Goal: Use online tool/utility: Utilize a website feature to perform a specific function

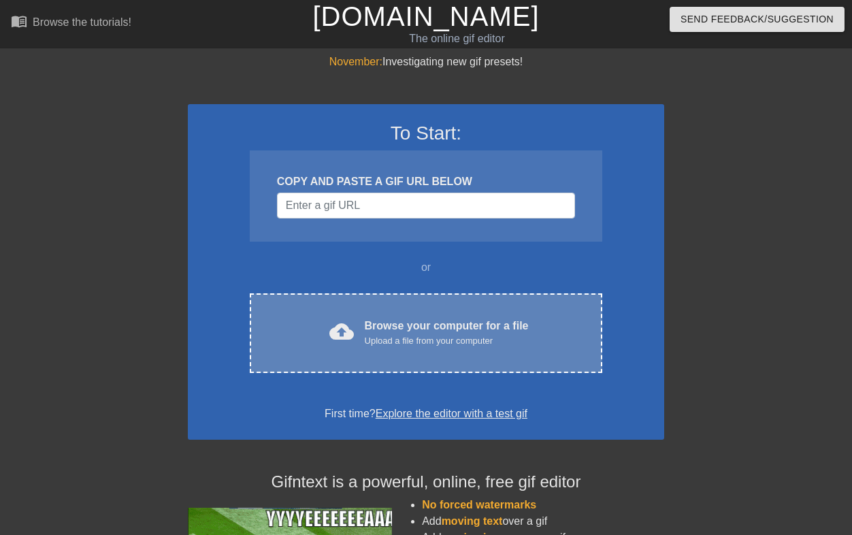
click at [321, 309] on div "cloud_upload Browse your computer for a file Upload a file from your computer C…" at bounding box center [426, 333] width 353 height 80
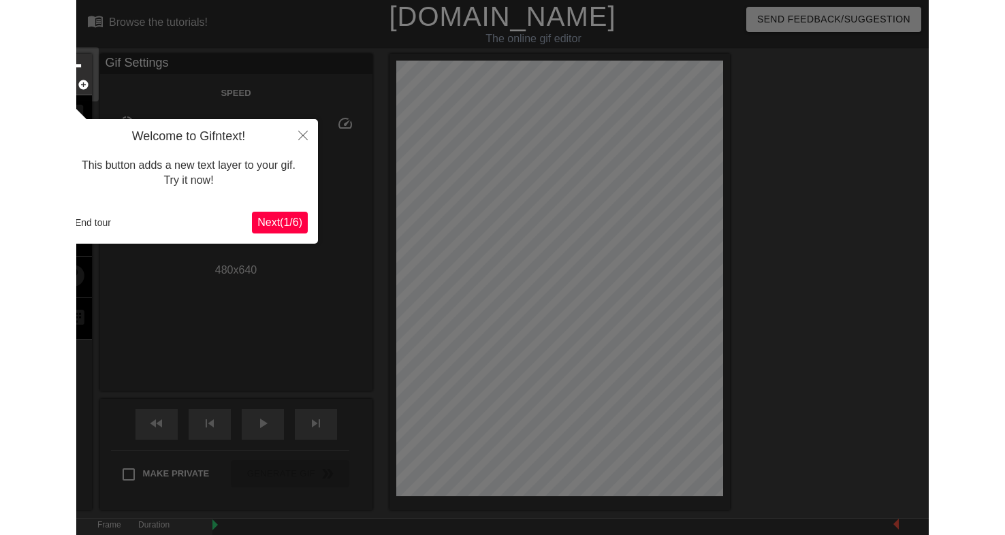
scroll to position [33, 0]
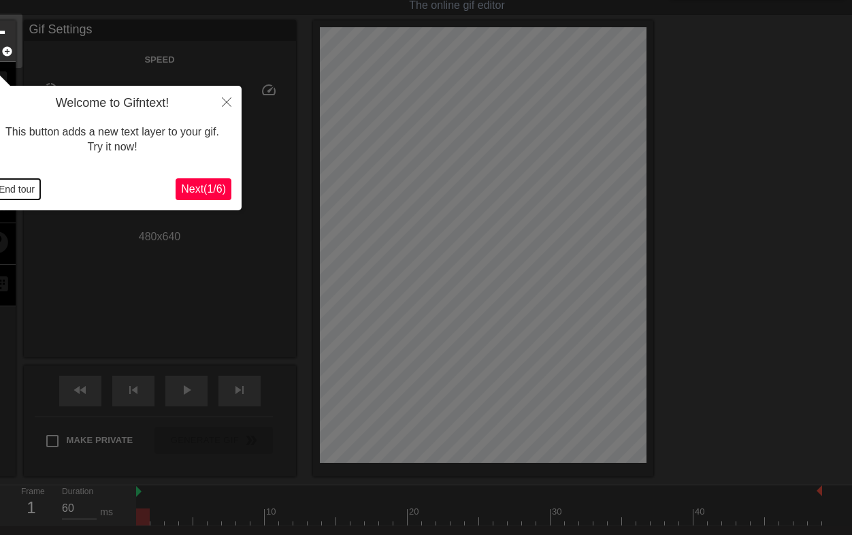
click at [15, 189] on button "End tour" at bounding box center [16, 189] width 47 height 20
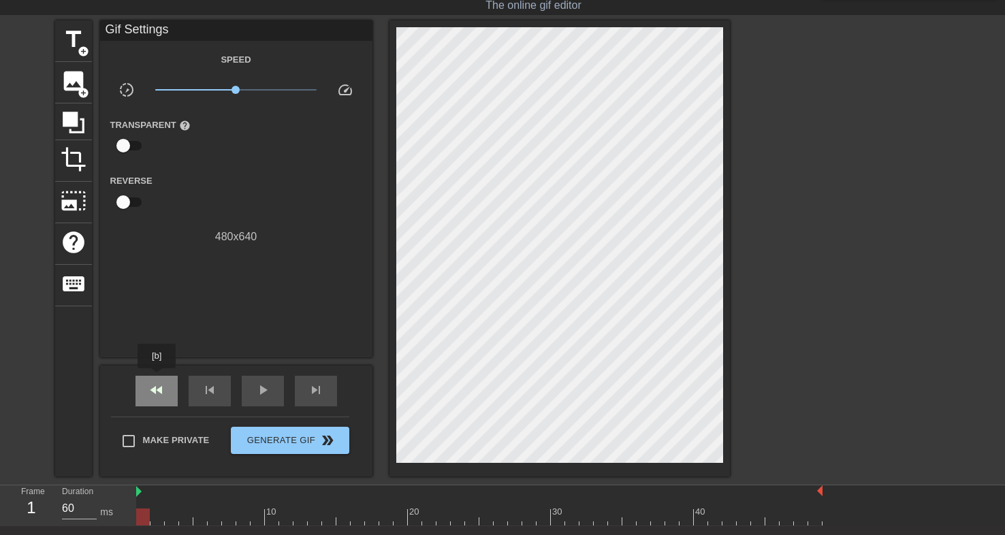
click at [157, 385] on span "fast_rewind" at bounding box center [156, 390] width 16 height 16
click at [71, 38] on span "title" at bounding box center [74, 40] width 26 height 26
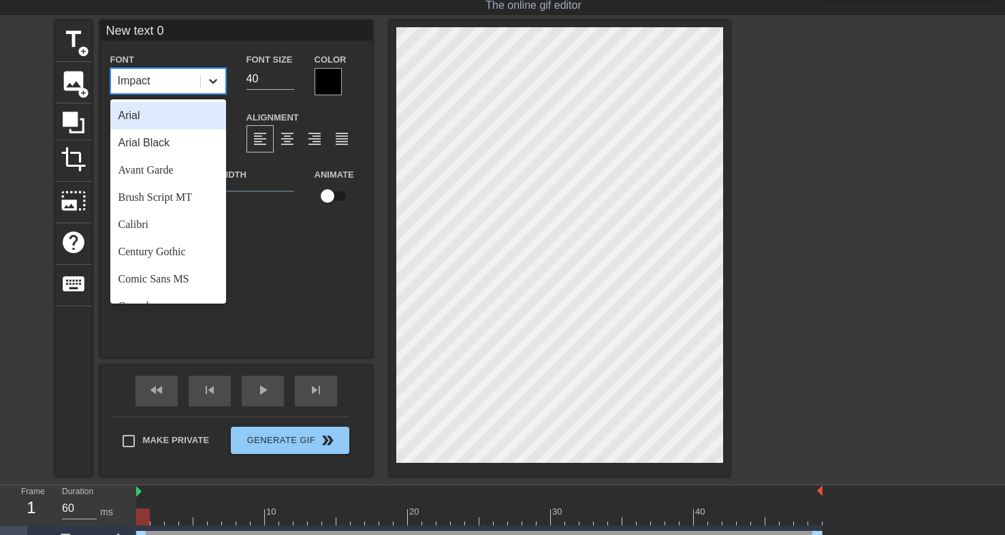
click at [211, 77] on icon at bounding box center [213, 81] width 14 height 14
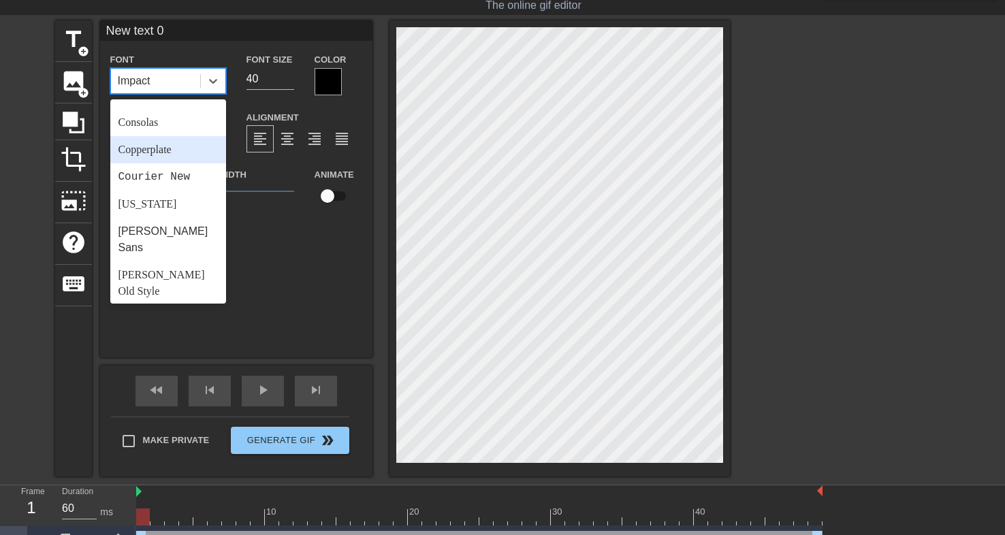
scroll to position [193, 0]
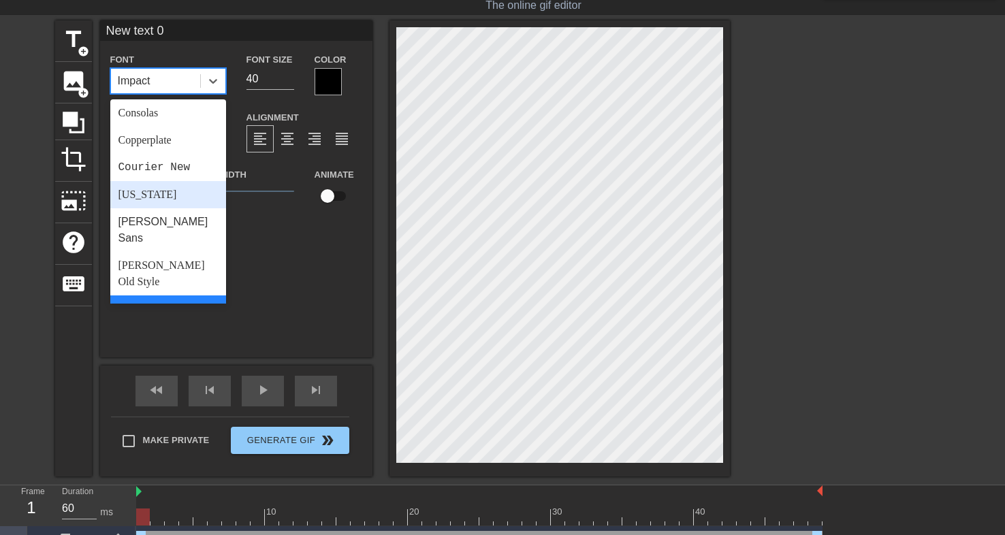
click at [169, 190] on div "[US_STATE]" at bounding box center [168, 194] width 116 height 27
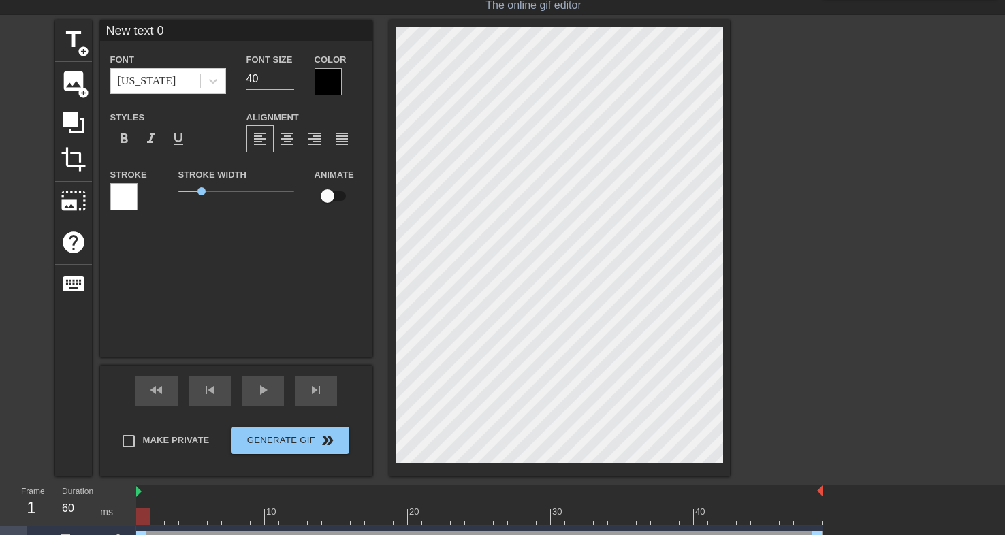
click at [332, 70] on div at bounding box center [328, 81] width 27 height 27
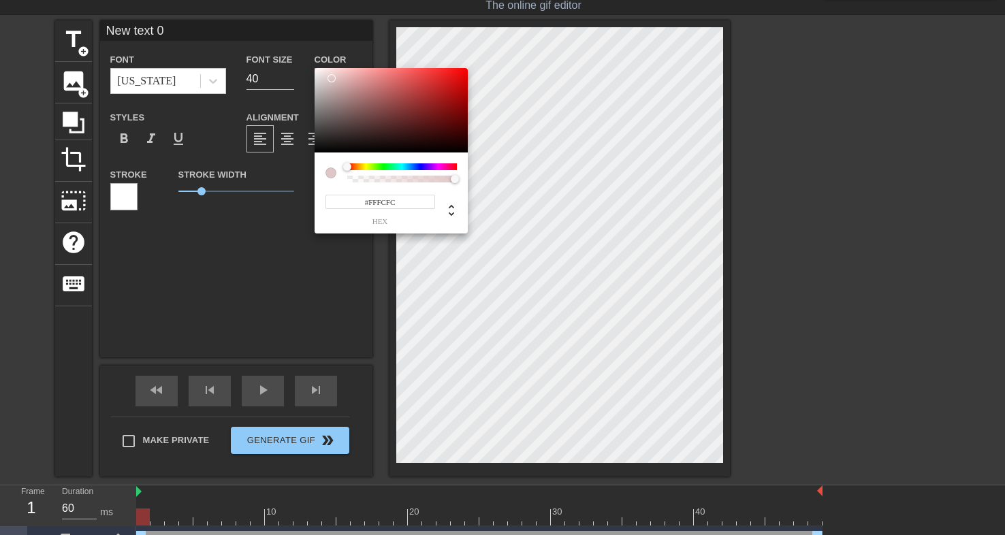
type input "#FFFFFF"
drag, startPoint x: 332, startPoint y: 78, endPoint x: 310, endPoint y: 63, distance: 26.4
click at [310, 63] on div "#FFFFFF hex" at bounding box center [502, 267] width 1005 height 535
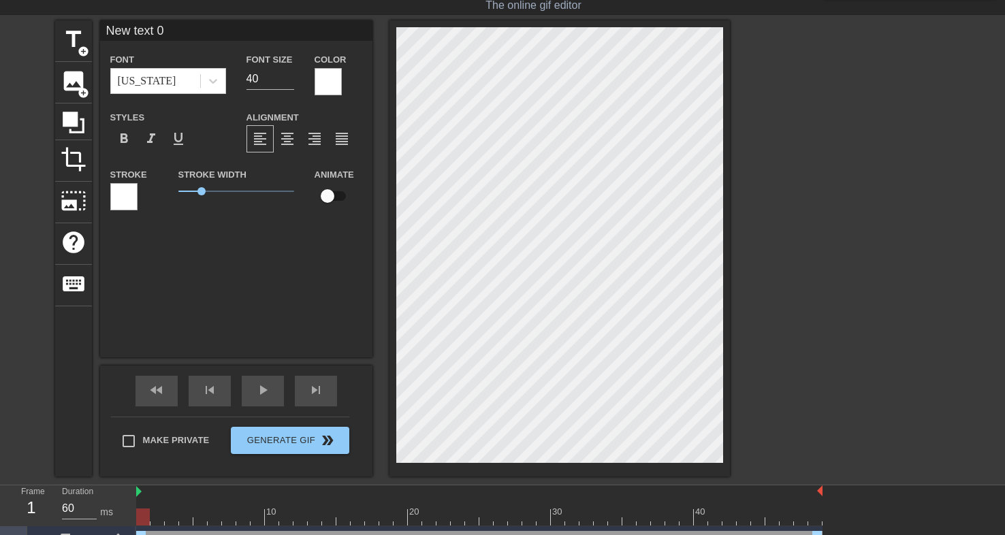
type input "I"
type textarea "I"
type input "It"
type textarea "It"
type input "It'"
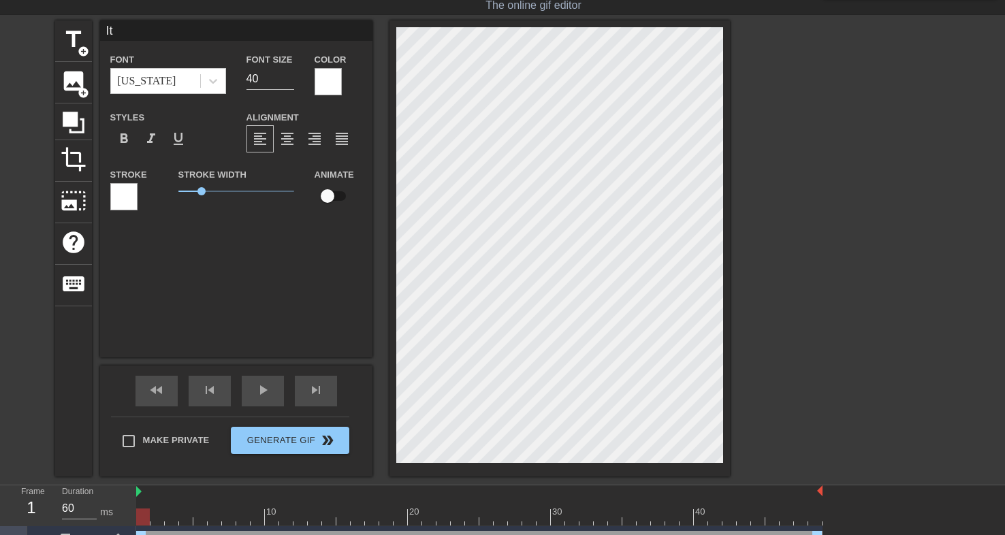
type textarea "It'"
type input "It's"
type textarea "It's"
type input "It's"
type textarea "It's"
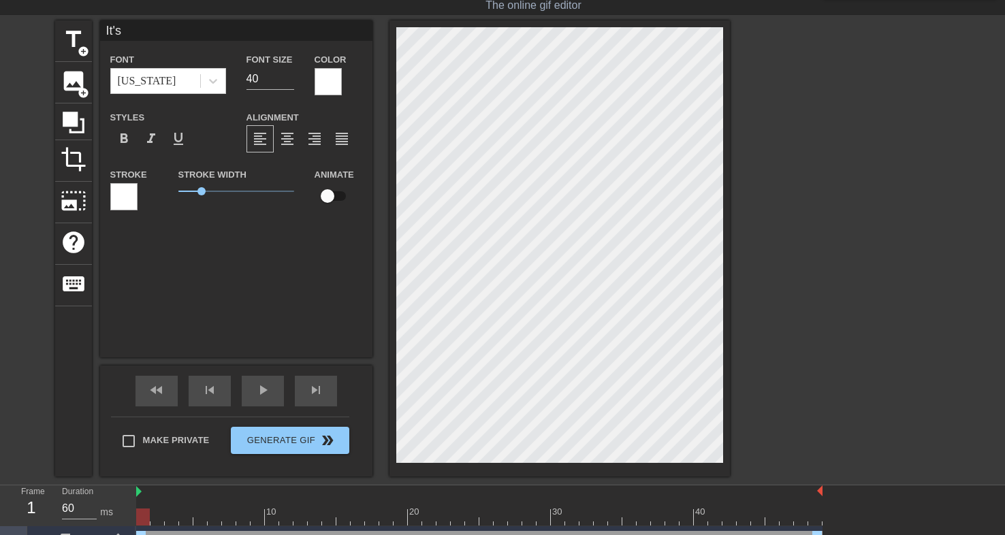
paste textarea "’s polite to ejaculate when beautiful women display themselves for you."
type input "It’s polite to ejaculate when beautiful women display themselves for you."
type textarea "It’s polite to ejaculate when beautiful women display themselves for you."
drag, startPoint x: 273, startPoint y: 77, endPoint x: 234, endPoint y: 77, distance: 39.5
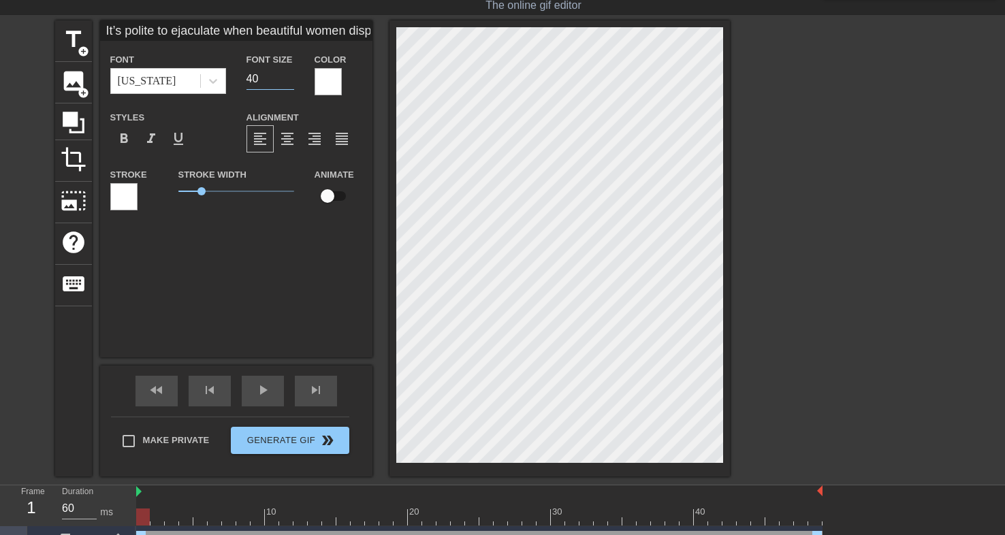
click at [234, 77] on div "Font [US_STATE] Font Size 40 Color" at bounding box center [236, 73] width 272 height 44
type input "It’s polite to ejaculate when beautiful women display themselves for you."
type textarea "It’s polite to ejaculate when beautiful women display themselves for you."
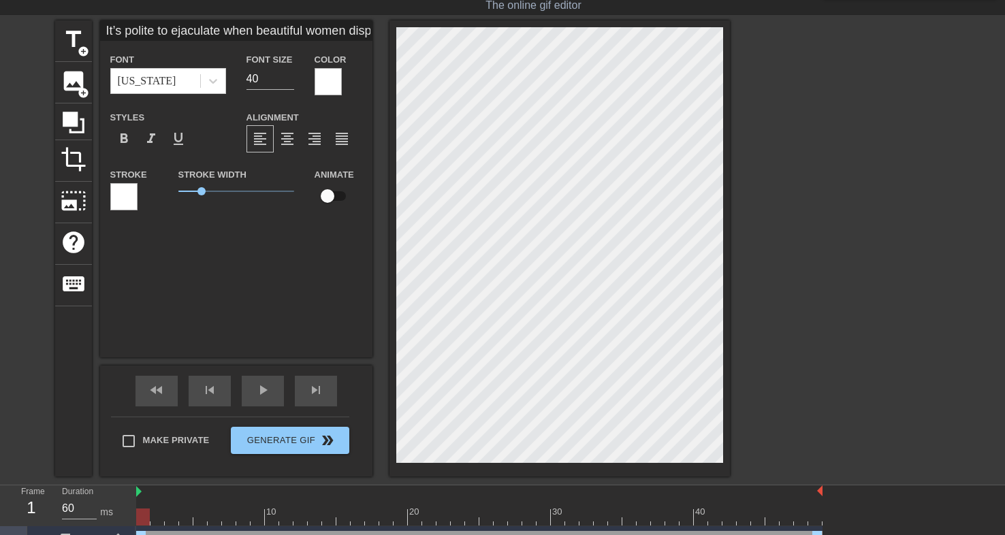
type input "It’s polite to ejaculate when beautiful womendisplay themselves for you."
type textarea "It’s polite to ejaculate when beautiful womendisplay themselves for you."
type input "It’s polite to ejaculate when beautiful womendisplay themselves for you."
type textarea "It’s polite to ejaculate when beautiful women display themselves for you."
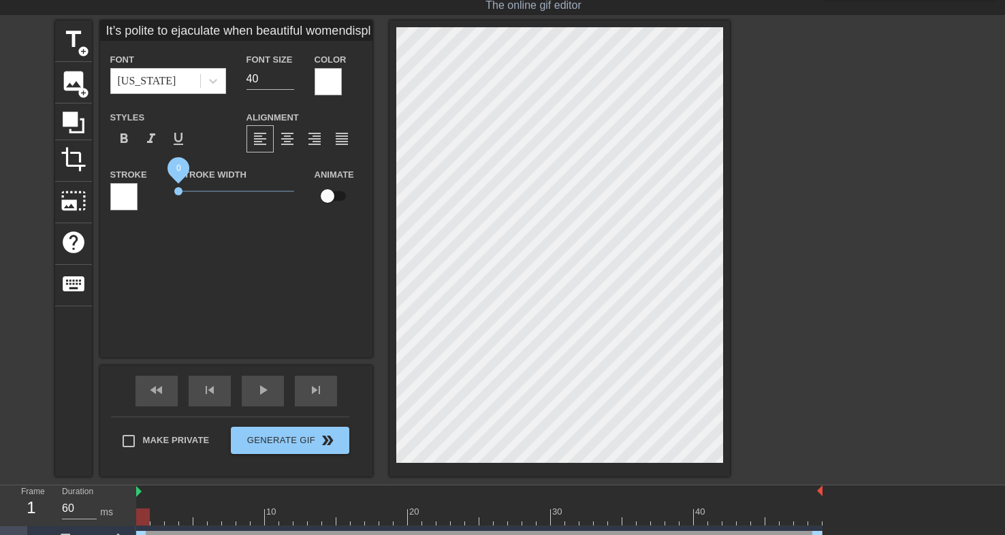
drag, startPoint x: 199, startPoint y: 189, endPoint x: 177, endPoint y: 187, distance: 22.6
click at [177, 187] on div "Stroke Width 0" at bounding box center [236, 194] width 136 height 57
click at [127, 140] on span "format_bold" at bounding box center [124, 139] width 16 height 16
click at [210, 84] on icon at bounding box center [213, 81] width 14 height 14
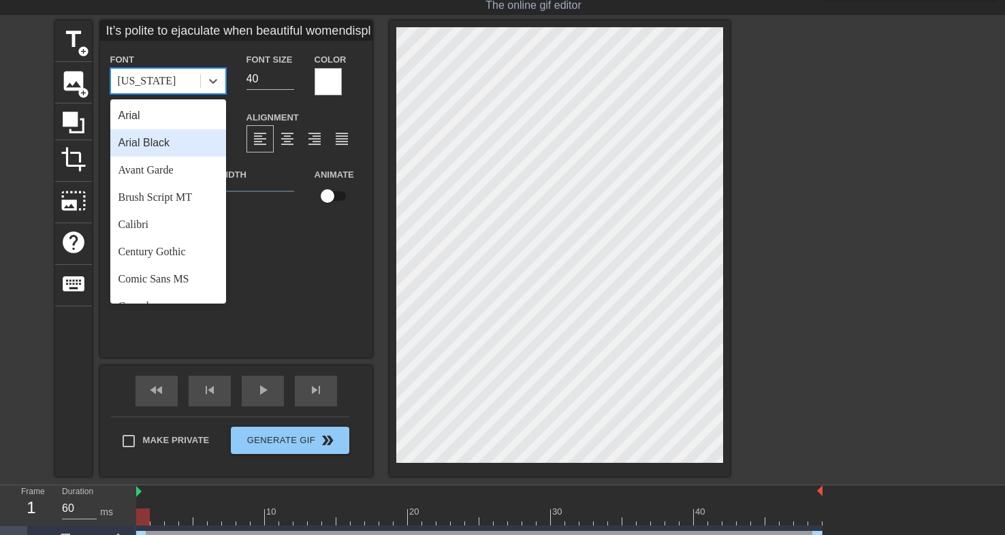
click at [184, 138] on div "Arial Black" at bounding box center [168, 142] width 116 height 27
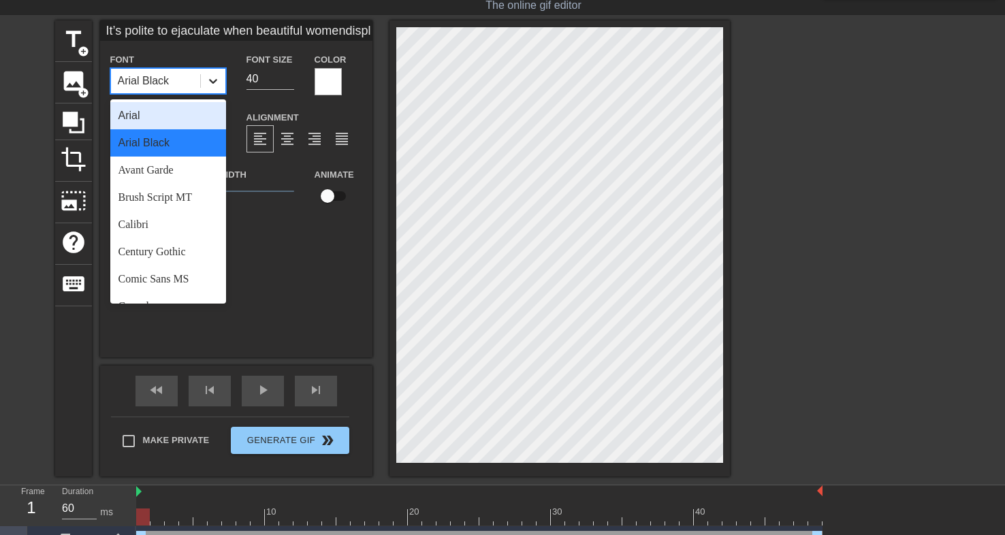
click at [210, 75] on icon at bounding box center [213, 81] width 14 height 14
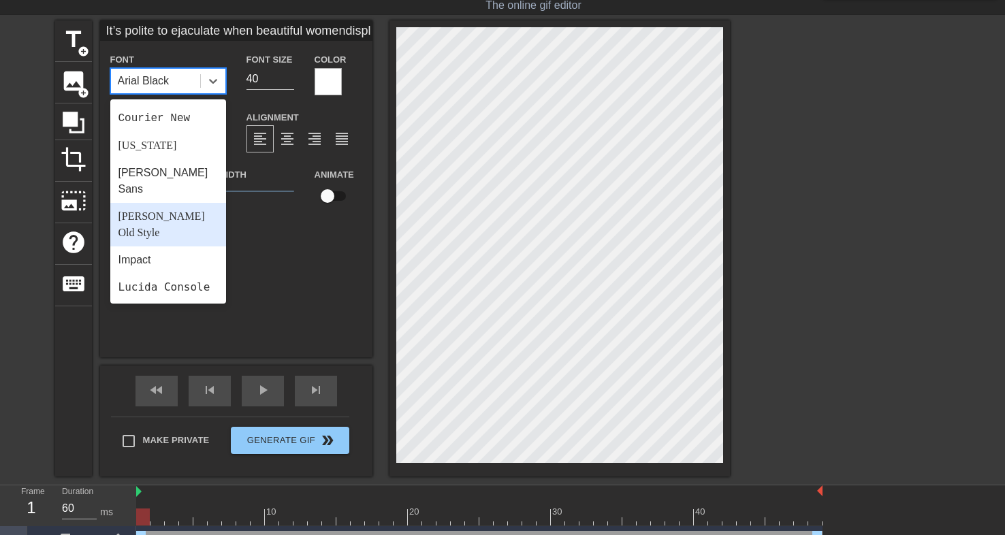
scroll to position [249, 0]
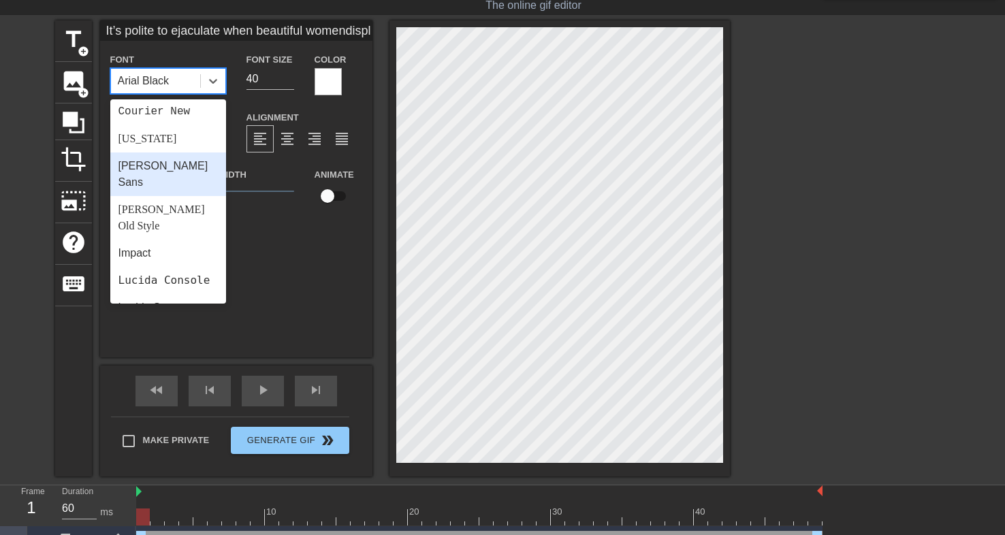
click at [160, 171] on div "[PERSON_NAME] Sans" at bounding box center [168, 174] width 116 height 44
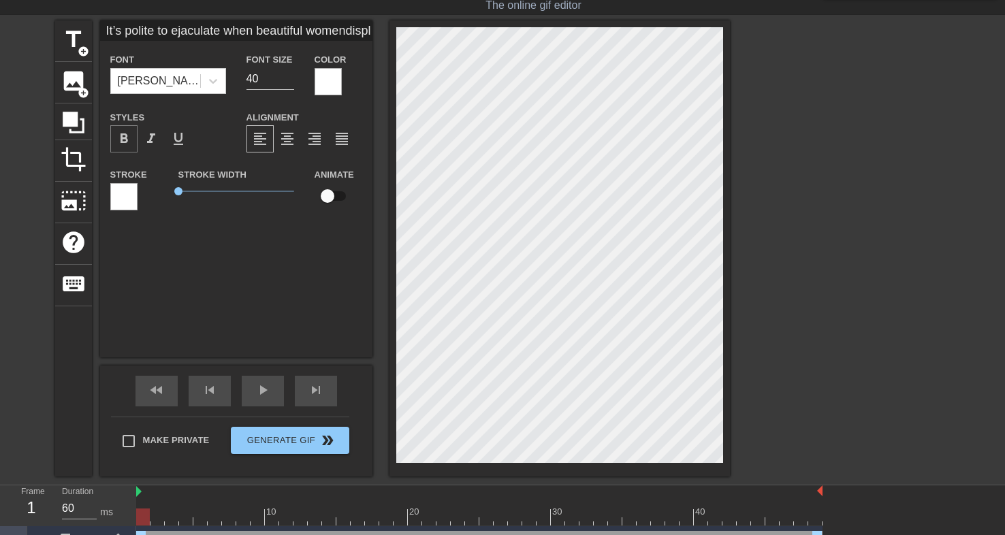
click at [131, 139] on span "format_bold" at bounding box center [124, 139] width 16 height 16
type input "It’s polite to ejaculate when beautiful womendisplay themselves for you."
type input "39"
click at [290, 84] on input "39" at bounding box center [270, 79] width 48 height 22
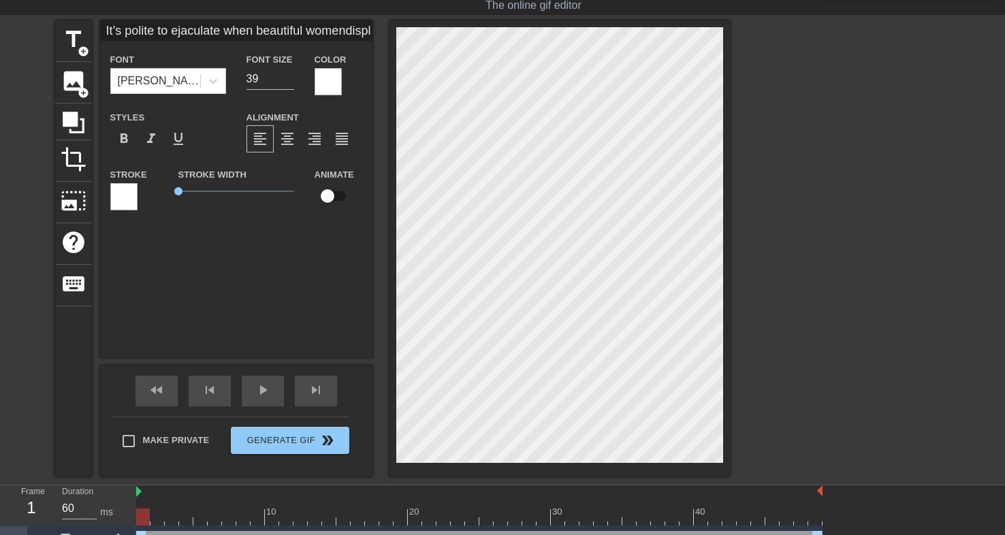
type input "It’s polite to ejaculate when beautiful womendisplay themselves for you."
type input "38"
click at [290, 84] on input "38" at bounding box center [270, 79] width 48 height 22
type input "It’s polite to ejaculate when beautiful womendisplay themselves for you."
type input "37"
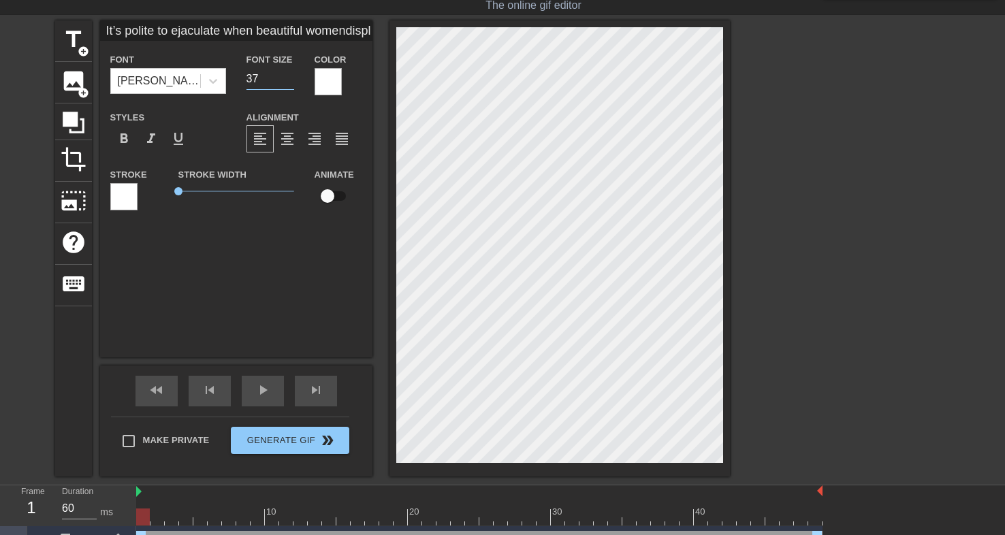
click at [290, 84] on input "37" at bounding box center [270, 79] width 48 height 22
type input "It’s polite to ejaculate when beautiful womendisplay themselves for you."
type input "36"
click at [290, 84] on input "36" at bounding box center [270, 79] width 48 height 22
type input "It’s polite to ejaculate when beautiful womendisplay themselves for you."
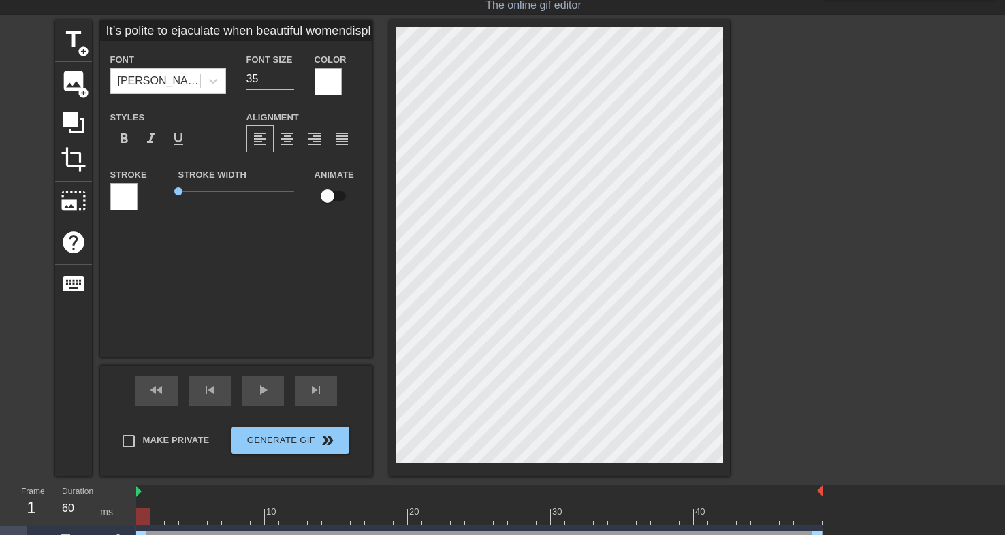
type input "35"
click at [290, 84] on input "35" at bounding box center [270, 79] width 48 height 22
click at [289, 85] on input "35" at bounding box center [270, 79] width 48 height 22
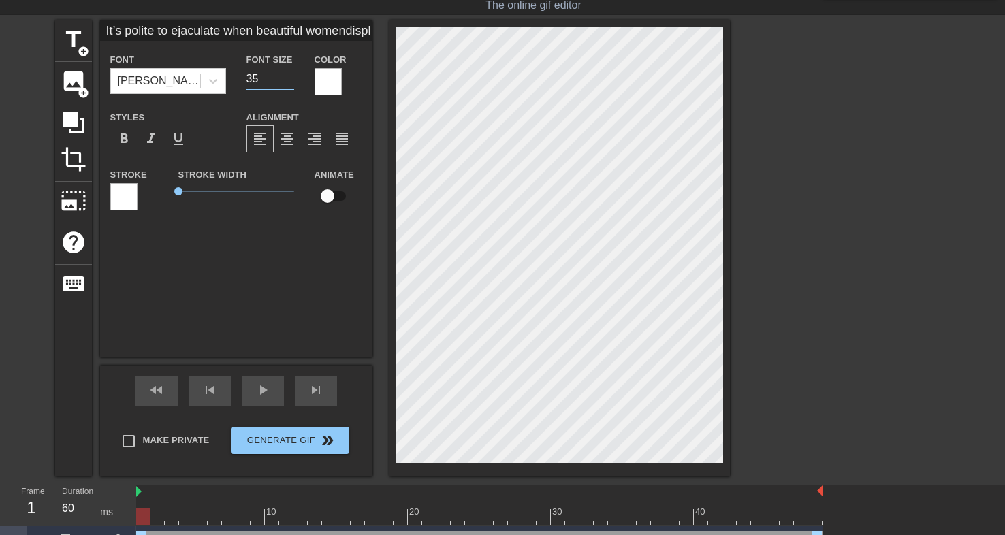
click at [289, 85] on input "35" at bounding box center [270, 79] width 48 height 22
type input "It’s polite to ejaculate when beautiful womendisplay themselves for you."
type input "34"
click at [289, 82] on input "34" at bounding box center [270, 79] width 48 height 22
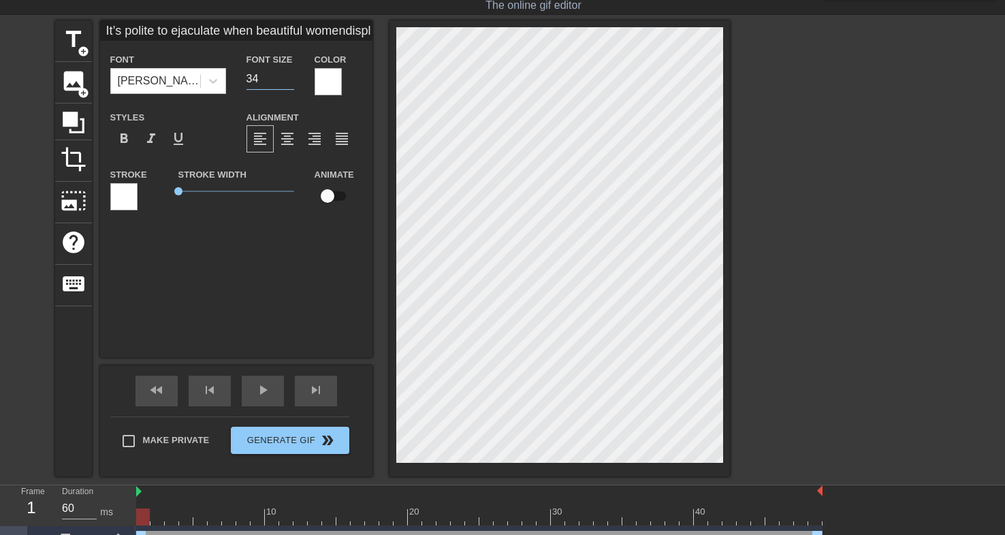
type input "It’s polite to ejaculate when beautiful womendisplay themselves for you."
type input "33"
click at [289, 82] on input "33" at bounding box center [270, 79] width 48 height 22
type input "It’s polite to ejaculate when beautiful womendisplay themselves for you."
type input "32"
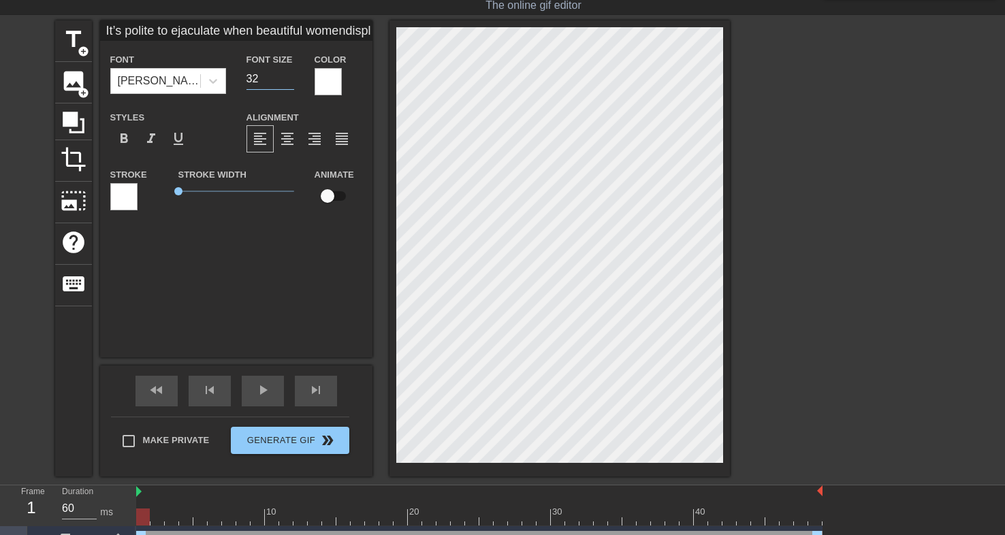
click at [289, 82] on input "32" at bounding box center [270, 79] width 48 height 22
type input "It’s polite to ejaculate when beautiful womendisplay themselves for you."
type input "31"
click at [289, 82] on input "31" at bounding box center [270, 79] width 48 height 22
type input "It’s polite to ejaculate when beautiful womendisplay themselves for you."
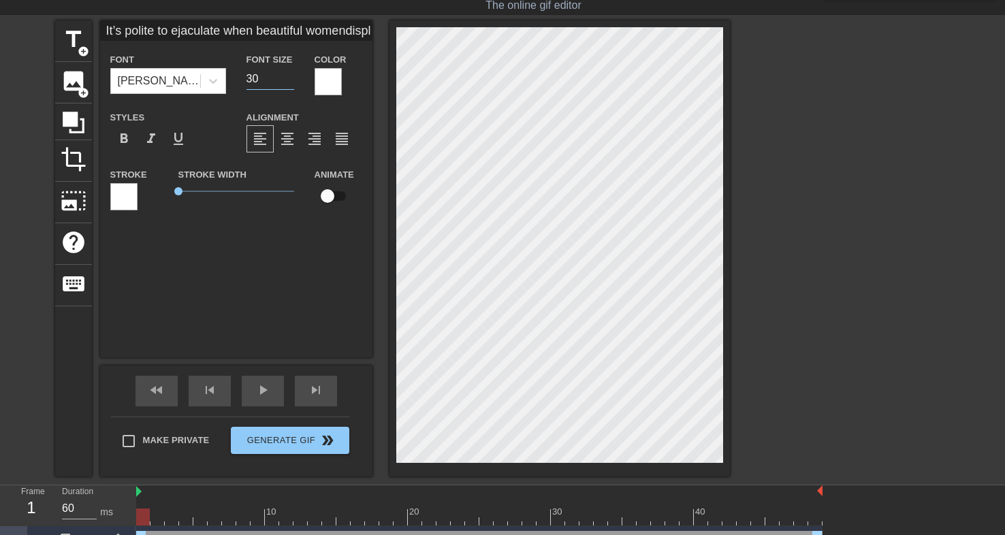
type input "30"
click at [289, 82] on input "30" at bounding box center [270, 79] width 48 height 22
type input "It’s polite to ejaculate when beautiful womendisplay themselves for you."
type textarea "It’s polite to ejaculate when beautiful women display themselves for you."
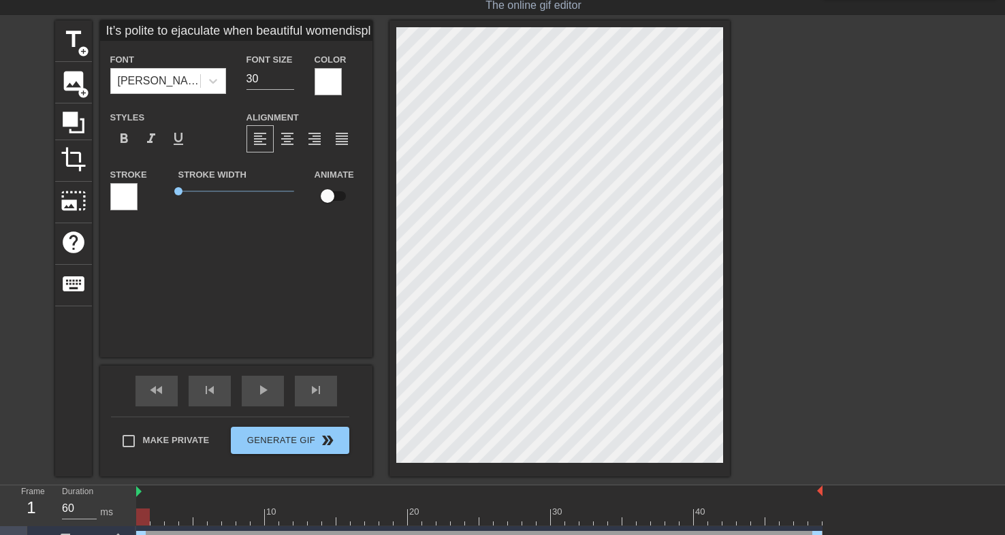
scroll to position [0, 7]
type input "It’s polite to ejaculate when beautifulwomendisplay themselves for you."
type textarea "It’s polite to ejaculate when beautifulwomen display themselves for you."
type input "It’s polite to ejaculate when beautifulwomendisplay themselves for you."
type textarea "It’s polite to ejaculate when beautiful women display themselves for you."
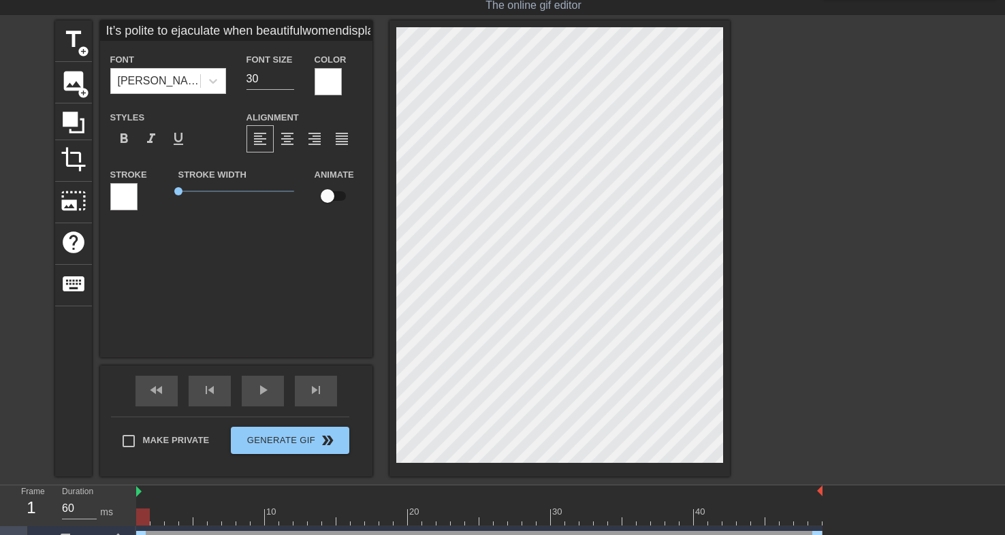
scroll to position [0, 1]
type input "It’s polite to ejaculate when beautifulwomendisplay themselves for you."
type textarea "It’s polite to ejaculate when beautiful womendisplay themselves for you."
type input "It’s polite to ejaculate when beautifulwomen display themselves for you."
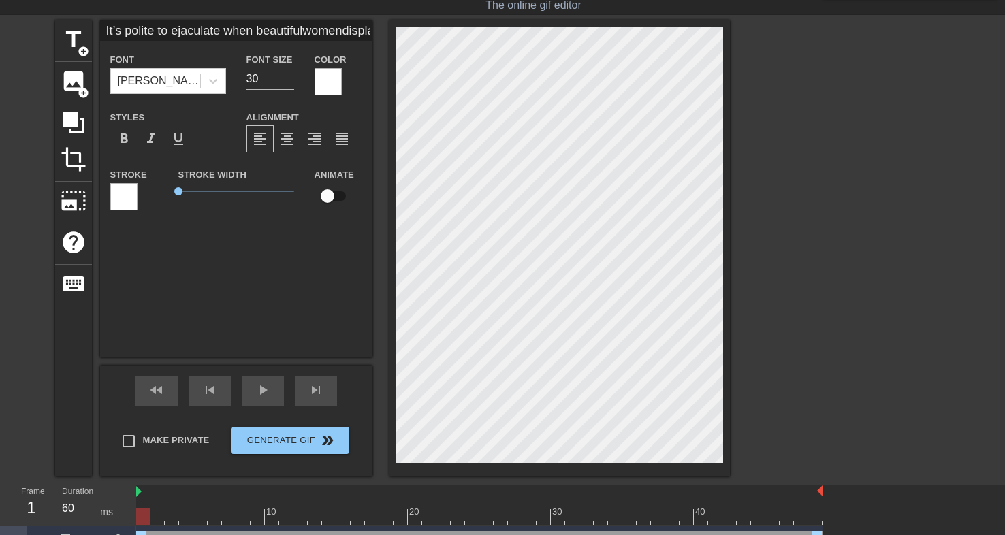
type textarea "It’s polite to ejaculate when beautiful women display themselves for you."
click at [298, 139] on div "format_align_center" at bounding box center [287, 138] width 27 height 27
click at [327, 74] on div at bounding box center [328, 81] width 27 height 27
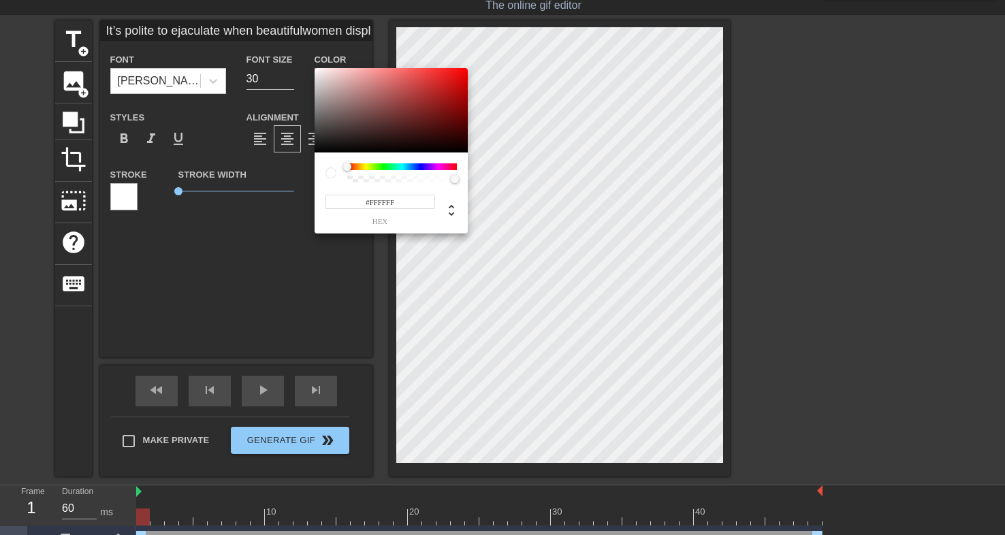
type input "It’s polite to ejaculate when beautifulwomen display themselves for you."
type input "#E06868"
type input "It’s polite to ejaculate when beautifulwomen display themselves for you."
type input "#E06767"
type input "It’s polite to ejaculate when beautifulwomen display themselves for you."
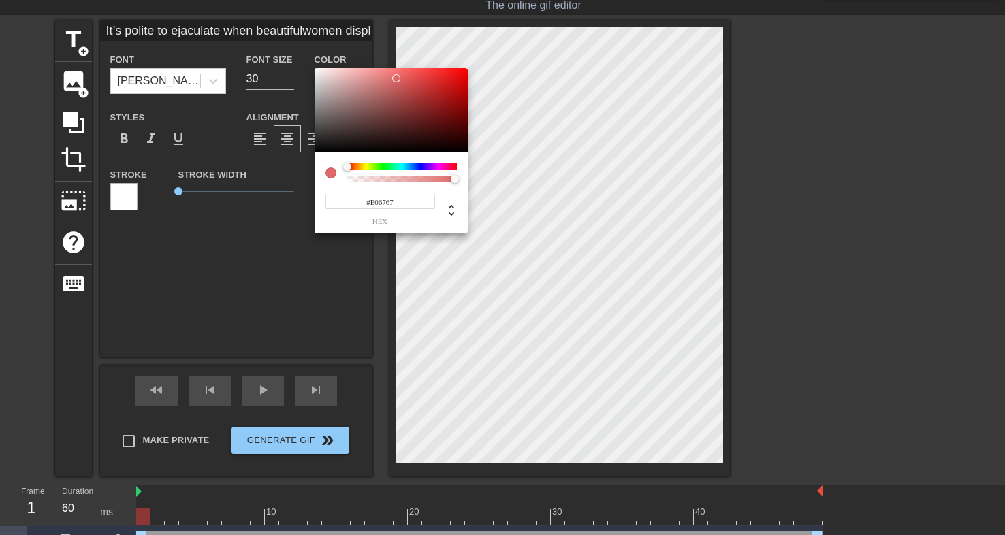
type input "#E06666"
type input "It’s polite to ejaculate when beautifulwomen display themselves for you."
type input "#E05D5D"
type input "It’s polite to ejaculate when beautifulwomen display themselves for you."
type input "#E41919"
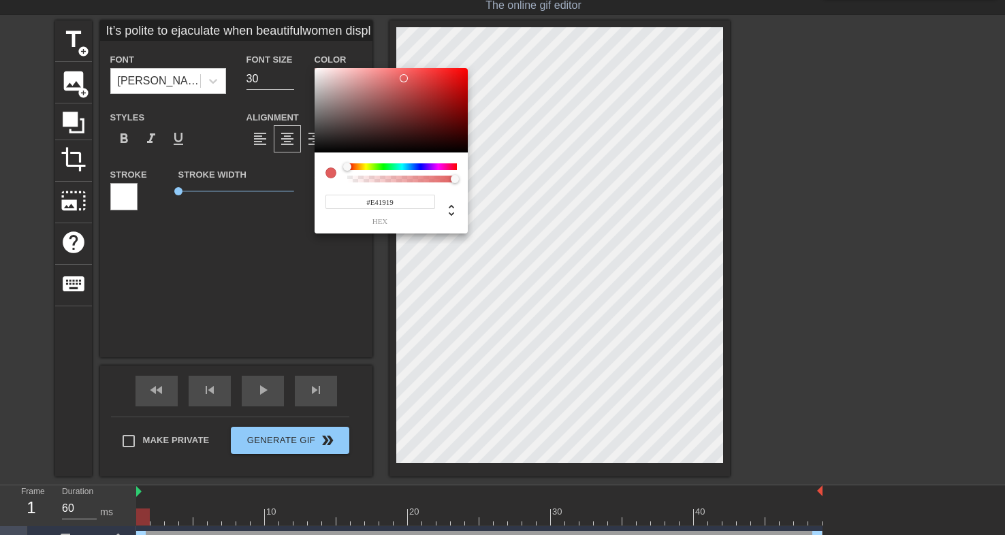
type input "It’s polite to ejaculate when beautifulwomen display themselves for you."
type input "#F10000"
type input "It’s polite to ejaculate when beautifulwomen display themselves for you."
type input "#FB0000"
type input "It’s polite to ejaculate when beautifulwomen display themselves for you."
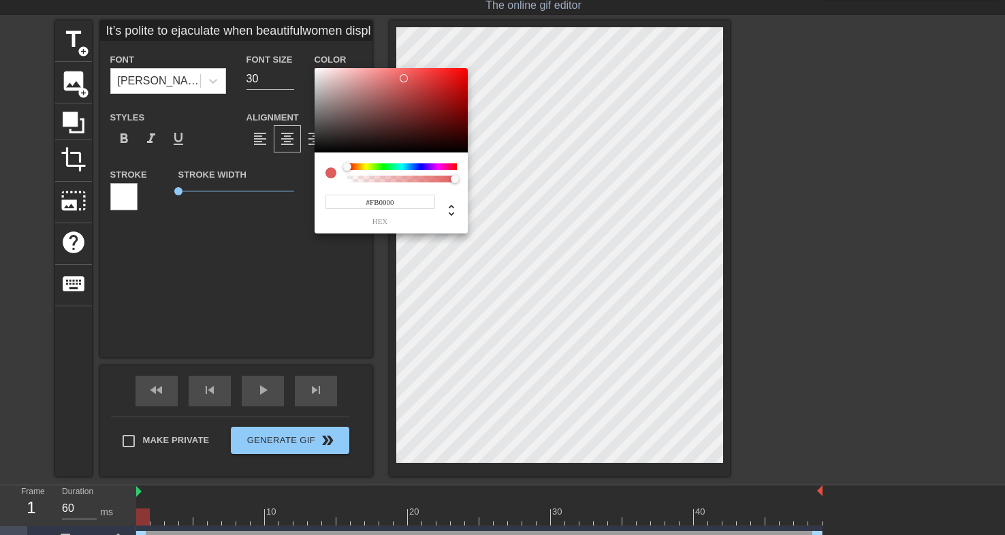
type input "#FF0000"
drag, startPoint x: 397, startPoint y: 78, endPoint x: 477, endPoint y: 67, distance: 81.1
click at [477, 67] on div "#FF0000 hex" at bounding box center [502, 267] width 1005 height 535
type input "It’s polite to ejaculate when beautifulwomen display themselves for you."
type input "#FF1800"
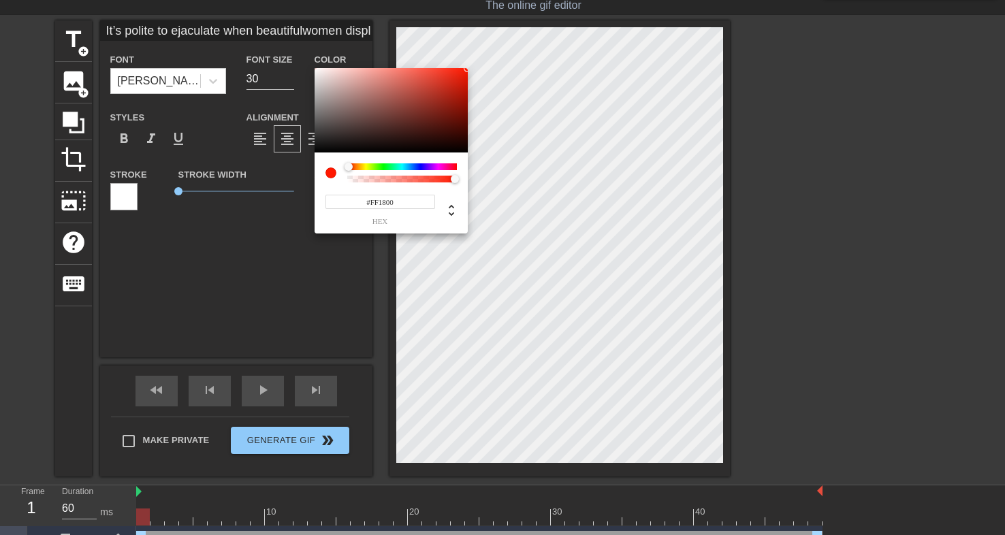
type input "It’s polite to ejaculate when beautifulwomen display themselves for you."
type input "#FF3E00"
type input "It’s polite to ejaculate when beautifulwomen display themselves for you."
type input "#FF5A00"
type input "It’s polite to ejaculate when beautifulwomen display themselves for you."
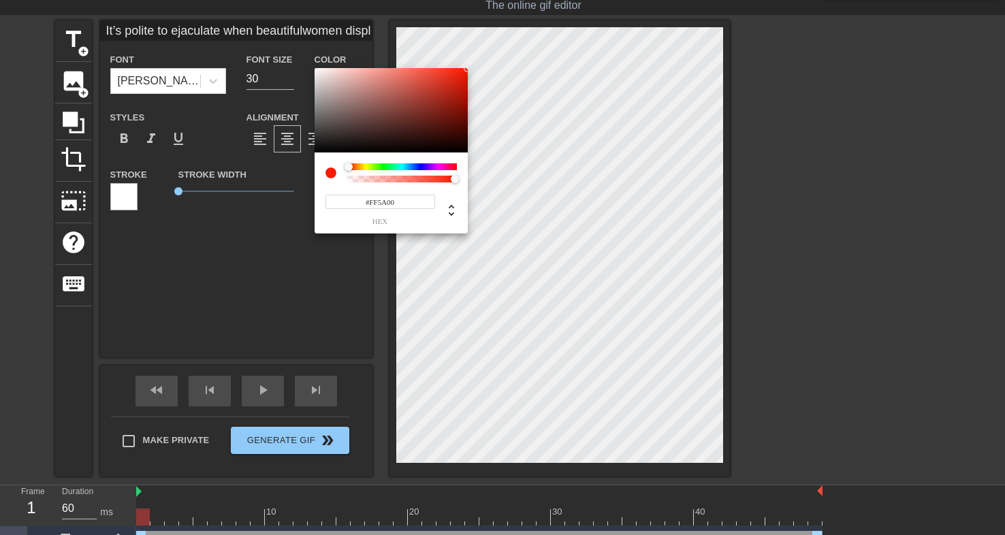
type input "#FF7700"
type input "It’s polite to ejaculate when beautifulwomen display themselves for you."
type input "#FF9D00"
type input "It’s polite to ejaculate when beautifulwomen display themselves for you."
type input "#FFB000"
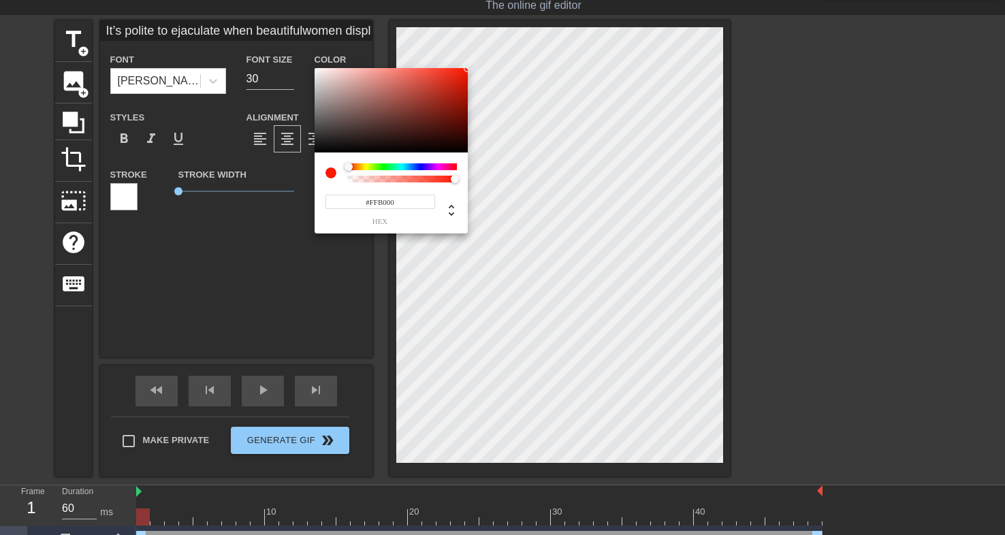
type input "It’s polite to ejaculate when beautifulwomen display themselves for you."
type input "#FFC300"
type input "It’s polite to ejaculate when beautifulwomen display themselves for you."
type input "#FFCC00"
type input "It’s polite to ejaculate when beautifulwomen display themselves for you."
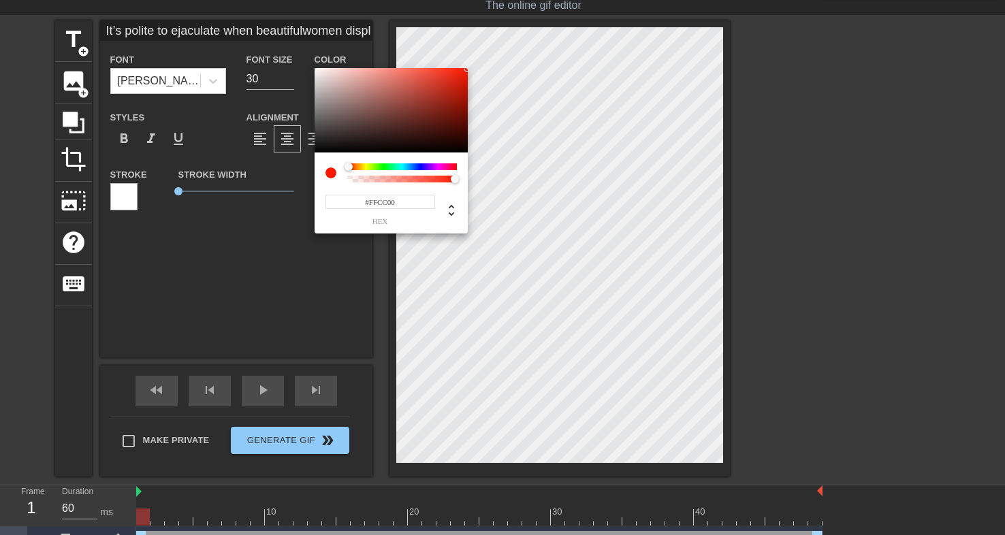
type input "#FFD600"
type input "It’s polite to ejaculate when beautifulwomen display themselves for you."
type input "#FFDF00"
type input "It’s polite to ejaculate when beautifulwomen display themselves for you."
type input "#FFE900"
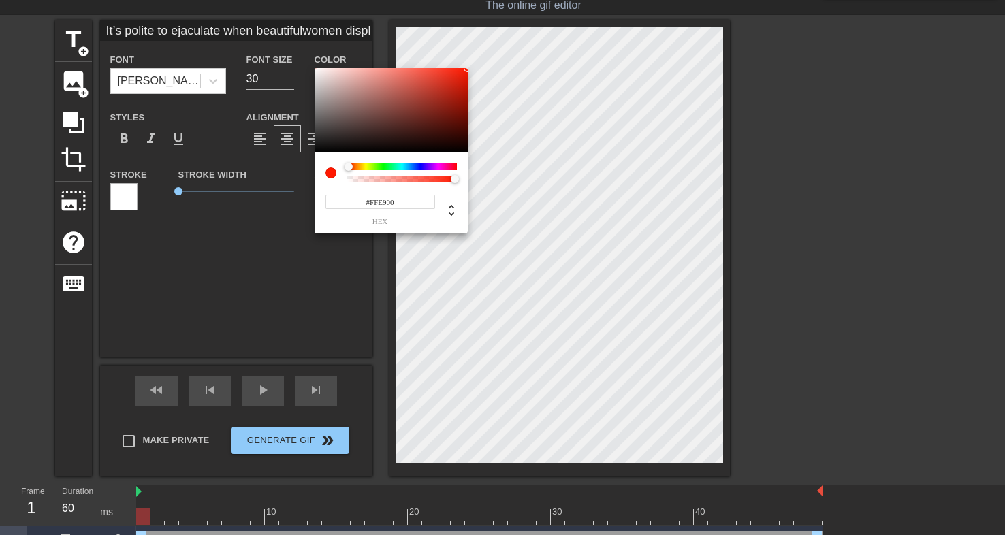
type input "It’s polite to ejaculate when beautifulwomen display themselves for you."
type input "#FFF200"
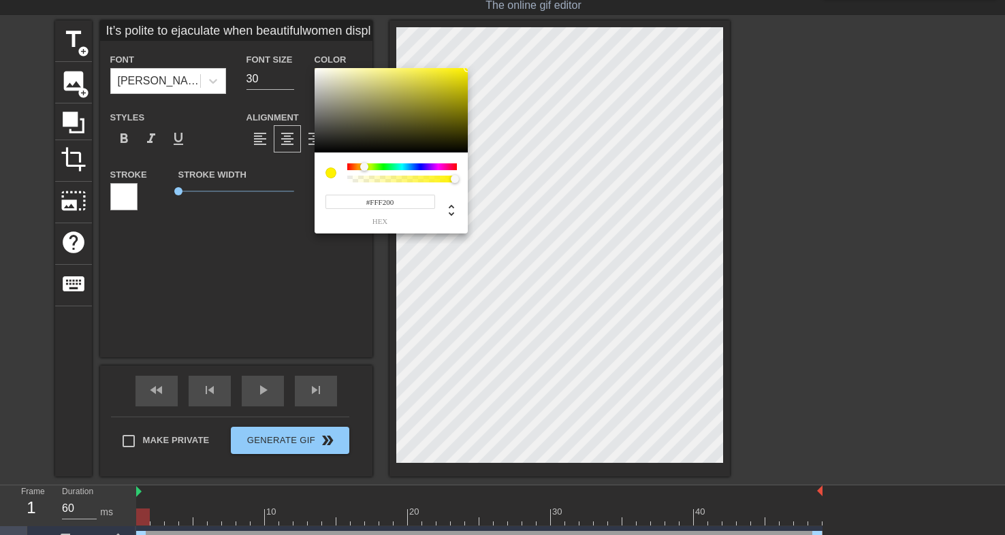
type input "It’s polite to ejaculate when beautifulwomen display themselves for you."
type input "#FFFC00"
type input "It’s polite to ejaculate when beautifulwomen display themselves for you."
type input "#F9FF00"
type input "It’s polite to ejaculate when beautifulwomen display themselves for you."
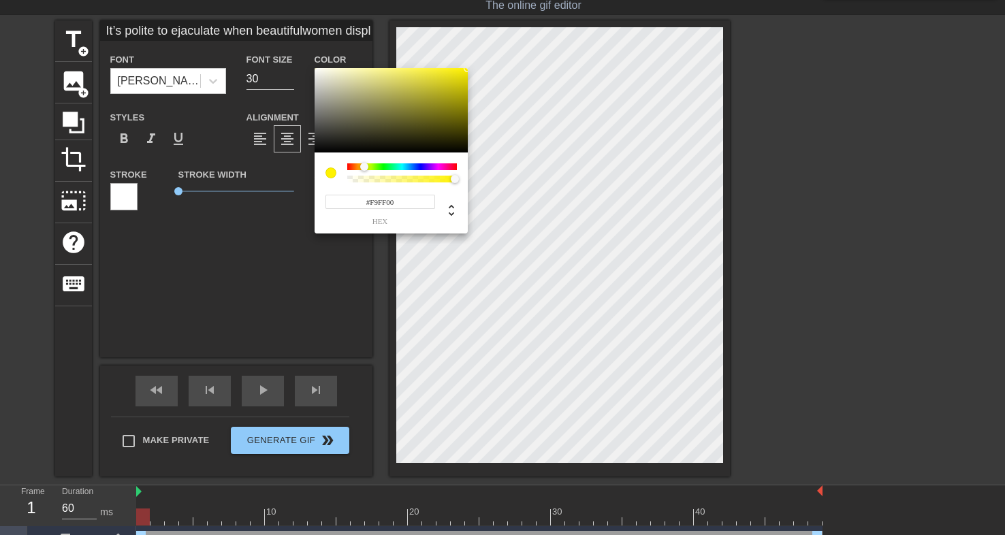
type input "#EFFF00"
type input "It’s polite to ejaculate when beautifulwomen display themselves for you."
type input "#E6FF00"
type input "It’s polite to ejaculate when beautifulwomen display themselves for you."
type input "#DCFF00"
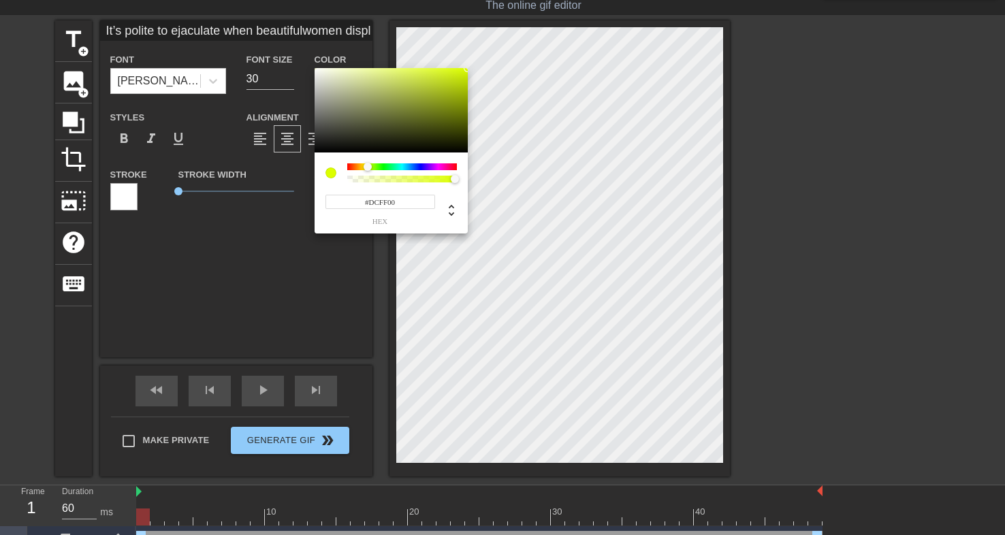
type input "It’s polite to ejaculate when beautifulwomen display themselves for you."
type input "#D3FF00"
type input "It’s polite to ejaculate when beautifulwomen display themselves for you."
type input "#C9FF00"
type input "It’s polite to ejaculate when beautifulwomen display themselves for you."
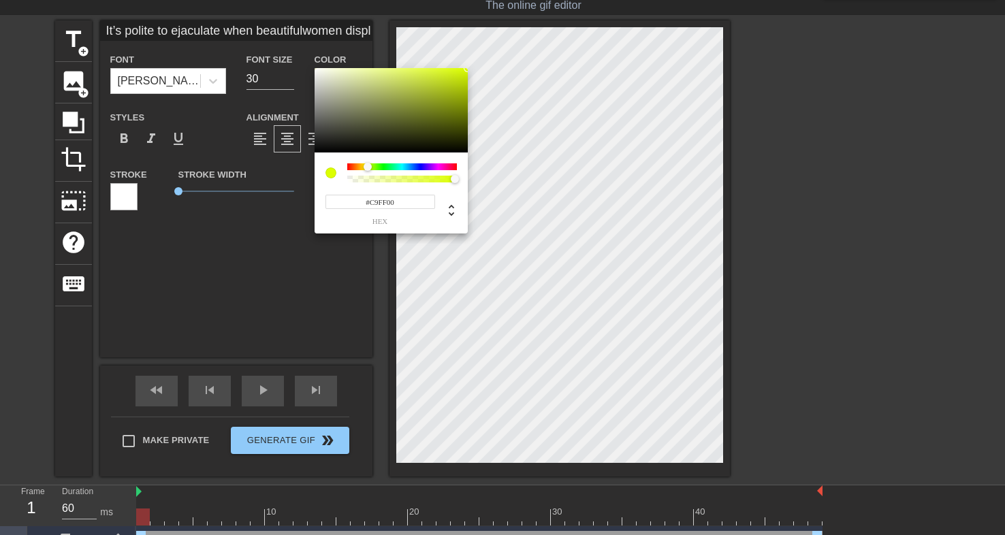
type input "#C0FF00"
type input "It’s polite to ejaculate when beautifulwomen display themselves for you."
type input "#B6FF00"
type input "It’s polite to ejaculate when beautifulwomen display themselves for you."
type input "#ADFF00"
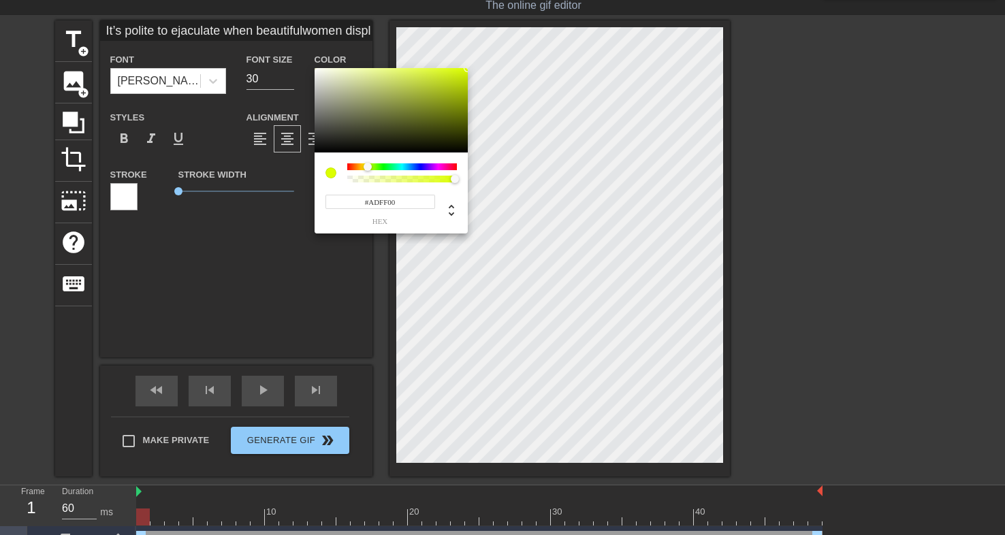
type input "It’s polite to ejaculate when beautifulwomen display themselves for you."
type input "#A3FF00"
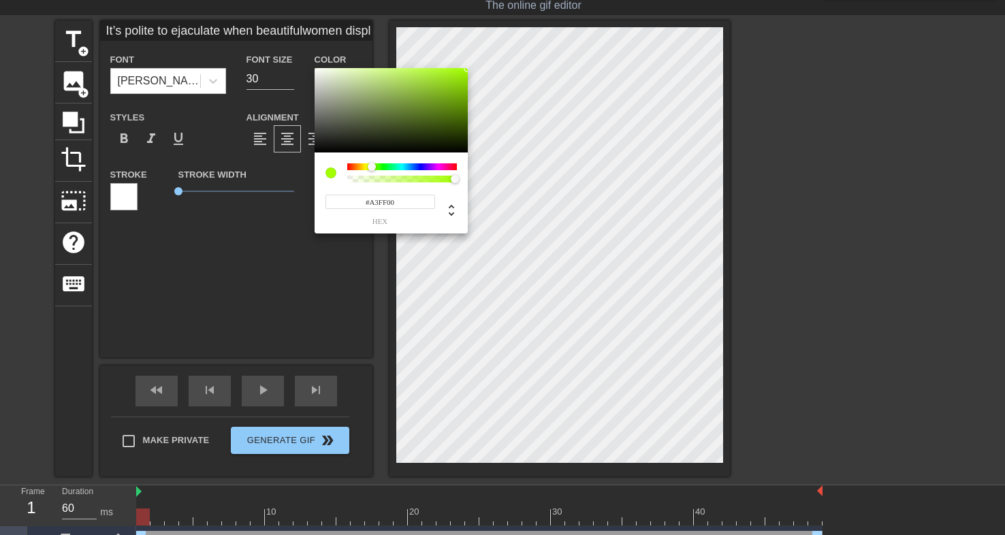
type input "It’s polite to ejaculate when beautifulwomen display themselves for you."
type input "#9AFF00"
type input "It’s polite to ejaculate when beautifulwomen display themselves for you."
type input "#90FF00"
type input "It’s polite to ejaculate when beautifulwomen display themselves for you."
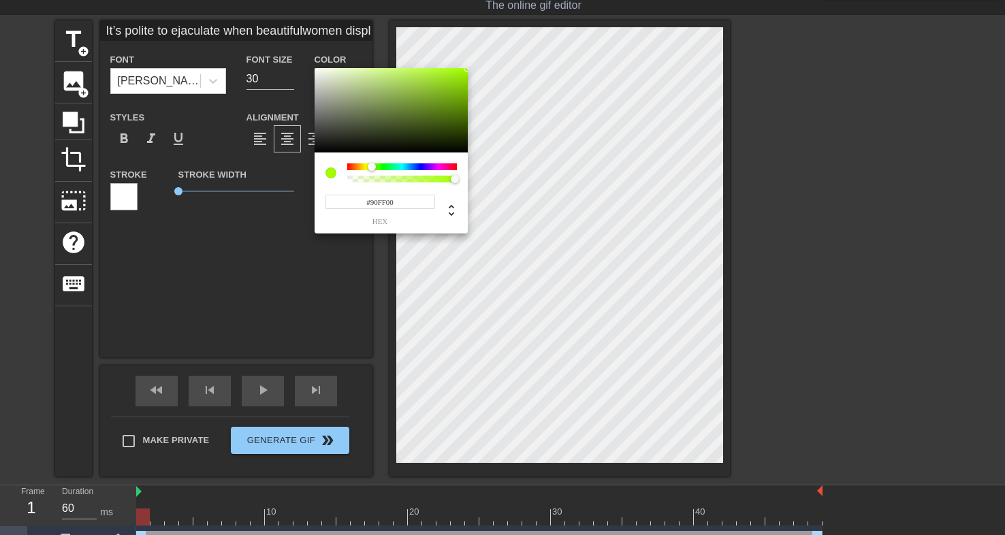
type input "#87FF00"
type input "It’s polite to ejaculate when beautifulwomen display themselves for you."
type input "#7DFF00"
type input "It’s polite to ejaculate when beautifulwomen display themselves for you."
type input "#74FF00"
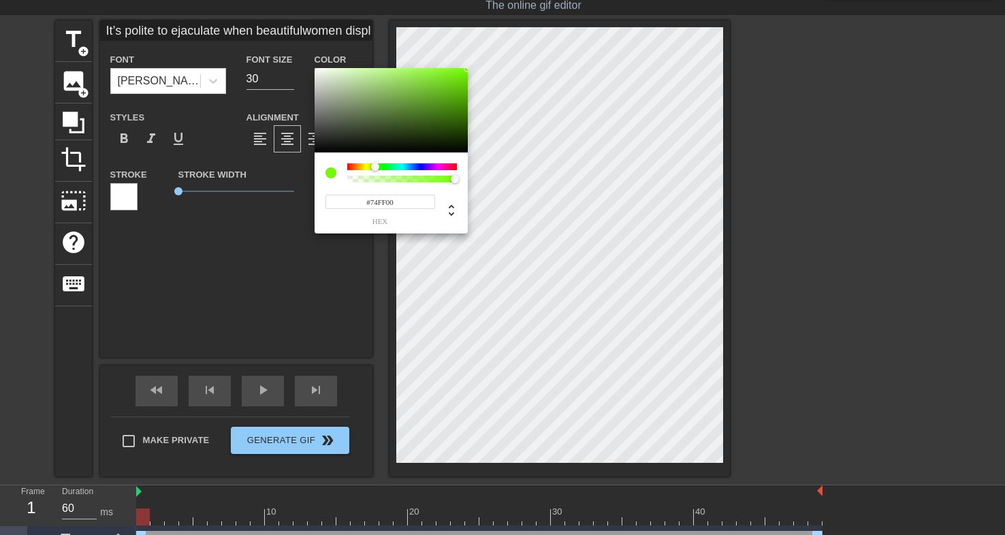
type input "It’s polite to ejaculate when beautifulwomen display themselves for you."
type input "#7DFF00"
type input "It’s polite to ejaculate when beautifulwomen display themselves for you."
type input "#87FF00"
type input "It’s polite to ejaculate when beautifulwomen display themselves for you."
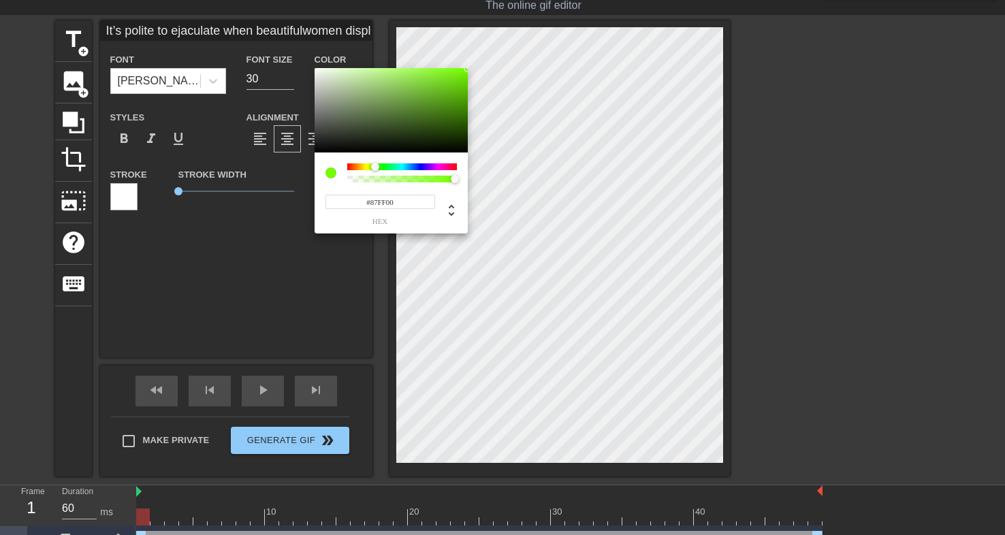
type input "#90FF00"
type input "It’s polite to ejaculate when beautifulwomen display themselves for you."
type input "#9AFF00"
type input "It’s polite to ejaculate when beautifulwomen display themselves for you."
type input "#A3FF00"
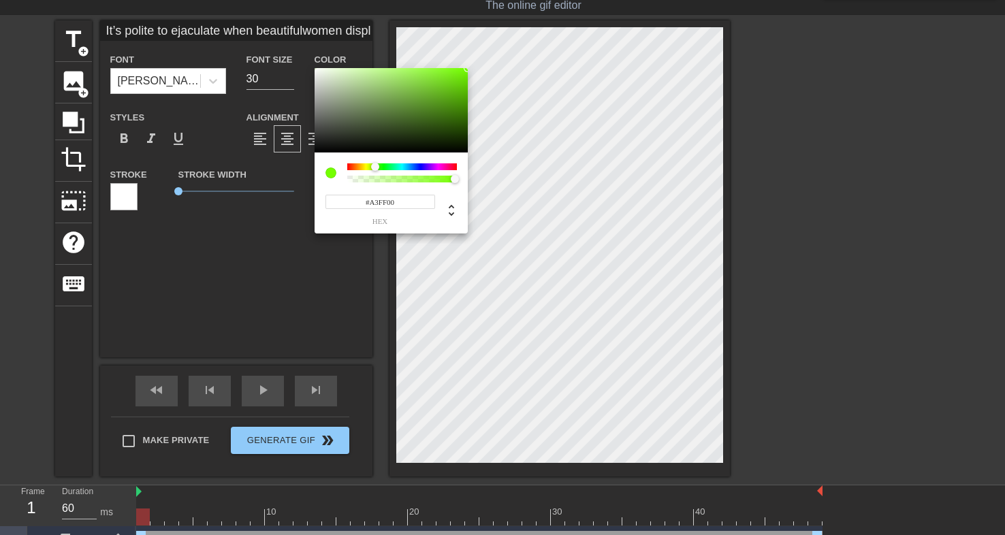
type input "It’s polite to ejaculate when beautifulwomen display themselves for you."
type input "#ADFF00"
type input "It’s polite to ejaculate when beautifulwomen display themselves for you."
type input "#B6FF00"
type input "It’s polite to ejaculate when beautifulwomen display themselves for you."
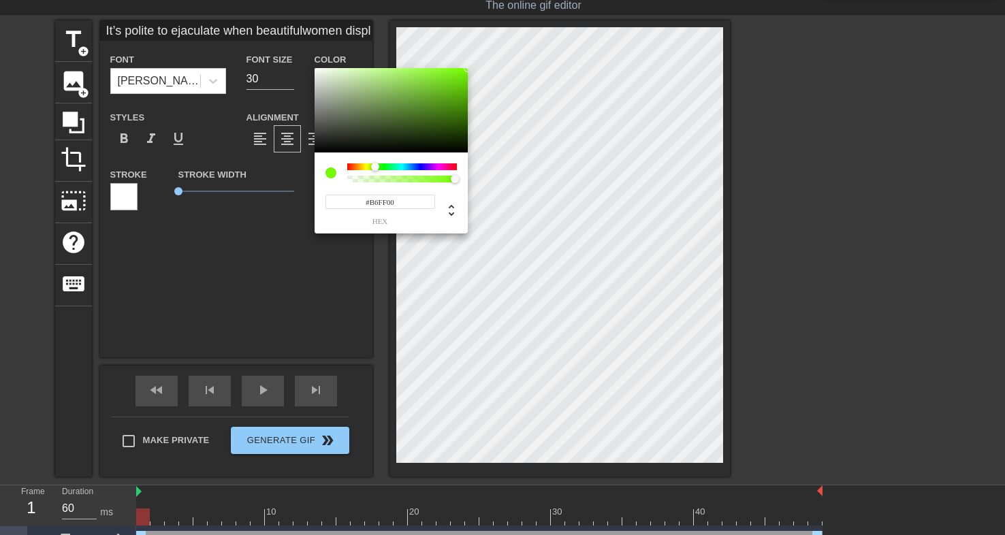
type input "#C0FF00"
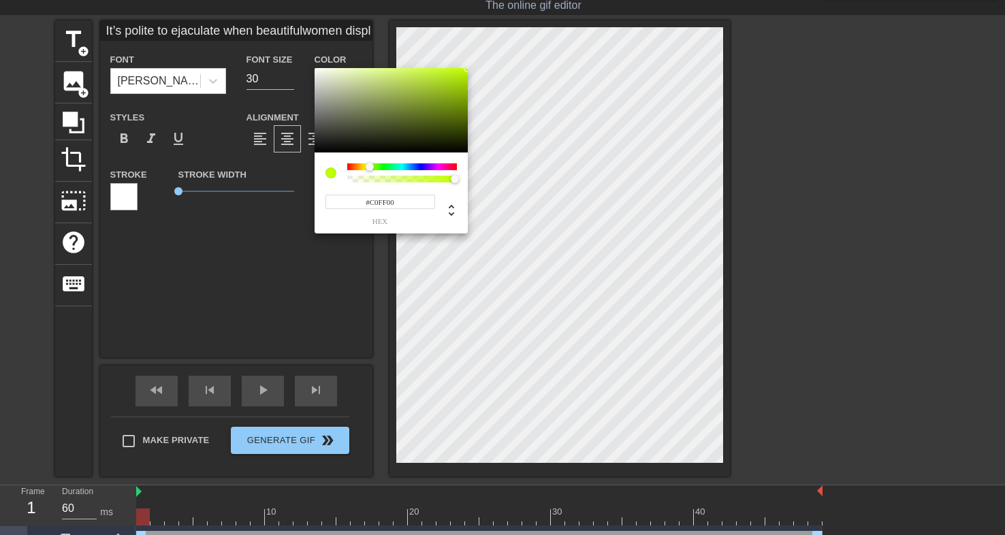
type input "It’s polite to ejaculate when beautifulwomen display themselves for you."
type input "#C9FF00"
type input "It’s polite to ejaculate when beautifulwomen display themselves for you."
type input "#D3FF00"
type input "It’s polite to ejaculate when beautifulwomen display themselves for you."
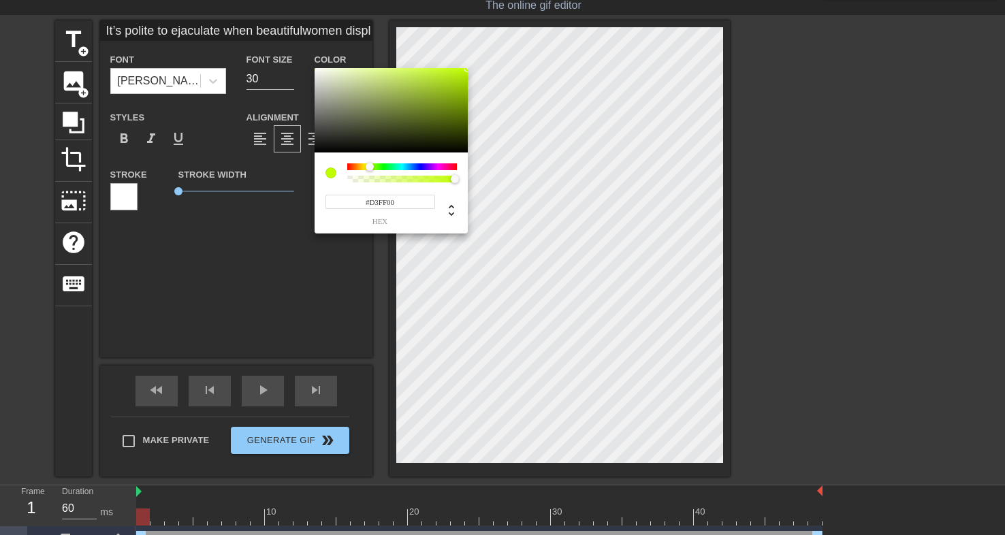
type input "#DCFF00"
type input "It’s polite to ejaculate when beautifulwomen display themselves for you."
type input "#E6FF00"
type input "It’s polite to ejaculate when beautifulwomen display themselves for you."
type input "#EFFF00"
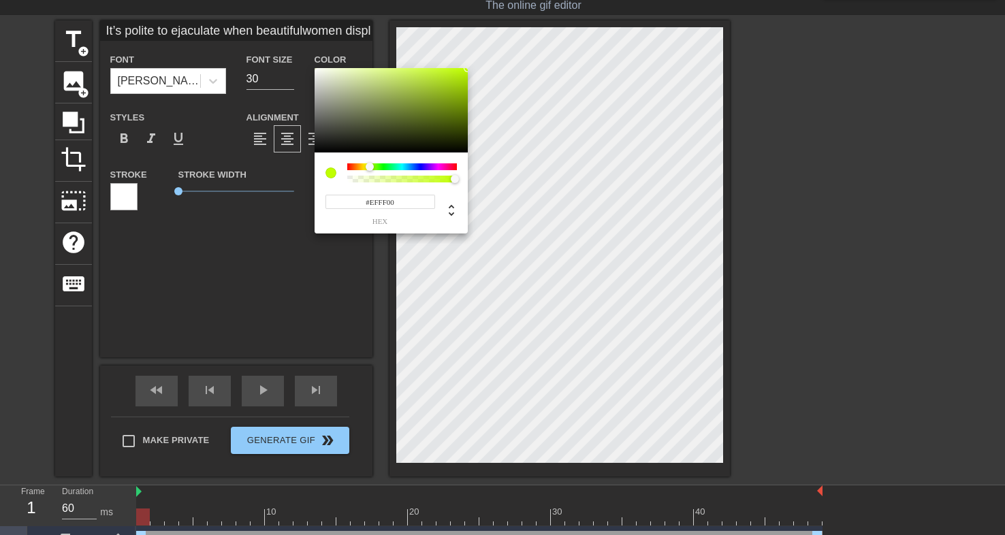
type input "It’s polite to ejaculate when beautifulwomen display themselves for you."
type input "#F9FF00"
type input "It’s polite to ejaculate when beautifulwomen display themselves for you."
type input "#FFFC00"
type input "It’s polite to ejaculate when beautifulwomen display themselves for you."
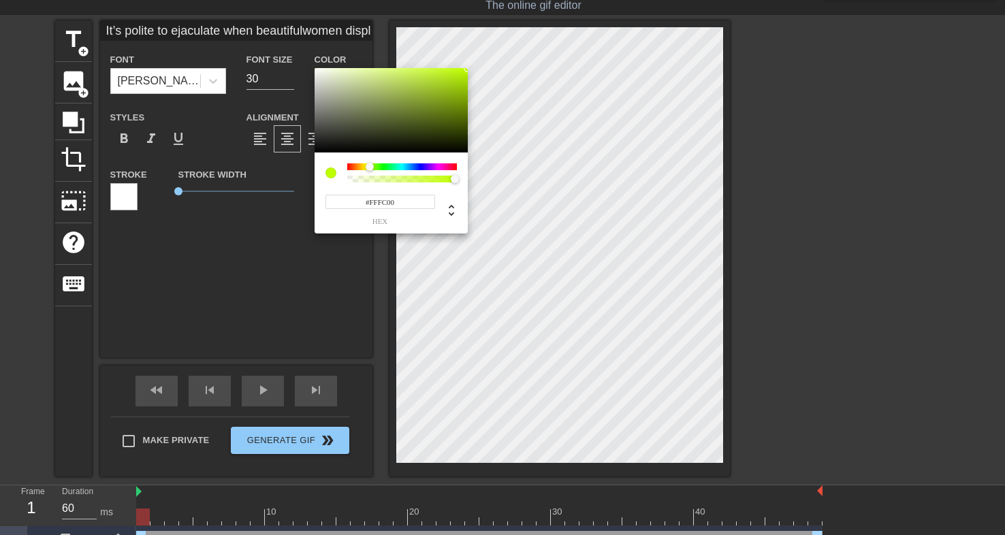
type input "#FFF200"
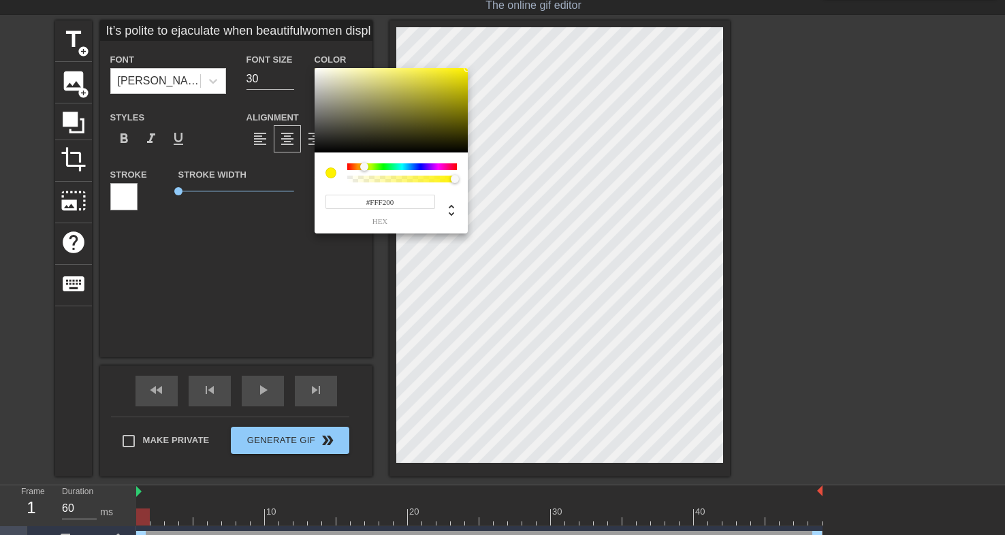
type input "It’s polite to ejaculate when beautifulwomen display themselves for you."
type input "#FFE900"
type input "It’s polite to ejaculate when beautifulwomen display themselves for you."
type input "#FFDF00"
type input "It’s polite to ejaculate when beautifulwomen display themselves for you."
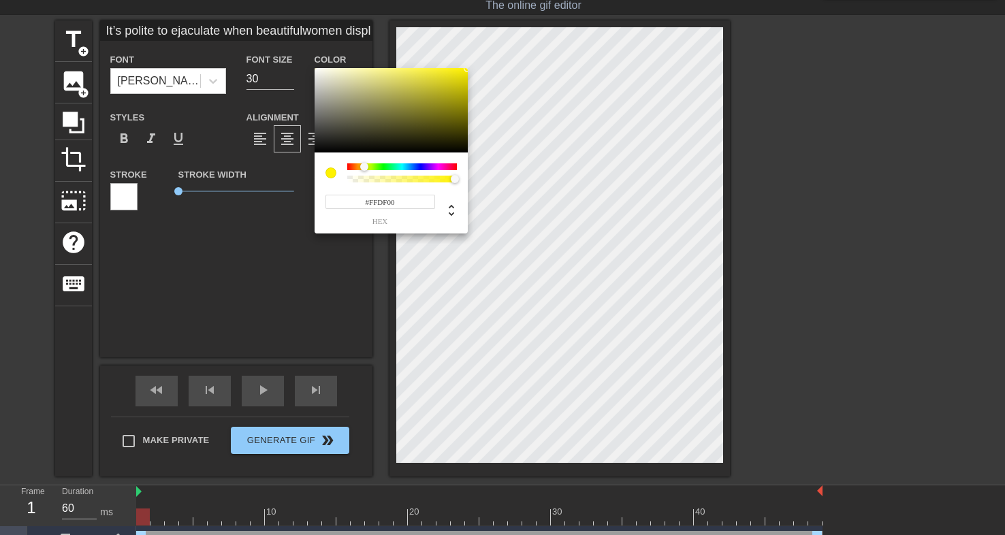
type input "#FFD600"
type input "It’s polite to ejaculate when beautifulwomen display themselves for you."
type input "#FFCC00"
type input "It’s polite to ejaculate when beautifulwomen display themselves for you."
type input "#FFC300"
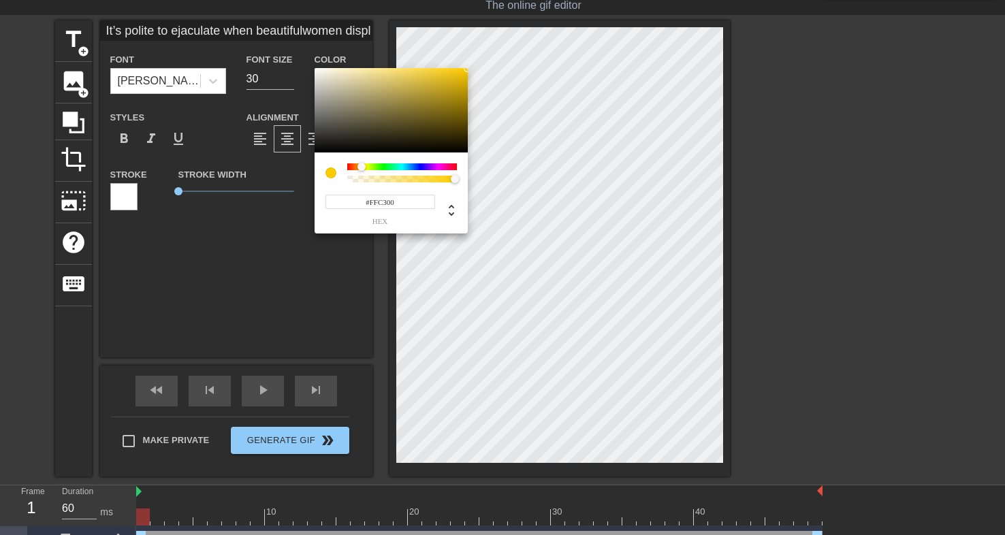
type input "It’s polite to ejaculate when beautifulwomen display themselves for you."
type input "#FFB900"
type input "It’s polite to ejaculate when beautifulwomen display themselves for you."
type input "#FFB000"
type input "It’s polite to ejaculate when beautifulwomen display themselves for you."
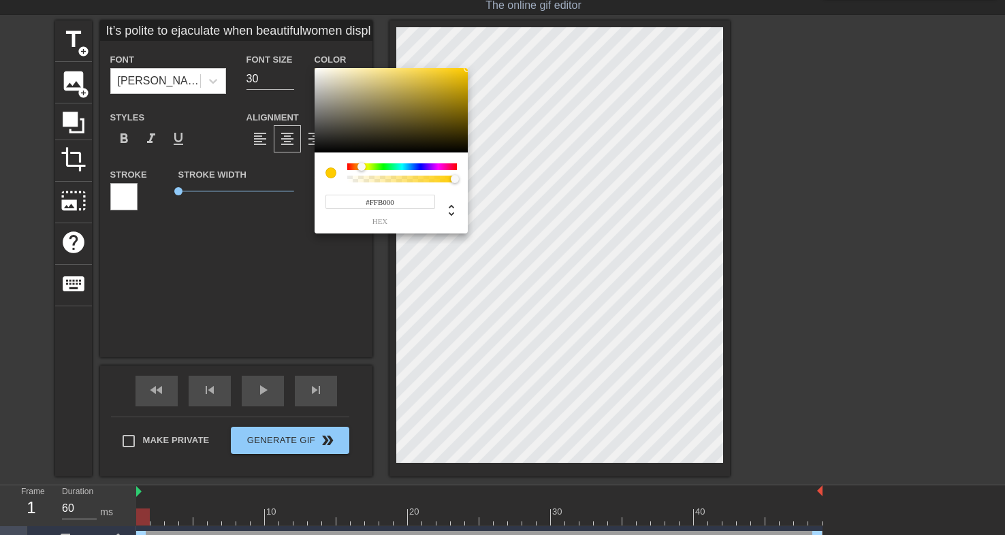
type input "#FFA600"
type input "It’s polite to ejaculate when beautifulwomen display themselves for you."
type input "#FFB000"
type input "It’s polite to ejaculate when beautifulwomen display themselves for you."
type input "#FFB900"
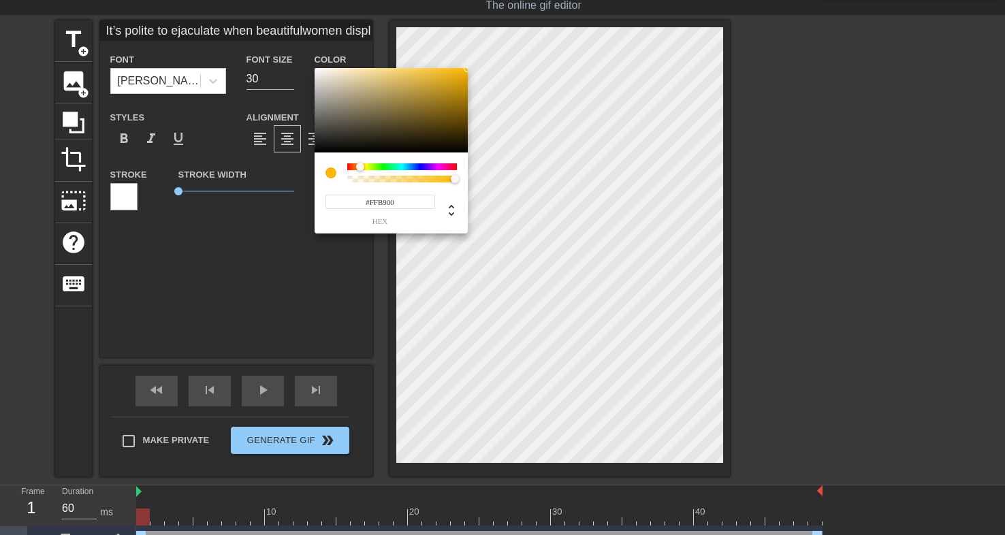
type input "It’s polite to ejaculate when beautifulwomen display themselves for you."
type input "#FFC300"
type input "It’s polite to ejaculate when beautifulwomen display themselves for you."
type input "#FFCC00"
type input "It’s polite to ejaculate when beautifulwomen display themselves for you."
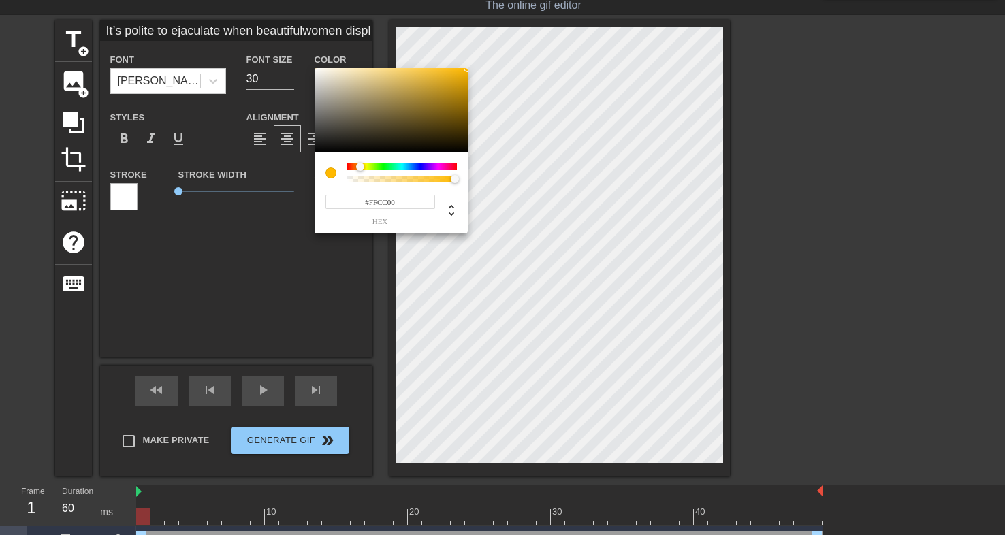
type input "#FFD600"
type input "It’s polite to ejaculate when beautifulwomen display themselves for you."
type input "#FFDF00"
type input "It’s polite to ejaculate when beautifulwomen display themselves for you."
type input "#EFFF00"
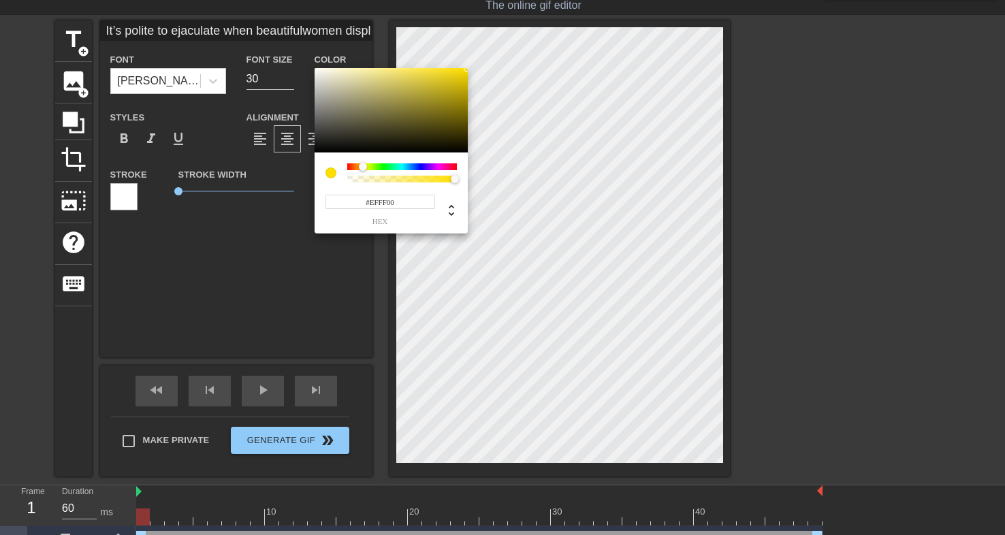
type input "It’s polite to ejaculate when beautifulwomen display themselves for you."
type input "#D3FF00"
type input "It’s polite to ejaculate when beautifulwomen display themselves for you."
type input "#ADFF00"
type input "It’s polite to ejaculate when beautifulwomen display themselves for you."
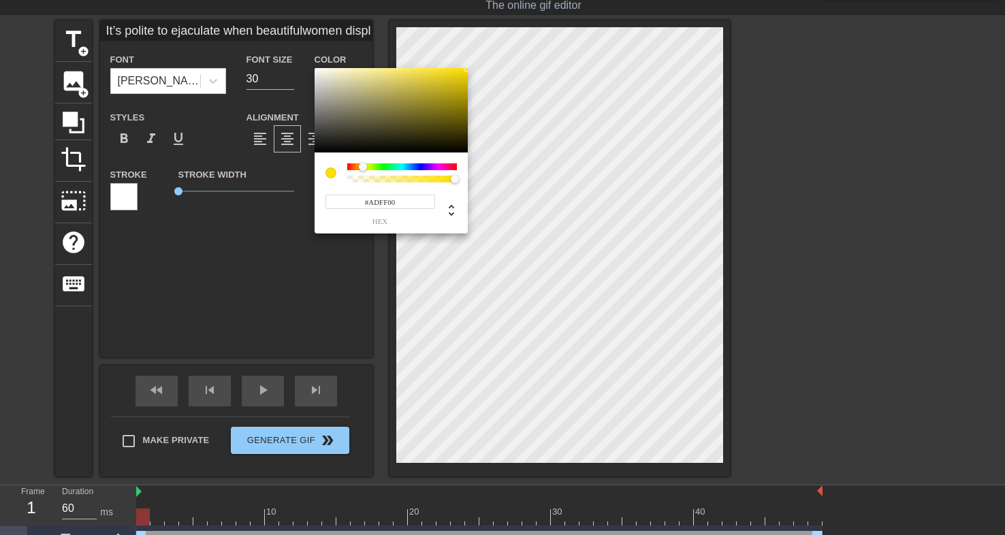
type input "#90FF00"
type input "It’s polite to ejaculate when beautifulwomen display themselves for you."
type input "#6AFF00"
type input "It’s polite to ejaculate when beautifulwomen display themselves for you."
type input "#57FF00"
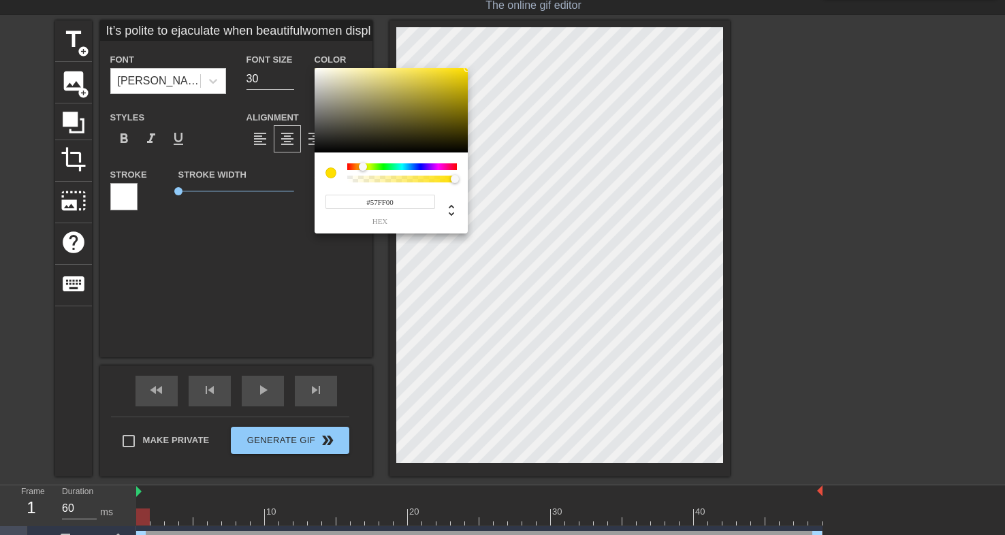
type input "It’s polite to ejaculate when beautifulwomen display themselves for you."
type input "#4EFF00"
type input "It’s polite to ejaculate when beautifulwomen display themselves for you."
type input "#44FF00"
type input "It’s polite to ejaculate when beautifulwomen display themselves for you."
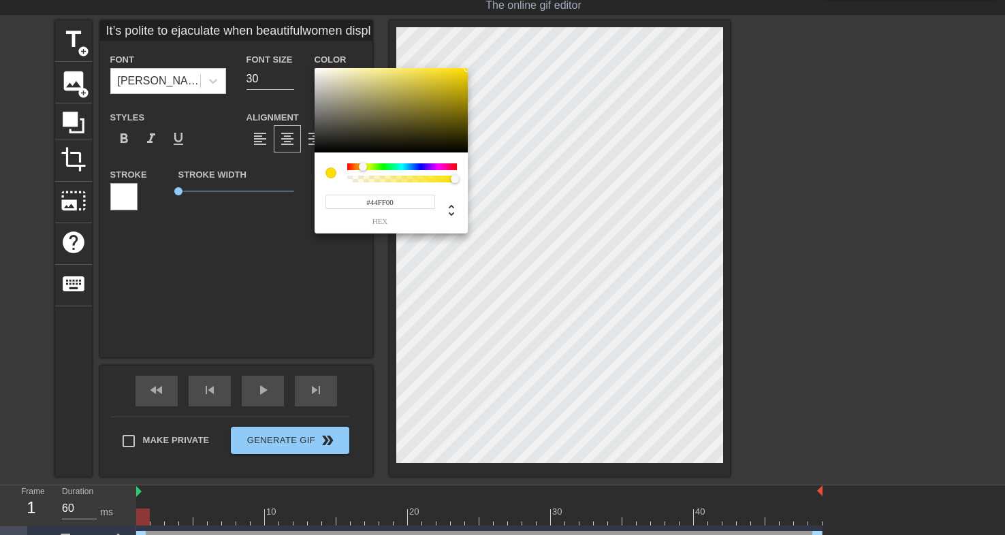
type input "#3BFF00"
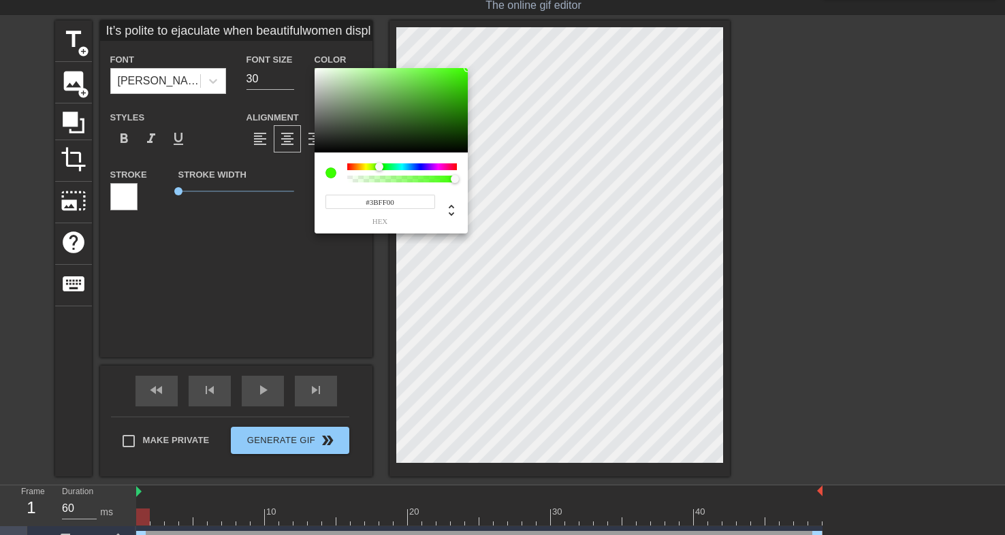
type input "It’s polite to ejaculate when beautifulwomen display themselves for you."
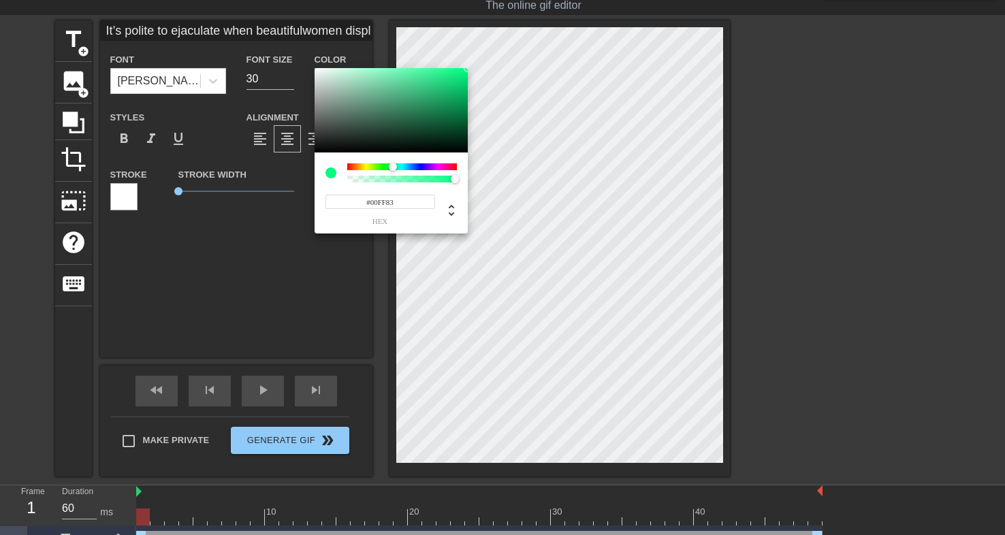
drag, startPoint x: 349, startPoint y: 163, endPoint x: 393, endPoint y: 176, distance: 45.9
click at [393, 176] on div at bounding box center [402, 172] width 110 height 19
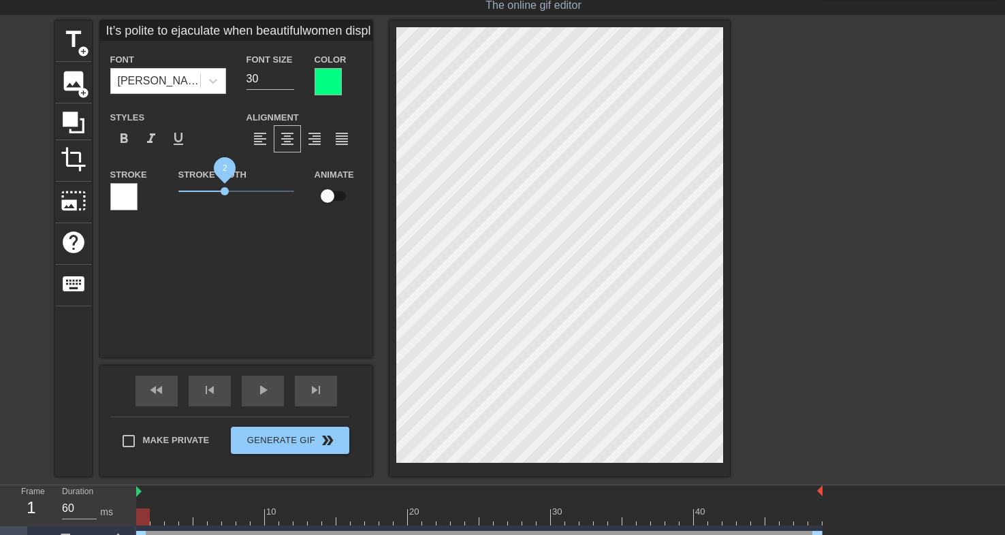
drag, startPoint x: 180, startPoint y: 190, endPoint x: 225, endPoint y: 191, distance: 44.3
click at [225, 191] on span "2" at bounding box center [225, 191] width 8 height 8
click at [123, 189] on div at bounding box center [123, 196] width 27 height 27
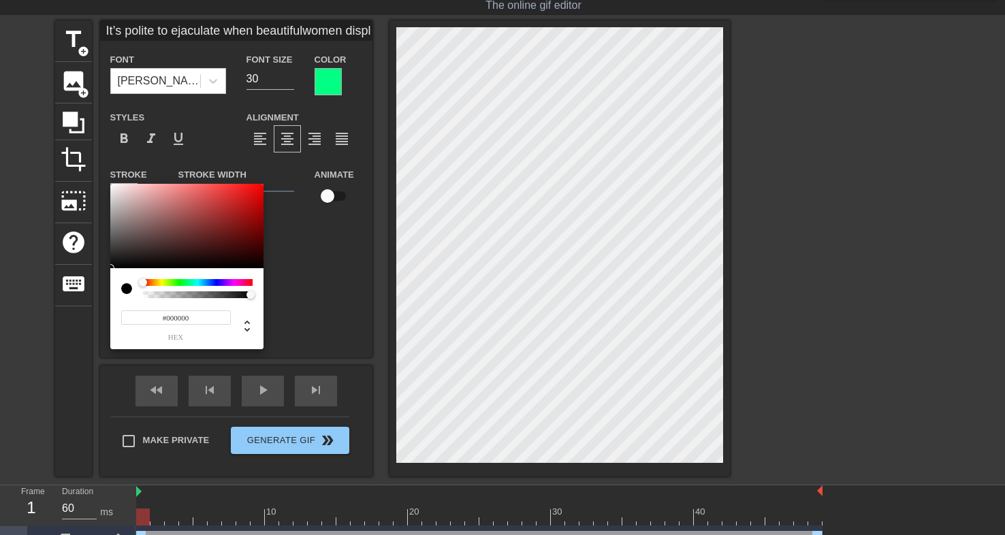
drag, startPoint x: 189, startPoint y: 203, endPoint x: 95, endPoint y: 307, distance: 139.8
click at [95, 307] on div "#000000 hex" at bounding box center [502, 267] width 1005 height 535
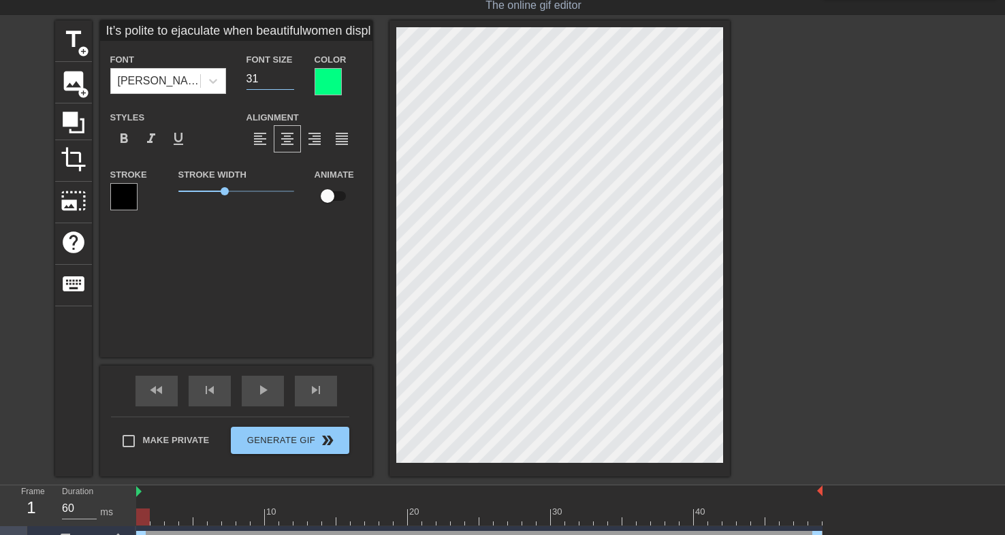
click at [290, 74] on input "31" at bounding box center [270, 79] width 48 height 22
click at [290, 74] on input "32" at bounding box center [270, 79] width 48 height 22
click at [290, 74] on input "33" at bounding box center [270, 79] width 48 height 22
click at [290, 74] on input "34" at bounding box center [270, 79] width 48 height 22
click at [290, 74] on input "35" at bounding box center [270, 79] width 48 height 22
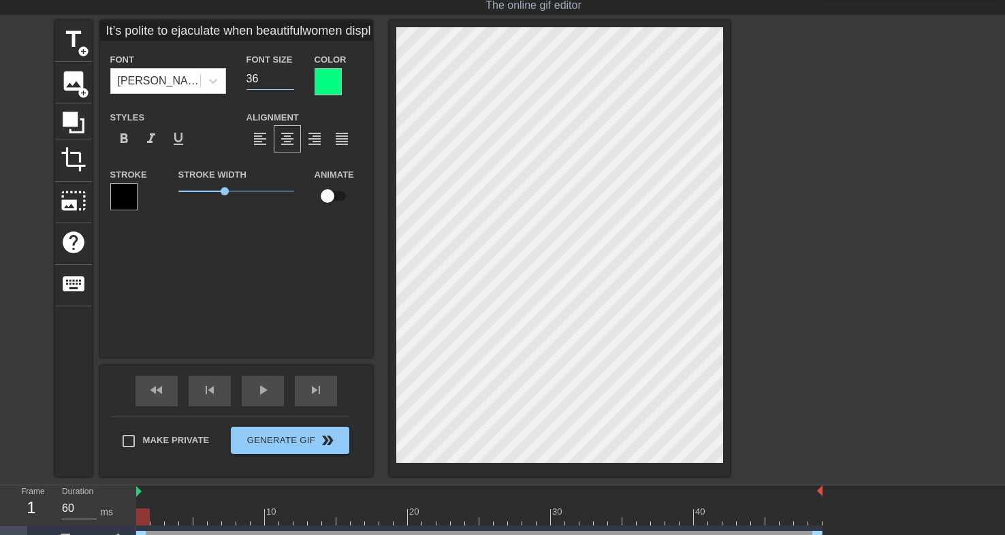
click at [290, 74] on input "36" at bounding box center [270, 79] width 48 height 22
click at [290, 74] on input "37" at bounding box center [270, 79] width 48 height 22
click at [290, 74] on input "38" at bounding box center [270, 79] width 48 height 22
click at [290, 74] on input "39" at bounding box center [270, 79] width 48 height 22
click at [290, 74] on input "40" at bounding box center [270, 79] width 48 height 22
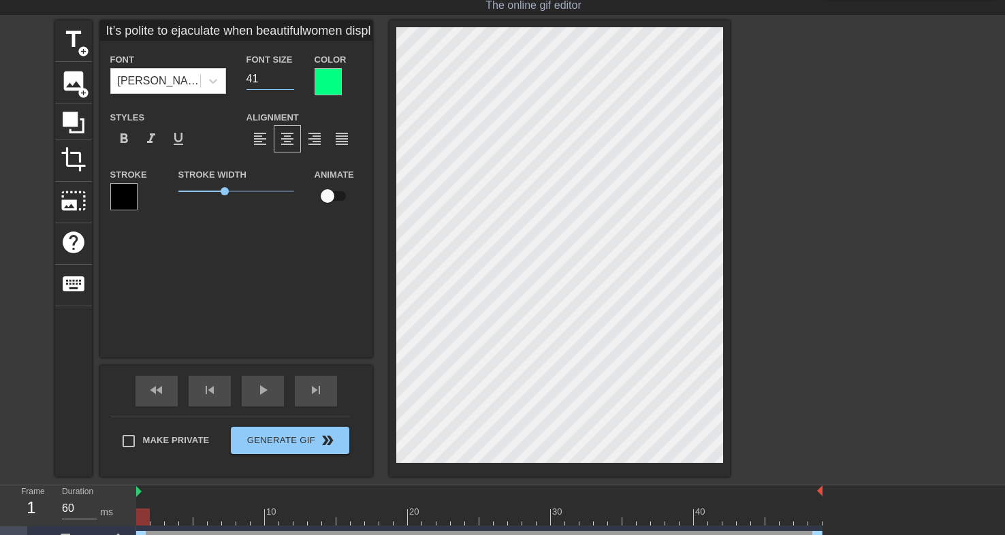
click at [290, 74] on input "41" at bounding box center [270, 79] width 48 height 22
click at [290, 74] on input "42" at bounding box center [270, 79] width 48 height 22
click at [290, 74] on input "43" at bounding box center [270, 79] width 48 height 22
click at [290, 74] on input "44" at bounding box center [270, 79] width 48 height 22
click at [290, 74] on input "45" at bounding box center [270, 79] width 48 height 22
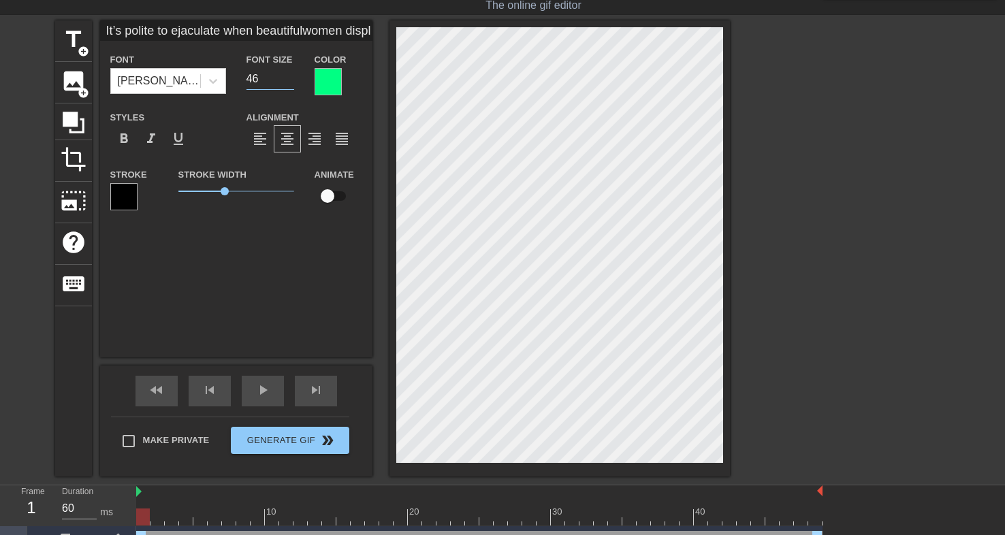
click at [290, 74] on input "46" at bounding box center [270, 79] width 48 height 22
click at [290, 74] on input "47" at bounding box center [270, 79] width 48 height 22
click at [290, 74] on input "48" at bounding box center [270, 79] width 48 height 22
click at [290, 74] on input "49" at bounding box center [270, 79] width 48 height 22
click at [290, 74] on input "50" at bounding box center [270, 79] width 48 height 22
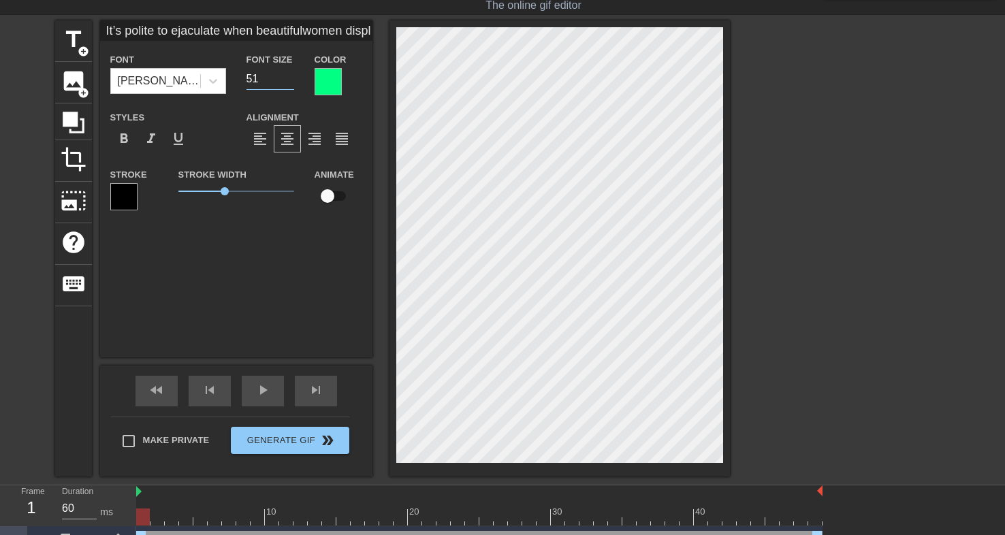
click at [290, 74] on input "51" at bounding box center [270, 79] width 48 height 22
click at [290, 74] on input "52" at bounding box center [270, 79] width 48 height 22
click at [290, 74] on input "53" at bounding box center [270, 79] width 48 height 22
click at [290, 74] on input "54" at bounding box center [270, 79] width 48 height 22
click at [290, 74] on input "55" at bounding box center [270, 79] width 48 height 22
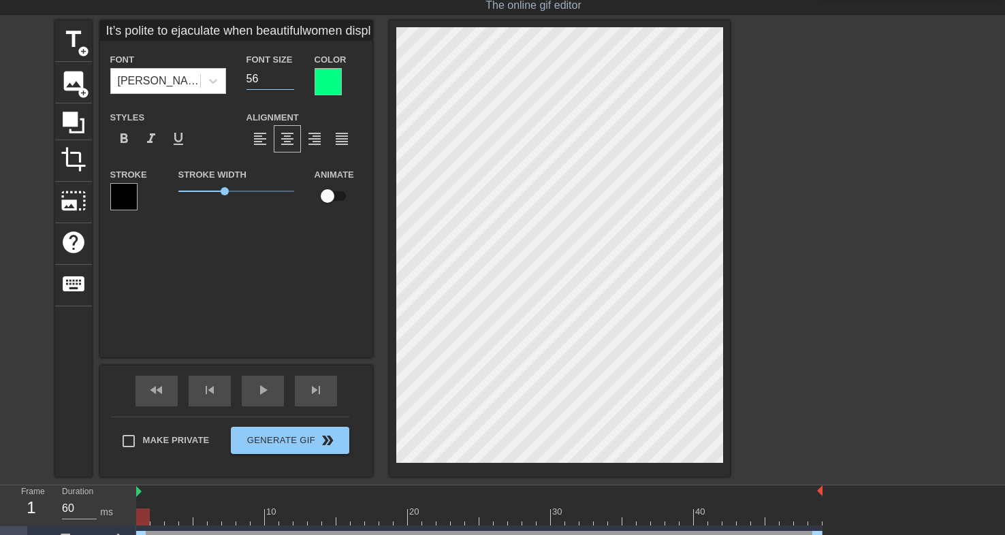
click at [290, 74] on input "56" at bounding box center [270, 79] width 48 height 22
click at [290, 74] on input "57" at bounding box center [270, 79] width 48 height 22
click at [290, 74] on input "58" at bounding box center [270, 79] width 48 height 22
click at [290, 74] on input "59" at bounding box center [270, 79] width 48 height 22
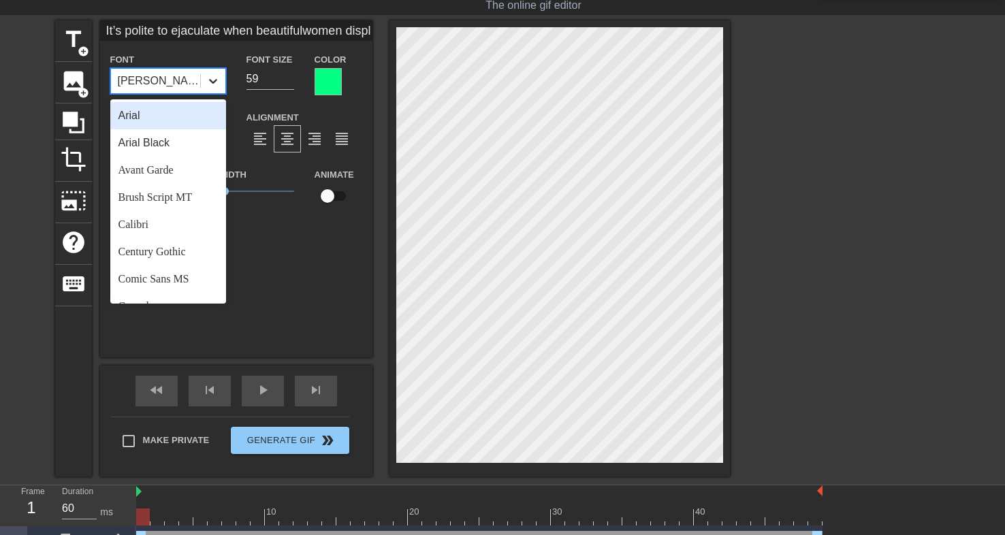
click at [211, 75] on icon at bounding box center [213, 81] width 14 height 14
click at [180, 141] on div "Arial Black" at bounding box center [168, 142] width 116 height 27
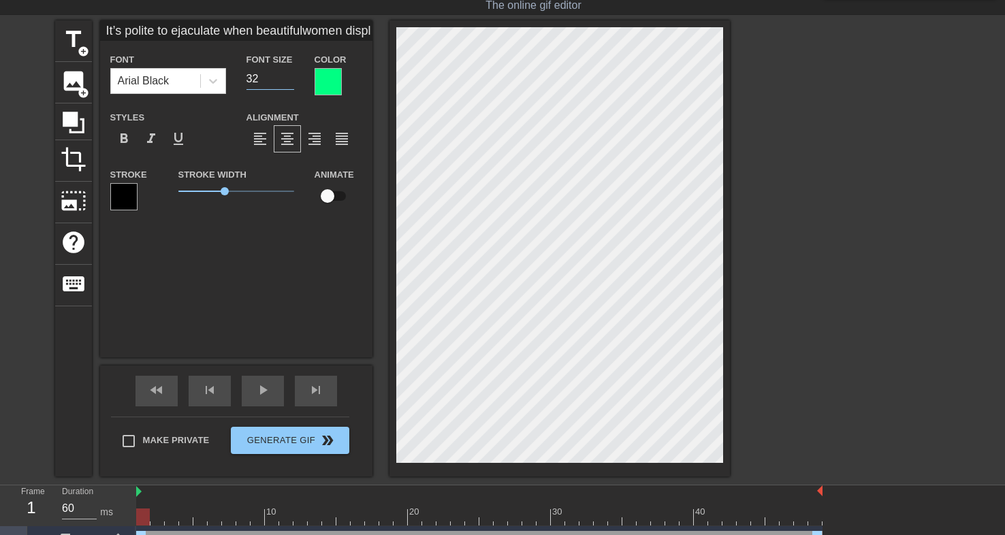
click at [291, 81] on input "31" at bounding box center [270, 79] width 48 height 22
click at [291, 81] on input "30" at bounding box center [270, 79] width 48 height 22
click at [291, 81] on input "29" at bounding box center [270, 79] width 48 height 22
click at [291, 81] on input "28" at bounding box center [270, 79] width 48 height 22
click at [291, 81] on input "27" at bounding box center [270, 79] width 48 height 22
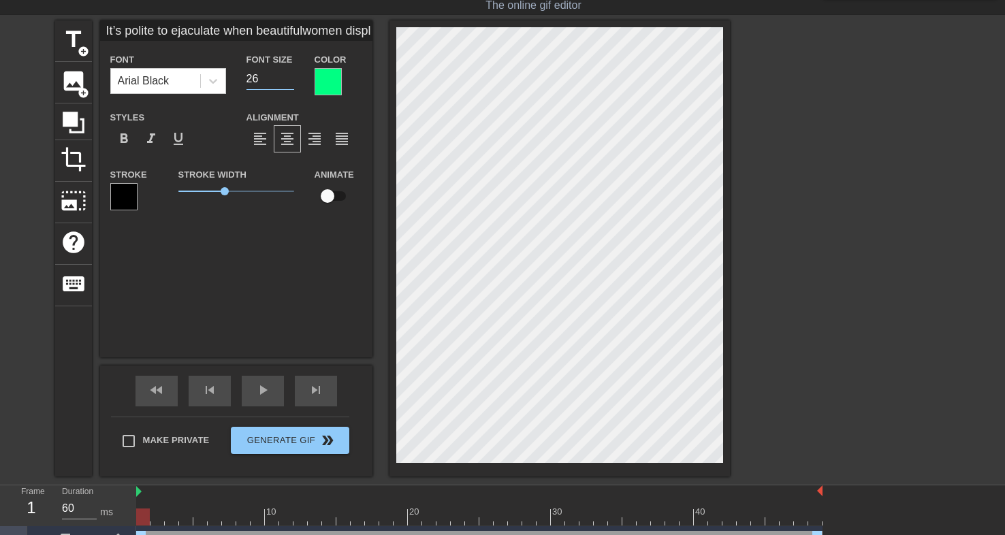
click at [291, 81] on input "26" at bounding box center [270, 79] width 48 height 22
click at [291, 81] on input "25" at bounding box center [270, 79] width 48 height 22
click at [291, 81] on input "24" at bounding box center [270, 79] width 48 height 22
click at [291, 81] on input "23" at bounding box center [270, 79] width 48 height 22
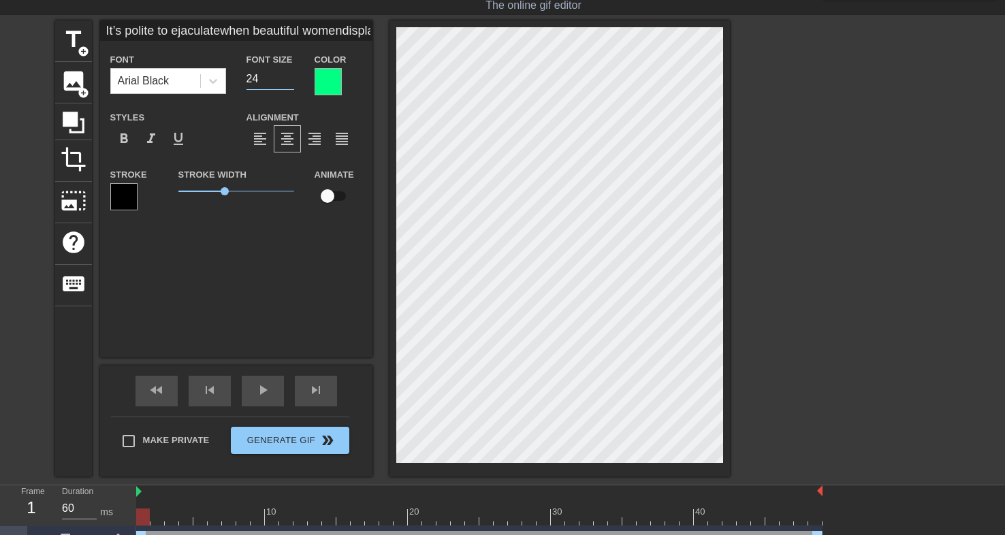
click at [291, 76] on input "24" at bounding box center [270, 79] width 48 height 22
click at [291, 76] on input "25" at bounding box center [270, 79] width 48 height 22
click at [291, 76] on input "26" at bounding box center [270, 79] width 48 height 22
click at [291, 76] on input "27" at bounding box center [270, 79] width 48 height 22
click at [291, 76] on input "28" at bounding box center [270, 79] width 48 height 22
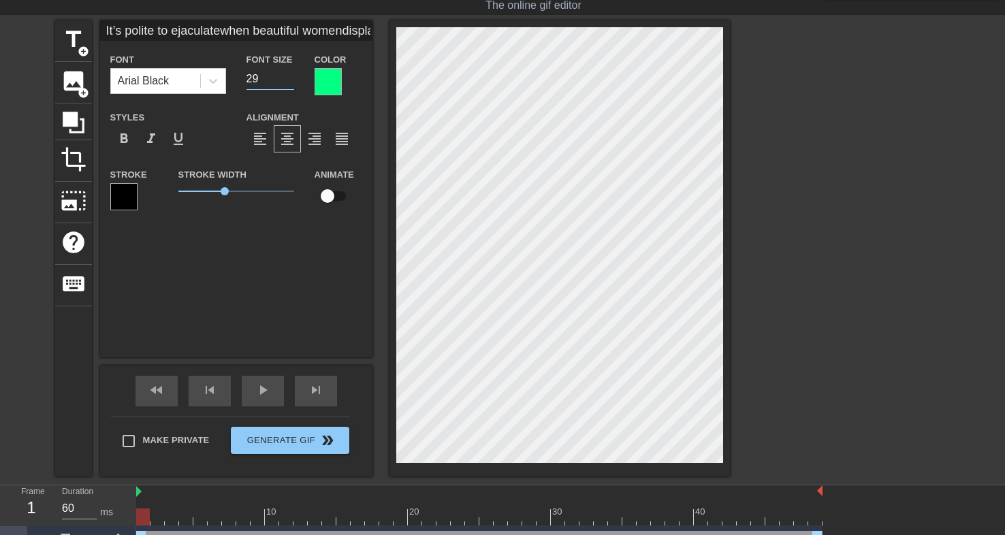
click at [291, 76] on input "29" at bounding box center [270, 79] width 48 height 22
click at [291, 76] on input "30" at bounding box center [270, 79] width 48 height 22
click at [291, 76] on input "31" at bounding box center [270, 79] width 48 height 22
click at [291, 76] on input "32" at bounding box center [270, 79] width 48 height 22
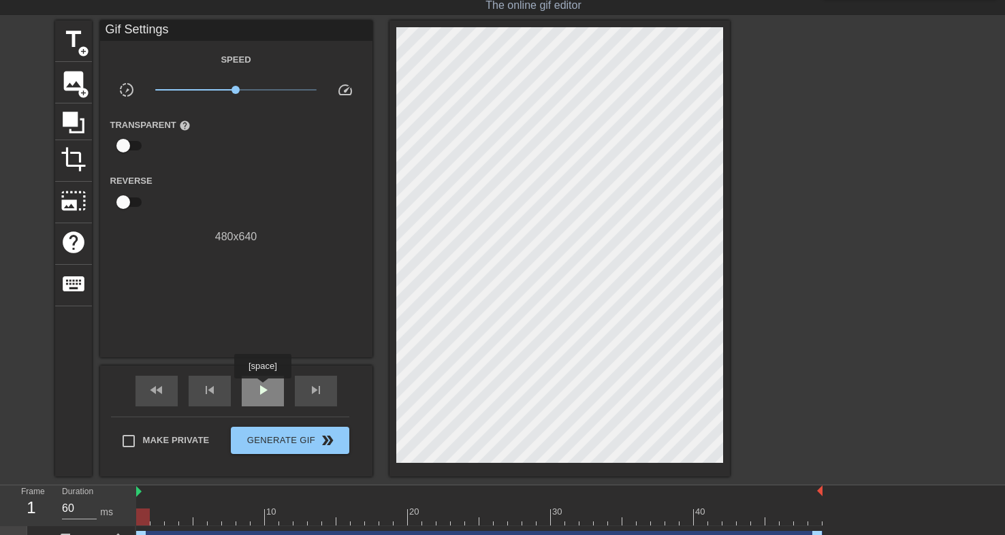
click at [264, 388] on span "play_arrow" at bounding box center [263, 390] width 16 height 16
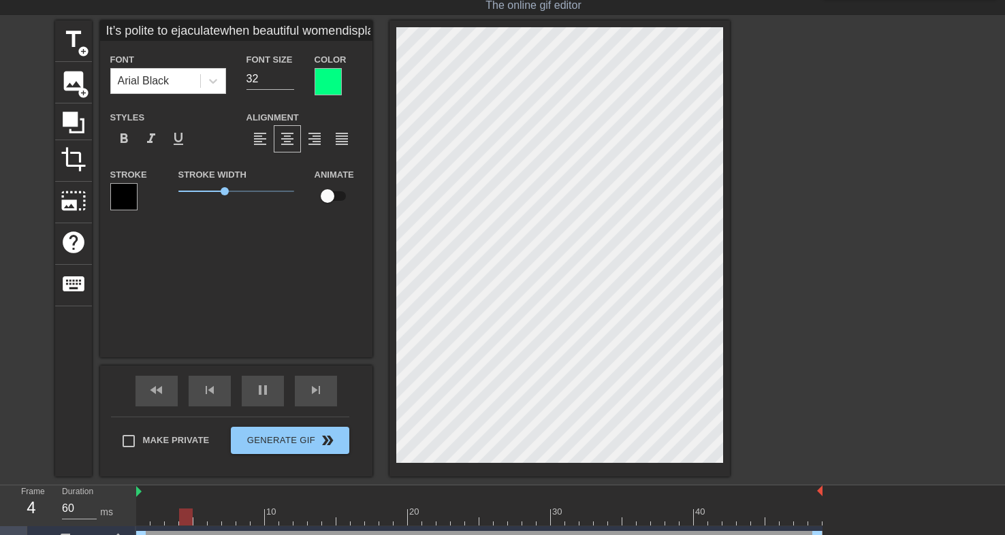
click at [119, 189] on div at bounding box center [123, 196] width 27 height 27
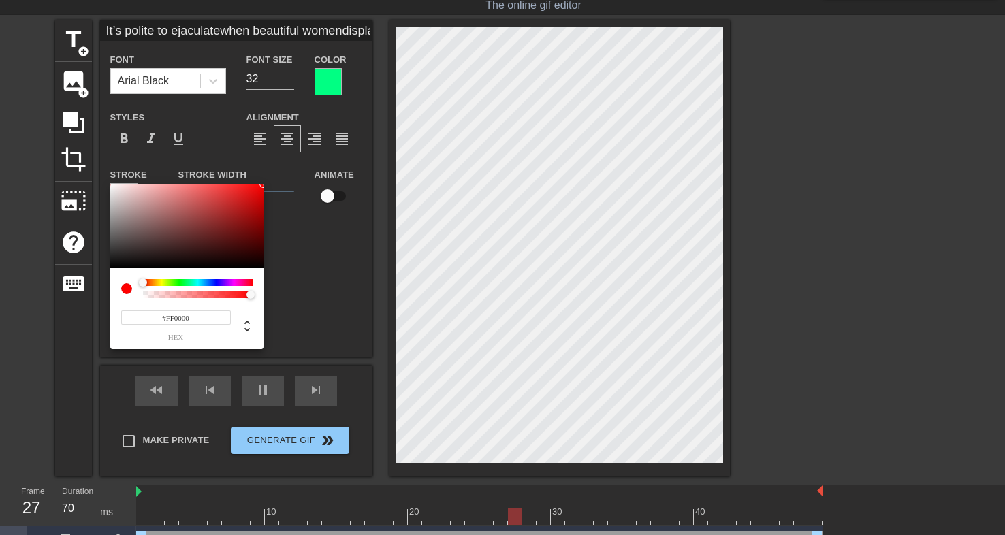
drag, startPoint x: 193, startPoint y: 202, endPoint x: 286, endPoint y: 175, distance: 96.5
click at [286, 175] on div "#FF0000 hex" at bounding box center [502, 267] width 1005 height 535
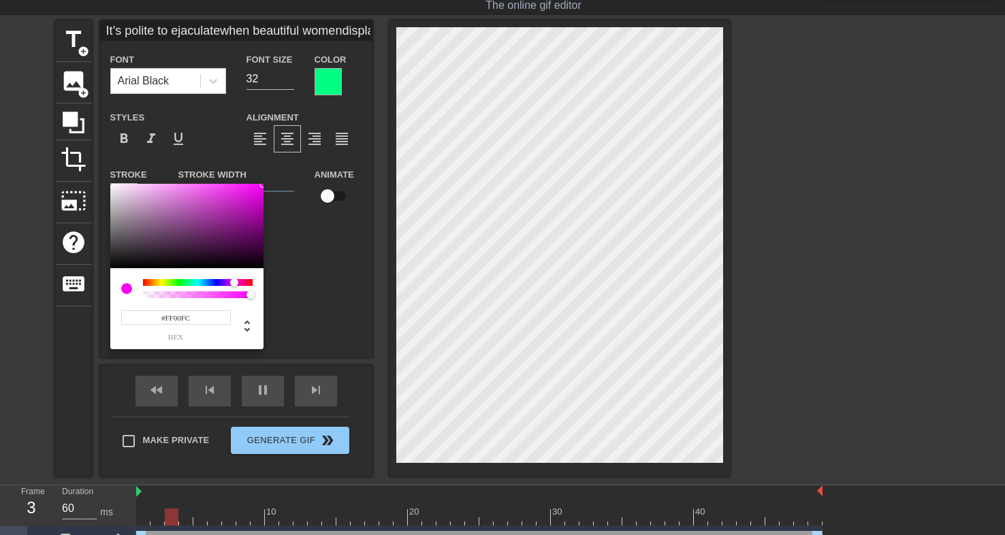
click at [234, 281] on div at bounding box center [198, 282] width 110 height 7
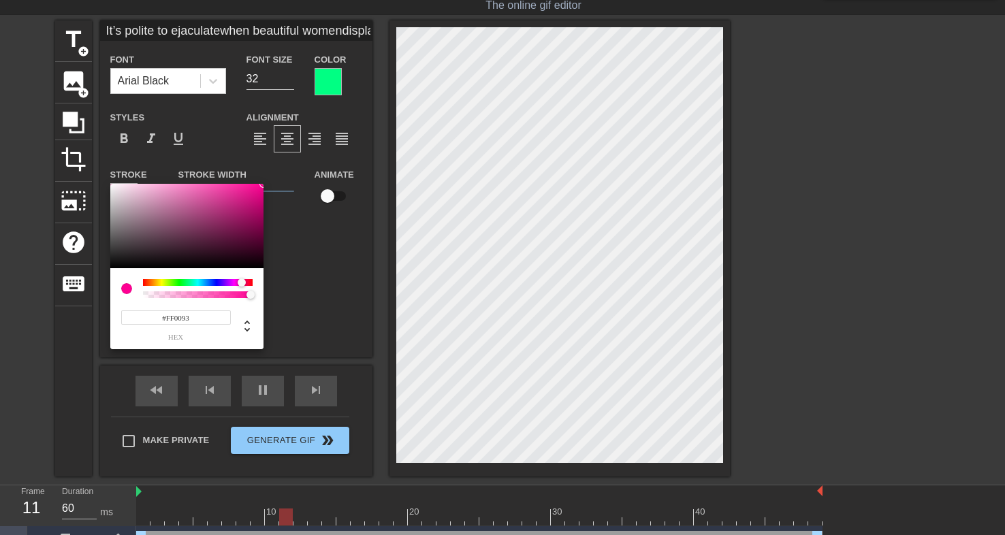
drag, startPoint x: 234, startPoint y: 281, endPoint x: 242, endPoint y: 286, distance: 8.9
click at [242, 286] on div at bounding box center [242, 282] width 8 height 8
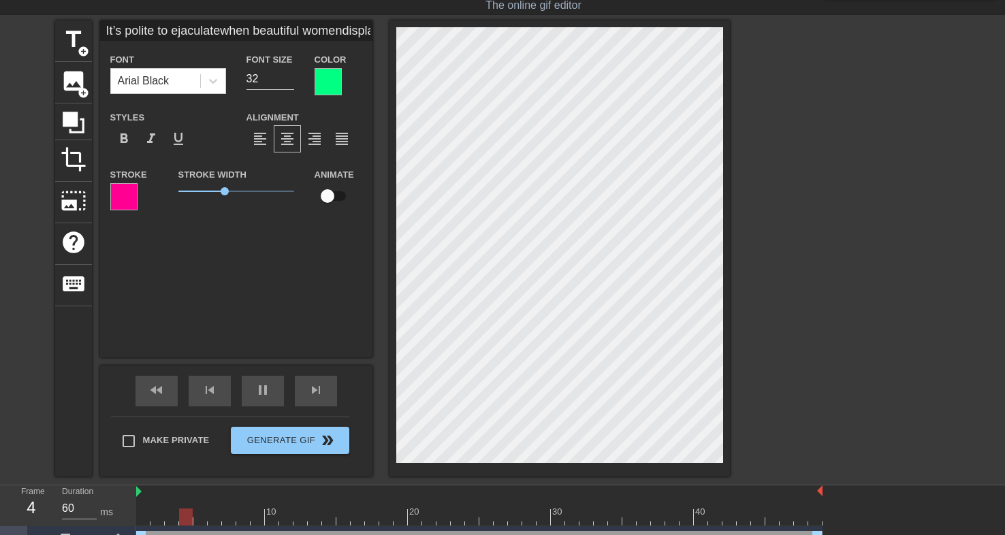
click at [332, 78] on div at bounding box center [328, 81] width 27 height 27
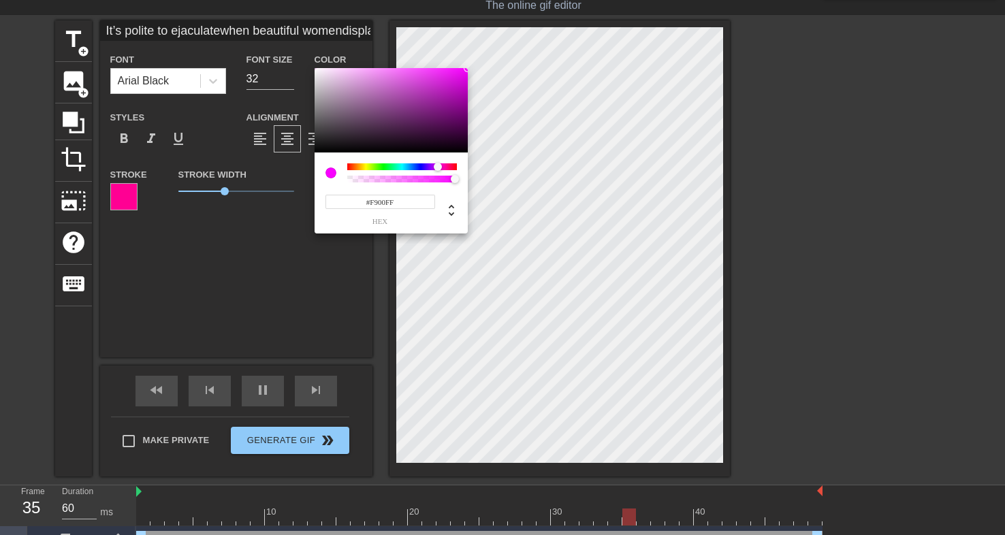
click at [438, 168] on div at bounding box center [402, 166] width 110 height 7
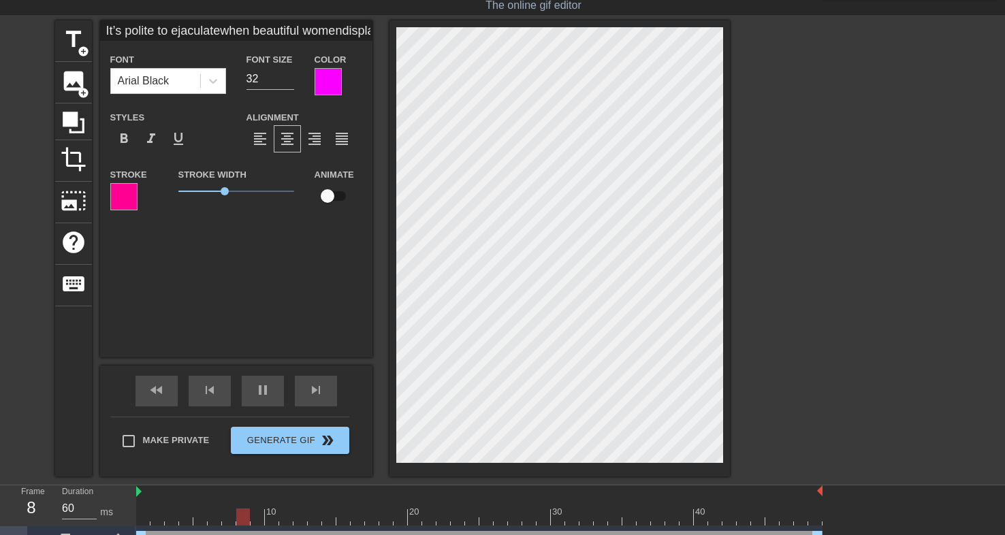
click at [127, 195] on div at bounding box center [123, 196] width 27 height 27
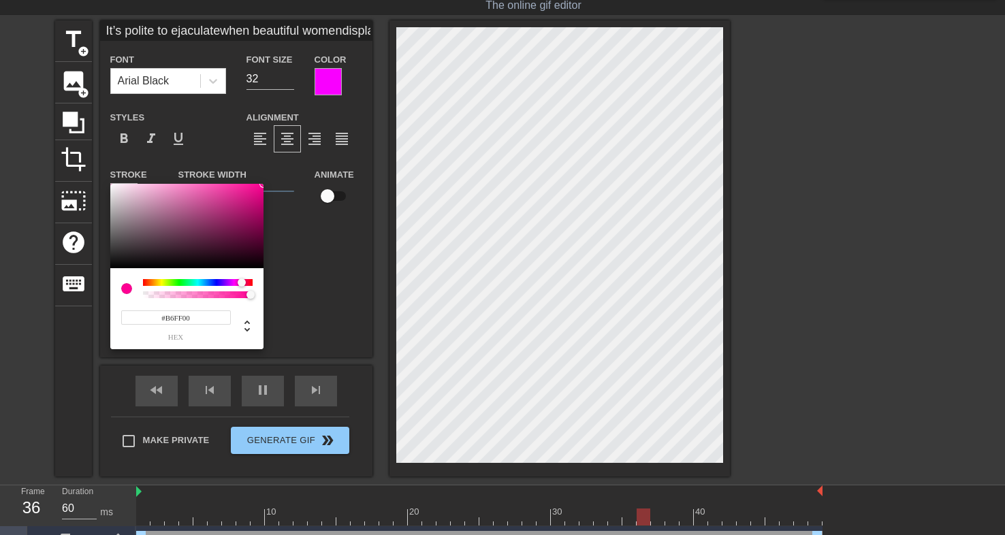
click at [166, 285] on div at bounding box center [198, 282] width 110 height 7
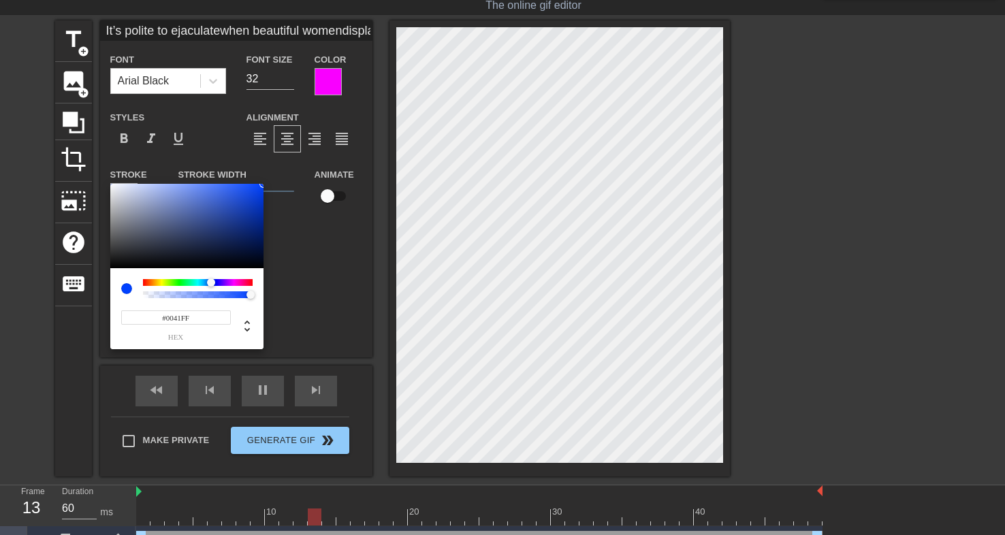
drag, startPoint x: 168, startPoint y: 285, endPoint x: 211, endPoint y: 281, distance: 43.0
click at [211, 281] on div at bounding box center [211, 282] width 8 height 8
drag, startPoint x: 213, startPoint y: 258, endPoint x: 155, endPoint y: 246, distance: 59.7
click at [155, 246] on div at bounding box center [186, 226] width 153 height 84
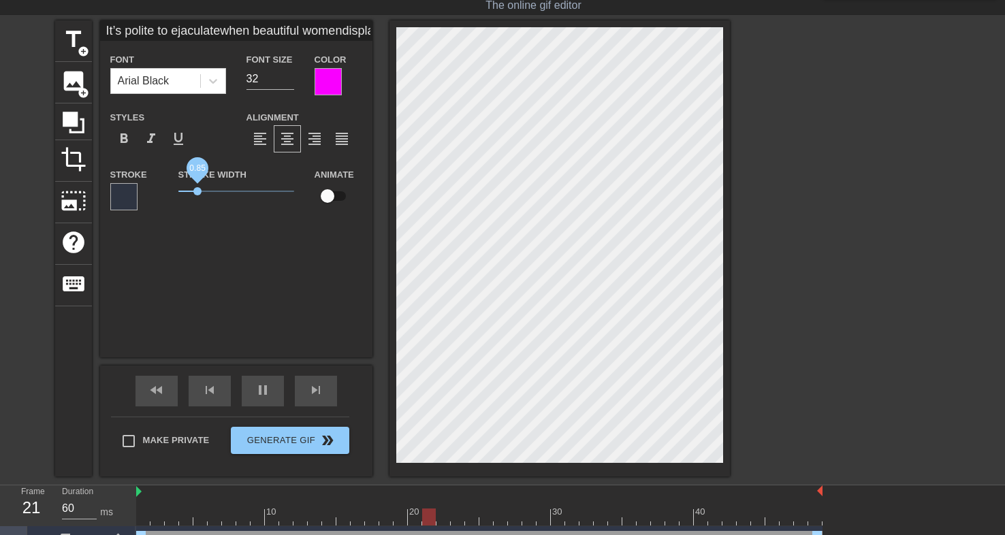
drag, startPoint x: 223, startPoint y: 189, endPoint x: 197, endPoint y: 189, distance: 25.9
click at [197, 189] on span "0.85" at bounding box center [197, 191] width 8 height 8
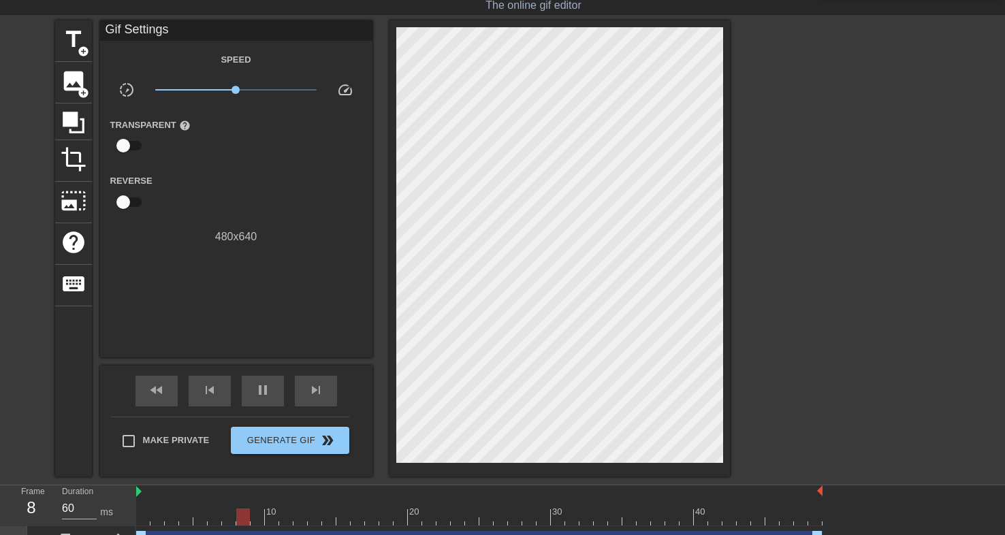
click at [807, 276] on div at bounding box center [848, 224] width 204 height 408
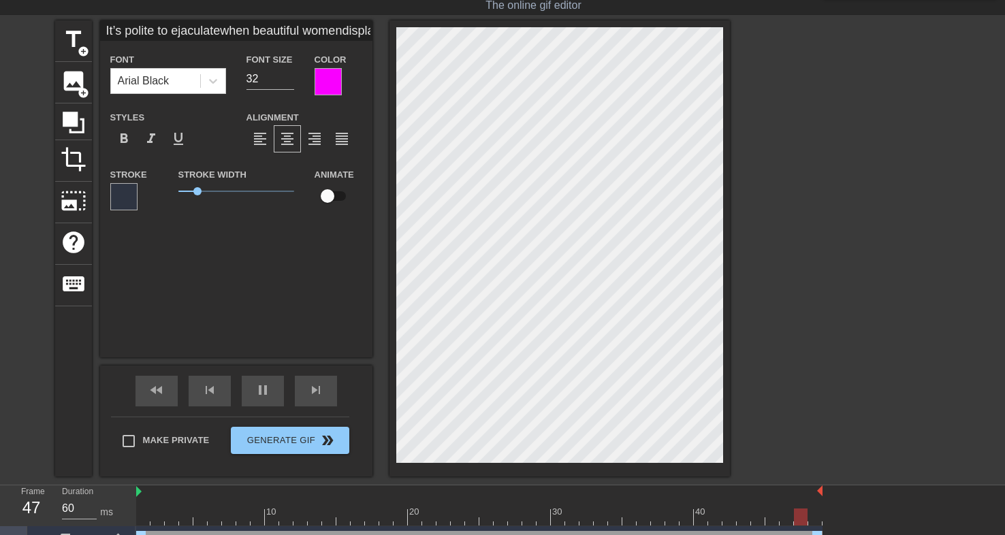
click at [325, 83] on div at bounding box center [328, 81] width 27 height 27
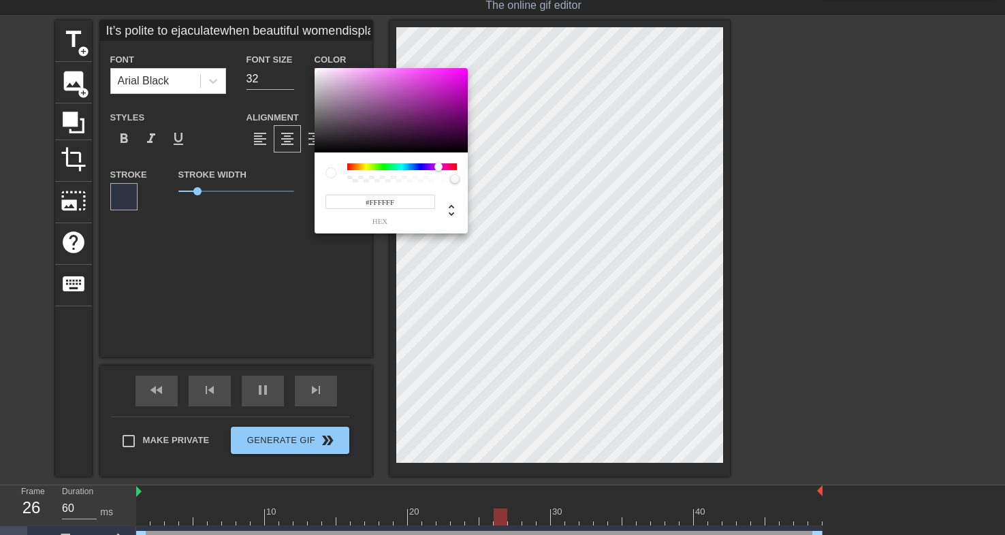
drag, startPoint x: 327, startPoint y: 86, endPoint x: 307, endPoint y: 63, distance: 30.4
click at [307, 63] on div "#FFFFFF hex" at bounding box center [502, 267] width 1005 height 535
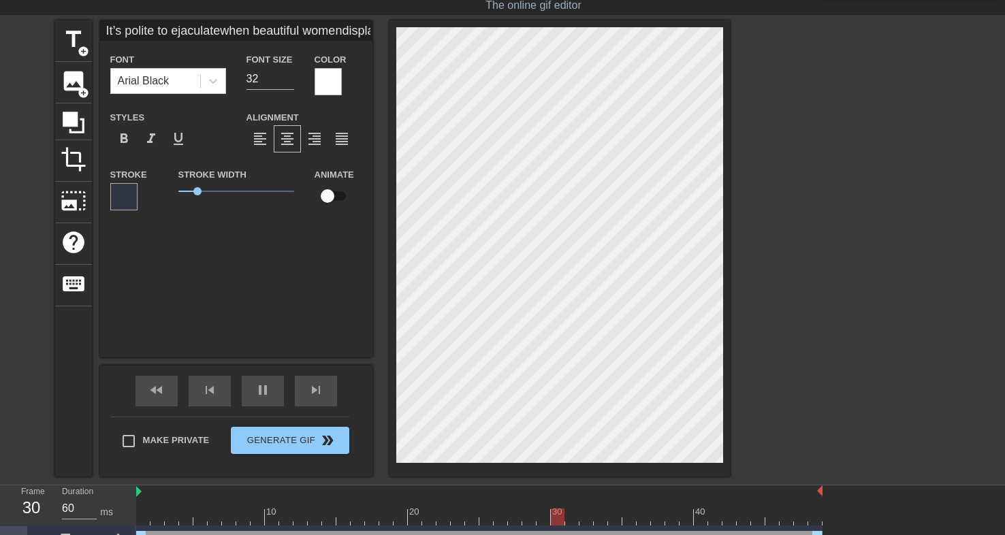
click at [320, 72] on div at bounding box center [328, 81] width 27 height 27
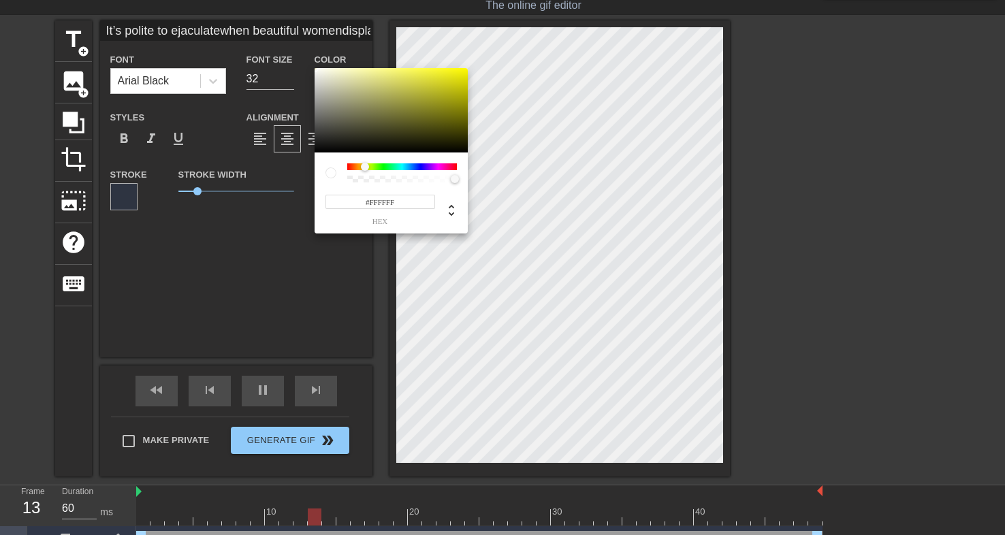
click at [365, 164] on div at bounding box center [402, 166] width 110 height 7
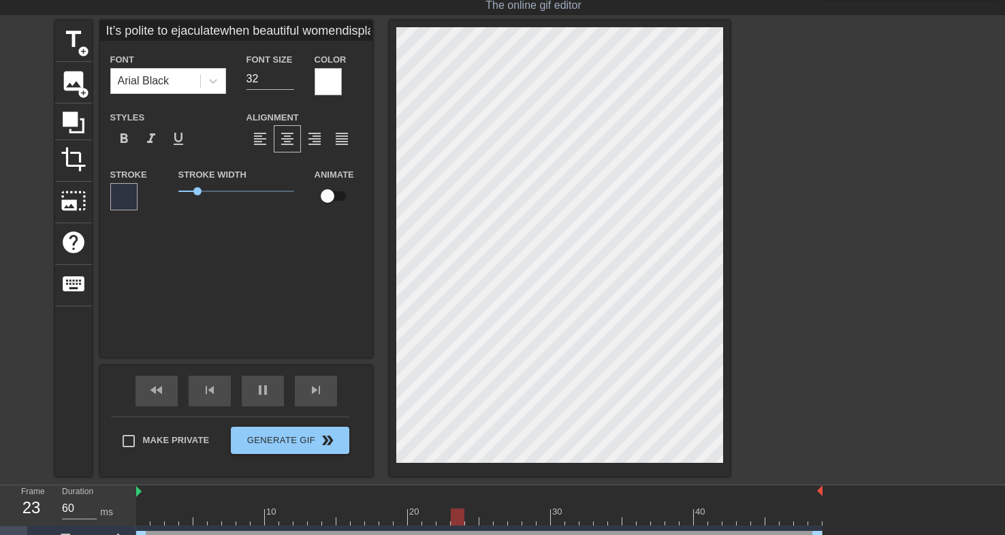
click at [323, 64] on label "Color" at bounding box center [331, 60] width 32 height 14
click at [325, 71] on div at bounding box center [328, 81] width 27 height 27
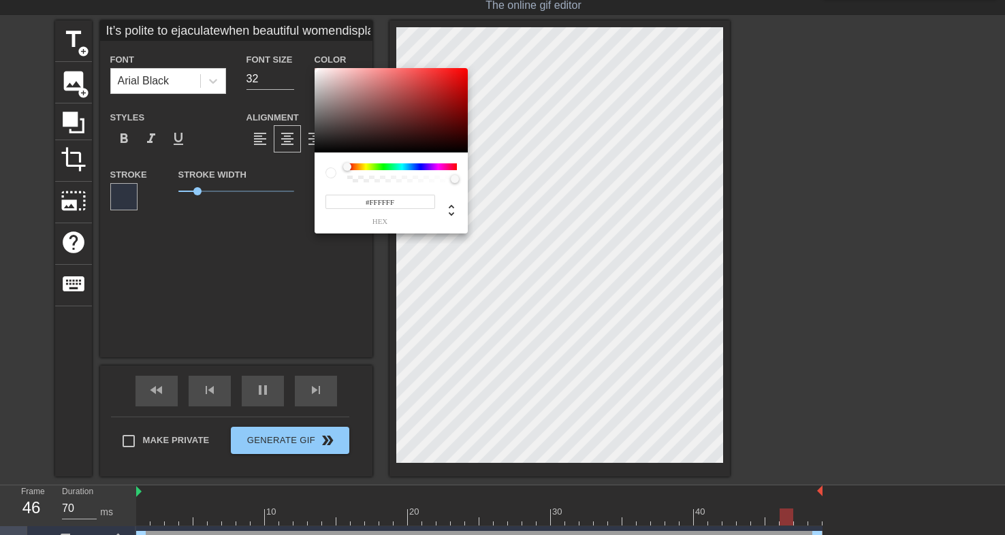
click at [364, 167] on div at bounding box center [402, 166] width 110 height 7
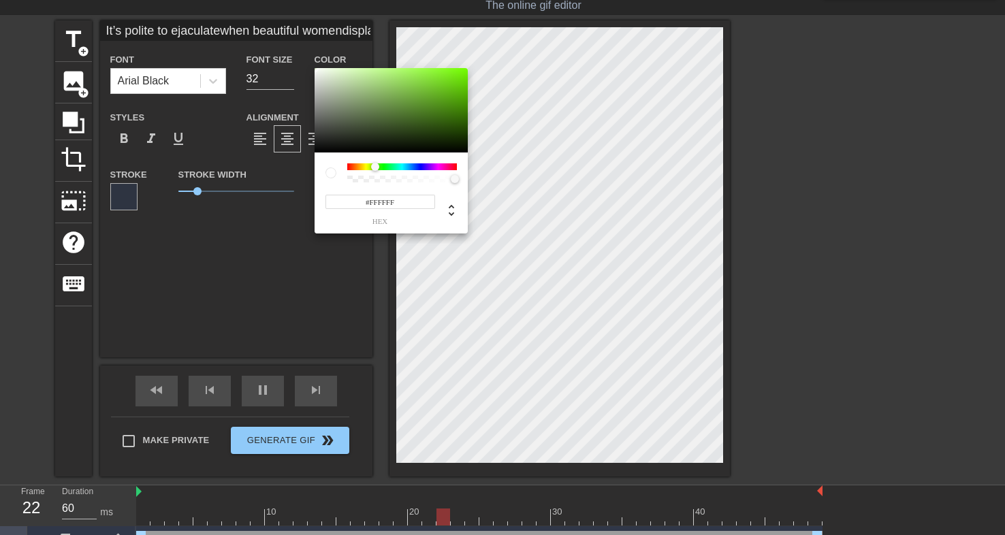
drag, startPoint x: 364, startPoint y: 167, endPoint x: 375, endPoint y: 167, distance: 10.9
click at [375, 167] on div at bounding box center [375, 167] width 8 height 8
drag, startPoint x: 415, startPoint y: 108, endPoint x: 506, endPoint y: 33, distance: 117.6
click at [506, 33] on div "#74FF00 hex" at bounding box center [502, 267] width 1005 height 535
drag, startPoint x: 421, startPoint y: 112, endPoint x: 428, endPoint y: 91, distance: 22.0
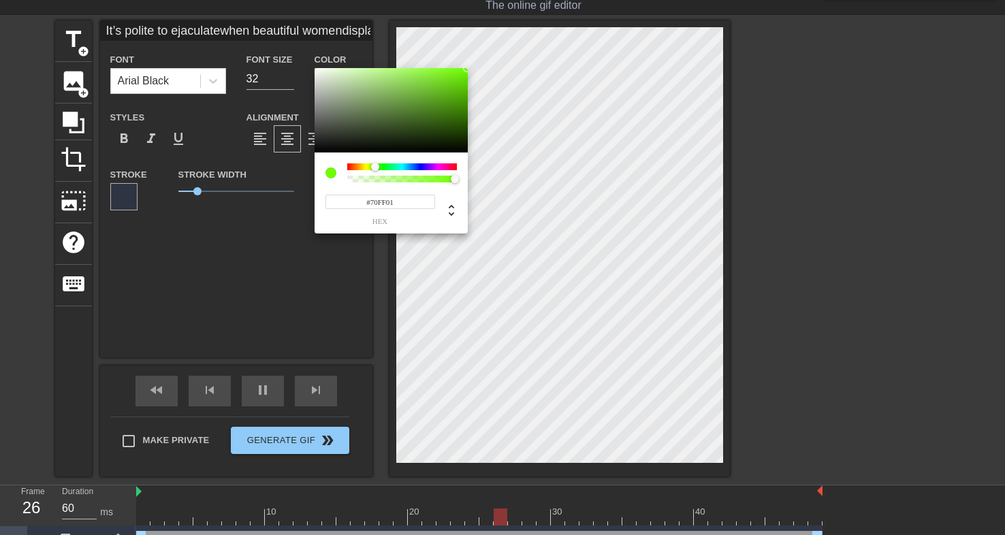
click at [467, 45] on div "#70FF01 hex" at bounding box center [502, 267] width 1005 height 535
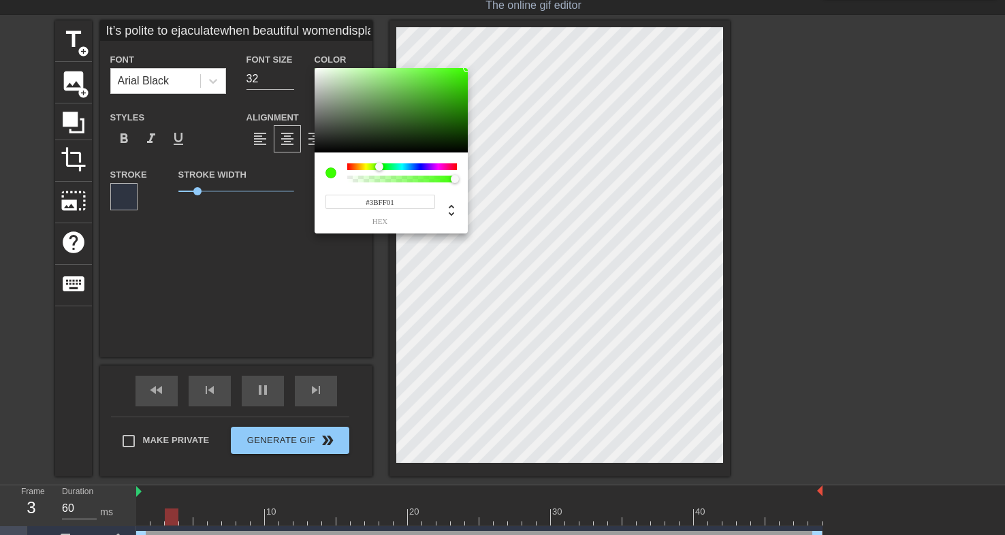
drag, startPoint x: 372, startPoint y: 167, endPoint x: 379, endPoint y: 165, distance: 8.0
click at [379, 165] on div at bounding box center [379, 167] width 8 height 8
drag, startPoint x: 379, startPoint y: 199, endPoint x: 371, endPoint y: 199, distance: 7.5
click at [371, 199] on input "#3BFF01" at bounding box center [380, 202] width 110 height 14
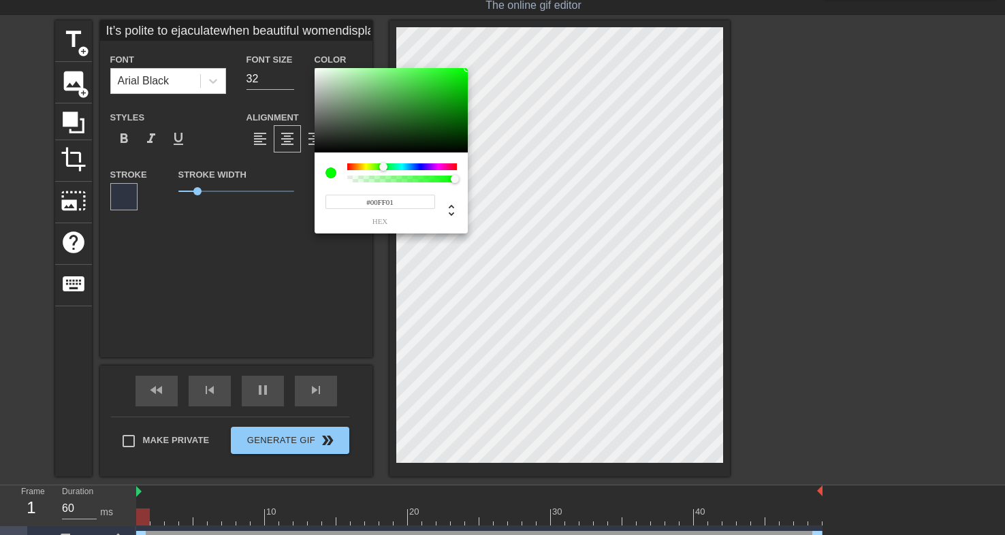
click at [404, 204] on input "#00FF01" at bounding box center [380, 202] width 110 height 14
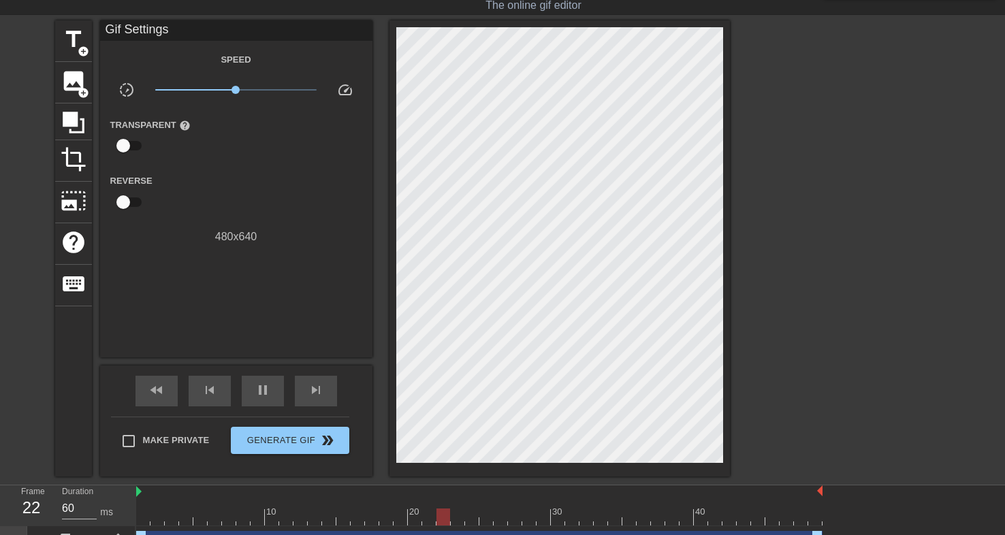
click at [757, 341] on div at bounding box center [848, 224] width 204 height 408
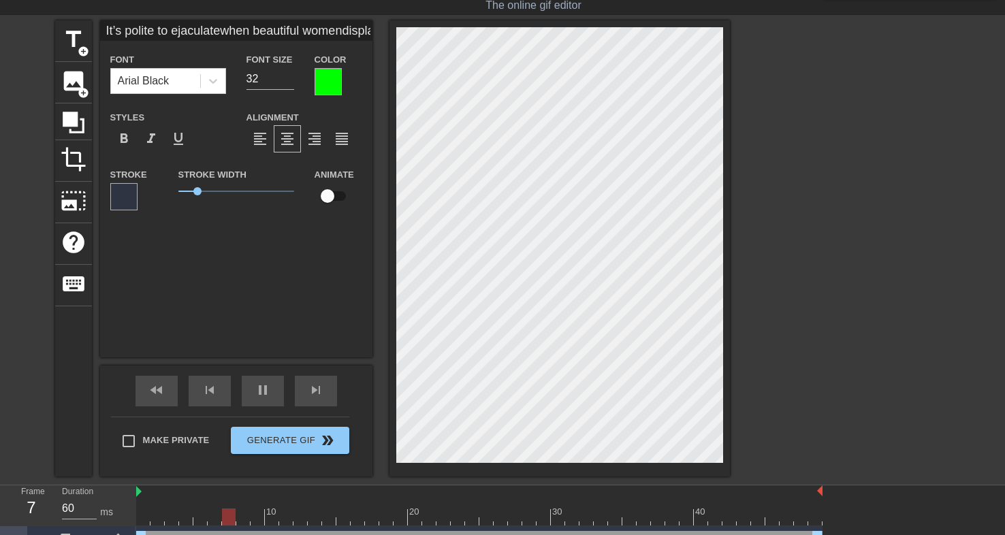
click at [329, 80] on div at bounding box center [328, 81] width 27 height 27
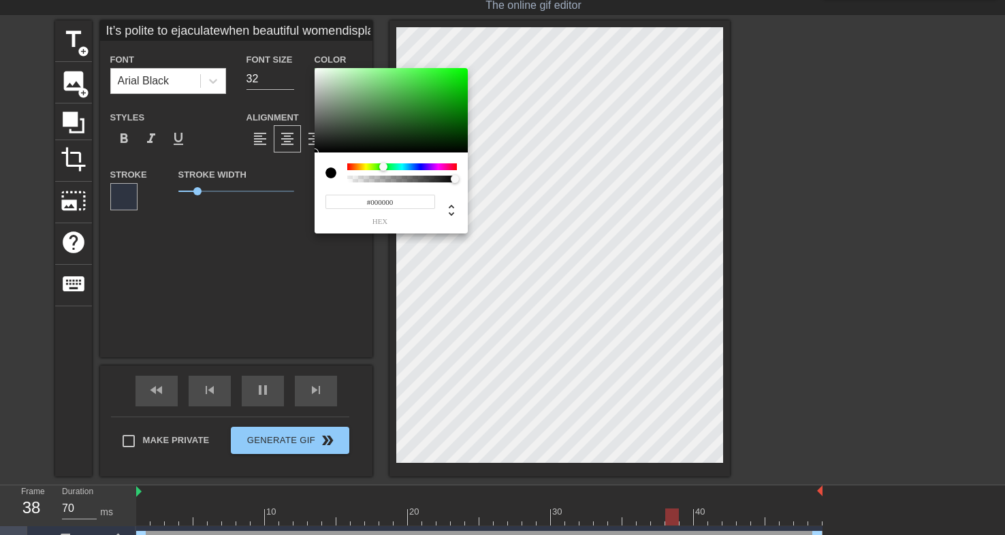
drag, startPoint x: 347, startPoint y: 90, endPoint x: 270, endPoint y: 248, distance: 175.4
click at [270, 248] on div "#000000 hex" at bounding box center [502, 267] width 1005 height 535
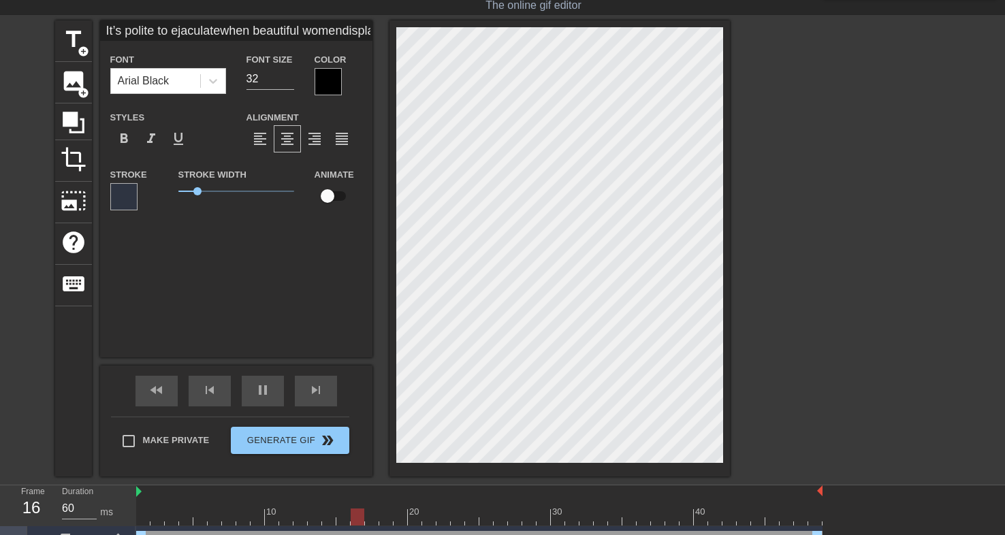
click at [127, 197] on div at bounding box center [123, 196] width 27 height 27
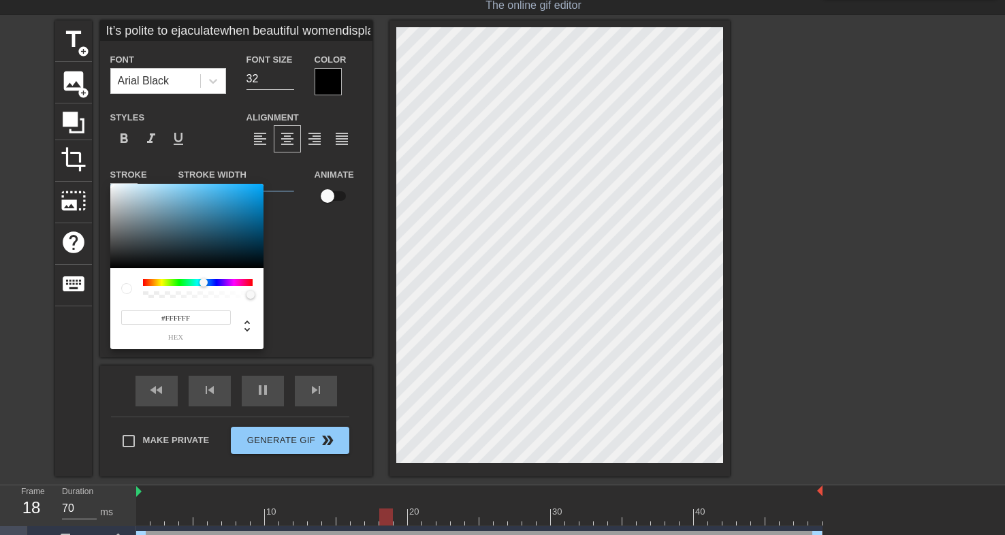
drag, startPoint x: 152, startPoint y: 233, endPoint x: 83, endPoint y: 152, distance: 106.2
click at [83, 152] on div "#FFFFFF hex" at bounding box center [502, 267] width 1005 height 535
drag, startPoint x: 219, startPoint y: 212, endPoint x: 296, endPoint y: 170, distance: 88.0
click at [296, 170] on div "#00A8FF hex" at bounding box center [502, 267] width 1005 height 535
click at [209, 276] on div "#00A8FF hex" at bounding box center [186, 308] width 153 height 81
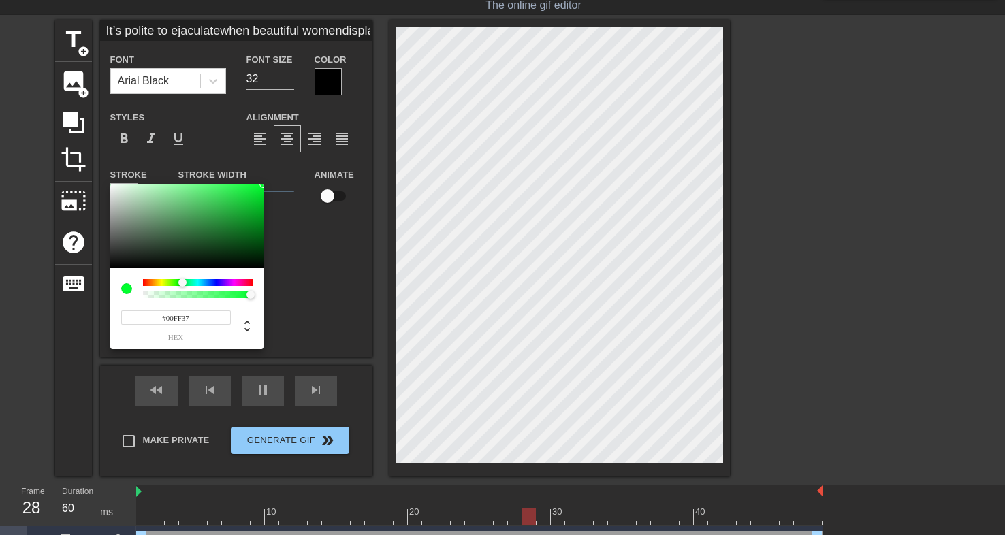
drag, startPoint x: 204, startPoint y: 283, endPoint x: 183, endPoint y: 287, distance: 21.5
click at [183, 287] on div at bounding box center [198, 288] width 110 height 19
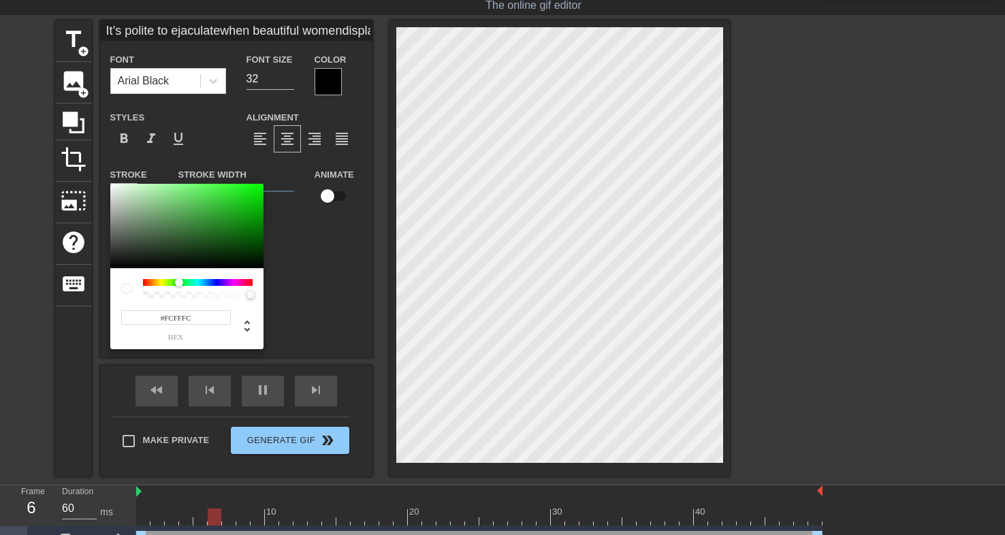
drag, startPoint x: 162, startPoint y: 245, endPoint x: 112, endPoint y: 184, distance: 79.3
click at [112, 184] on div at bounding box center [186, 226] width 153 height 84
drag, startPoint x: 123, startPoint y: 193, endPoint x: 110, endPoint y: 179, distance: 18.8
click at [110, 179] on div "#FFFFFF hex" at bounding box center [502, 267] width 1005 height 535
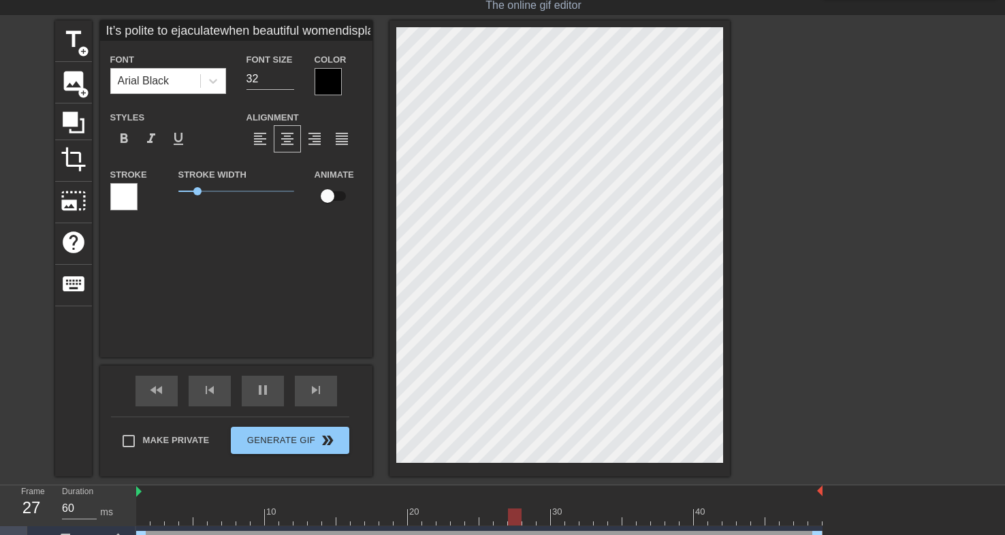
click at [326, 71] on div at bounding box center [328, 81] width 27 height 27
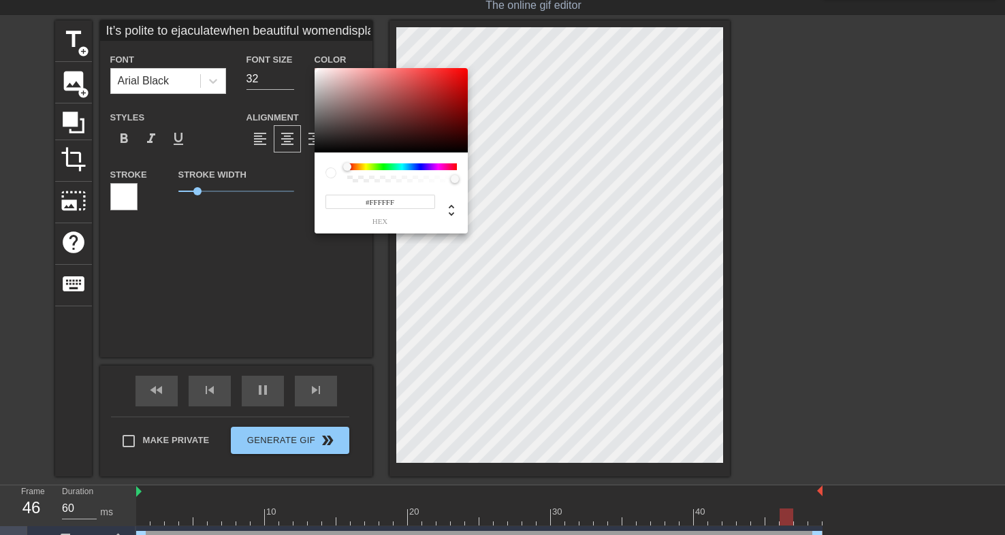
drag, startPoint x: 341, startPoint y: 94, endPoint x: 304, endPoint y: 61, distance: 49.7
click at [304, 61] on div "#FFFFFF hex" at bounding box center [502, 267] width 1005 height 535
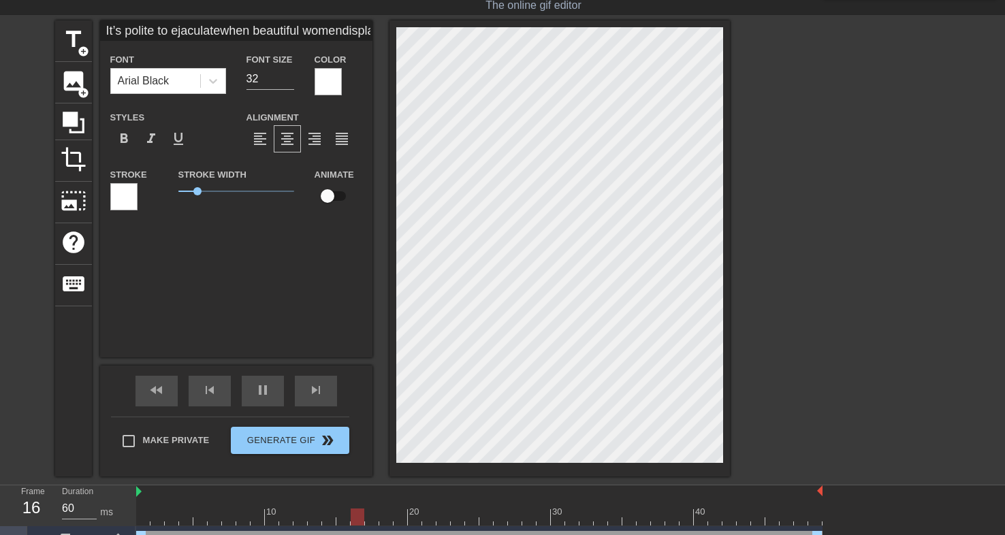
click at [131, 199] on div at bounding box center [123, 196] width 27 height 27
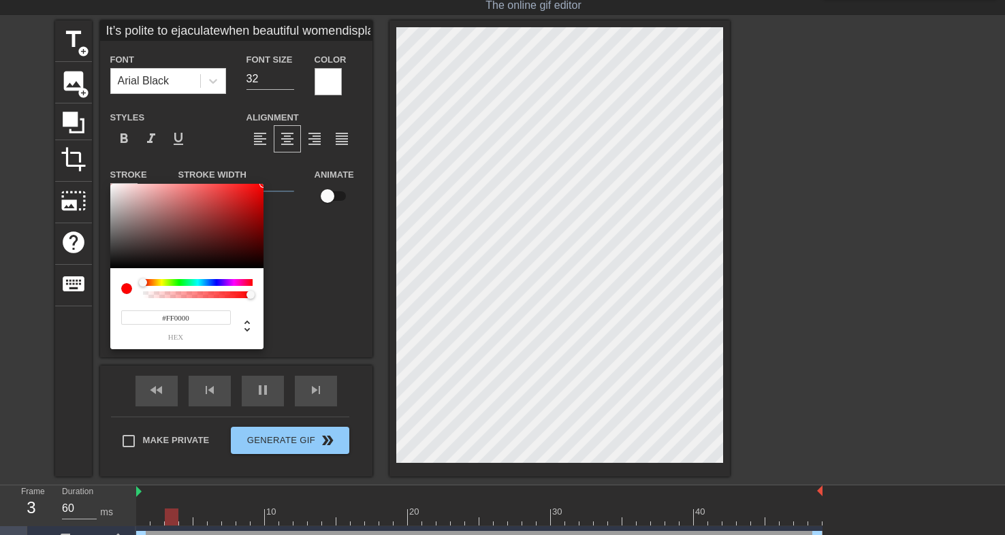
drag, startPoint x: 208, startPoint y: 198, endPoint x: 304, endPoint y: 159, distance: 103.5
click at [304, 159] on div "#FF0000 hex" at bounding box center [502, 267] width 1005 height 535
drag, startPoint x: 170, startPoint y: 257, endPoint x: 152, endPoint y: 274, distance: 24.1
click at [152, 274] on div "#000000 hex" at bounding box center [186, 266] width 153 height 165
drag, startPoint x: 200, startPoint y: 236, endPoint x: 307, endPoint y: 163, distance: 129.3
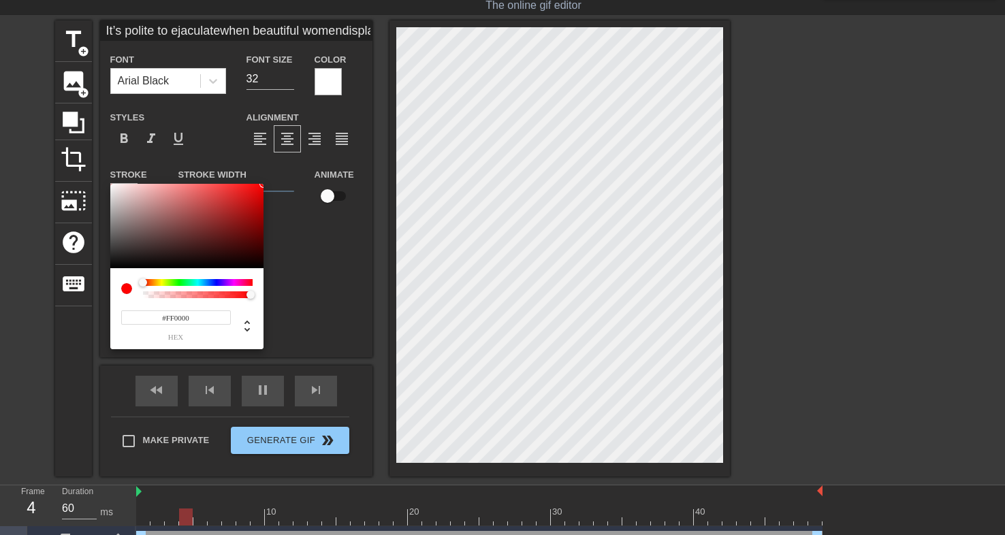
click at [307, 163] on div "#FF0000 hex" at bounding box center [502, 267] width 1005 height 535
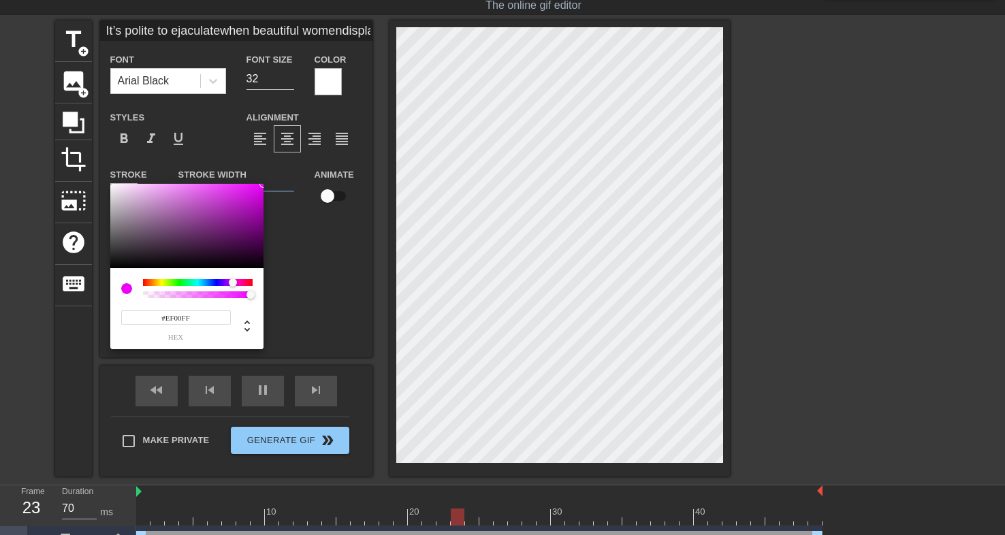
click at [233, 283] on div at bounding box center [198, 282] width 110 height 7
click at [167, 319] on input "#EF00FF" at bounding box center [176, 317] width 110 height 14
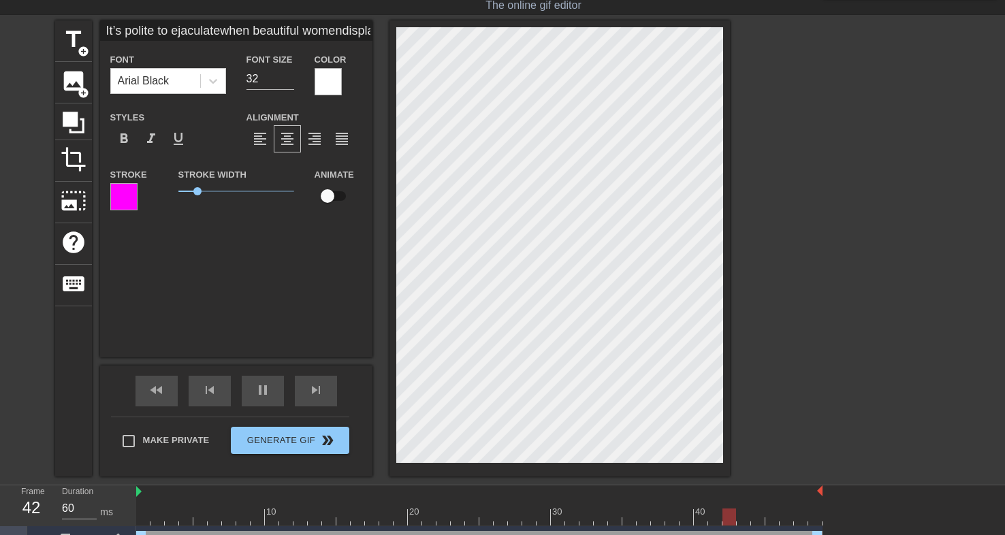
click at [328, 82] on div at bounding box center [328, 81] width 27 height 27
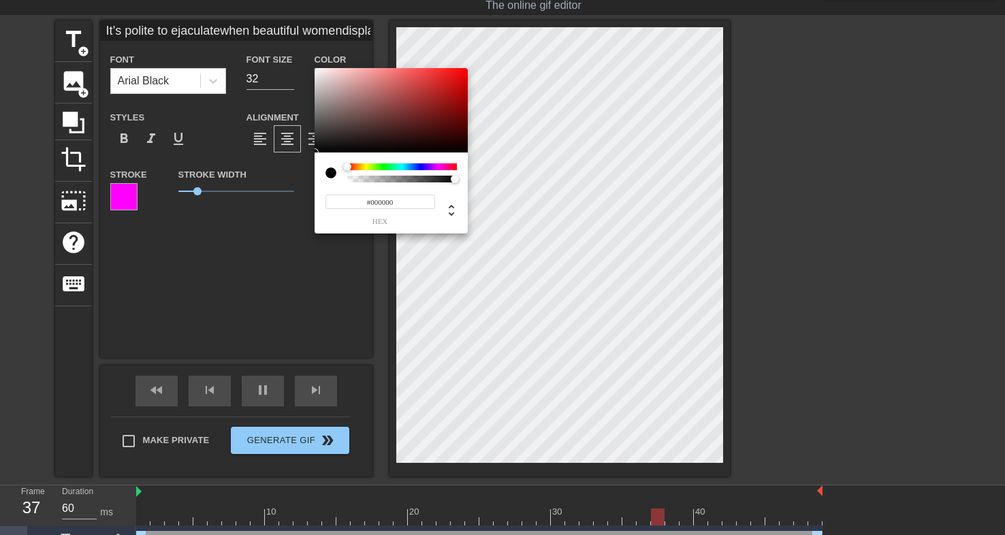
drag, startPoint x: 357, startPoint y: 108, endPoint x: 299, endPoint y: 202, distance: 110.7
click at [299, 202] on div "#000000 hex" at bounding box center [502, 267] width 1005 height 535
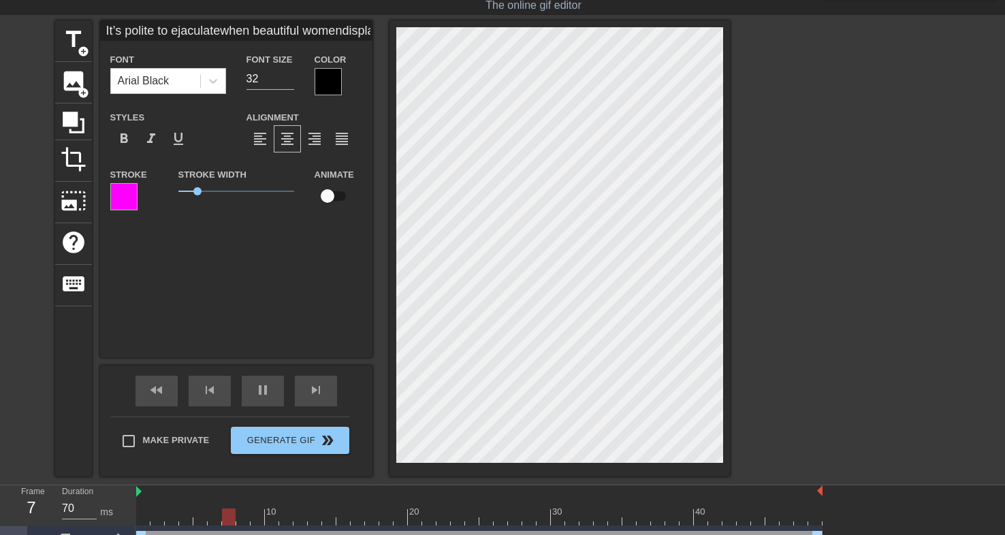
click at [125, 197] on div at bounding box center [123, 196] width 27 height 27
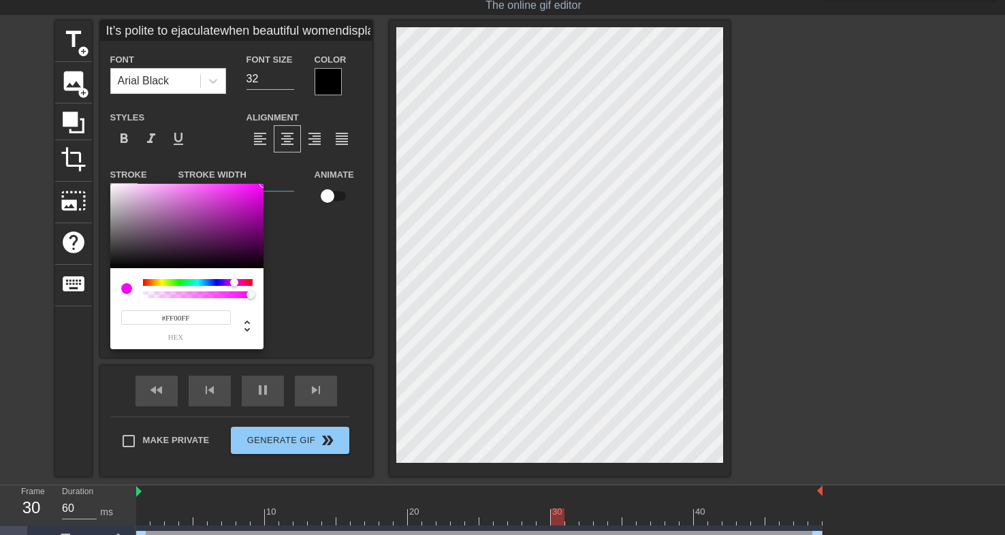
drag, startPoint x: 253, startPoint y: 194, endPoint x: 274, endPoint y: 175, distance: 27.9
click at [274, 175] on div "#FF00FF hex" at bounding box center [502, 267] width 1005 height 535
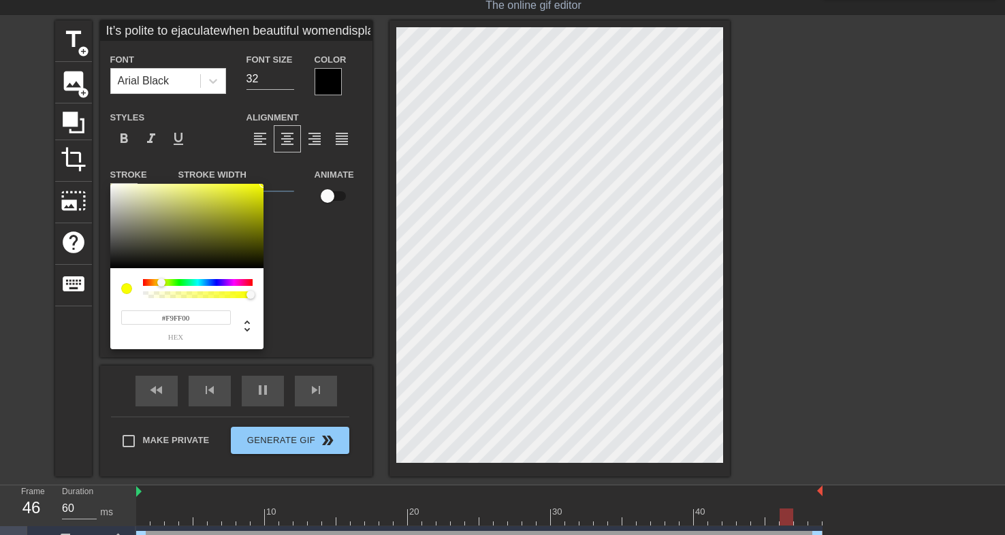
click at [161, 283] on div at bounding box center [198, 282] width 110 height 7
click at [170, 315] on input "#F9FF00" at bounding box center [176, 317] width 110 height 14
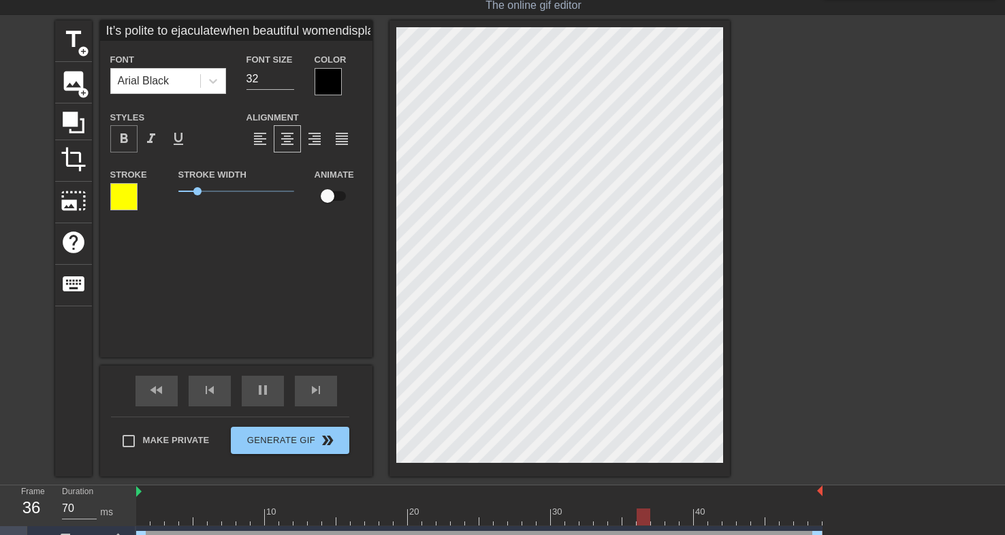
click at [126, 143] on span "format_bold" at bounding box center [124, 139] width 16 height 16
click at [150, 141] on span "format_italic" at bounding box center [151, 139] width 16 height 16
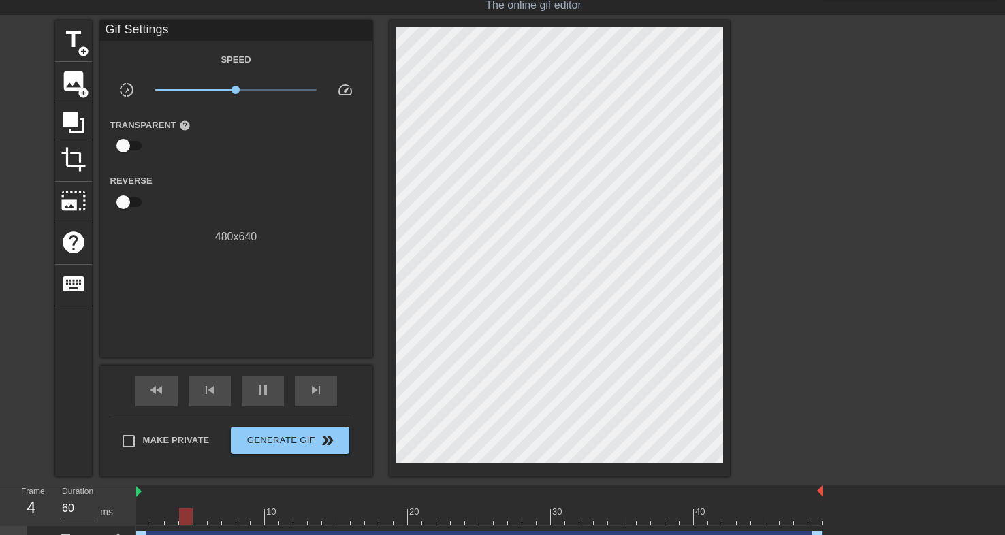
click at [790, 187] on div at bounding box center [848, 224] width 204 height 408
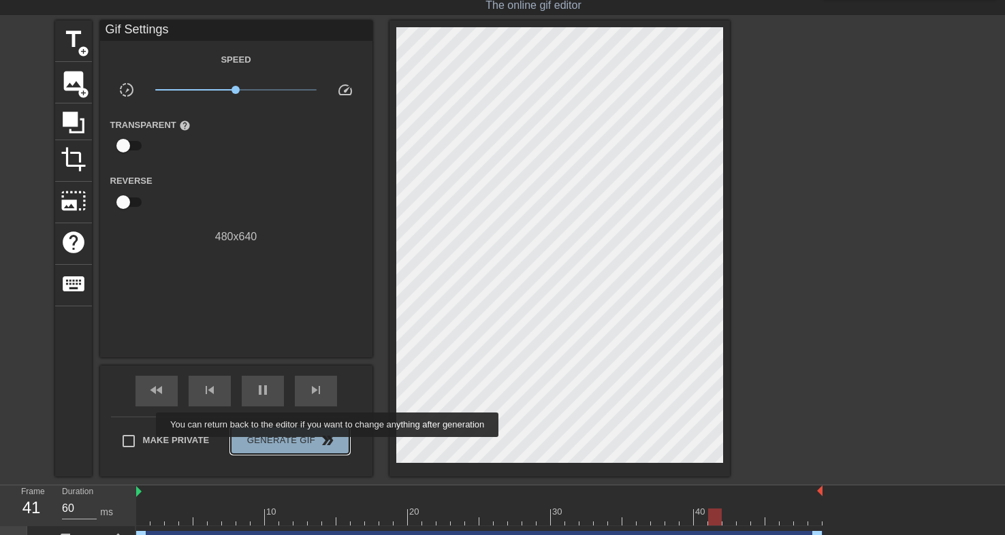
click at [336, 447] on span "Generate Gif double_arrow" at bounding box center [289, 440] width 107 height 16
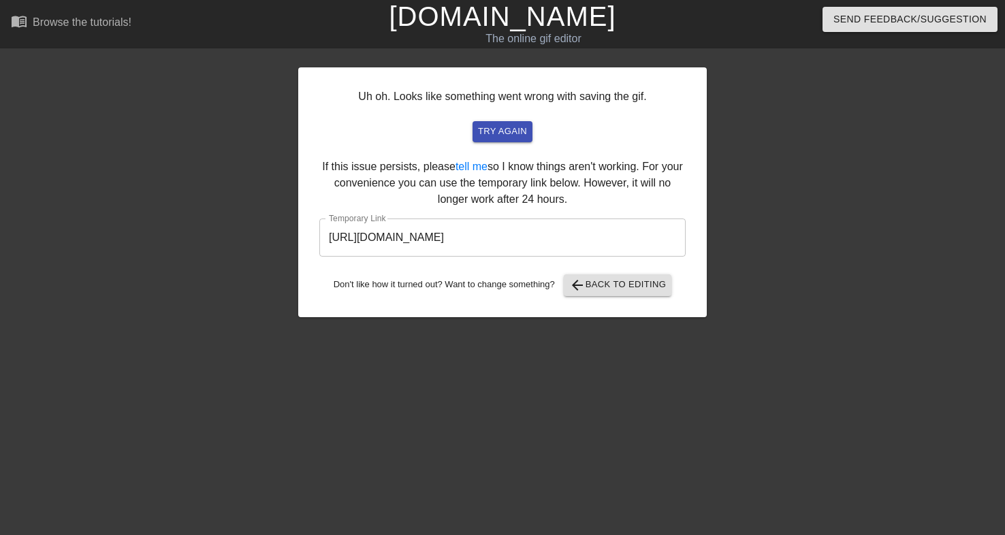
click at [380, 242] on input "[URL][DOMAIN_NAME]" at bounding box center [502, 238] width 366 height 38
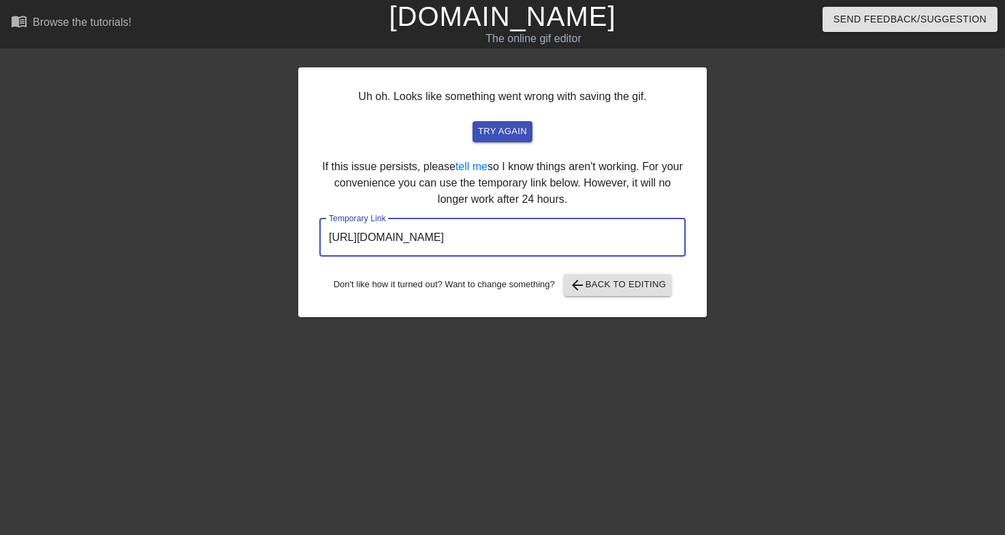
click at [380, 242] on input "[URL][DOMAIN_NAME]" at bounding box center [502, 238] width 366 height 38
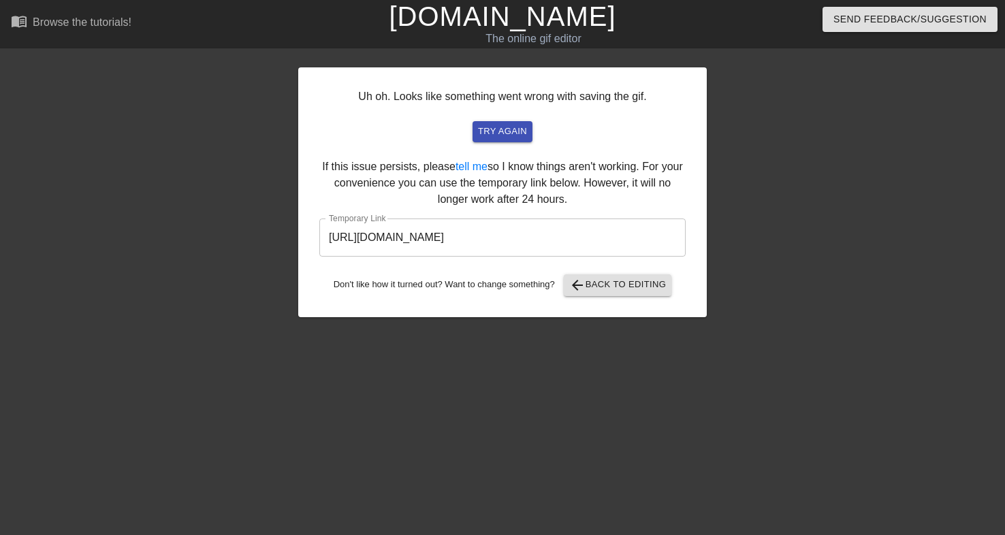
click at [439, 23] on link "[DOMAIN_NAME]" at bounding box center [502, 16] width 227 height 30
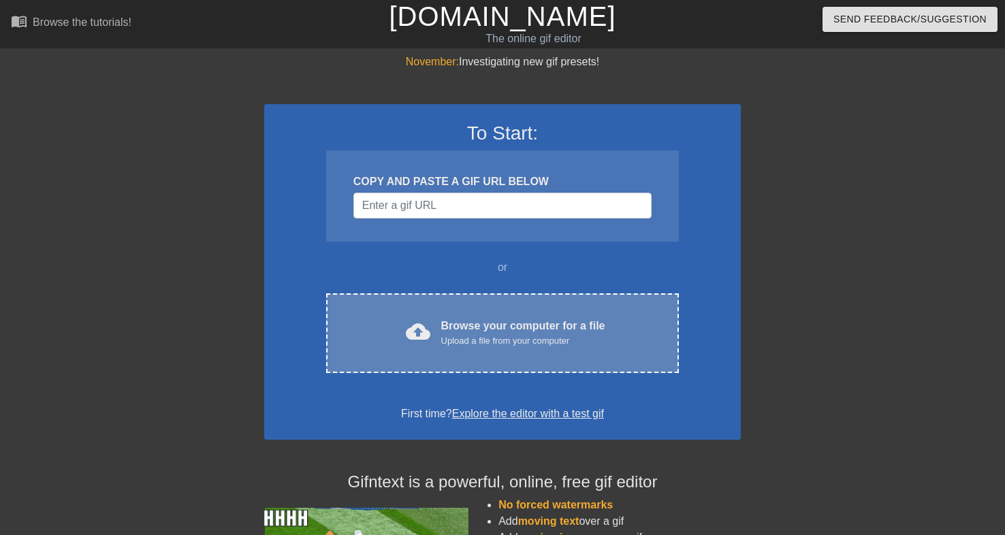
click at [425, 327] on span "cloud_upload" at bounding box center [418, 331] width 25 height 25
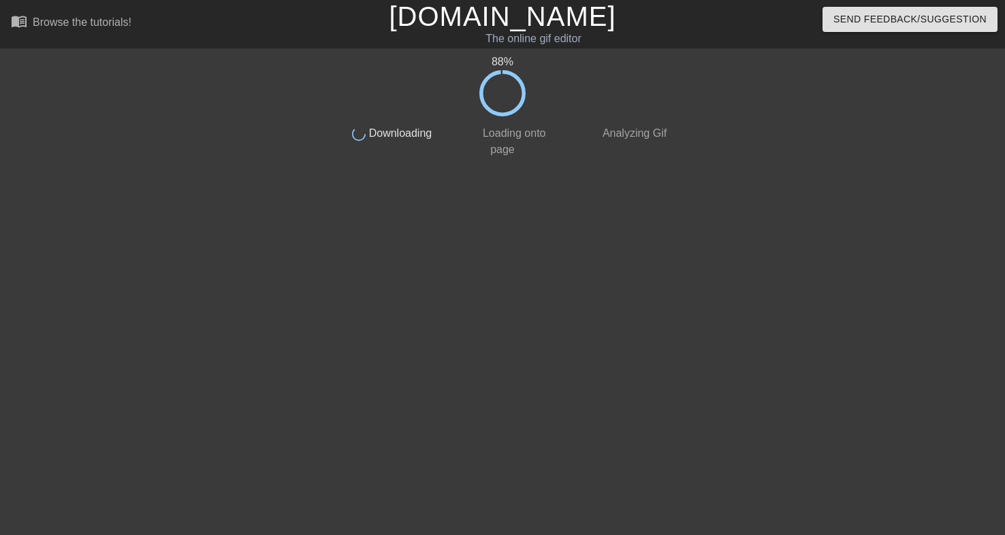
click at [609, 138] on span "Analyzing Gif" at bounding box center [633, 133] width 67 height 12
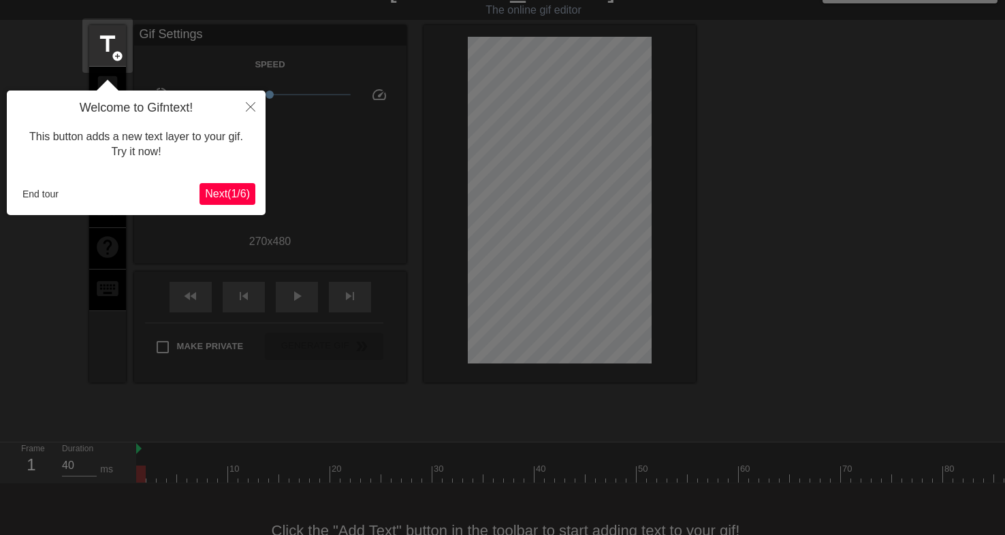
scroll to position [33, 0]
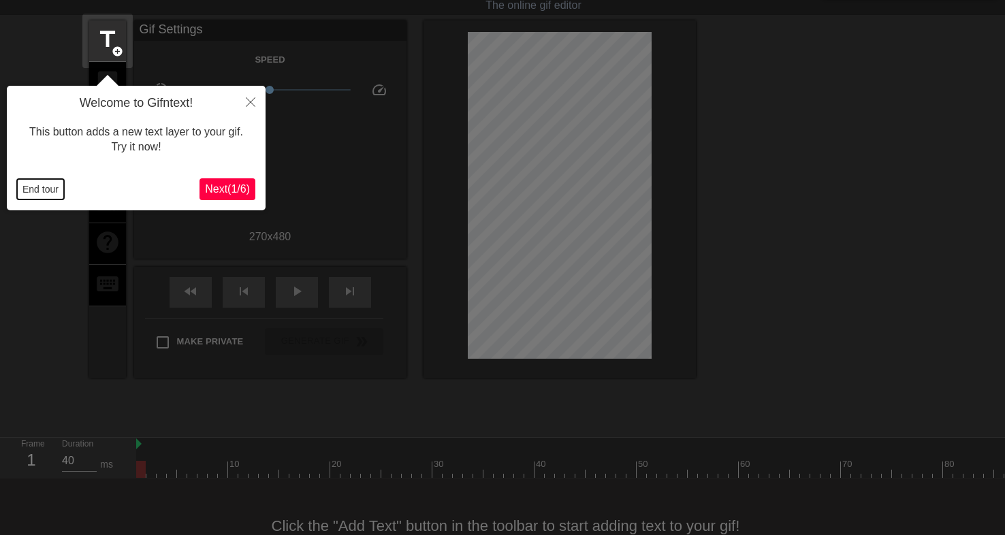
click at [43, 186] on button "End tour" at bounding box center [40, 189] width 47 height 20
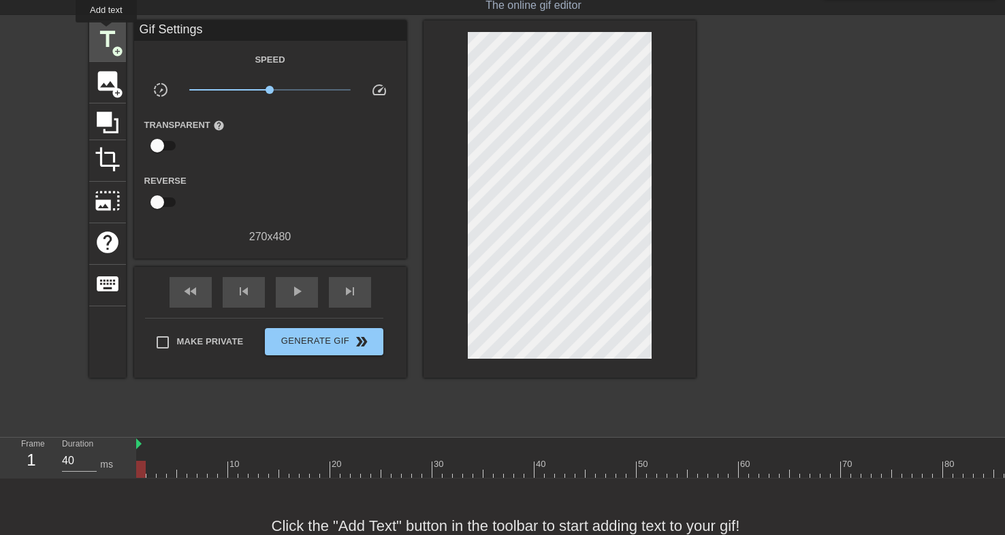
click at [107, 33] on span "title" at bounding box center [108, 40] width 26 height 26
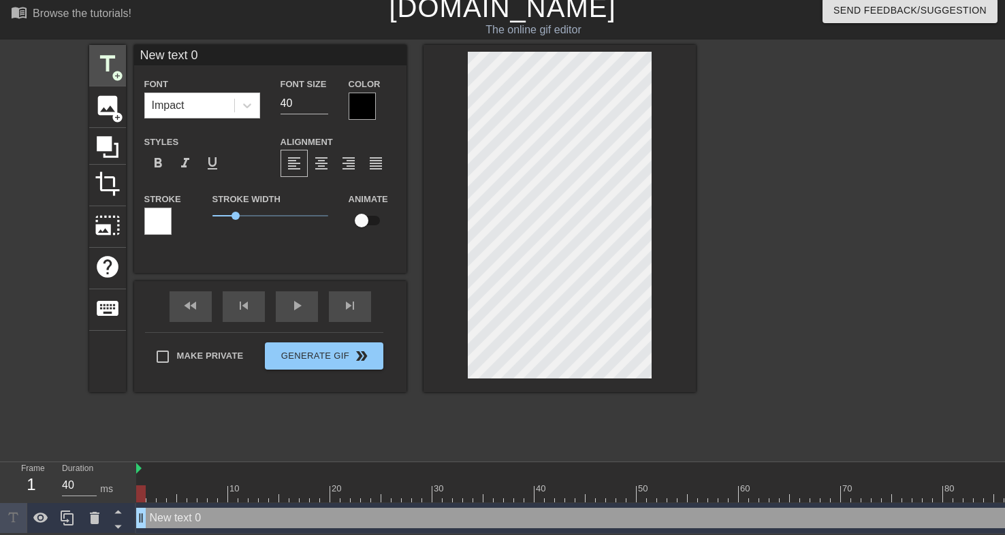
scroll to position [10, 0]
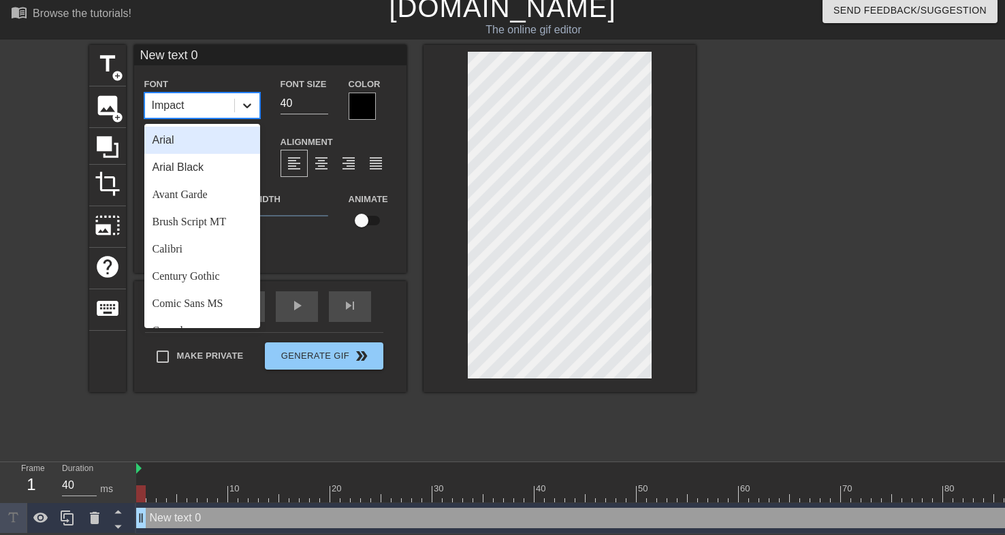
click at [240, 101] on icon at bounding box center [247, 106] width 14 height 14
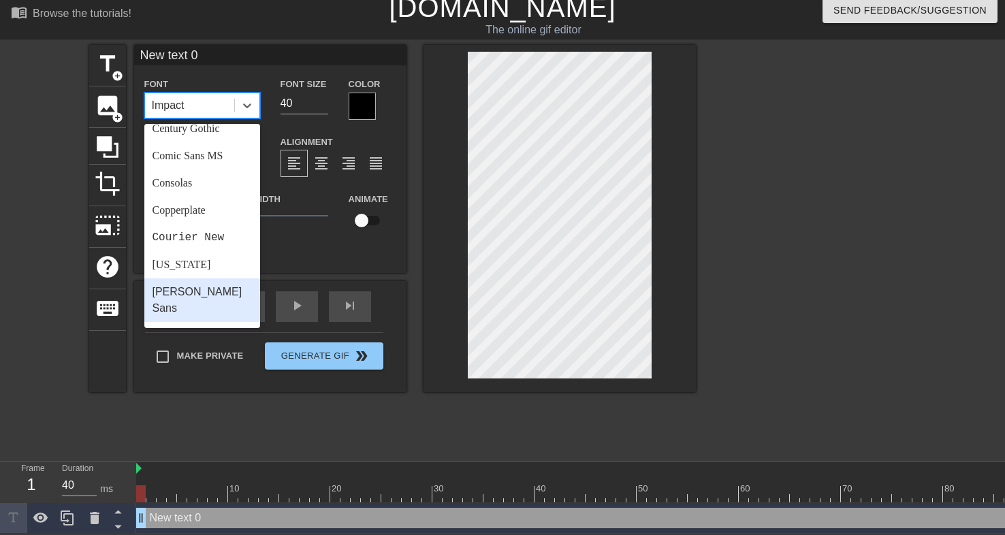
scroll to position [177, 0]
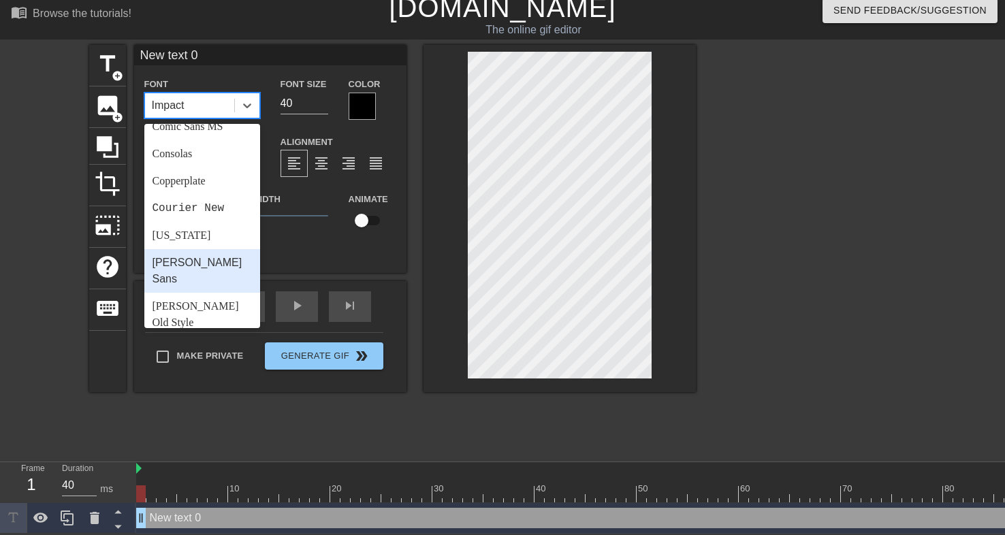
click at [192, 266] on div "[PERSON_NAME] Sans" at bounding box center [202, 271] width 116 height 44
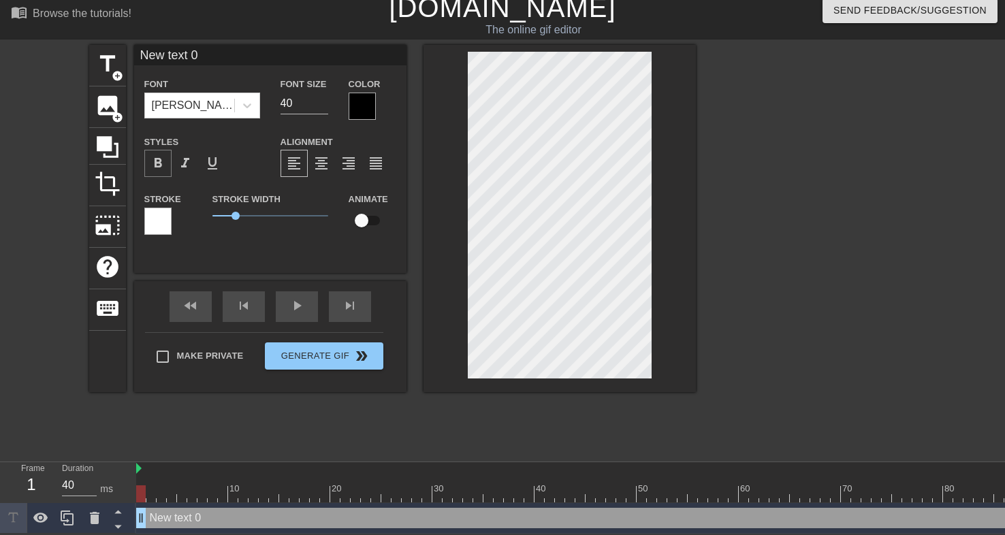
click at [157, 161] on span "format_bold" at bounding box center [158, 163] width 16 height 16
click at [182, 163] on span "format_italic" at bounding box center [185, 163] width 16 height 16
click at [198, 54] on input "New text 0" at bounding box center [270, 55] width 272 height 20
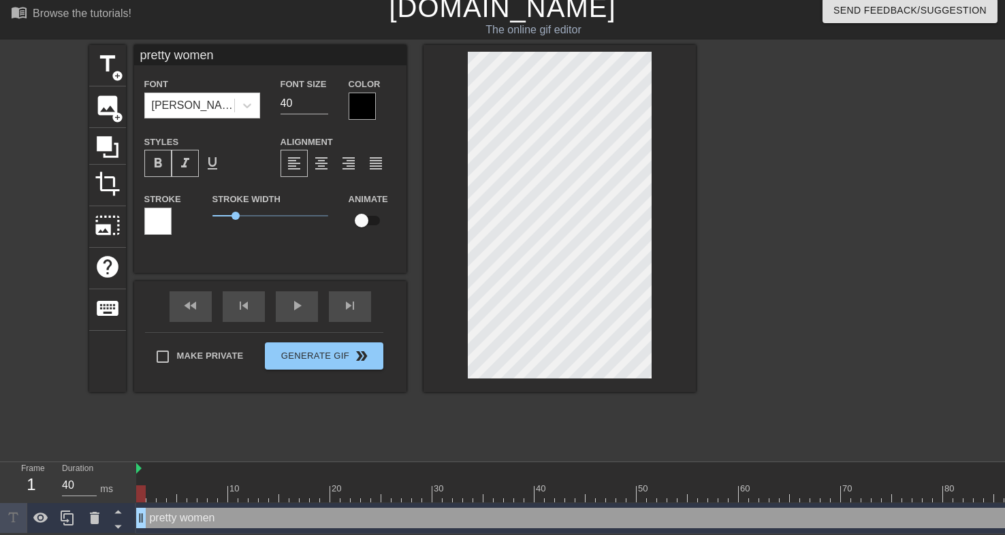
type input "pretty women"
type textarea "pretty women"
type input "pretty womenm"
type textarea "pretty women m"
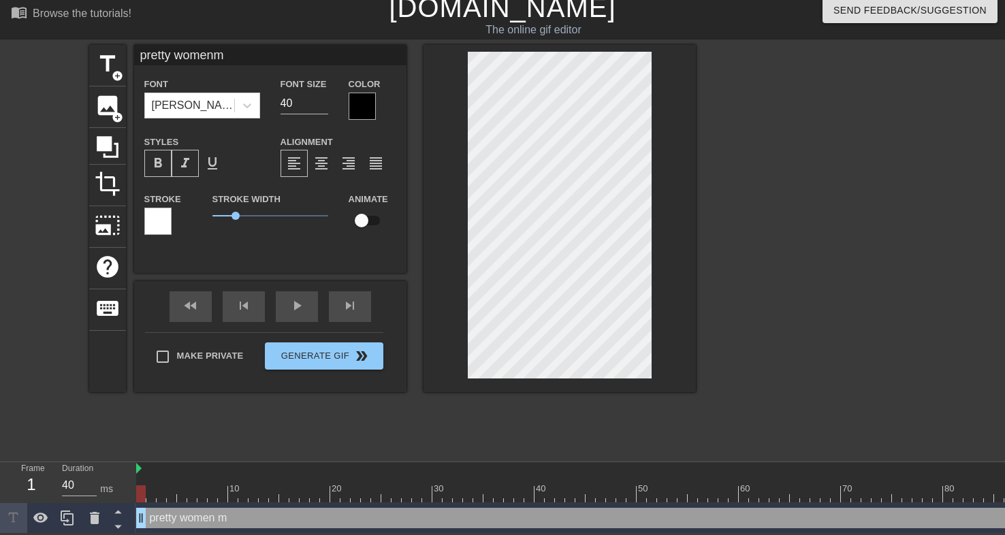
type input "pretty womenma"
type textarea "pretty women ma"
type input "pretty womenmak"
type textarea "pretty women mak"
type input "pretty womenmake"
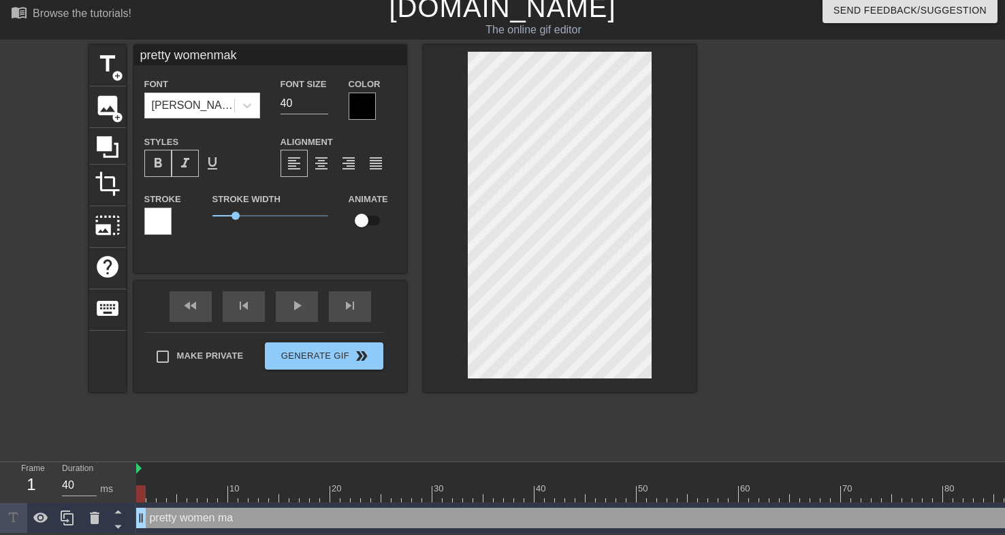
type textarea "pretty women make"
type input "pretty womenmake"
type textarea "pretty women make y"
type input "pretty womenmake yo"
type textarea "pretty women make yo"
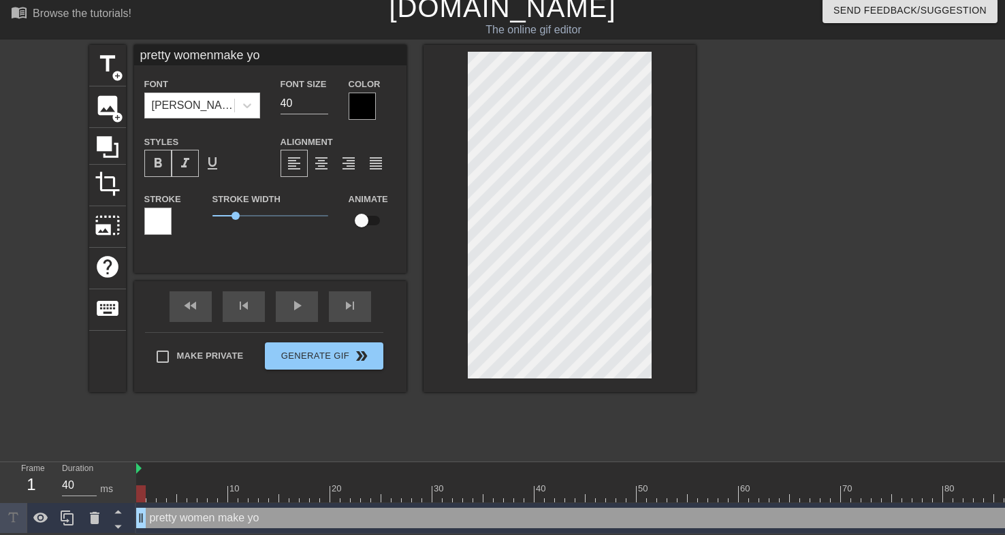
type input "pretty womenmake you"
type textarea "pretty women make you"
type input "pretty womenmake you"
type textarea "pretty women make you"
type input "pretty womenmake you n"
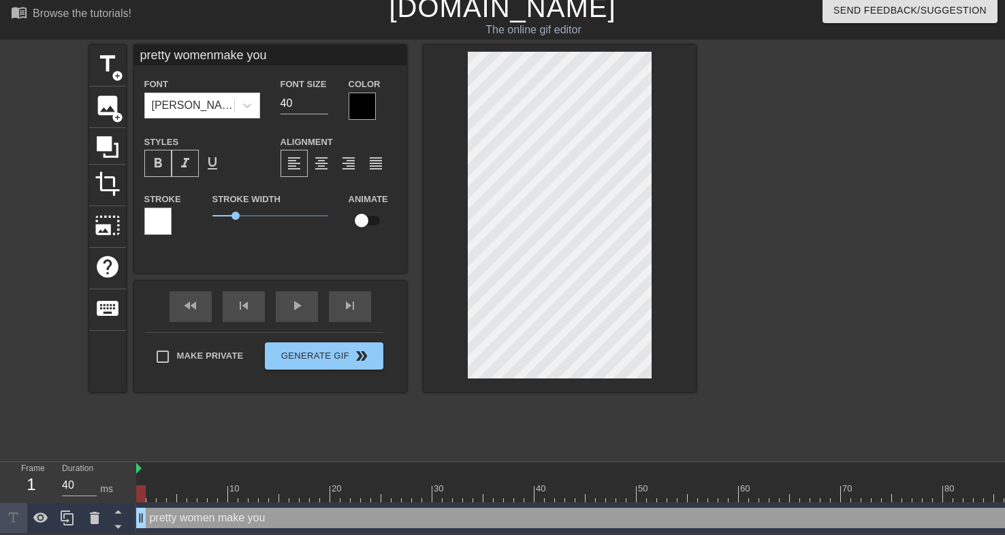
type textarea "pretty women make you n"
type input "pretty womenmake you nu"
type textarea "pretty women make you nu"
type input "pretty womenmake you nut"
type textarea "pretty women make you nut"
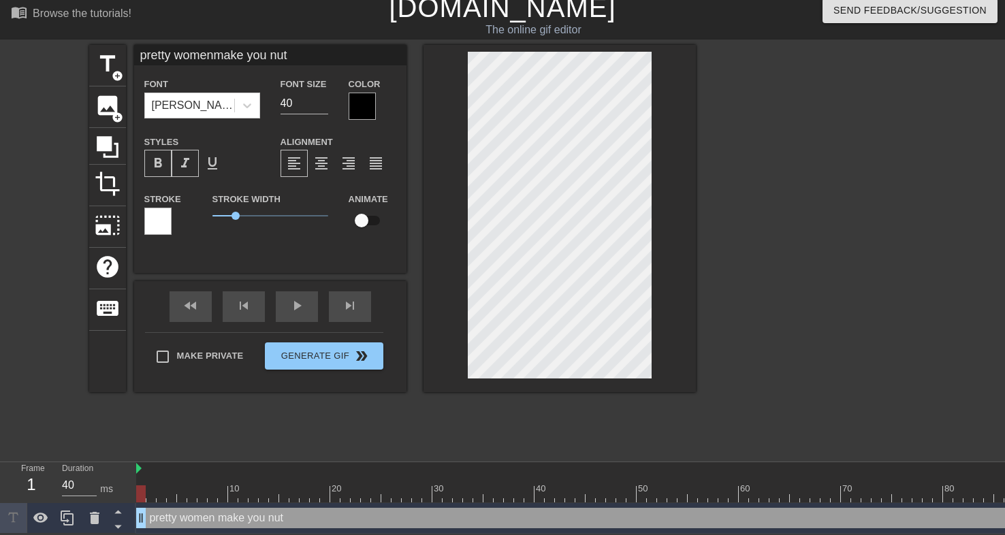
scroll to position [1, 3]
click at [361, 109] on div at bounding box center [362, 106] width 27 height 27
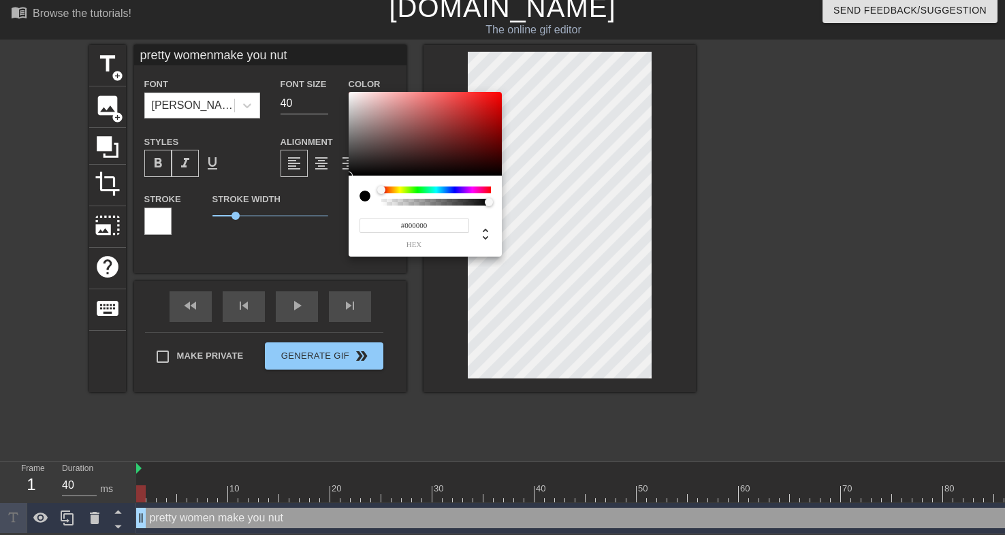
type input "pretty womenmake you nut"
type input "#A25050"
type input "pretty womenmake you nut"
type input "#A24E4E"
type input "pretty womenmake you nut"
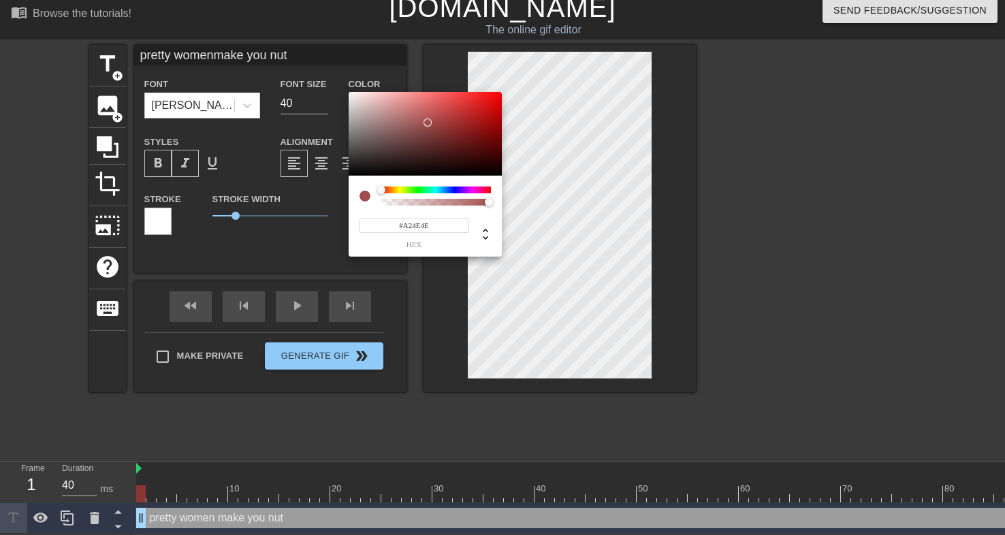
type input "#B13939"
type input "pretty womenmake you nut"
type input "#C12626"
type input "pretty womenmake you nut"
type input "#C52222"
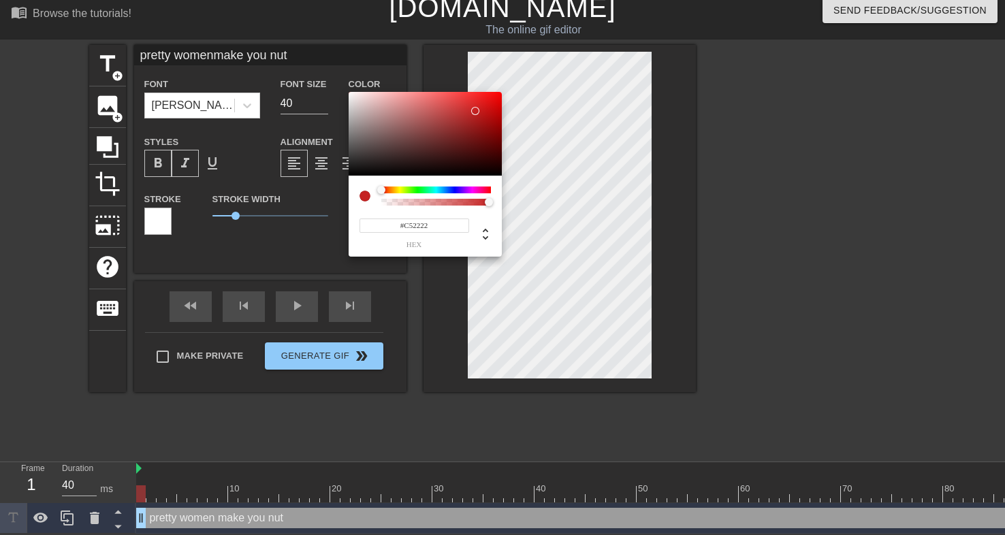
type input "pretty womenmake you nut"
type input "#CE1D1D"
type input "pretty womenmake you nut"
type input "#D61717"
type input "pretty womenmake you nut"
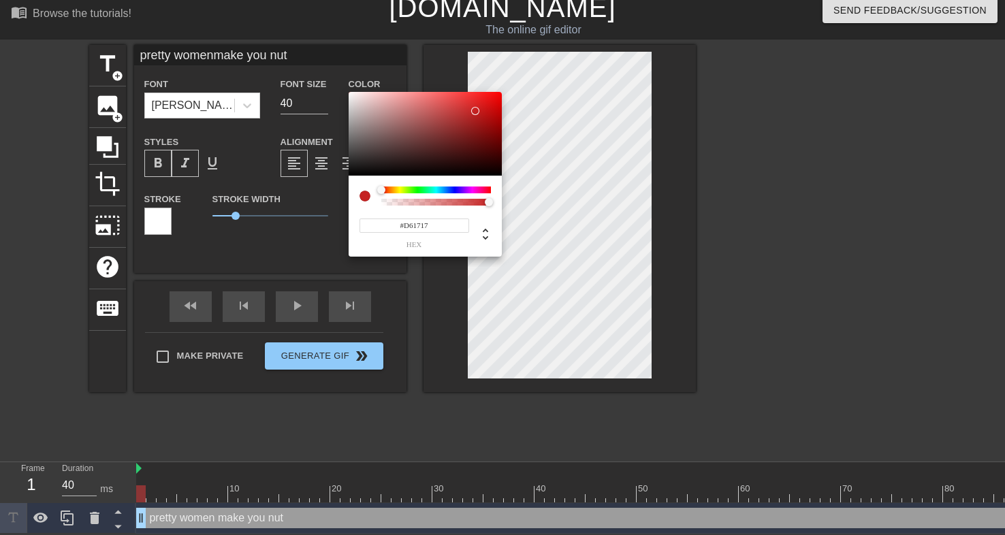
type input "#DC1313"
type input "pretty womenmake you nut"
type input "#E01111"
type input "pretty womenmake you nut"
type input "#E80E0E"
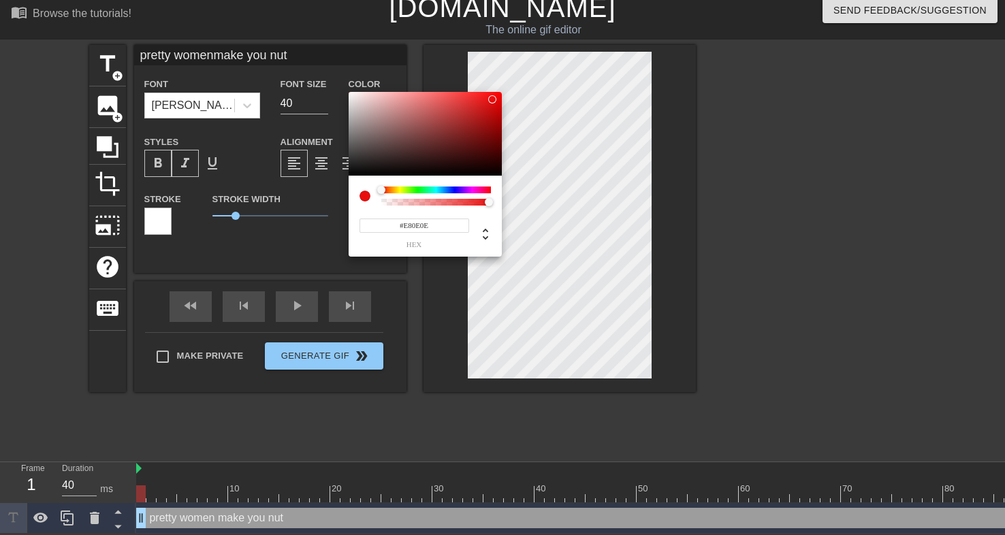
type input "pretty womenmake you nut"
type input "#EC0B0B"
type input "pretty womenmake you nut"
type input "#F50707"
type input "pretty womenmake you nut"
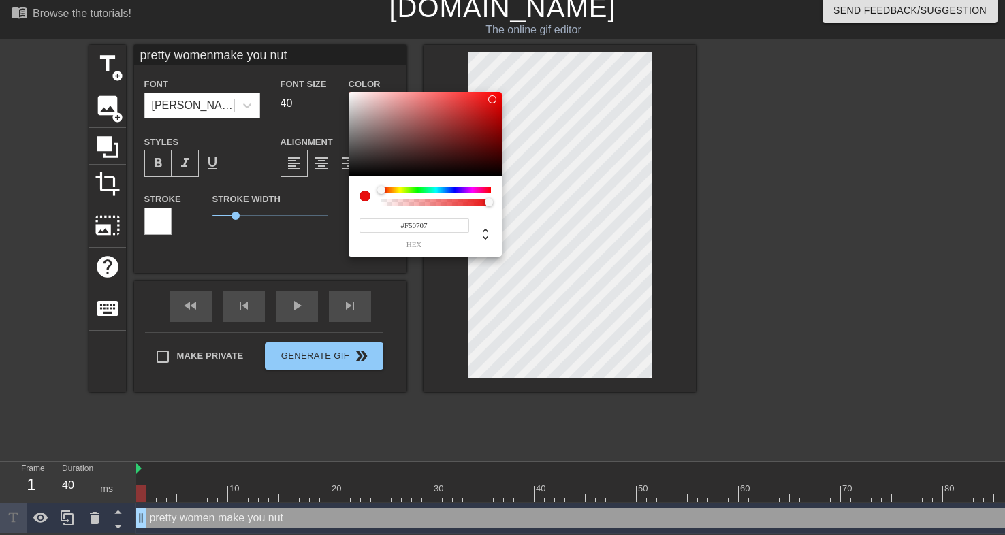
type input "#FD0202"
type input "pretty womenmake you nut"
type input "#FF0000"
drag, startPoint x: 428, startPoint y: 123, endPoint x: 523, endPoint y: 74, distance: 106.9
click at [523, 74] on div "#FF0000 hex" at bounding box center [502, 267] width 1005 height 535
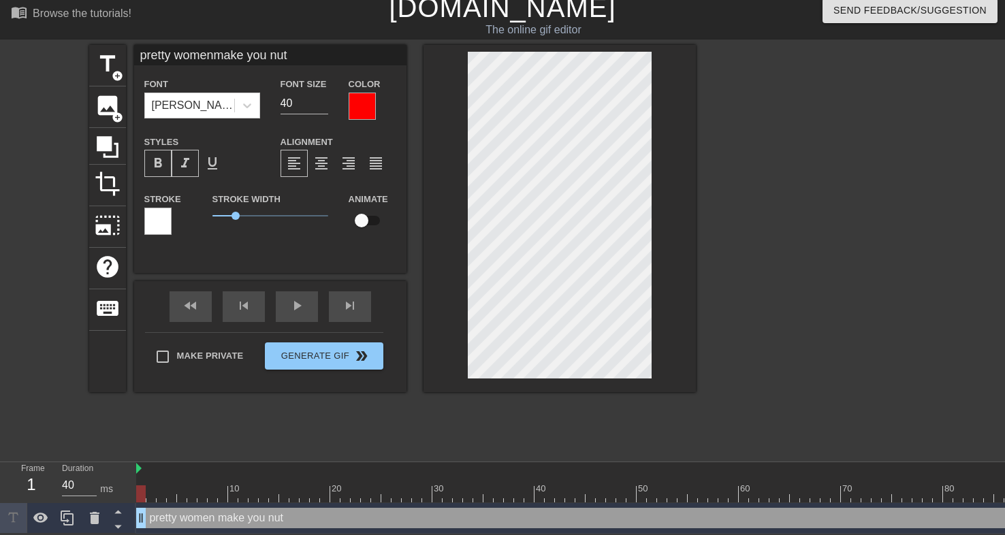
click at [158, 155] on span "format_bold" at bounding box center [158, 163] width 16 height 16
click at [182, 161] on span "format_italic" at bounding box center [185, 163] width 16 height 16
click at [158, 163] on span "format_bold" at bounding box center [158, 163] width 16 height 16
click at [180, 163] on span "format_italic" at bounding box center [185, 163] width 16 height 16
click at [362, 103] on div at bounding box center [362, 106] width 27 height 27
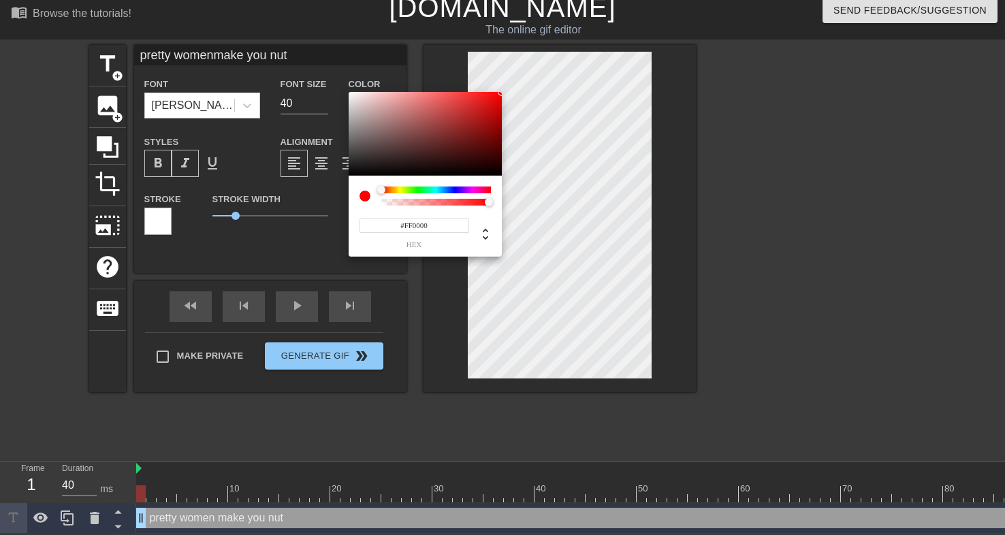
type input "pretty womenmake you nut"
type input "#A27A7A"
type input "pretty womenmake you nut"
type input "#A27777"
type input "pretty womenmake you nut"
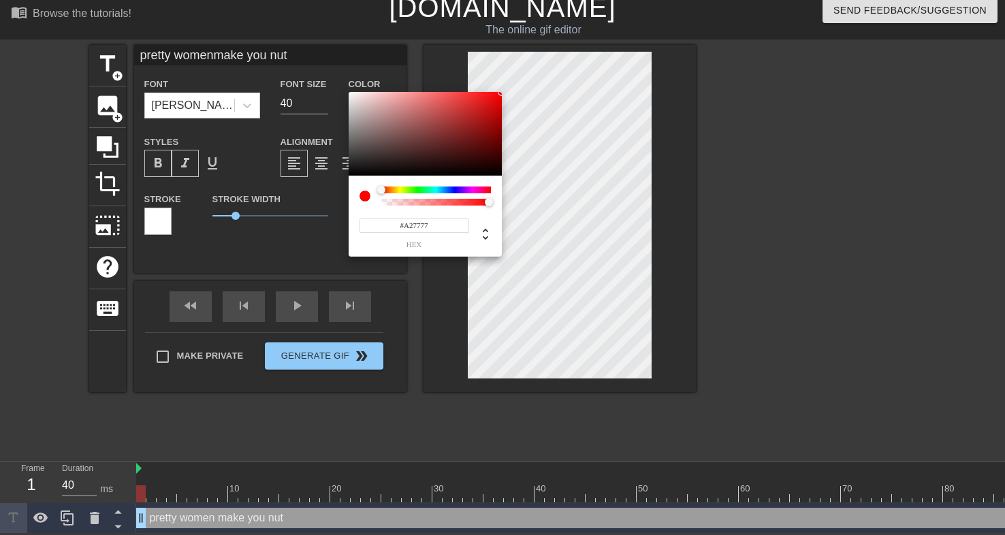
type input "#A26E6E"
type input "pretty womenmake you nut"
type input "#A65555"
type input "pretty womenmake you nut"
type input "#F50000"
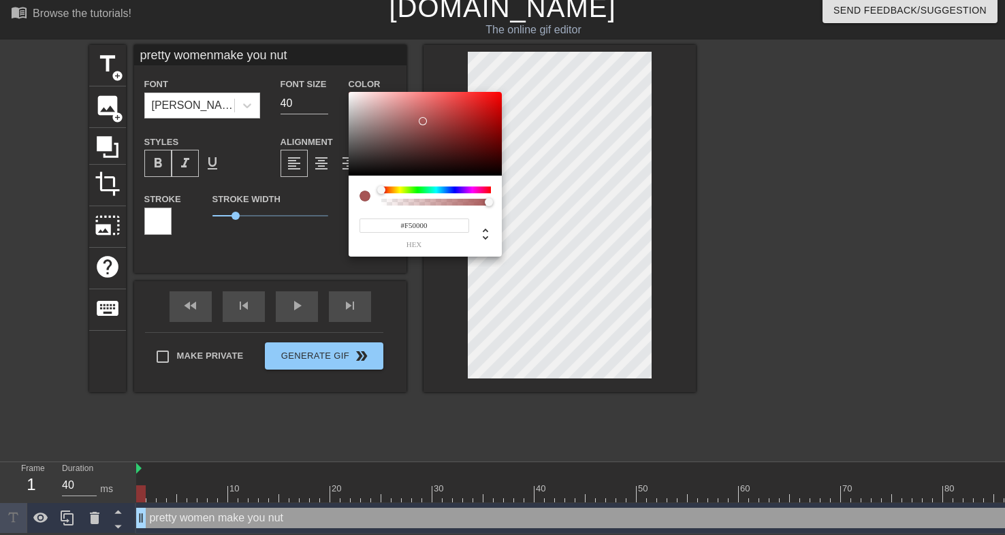
type input "pretty womenmake you nut"
type input "#FF0000"
drag, startPoint x: 389, startPoint y: 122, endPoint x: 524, endPoint y: 86, distance: 140.2
click at [524, 86] on div "#FF0000 hex" at bounding box center [502, 267] width 1005 height 535
type input "pretty womenmake you nut"
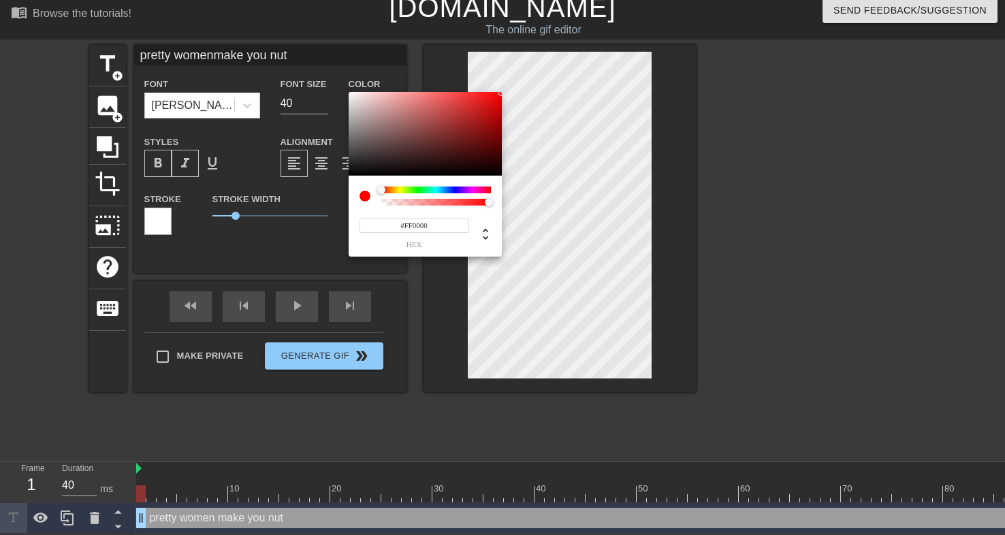
type input "#FF0500"
type input "pretty womenmake you nut"
type input "#FF0E00"
type input "pretty womenmake you nut"
type input "#FF2B00"
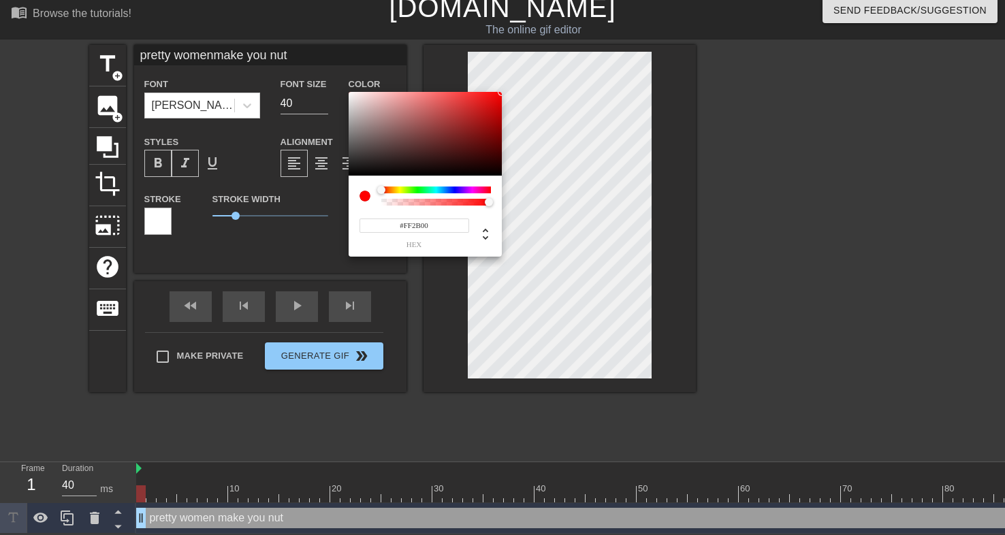
type input "pretty womenmake you nut"
type input "#FF6D00"
type input "pretty womenmake you nut"
type input "#FFCC00"
type input "pretty womenmake you nut"
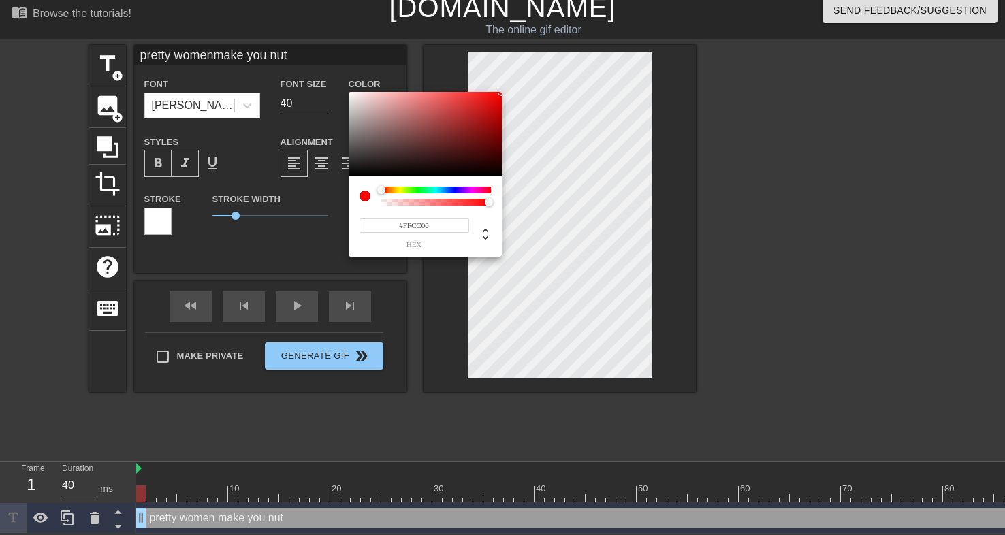
type input "#B6FF00"
type input "pretty womenmake you nut"
type input "#3BFF00"
type input "pretty womenmake you nut"
type input "#00FF24"
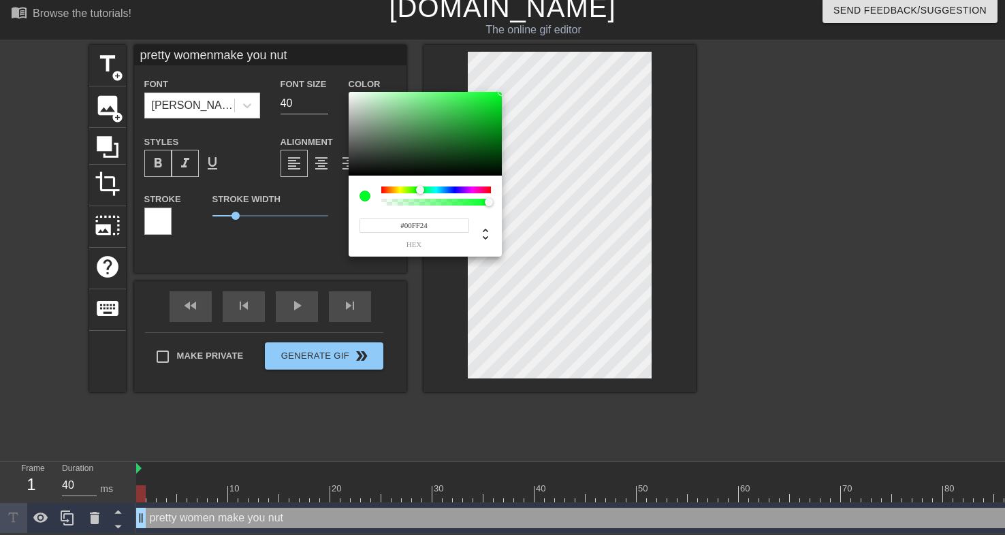
type input "pretty womenmake you nut"
type input "#00FF70"
type input "pretty womenmake you nut"
type input "#00FFA9"
type input "pretty womenmake you nut"
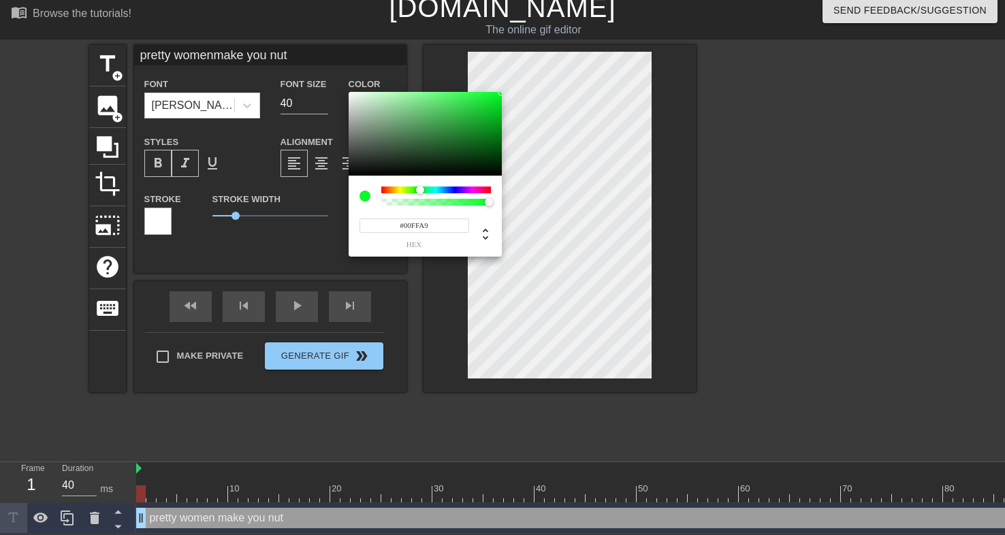
type input "#00FFD9"
type input "pretty womenmake you nut"
type input "#00FFF5"
type input "pretty womenmake you nut"
type input "#00ECFF"
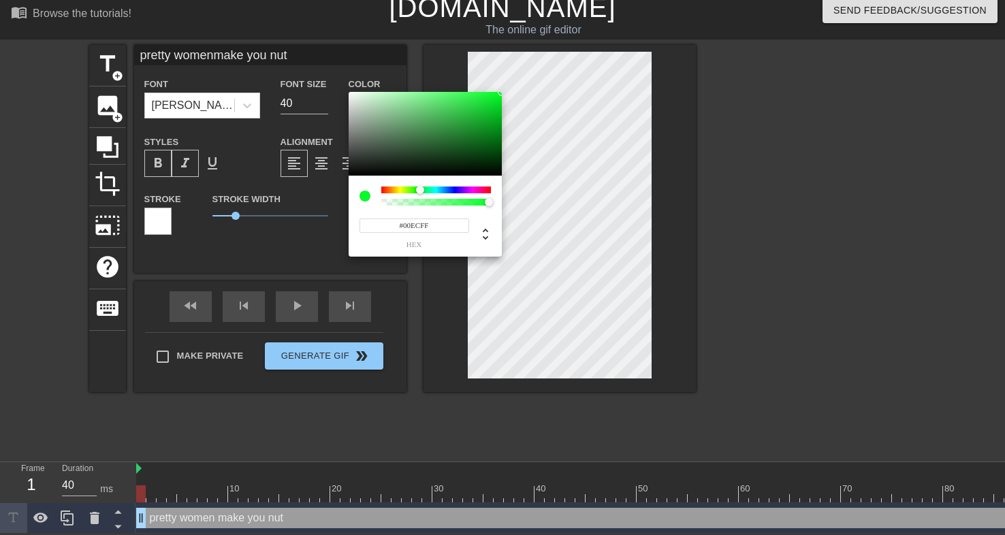
type input "pretty womenmake you nut"
type input "#00BCFF"
type input "pretty womenmake you nut"
type input "#0083FF"
type input "pretty womenmake you nut"
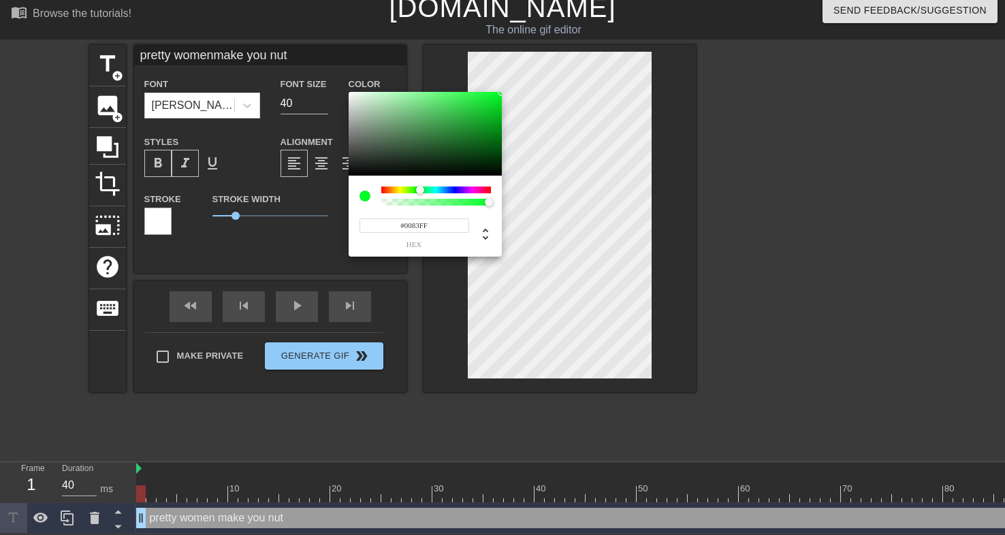
type input "#0054FF"
type input "pretty womenmake you nut"
type input "#001BFF"
type input "pretty womenmake you nut"
type input "#2800FF"
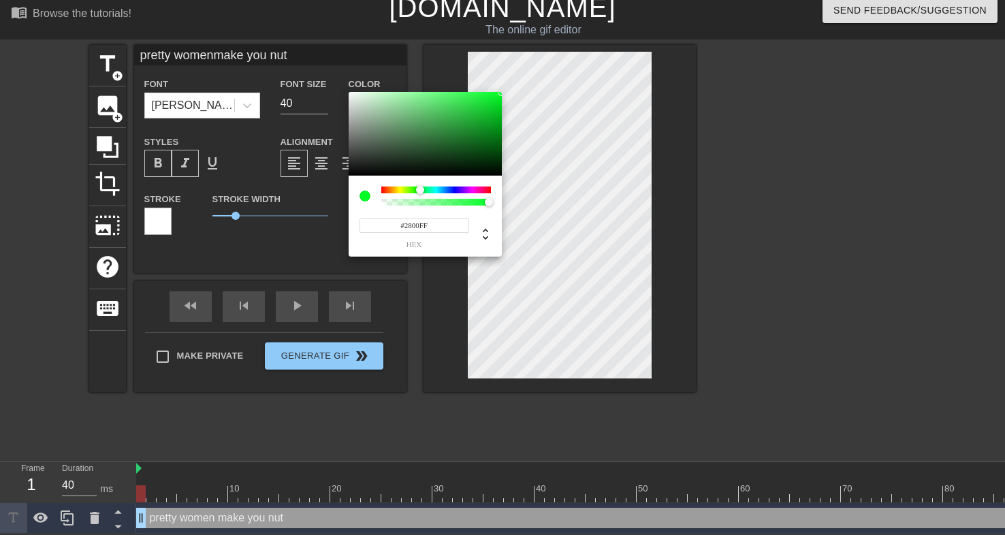
type input "pretty womenmake you nut"
type input "#4E00FF"
type input "pretty womenmake you nut"
type input "#7400FF"
type input "pretty womenmake you nut"
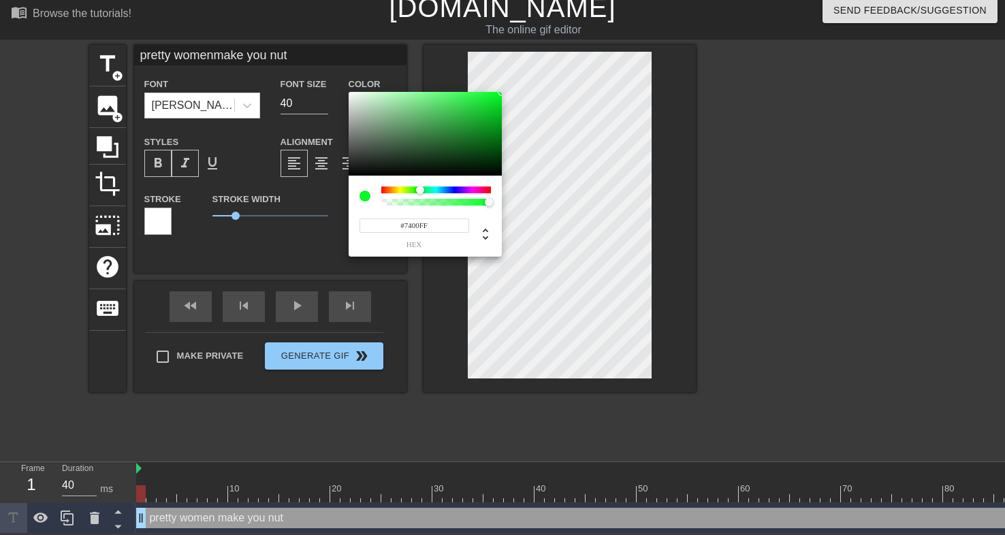
type input "#9000FF"
type input "pretty womenmake you nut"
type input "#A300FF"
type input "pretty womenmake you nut"
type input "#AD00FF"
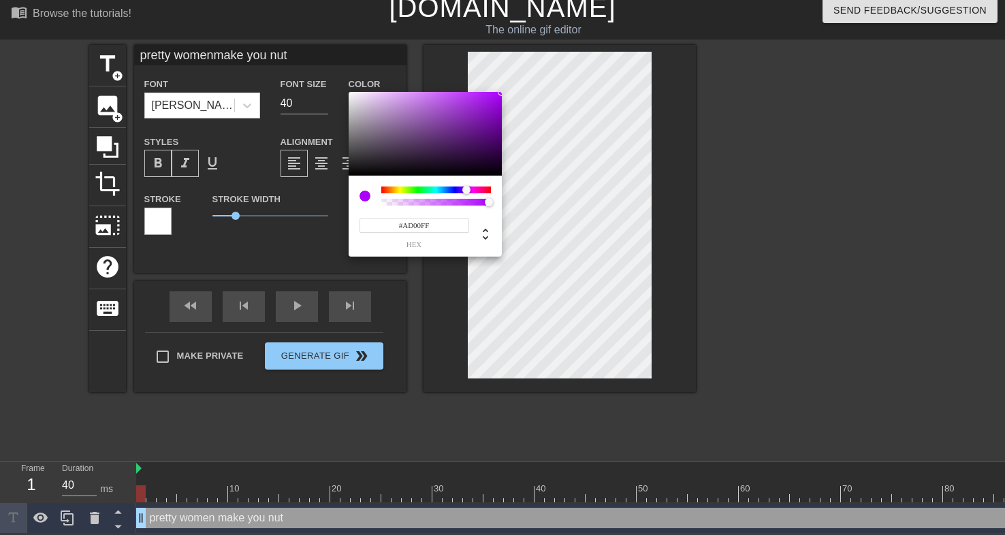
type input "pretty womenmake you nut"
type input "#B600FF"
type input "pretty womenmake you nut"
type input "#C000FF"
type input "pretty womenmake you nut"
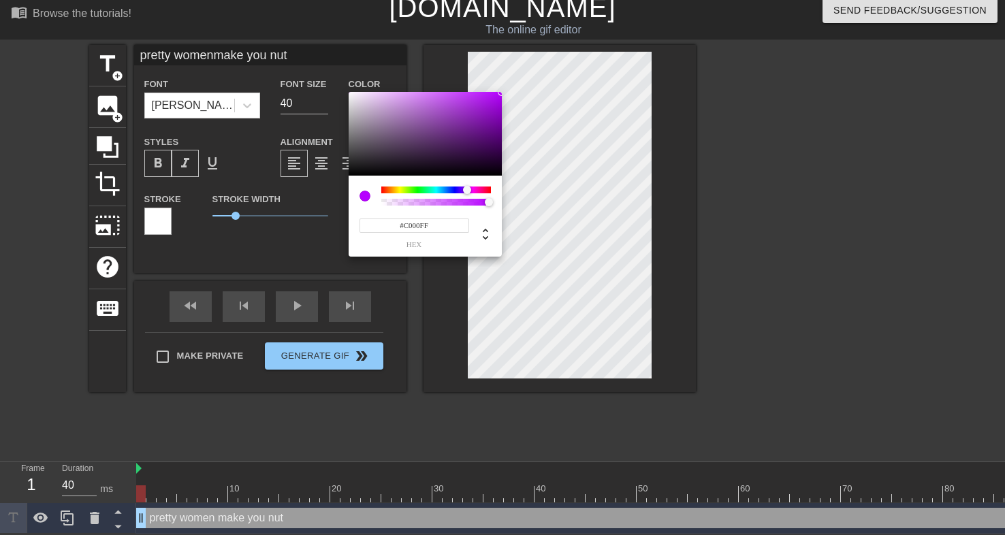
type input "#C900FF"
type input "pretty womenmake you nut"
type input "#D300FF"
type input "pretty womenmake you nut"
type input "#DC00FF"
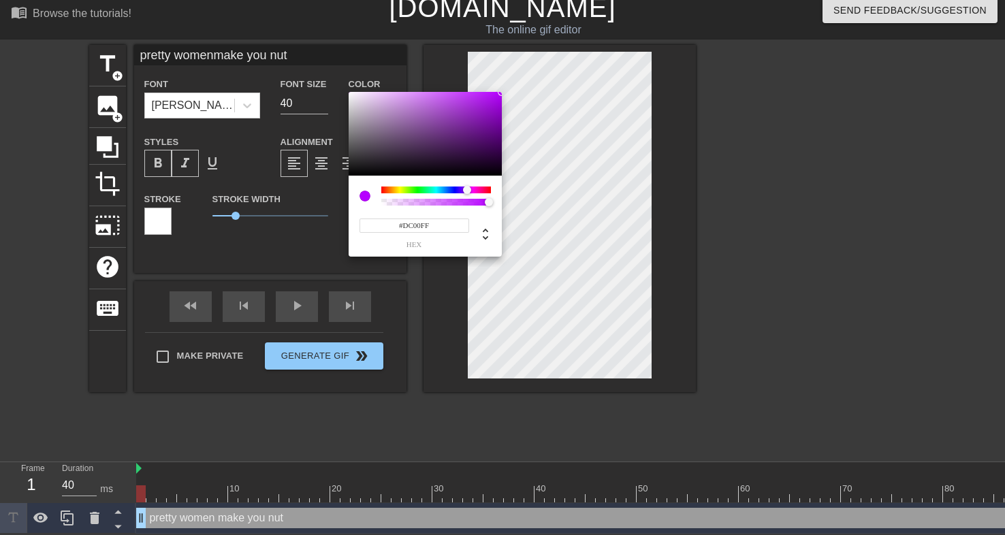
type input "pretty womenmake you nut"
type input "#E600FF"
type input "pretty womenmake you nut"
type input "#EF00FF"
type input "pretty womenmake you nut"
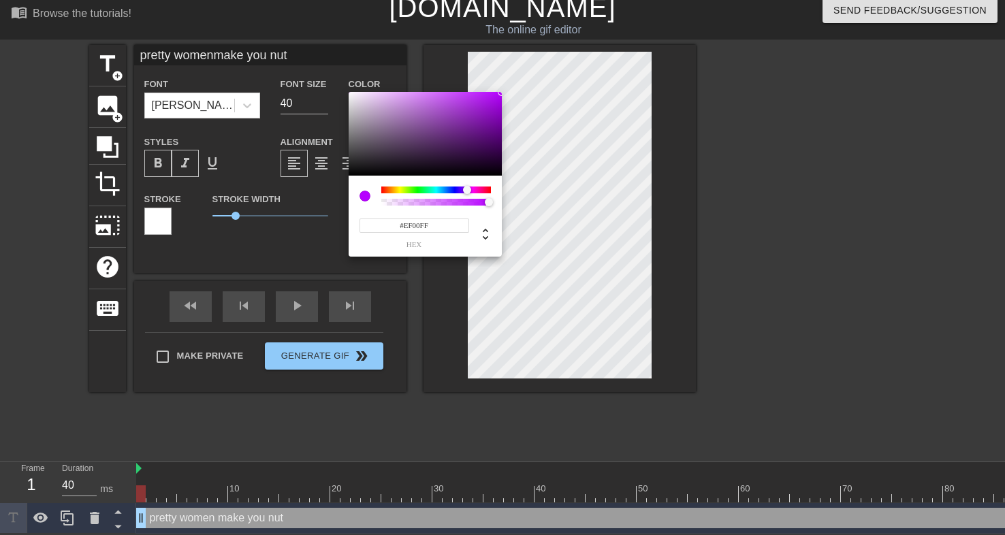
type input "#F900FF"
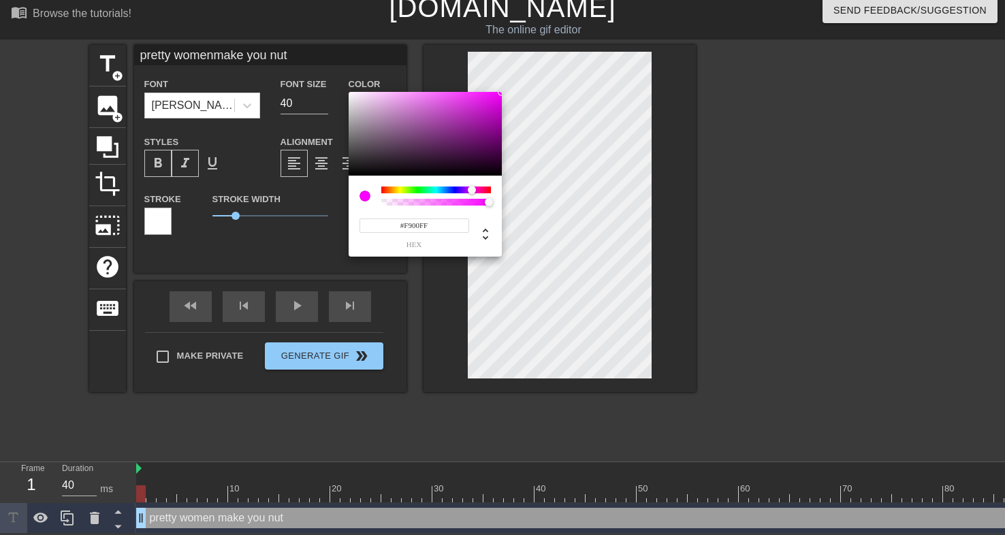
type input "pretty womenmake you nut"
type input "#FF00FC"
type input "pretty womenmake you nut"
type input "#FF00F2"
type input "pretty womenmake you nut"
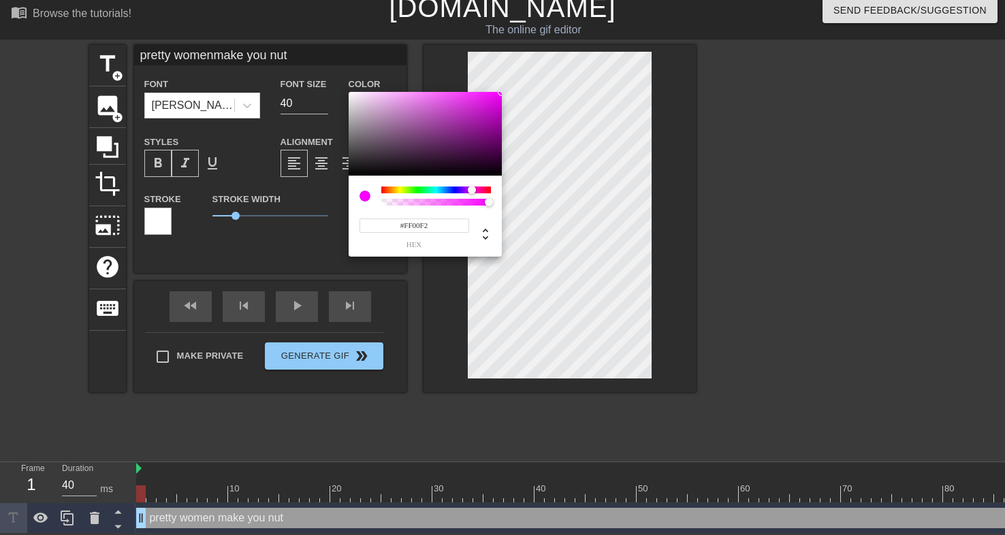
type input "#FF00E9"
type input "pretty womenmake you nut"
type input "#FF00DF"
type input "pretty womenmake you nut"
type input "#FF00D6"
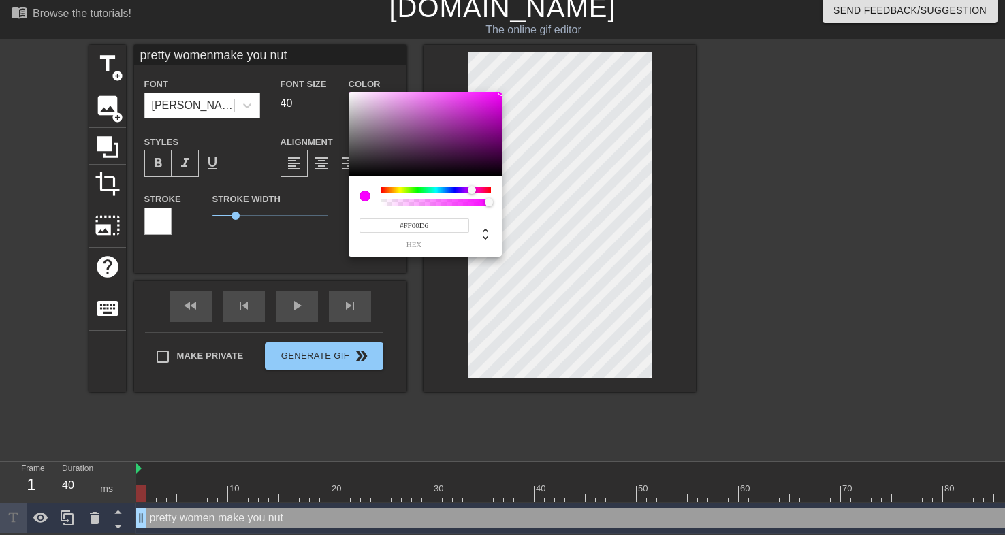
type input "pretty womenmake you nut"
type input "#FF00CC"
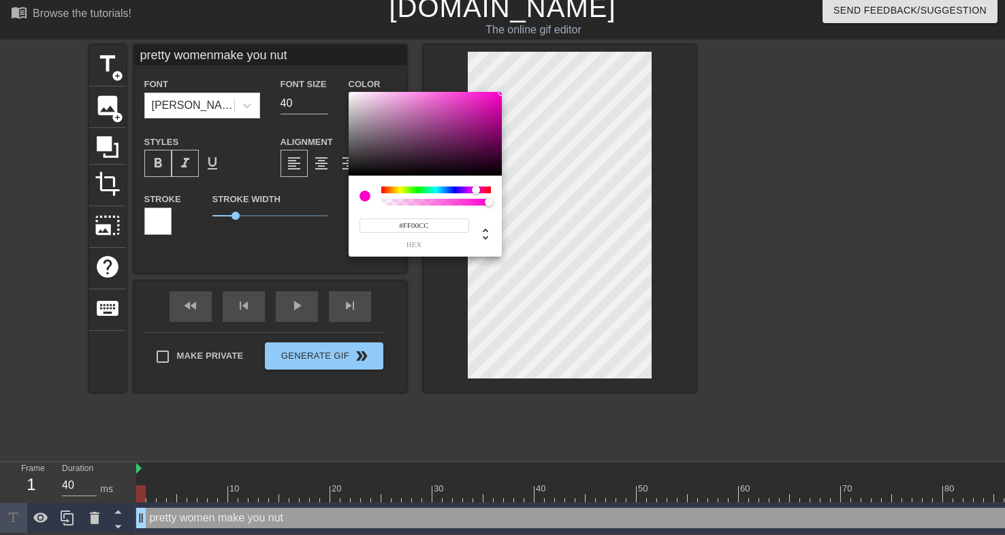
type input "pretty womenmake you nut"
type input "#FF00C3"
type input "pretty womenmake you nut"
type input "#FF00B9"
type input "pretty womenmake you nut"
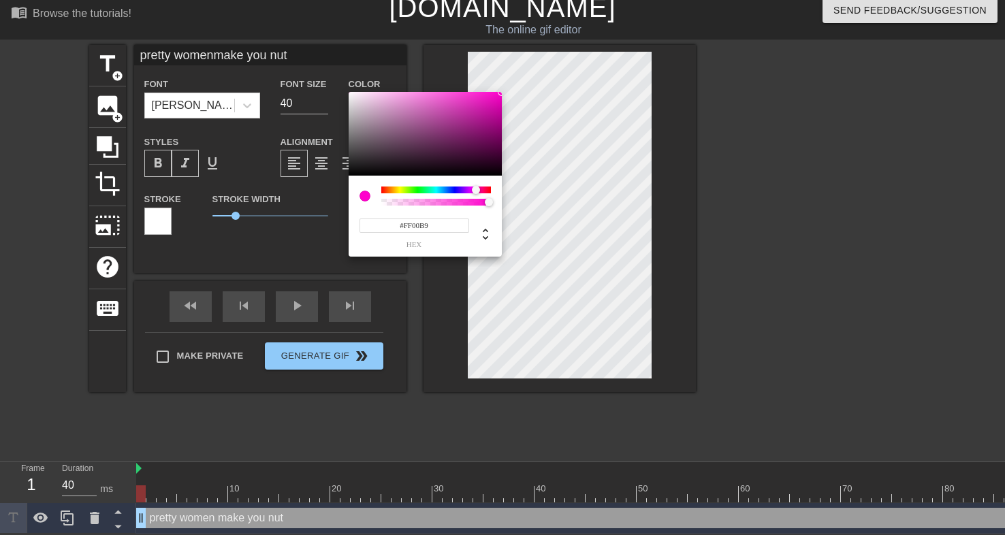
type input "#FF00B0"
type input "pretty womenmake you nut"
drag, startPoint x: 381, startPoint y: 191, endPoint x: 479, endPoint y: 197, distance: 97.5
click at [479, 197] on div at bounding box center [436, 196] width 110 height 19
drag, startPoint x: 420, startPoint y: 227, endPoint x: 449, endPoint y: 227, distance: 29.3
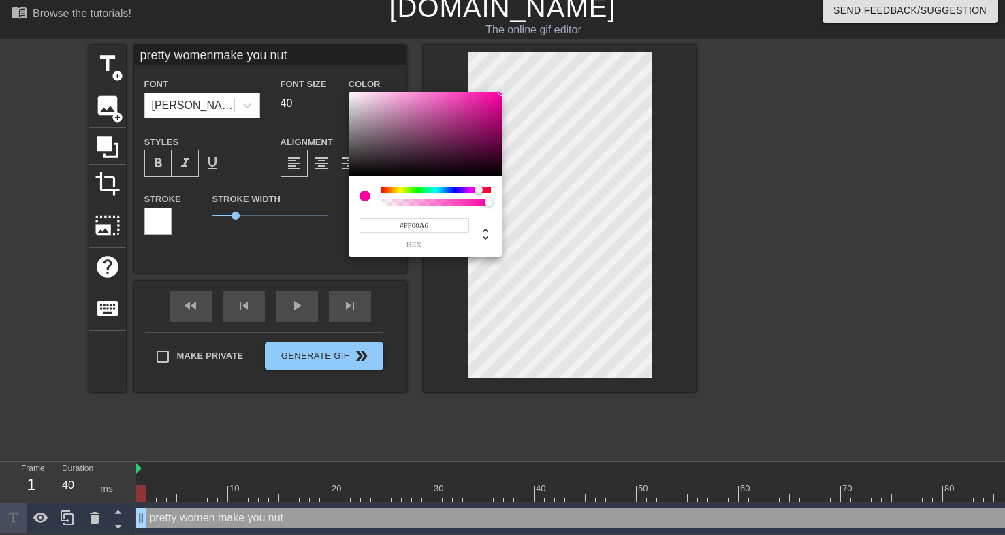
click at [449, 227] on input "#FF00A6" at bounding box center [414, 226] width 110 height 14
type input "#FF000"
type input "pretty womenmake you nut"
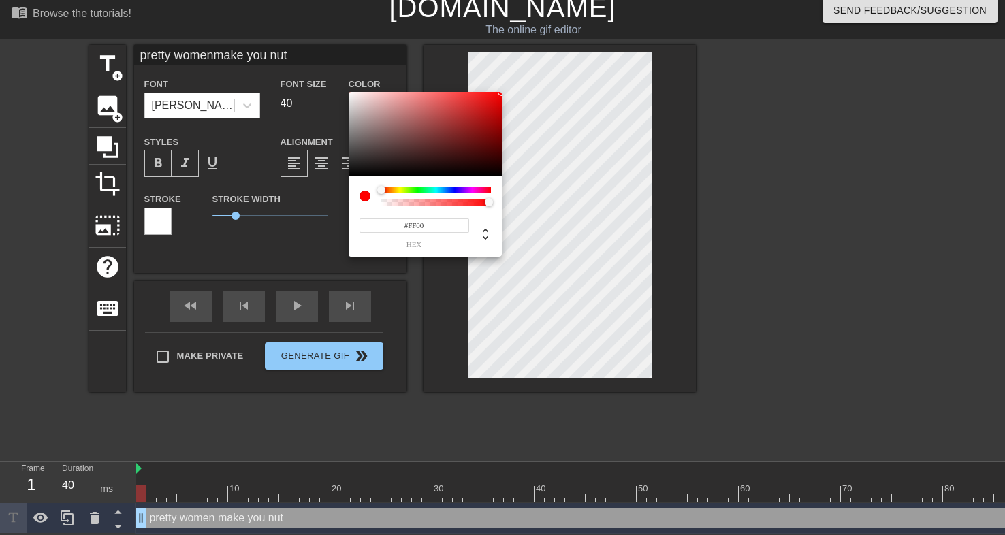
type input "#FF00f"
type input "pretty womenmake you nut"
type input "#FF00ff"
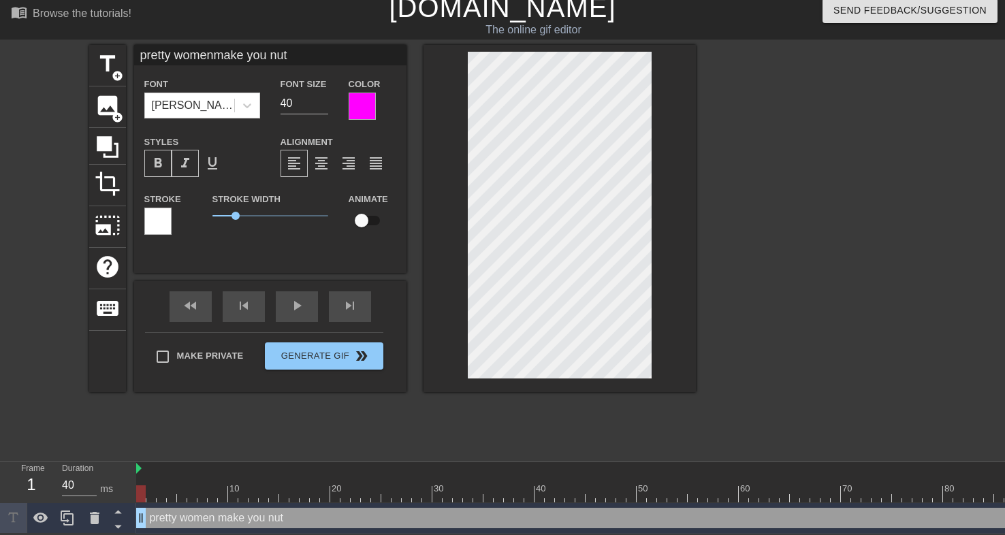
click at [152, 216] on div at bounding box center [157, 221] width 27 height 27
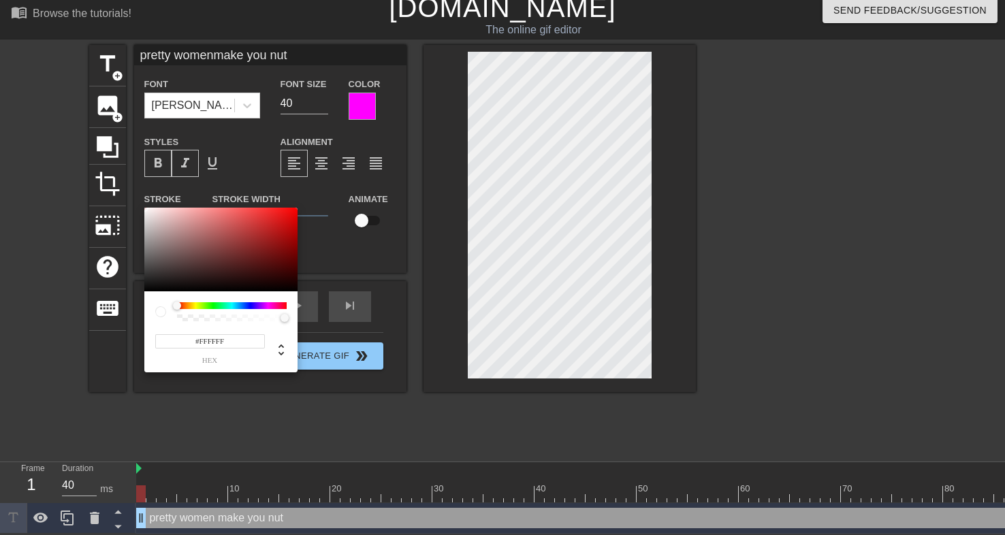
type input "pretty womenmake you nut"
type input "#A87676"
type input "pretty womenmake you nut"
type input "#B16363"
type input "pretty womenmake you nut"
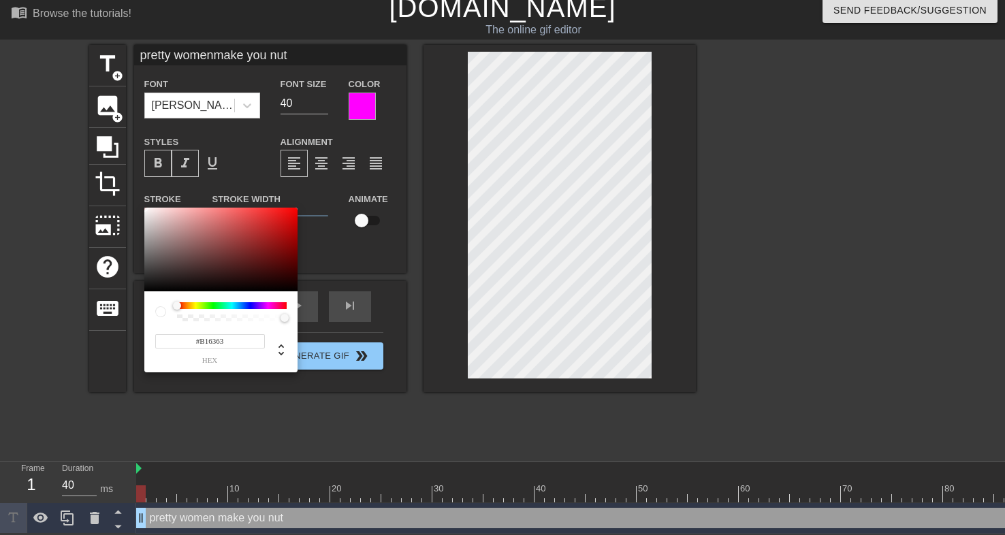
type input "#D42727"
type input "pretty womenmake you nut"
type input "#D80000"
type input "pretty womenmake you nut"
type input "#DC0000"
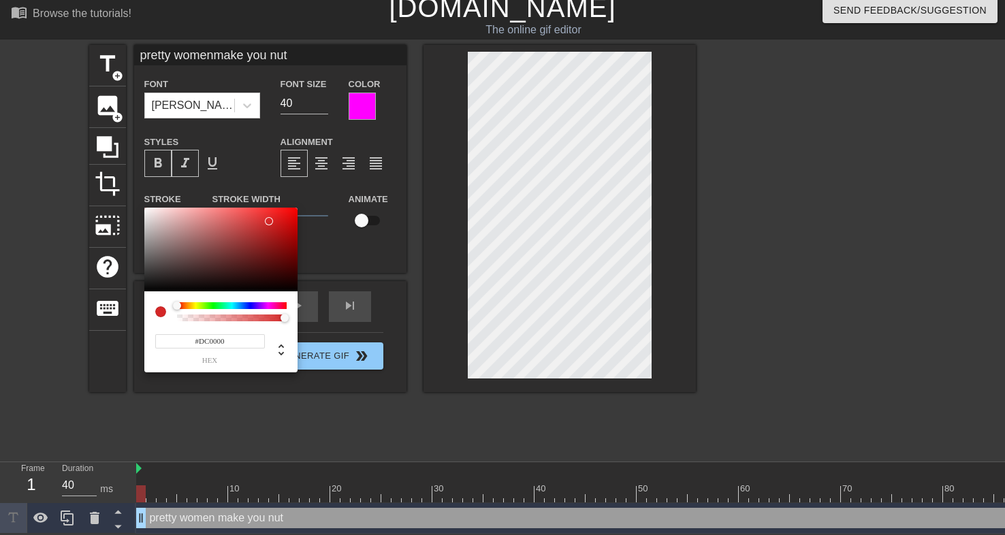
type input "pretty womenmake you nut"
type input "#DE0000"
type input "pretty womenmake you nut"
type input "#E40000"
type input "pretty womenmake you nut"
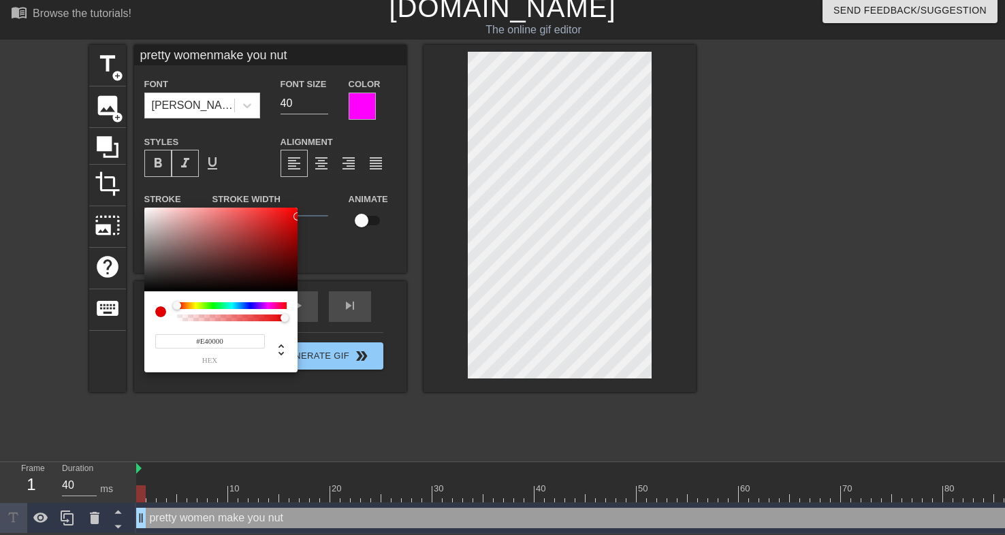
type input "#E80000"
type input "pretty womenmake you nut"
type input "#FB0000"
type input "pretty womenmake you nut"
type input "#FF0000"
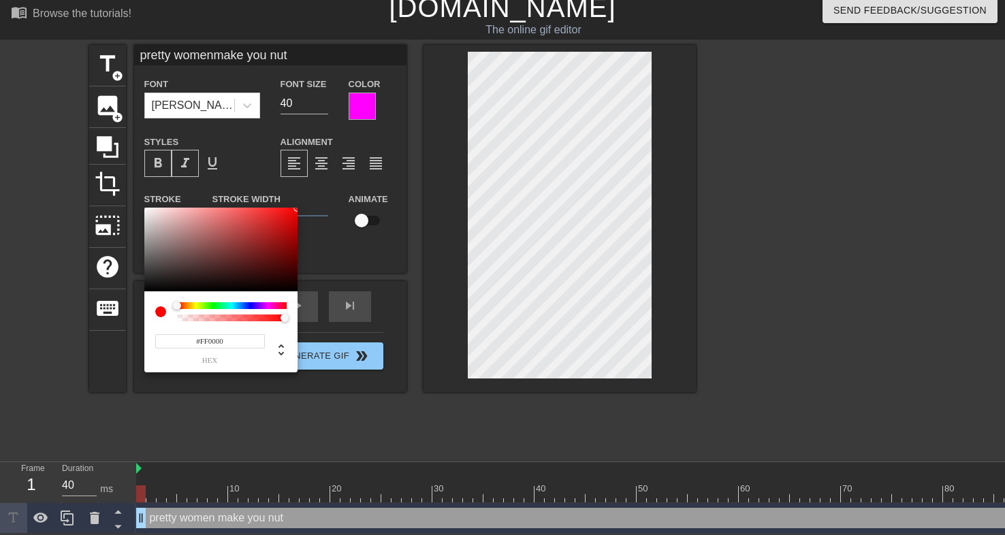
drag, startPoint x: 190, startPoint y: 236, endPoint x: 330, endPoint y: 186, distance: 148.8
click at [330, 186] on div "#FF0000 hex" at bounding box center [502, 267] width 1005 height 535
type input "pretty womenmake you nut"
type input "#FF0500"
type input "pretty womenmake you nut"
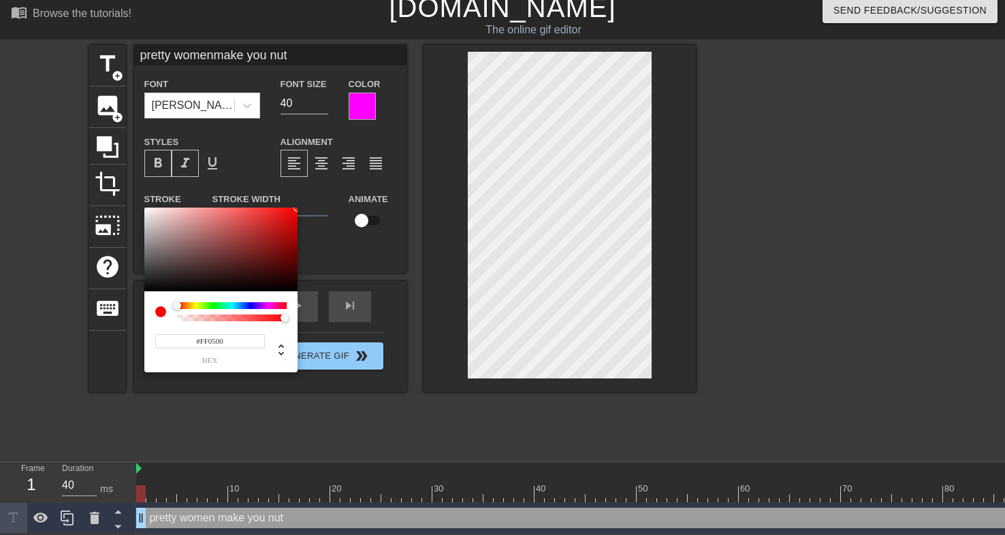
type input "#FF4700"
type input "pretty womenmake you nut"
type input "#FF6400"
type input "pretty womenmake you nut"
type input "#FF6D00"
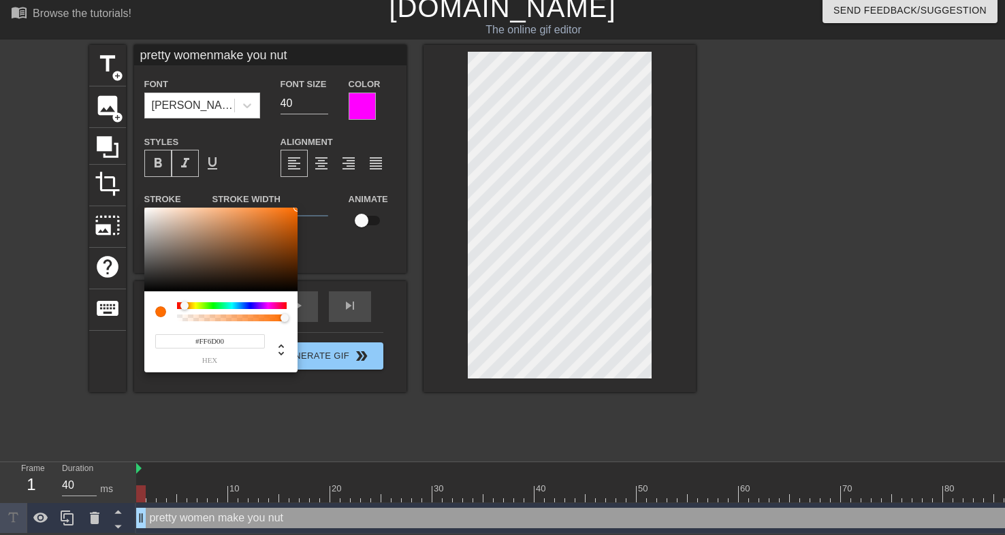
type input "pretty womenmake you nut"
type input "#FF8000"
type input "pretty womenmake you nut"
type input "#FF8A00"
type input "pretty womenmake you nut"
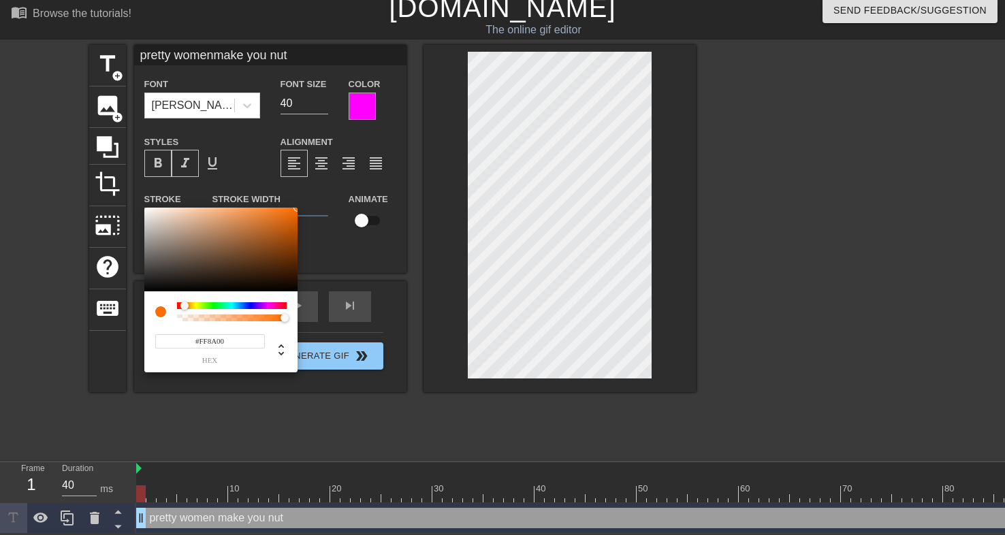
type input "#FF9300"
type input "pretty womenmake you nut"
type input "#FF9D00"
type input "pretty womenmake you nut"
type input "#FFA600"
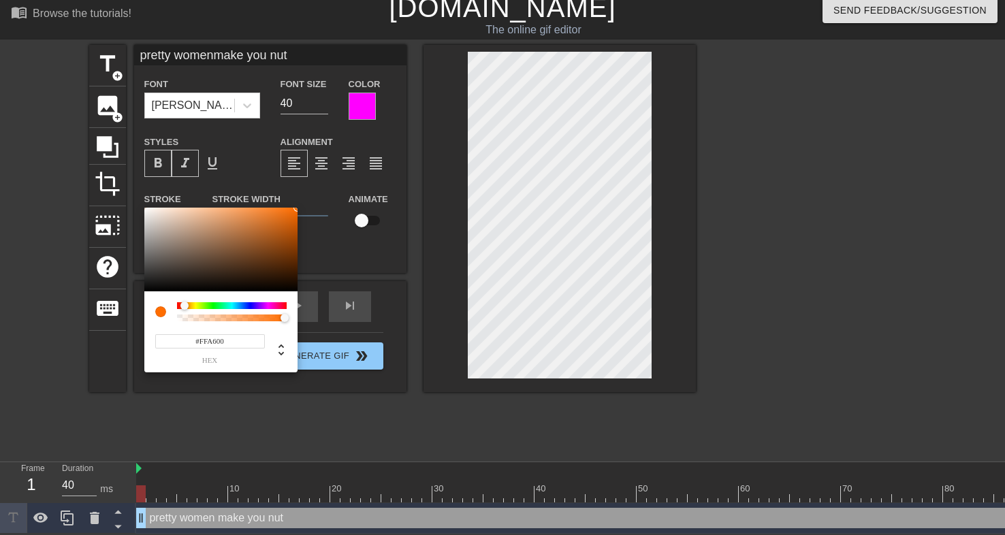
type input "pretty womenmake you nut"
type input "#FFB000"
type input "pretty womenmake you nut"
type input "#FFB900"
type input "pretty womenmake you nut"
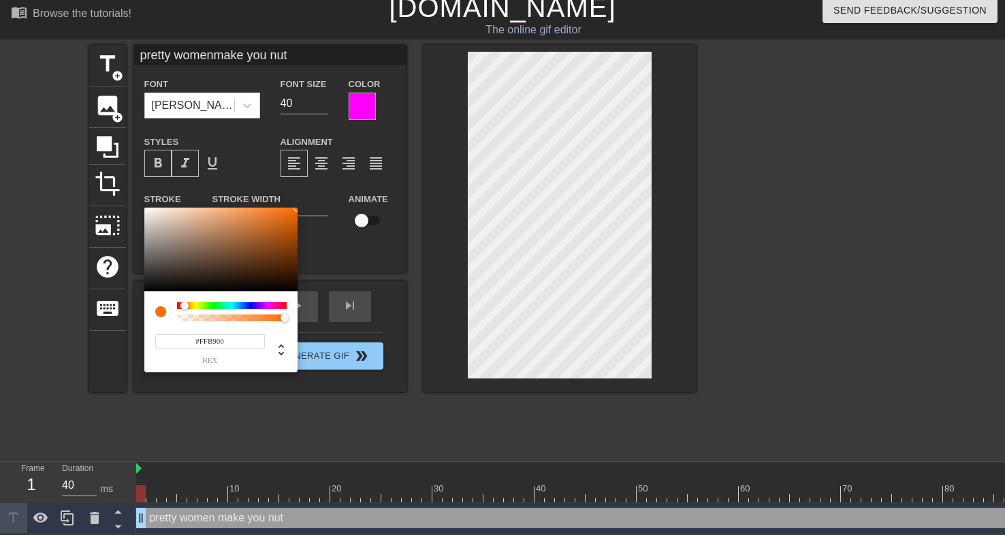
type input "#FFC300"
type input "pretty womenmake you nut"
type input "#FFCC00"
type input "pretty womenmake you nut"
type input "#FFD600"
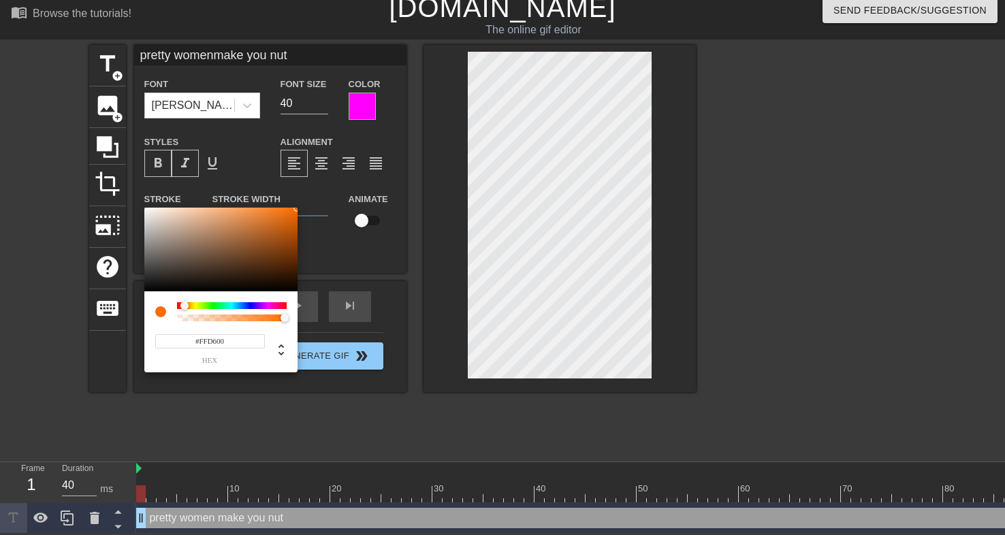
type input "pretty womenmake you nut"
type input "#FFDF00"
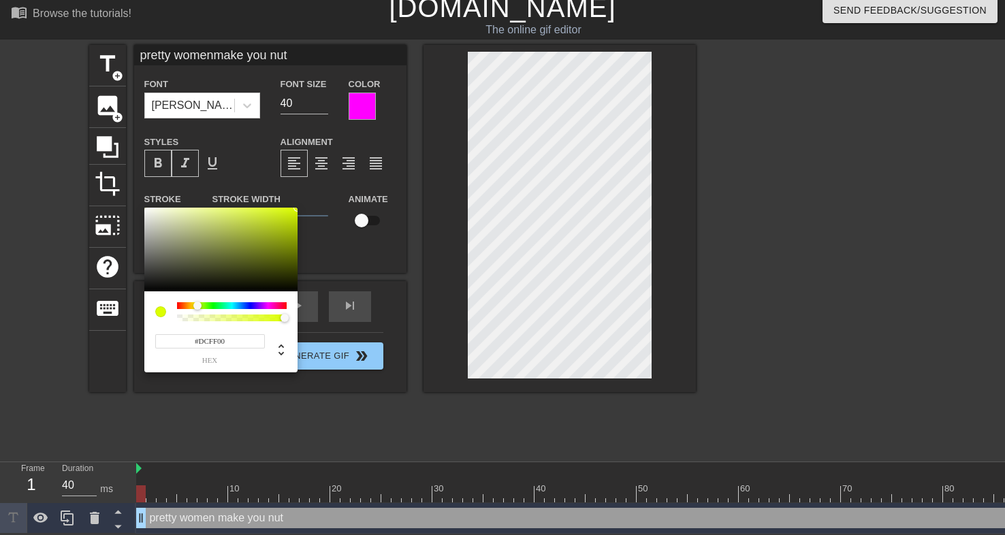
drag, startPoint x: 172, startPoint y: 305, endPoint x: 197, endPoint y: 305, distance: 25.2
click at [197, 305] on div at bounding box center [197, 306] width 8 height 8
click at [199, 341] on input "#DCFF00" at bounding box center [210, 341] width 110 height 14
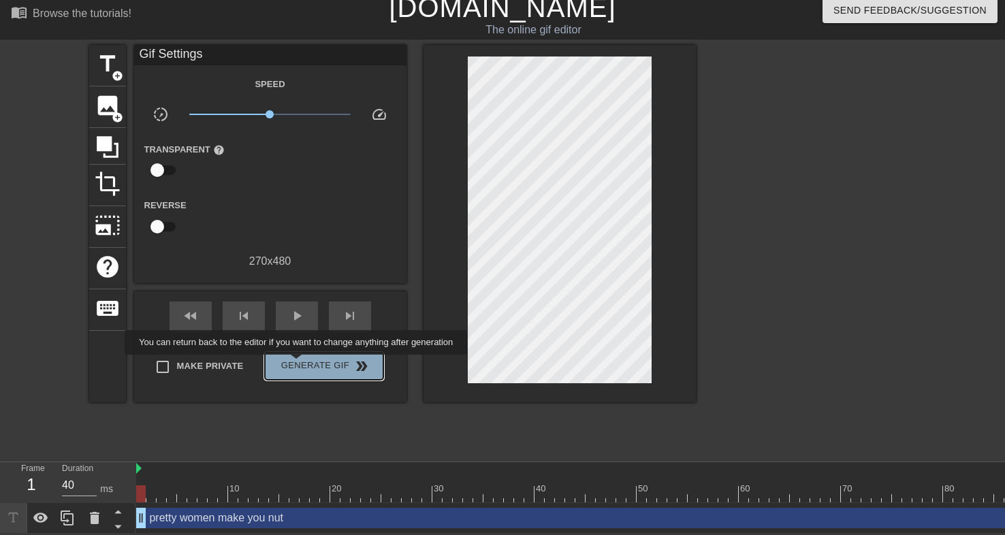
click at [305, 364] on span "Generate Gif double_arrow" at bounding box center [323, 366] width 107 height 16
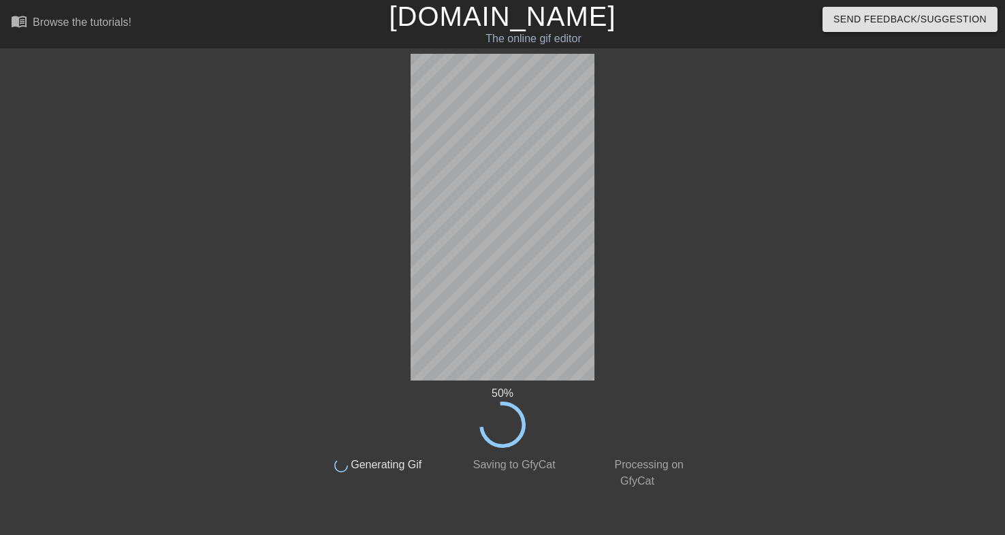
click at [720, 82] on div at bounding box center [813, 258] width 204 height 408
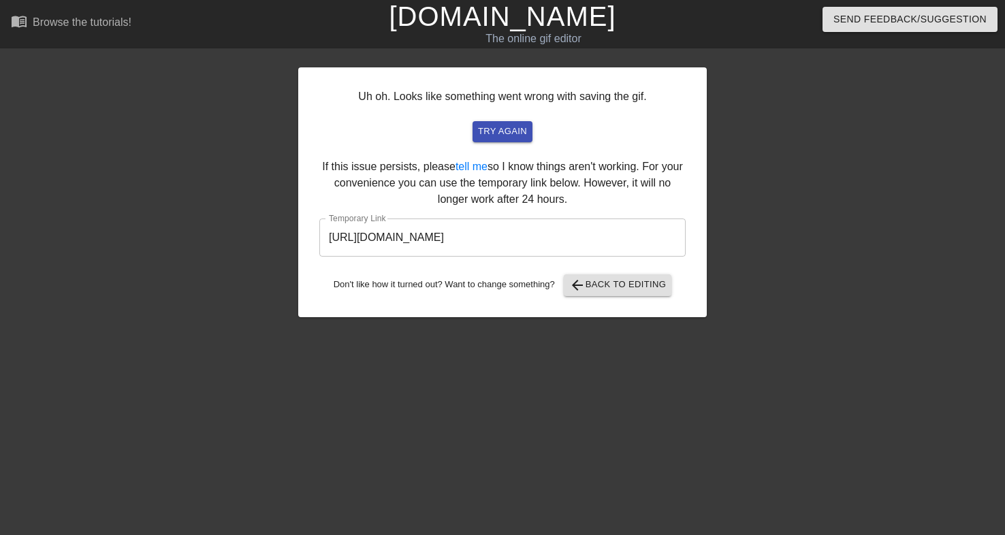
click at [494, 234] on input "https://www.gifntext.com/temp_generations/6j4UFwhi.gif" at bounding box center [502, 238] width 366 height 38
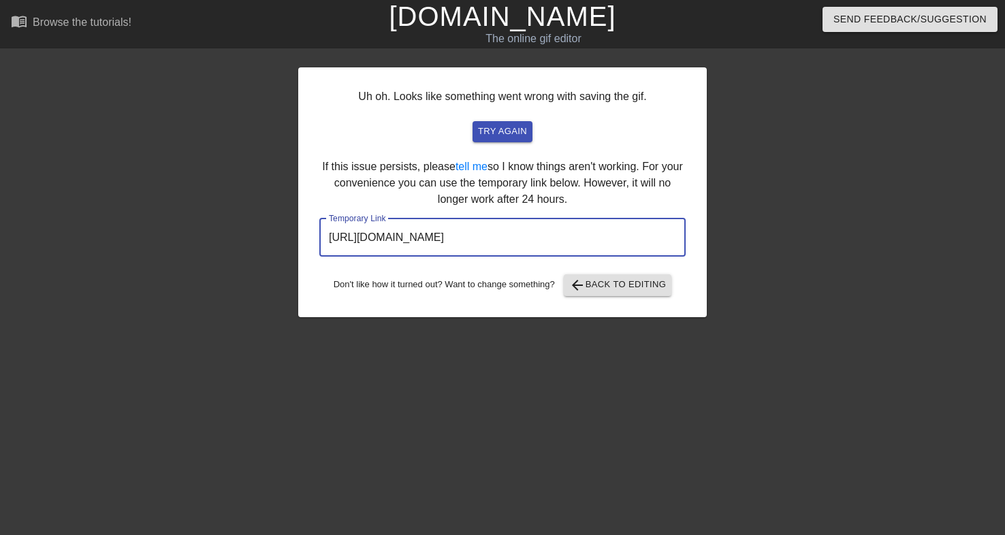
click at [494, 234] on input "https://www.gifntext.com/temp_generations/6j4UFwhi.gif" at bounding box center [502, 238] width 366 height 38
click at [564, 24] on link "[DOMAIN_NAME]" at bounding box center [502, 16] width 227 height 30
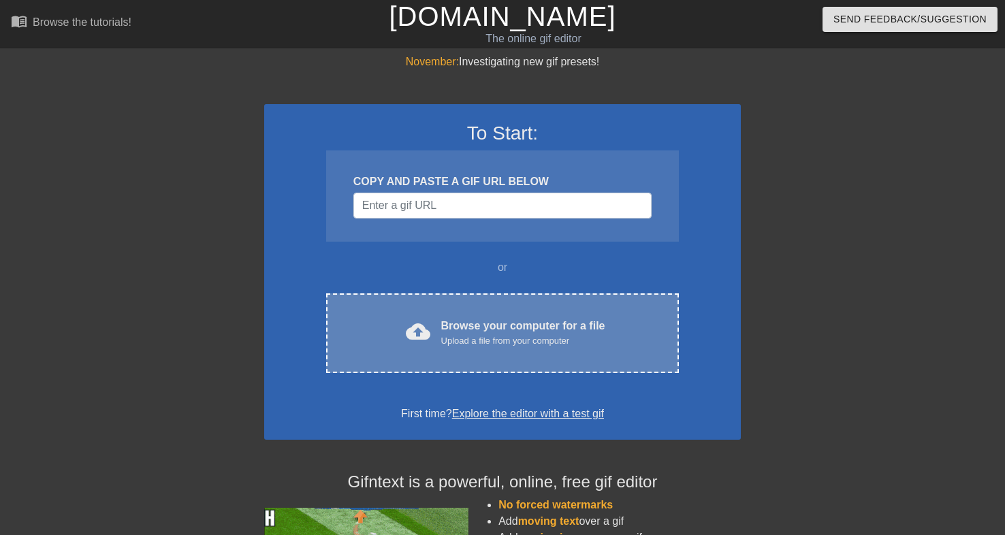
click at [480, 327] on div "Browse your computer for a file Upload a file from your computer" at bounding box center [523, 333] width 164 height 30
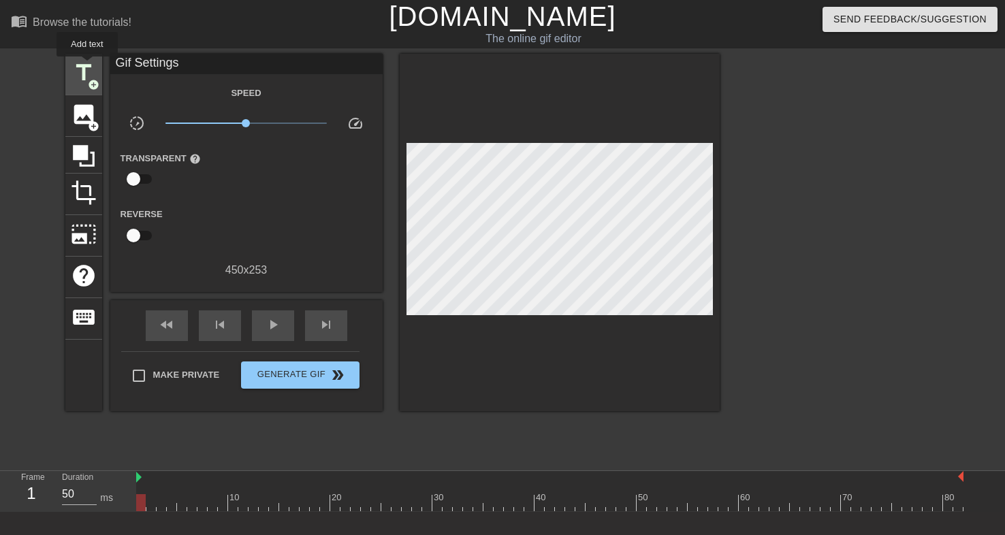
click at [88, 66] on span "title" at bounding box center [84, 73] width 26 height 26
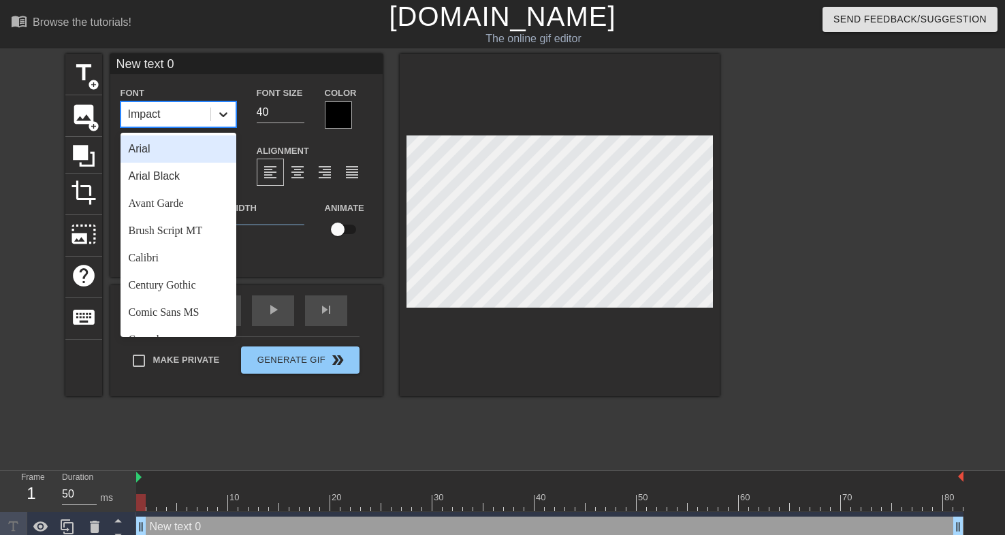
click at [226, 110] on icon at bounding box center [223, 115] width 14 height 14
click at [184, 175] on div "Arial Black" at bounding box center [179, 176] width 116 height 27
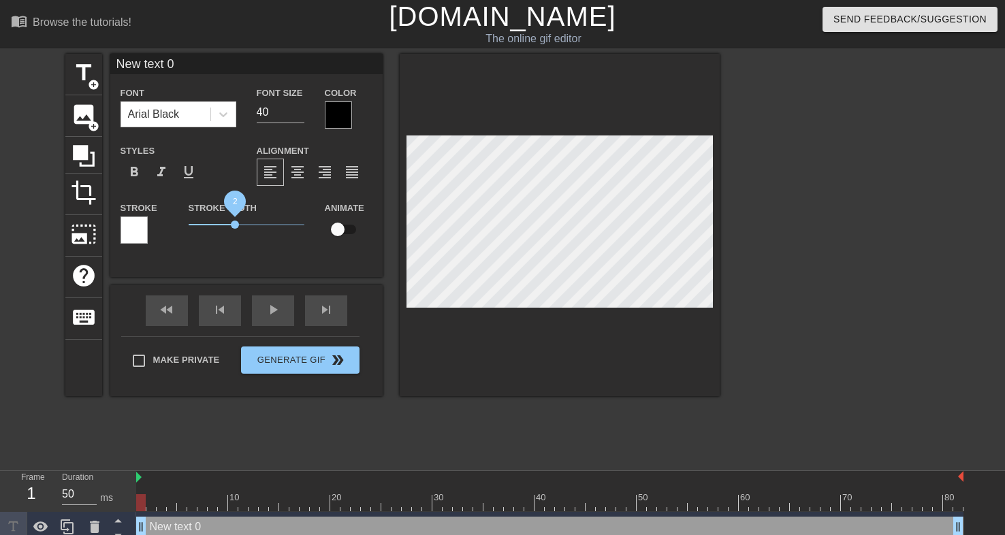
drag, startPoint x: 210, startPoint y: 226, endPoint x: 234, endPoint y: 221, distance: 25.0
click at [234, 221] on span "2" at bounding box center [235, 225] width 8 height 8
click at [191, 64] on input "New text 0" at bounding box center [246, 64] width 272 height 20
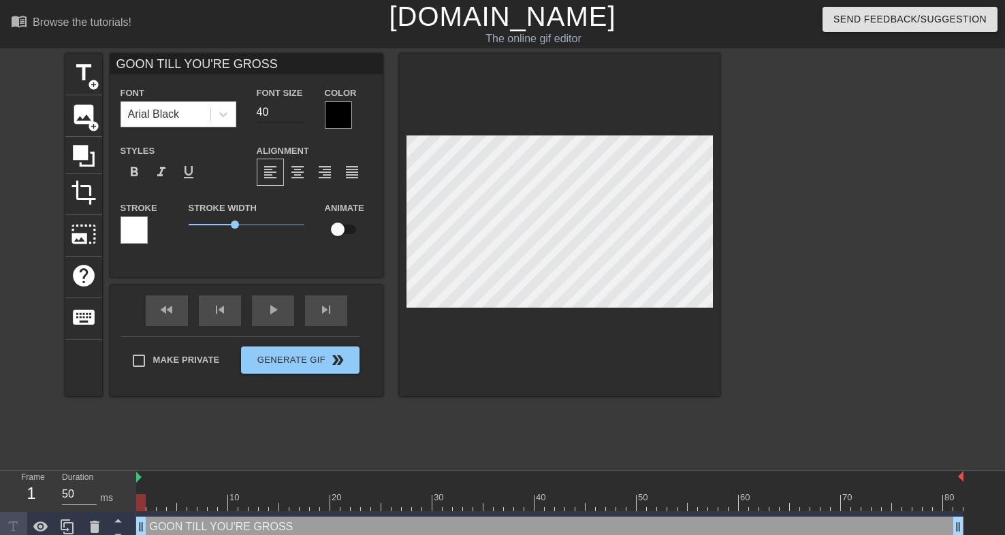
type input "GOON TILL YOU'RE GROSS"
click at [298, 114] on input "39" at bounding box center [281, 112] width 48 height 22
click at [298, 114] on input "38" at bounding box center [281, 112] width 48 height 22
click at [298, 114] on input "37" at bounding box center [281, 112] width 48 height 22
click at [298, 114] on input "36" at bounding box center [281, 112] width 48 height 22
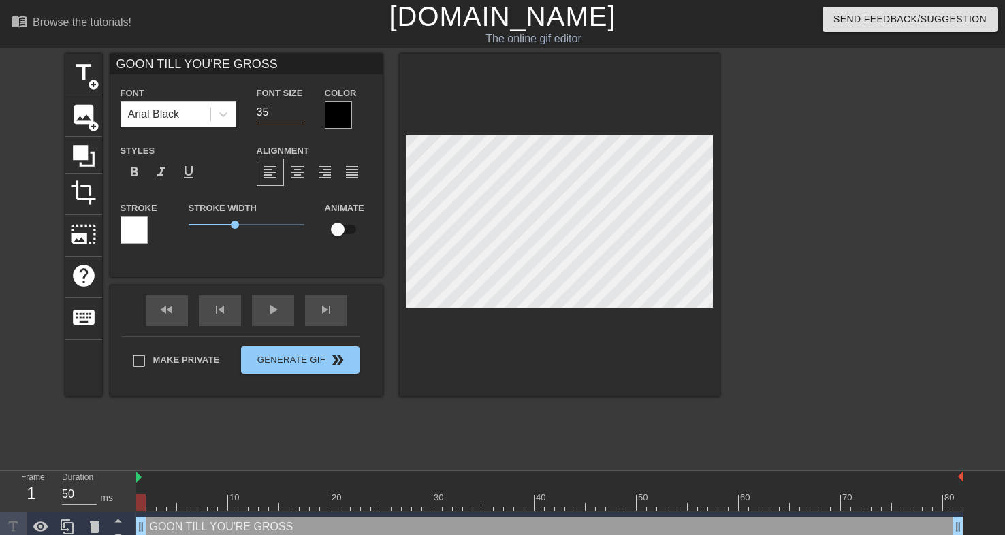
click at [298, 114] on input "35" at bounding box center [281, 112] width 48 height 22
click at [298, 114] on input "34" at bounding box center [281, 112] width 48 height 22
click at [298, 114] on input "33" at bounding box center [281, 112] width 48 height 22
click at [298, 114] on input "32" at bounding box center [281, 112] width 48 height 22
click at [298, 114] on input "31" at bounding box center [281, 112] width 48 height 22
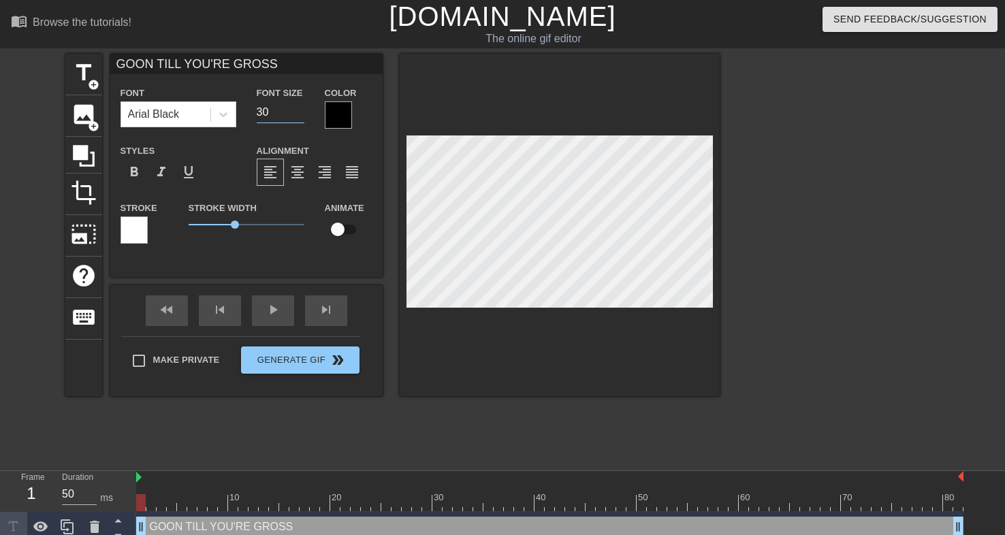
type input "30"
click at [298, 114] on input "30" at bounding box center [281, 112] width 48 height 22
click at [332, 108] on div at bounding box center [338, 114] width 27 height 27
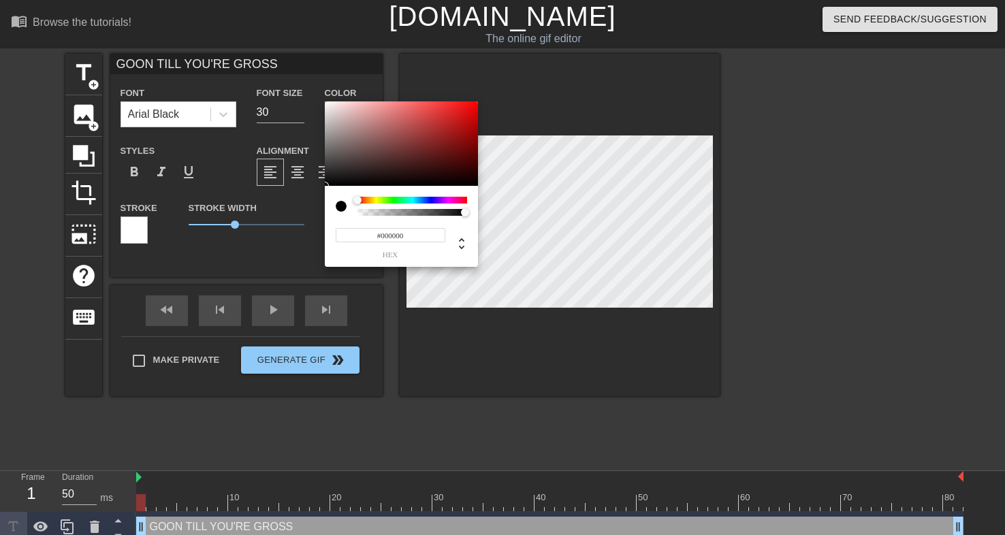
type input "0"
drag, startPoint x: 396, startPoint y: 213, endPoint x: 339, endPoint y: 213, distance: 56.5
click at [339, 213] on div at bounding box center [401, 206] width 131 height 19
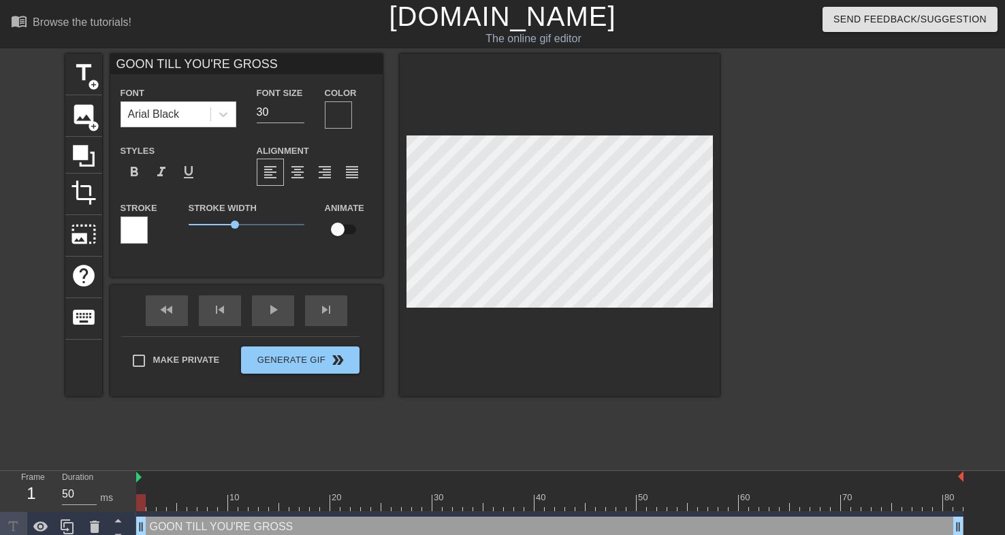
scroll to position [0, 2]
drag, startPoint x: 531, startPoint y: 221, endPoint x: 728, endPoint y: 242, distance: 197.8
click at [728, 242] on div "title add_circle image add_circle crop photo_size_select_large help keyboard GO…" at bounding box center [502, 258] width 1005 height 408
type input "GOON T"
type textarea "GOON T"
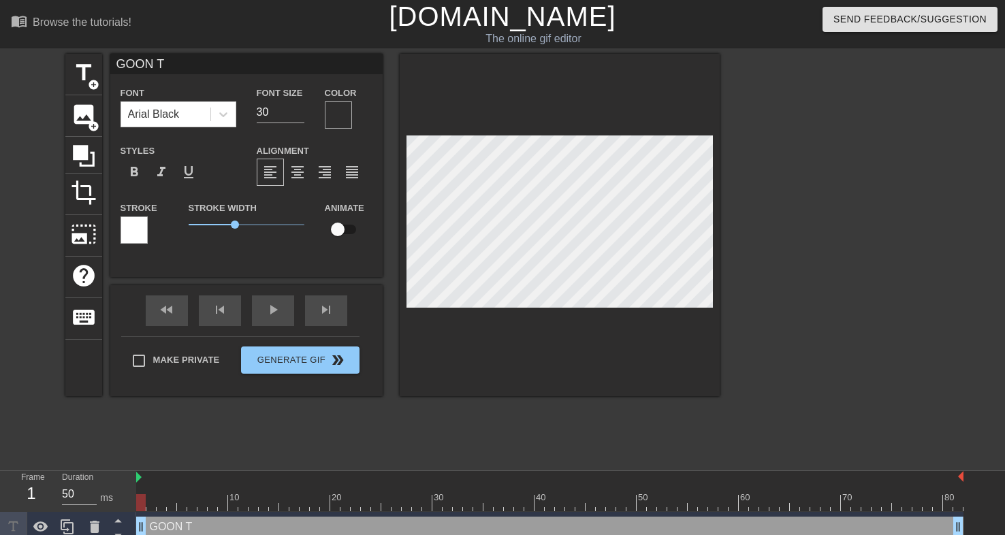
type input "GOON TH"
type textarea "GOON TH"
type input "GOON THE"
type textarea "GOON THE"
type input "GOON THE"
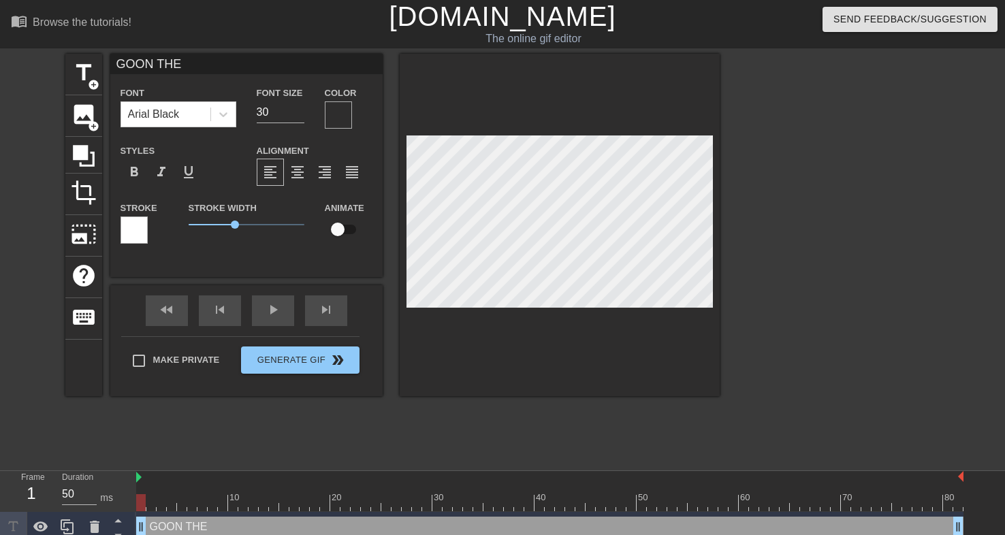
type textarea "GOON THE"
type input "GOON THEF"
type textarea "GOON THE F"
type input "GOON THEFU"
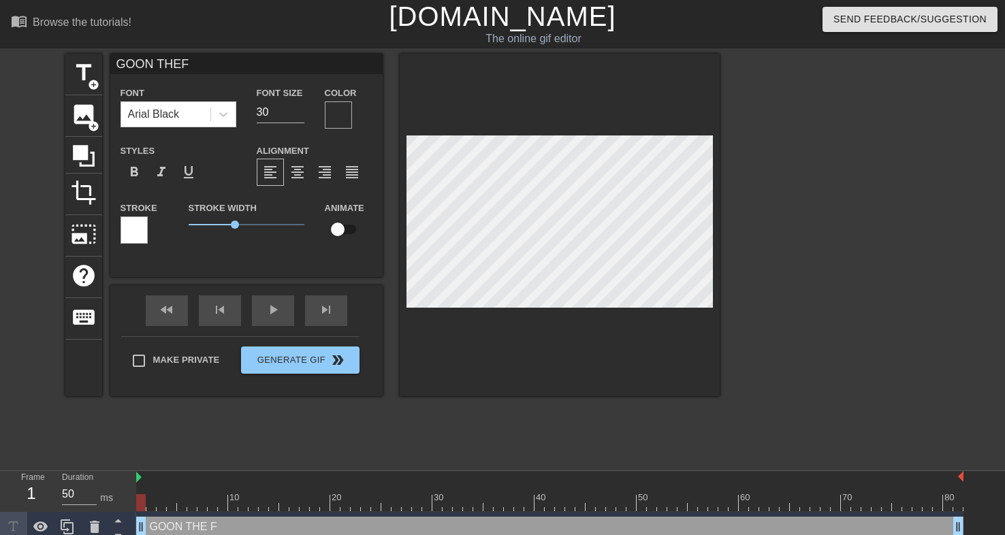
type textarea "GOON THE FU"
type input "GOON THEFUC"
type textarea "GOON THE FUC"
type input "GOON THEFUCK"
type textarea "GOON THE FUCK"
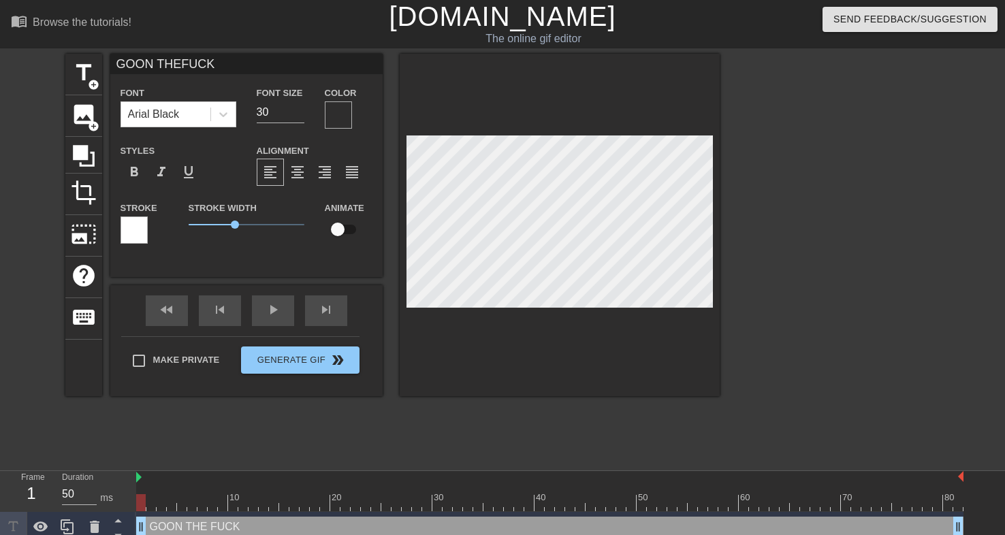
type input "GOON THEFUCK O"
type textarea "GOON THE FUCK O"
type input "GOON THEFUCK OU"
type textarea "GOON THE FUCK OU"
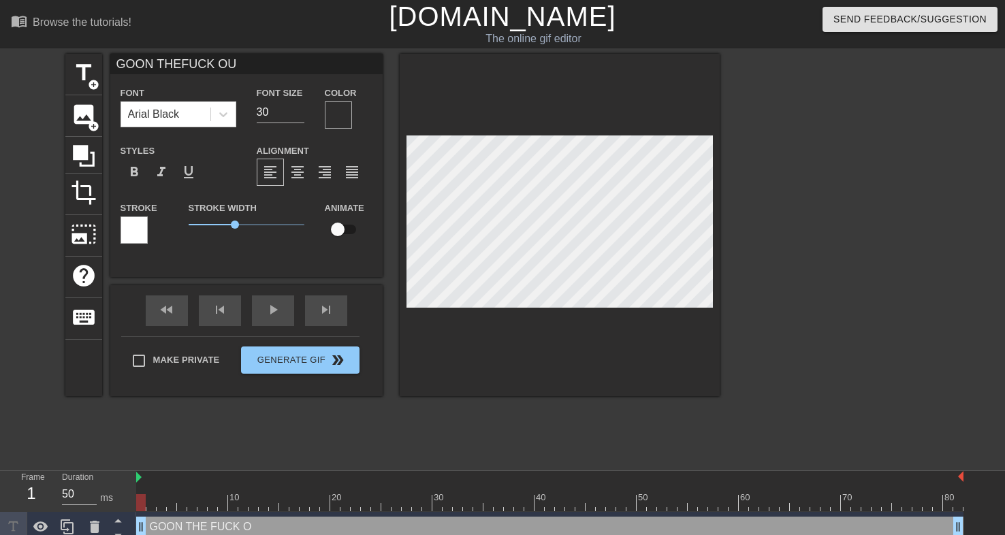
type input "GOON THEFUCK OUT"
type textarea "GOON THE FUCK OUT"
click at [300, 172] on span "format_align_center" at bounding box center [297, 172] width 16 height 16
type input "GOON THEFUCK OUT"
type input "31"
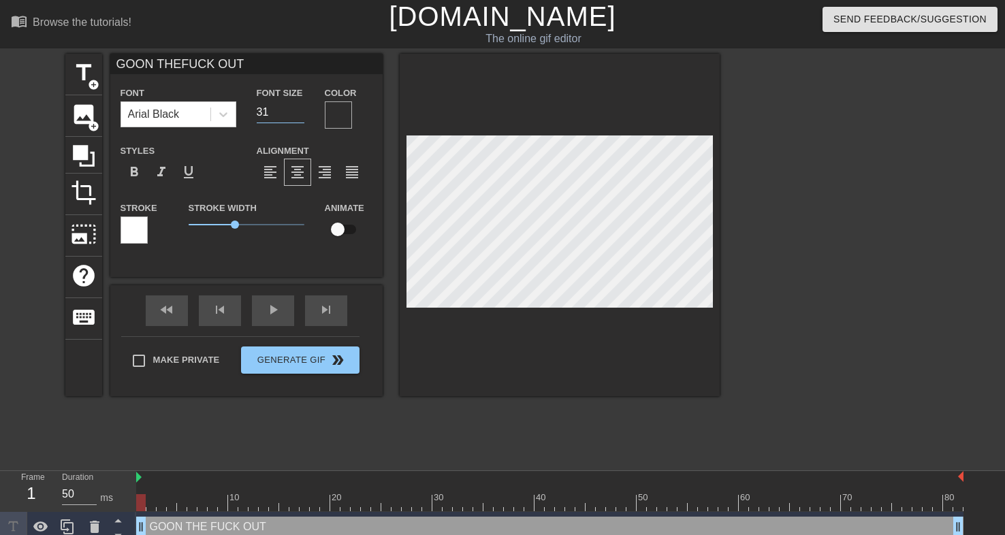
type input "GOON THEFUCK OUT"
type input "32"
type input "GOON THEFUCK OUT"
type input "33"
type input "GOON THEFUCK OUT"
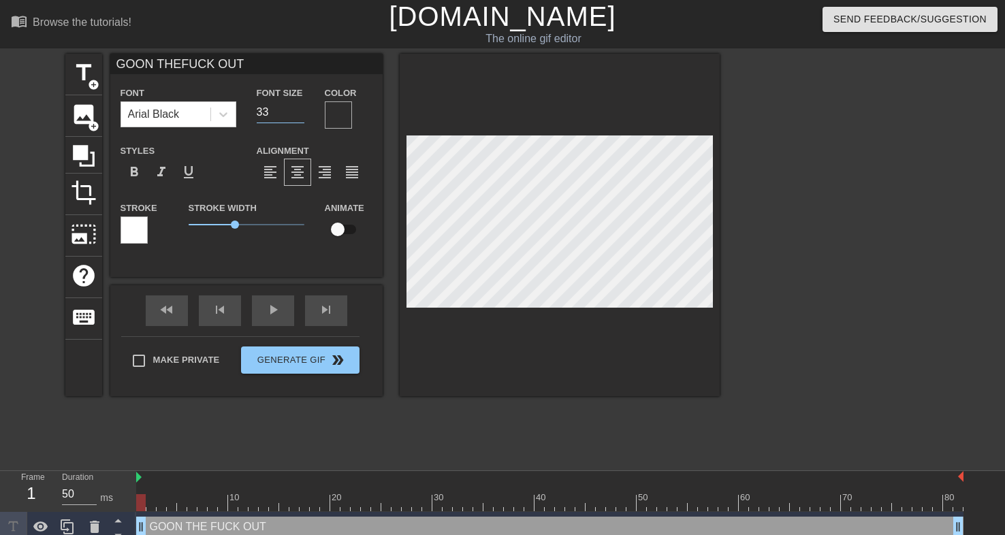
type input "34"
type input "GOON THEFUCK OUT"
type input "35"
type input "GOON THEFUCK OUT"
type input "36"
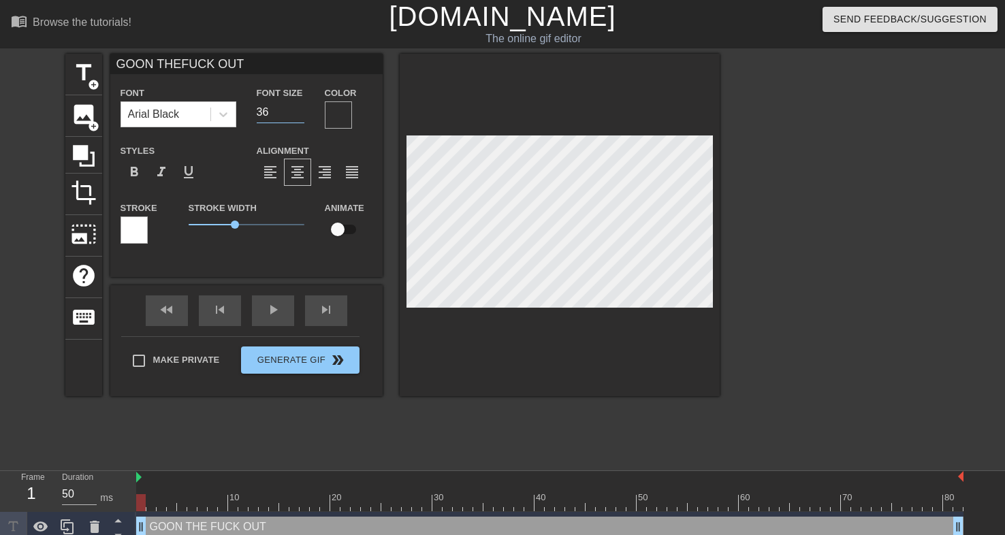
type input "GOON THEFUCK OUT"
type input "37"
type input "GOON THEFUCK OUT"
type input "38"
type input "GOON THEFUCK OUT"
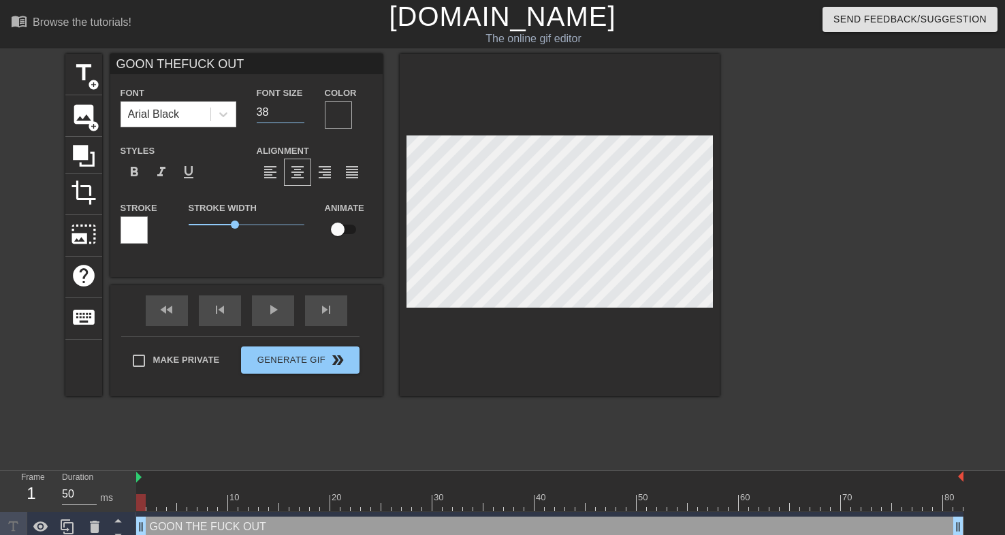
type input "39"
type input "GOON THEFUCK OUT"
type input "40"
type input "GOON THEFUCK OUT"
type input "41"
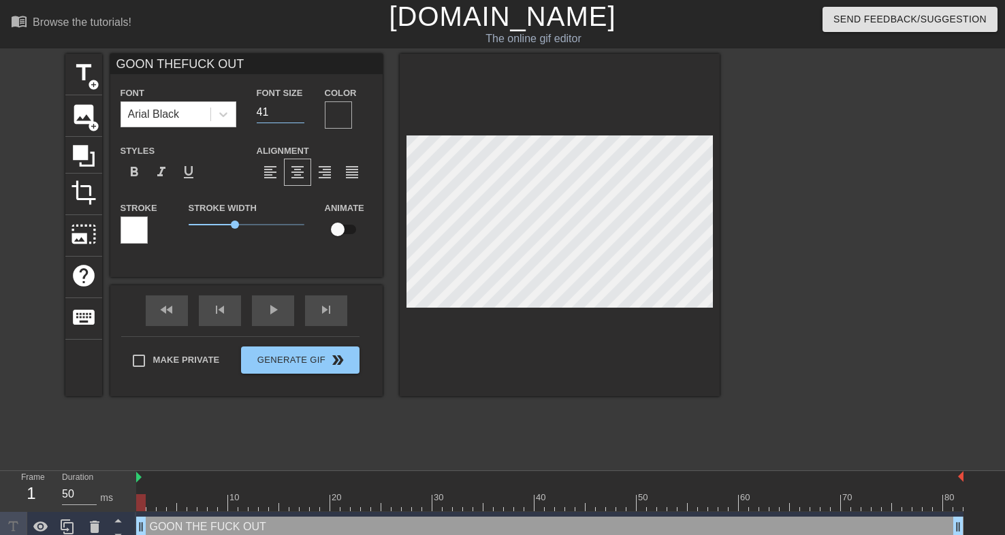
type input "GOON THEFUCK OUT"
type input "42"
type input "GOON THEFUCK OUT"
type input "43"
type input "GOON THEFUCK OUT"
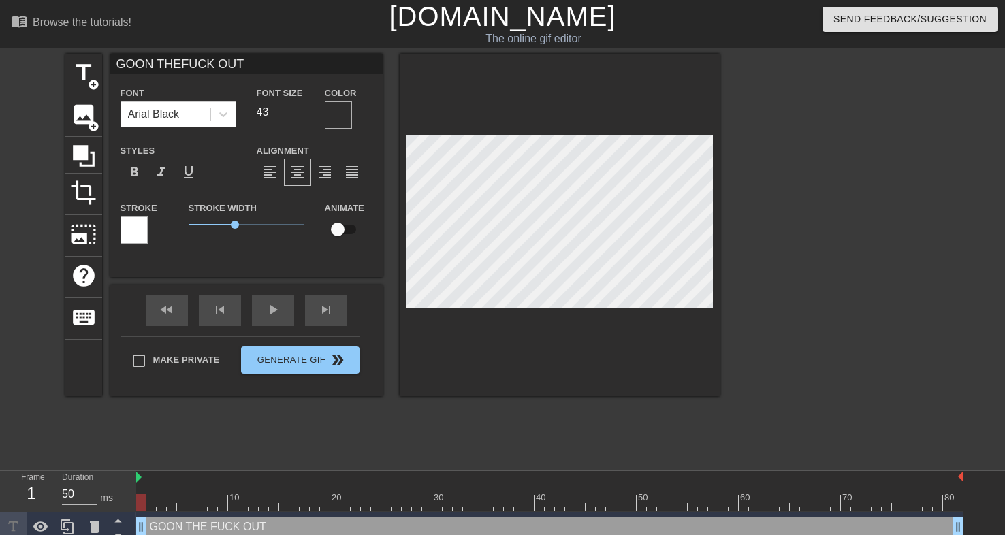
type input "44"
type input "GOON THEFUCK OUT"
type input "45"
type input "GOON THEFUCK OUT"
type input "46"
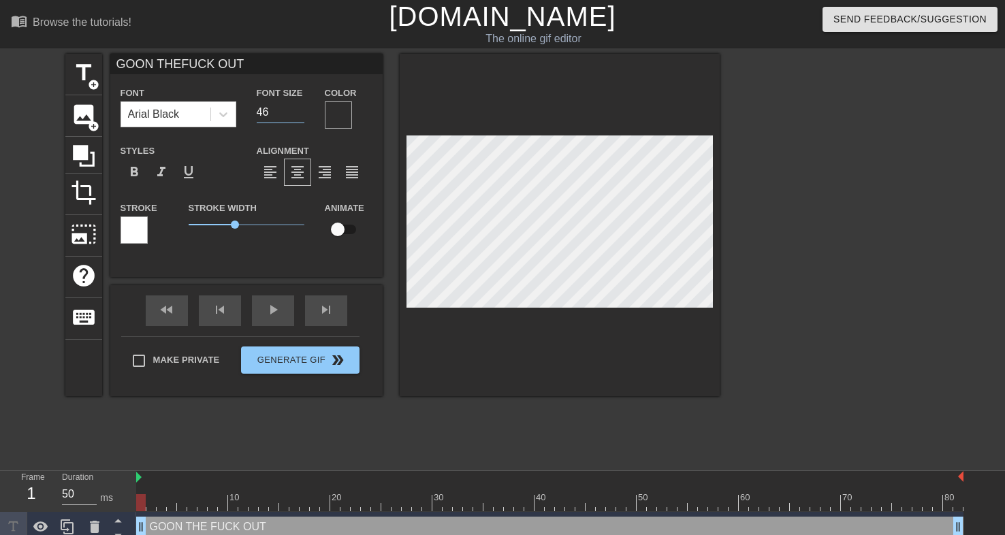
type input "GOON THEFUCK OUT"
type input "47"
type input "GOON THEFUCK OUT"
type input "48"
type input "GOON THEFUCK OUT"
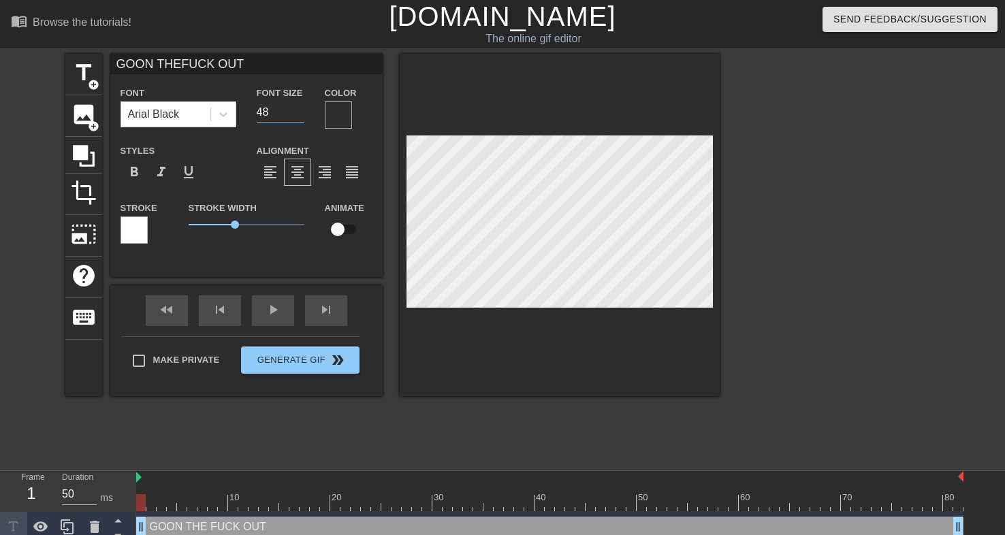
type input "49"
type input "GOON THEFUCK OUT"
type input "50"
type input "GOON THEFUCK OUT"
type input "51"
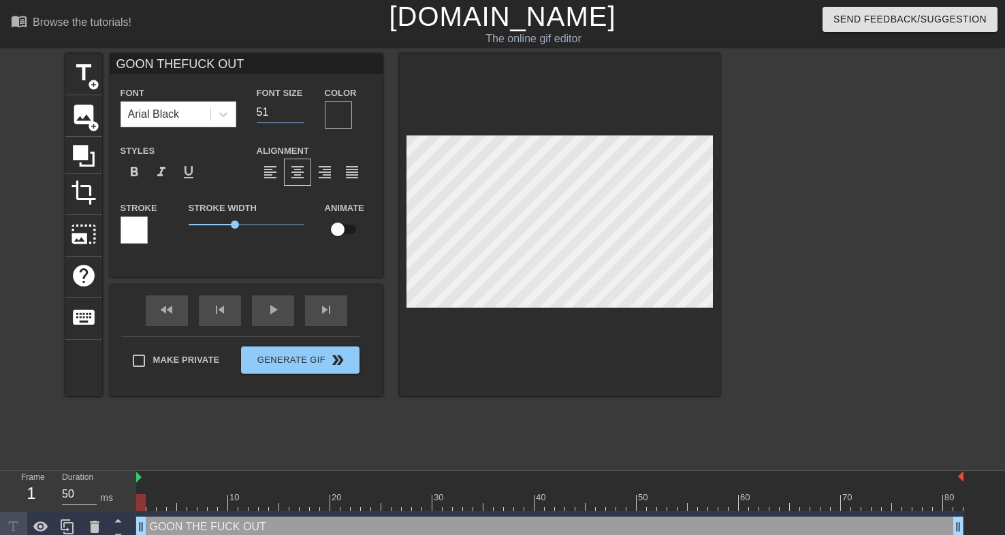
type input "GOON THEFUCK OUT"
type input "52"
type input "GOON THEFUCK OUT"
type input "53"
type input "GOON THEFUCK OUT"
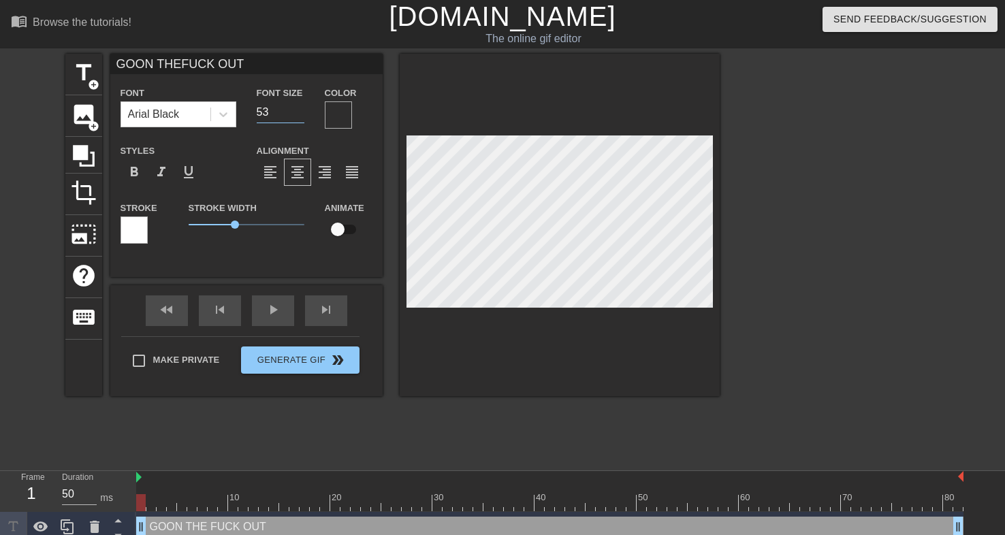
type input "54"
type input "GOON THEFUCK OUT"
type input "55"
type input "GOON THEFUCK OUT"
type input "56"
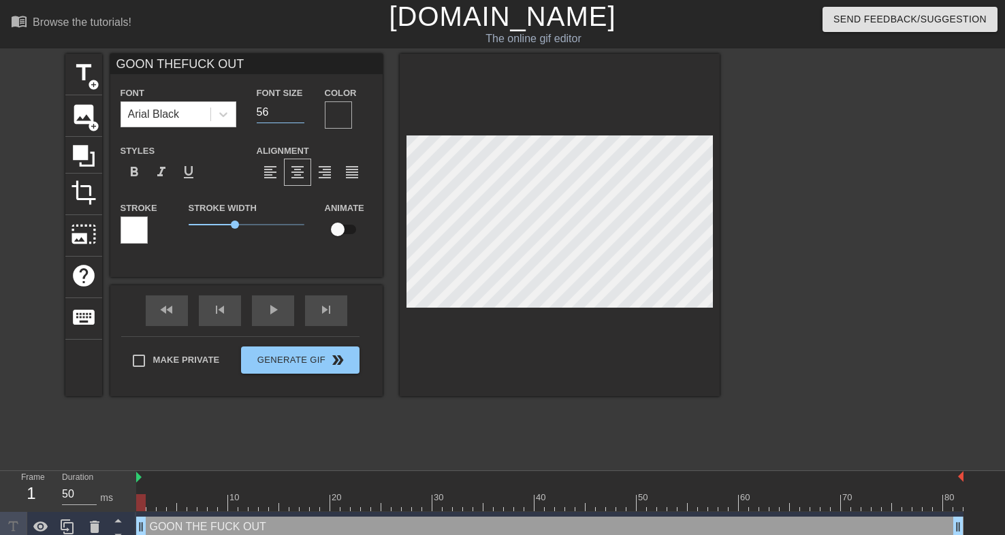
type input "GOON THEFUCK OUT"
type input "57"
type input "GOON THEFUCK OUT"
type input "58"
type input "GOON THEFUCK OUT"
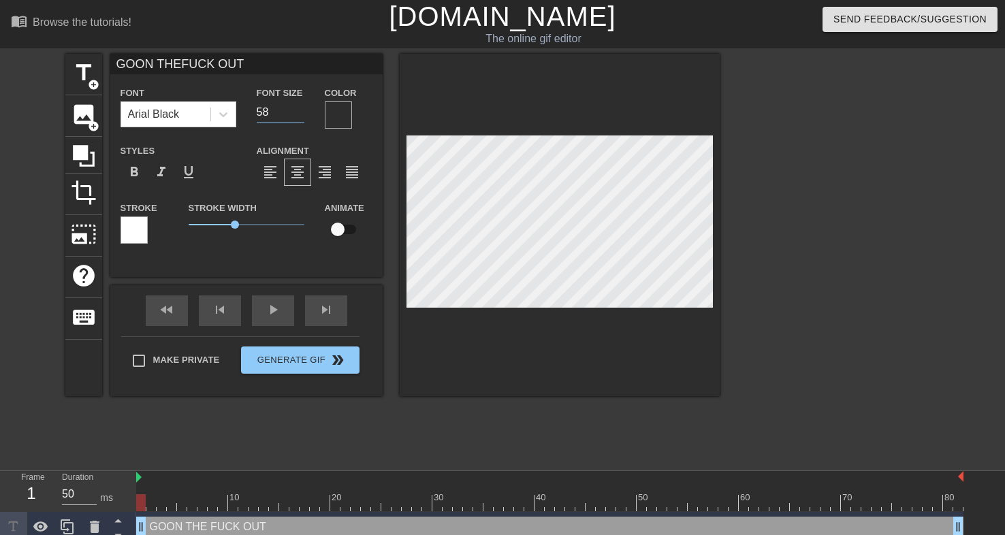
type input "59"
type input "GOON THEFUCK OUT"
type input "60"
type input "GOON THEFUCK OUT"
type input "61"
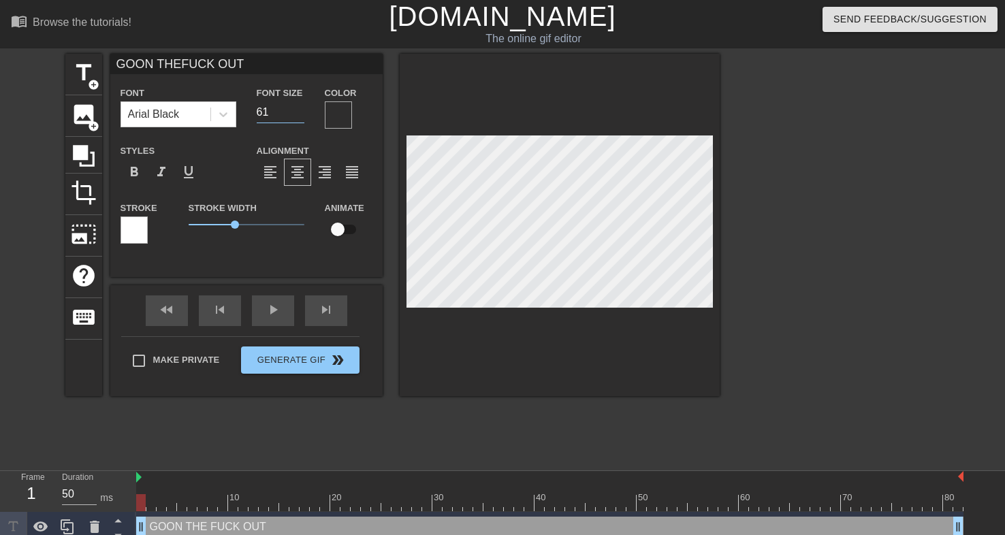
type input "GOON THEFUCK OUT"
type input "62"
type input "GOON THEFUCK OUT"
type input "63"
type input "GOON THEFUCK OUT"
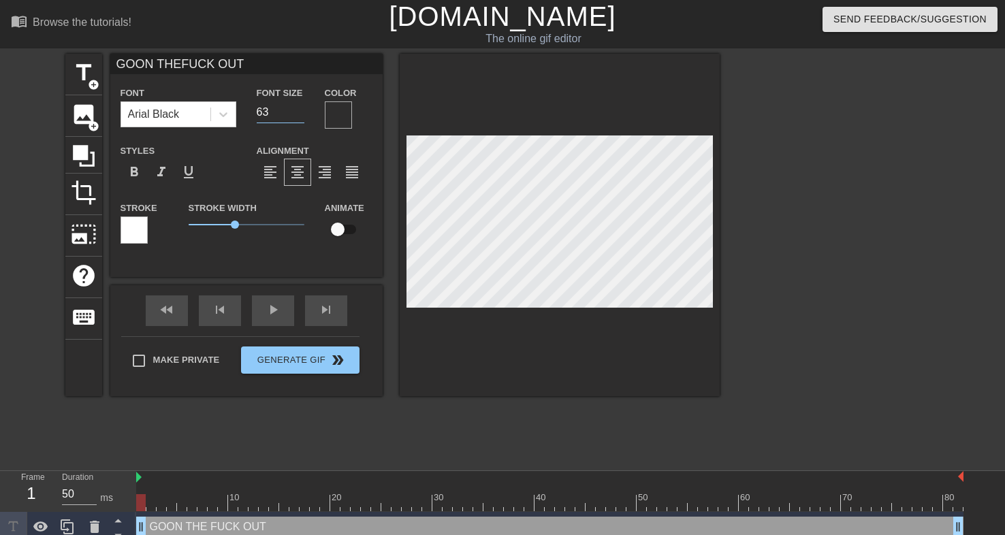
type input "64"
type input "GOON THEFUCK OUT"
type input "65"
type input "GOON THEFUCK OUT"
type input "66"
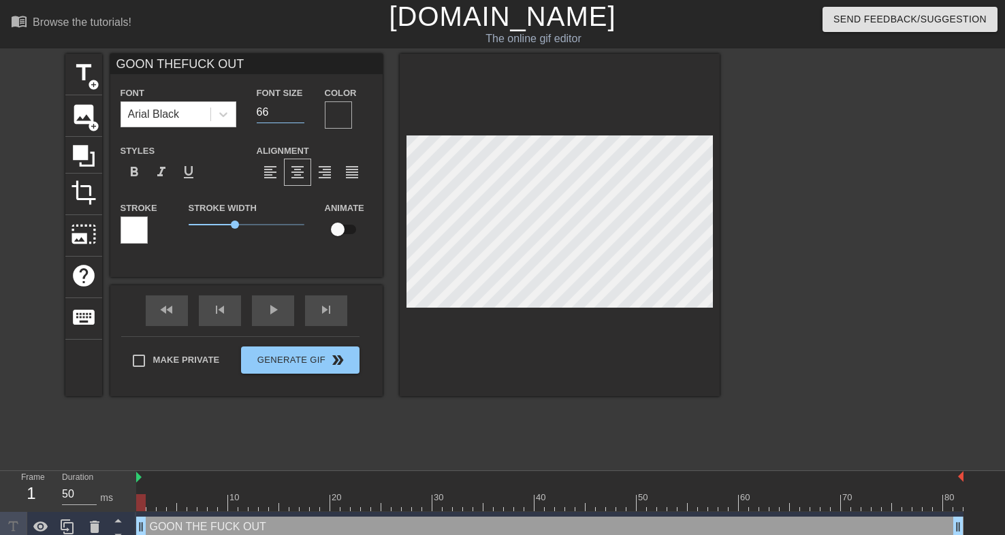
type input "GOON THEFUCK OUT"
type input "67"
type input "GOON THEFUCK OUT"
type input "68"
type input "GOON THEFUCK OUT"
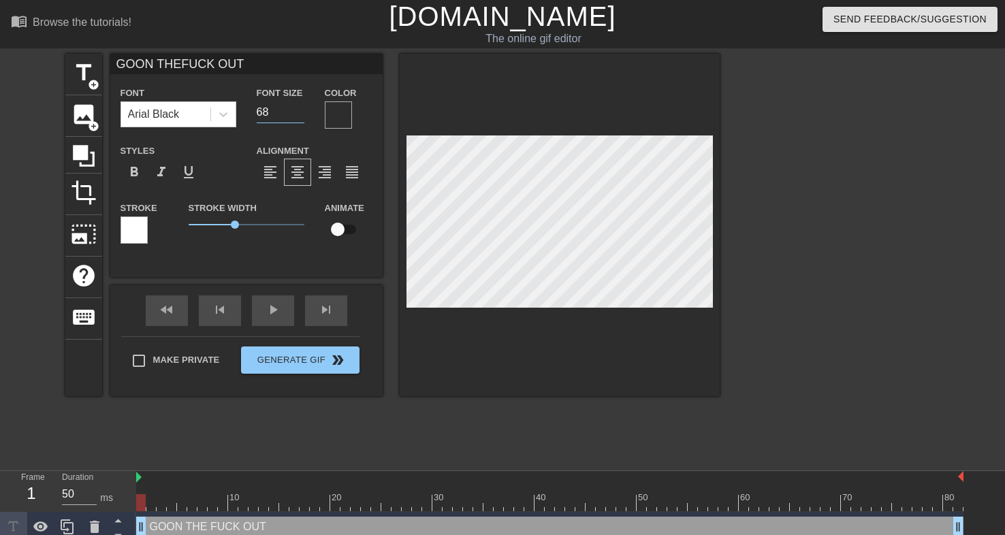
type input "69"
type input "GOON THEFUCK OUT"
type input "70"
type input "GOON THEFUCK OUT"
type input "71"
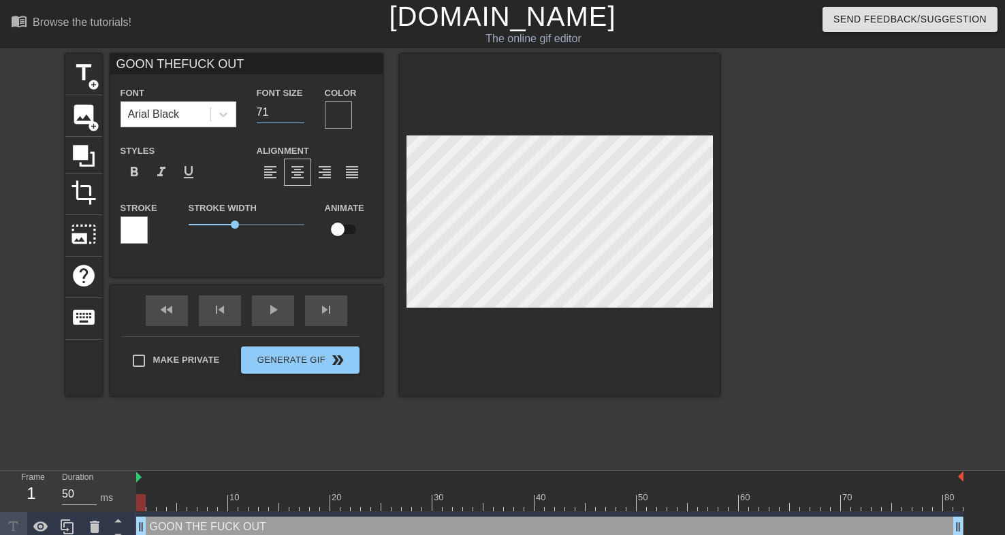
type input "GOON THEFUCK OUT"
type input "72"
type input "GOON THEFUCK OUT"
type input "73"
type input "GOON THEFUCK OUT"
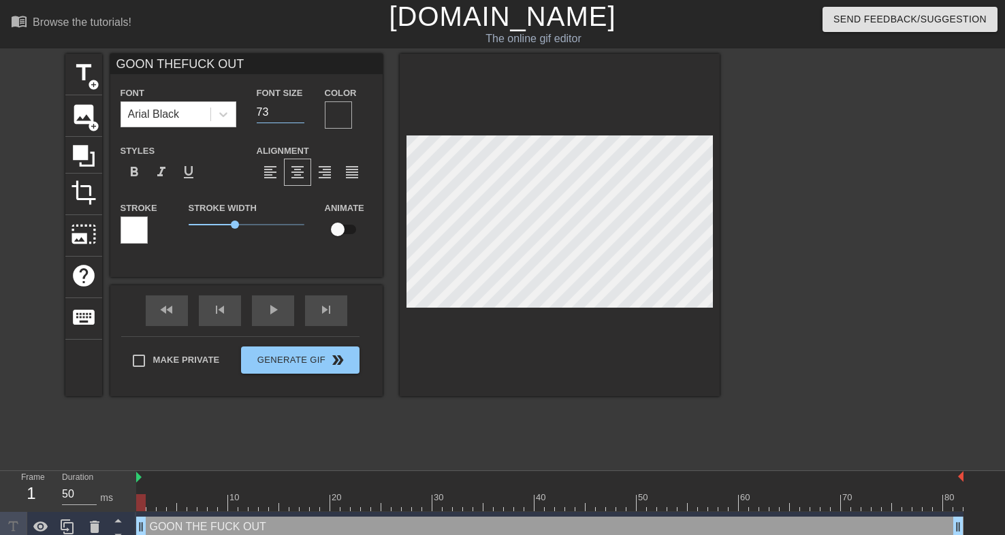
type input "74"
type input "GOON THEFUCK OUT"
type input "75"
type input "GOON THEFUCK OUT"
type input "76"
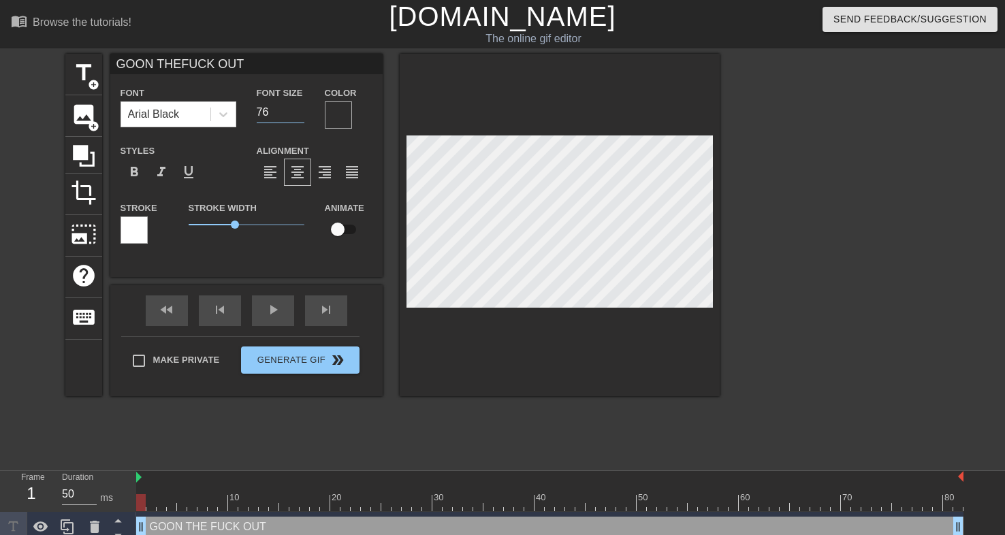
click at [300, 108] on input "76" at bounding box center [281, 112] width 48 height 22
click at [792, 237] on div at bounding box center [838, 258] width 204 height 408
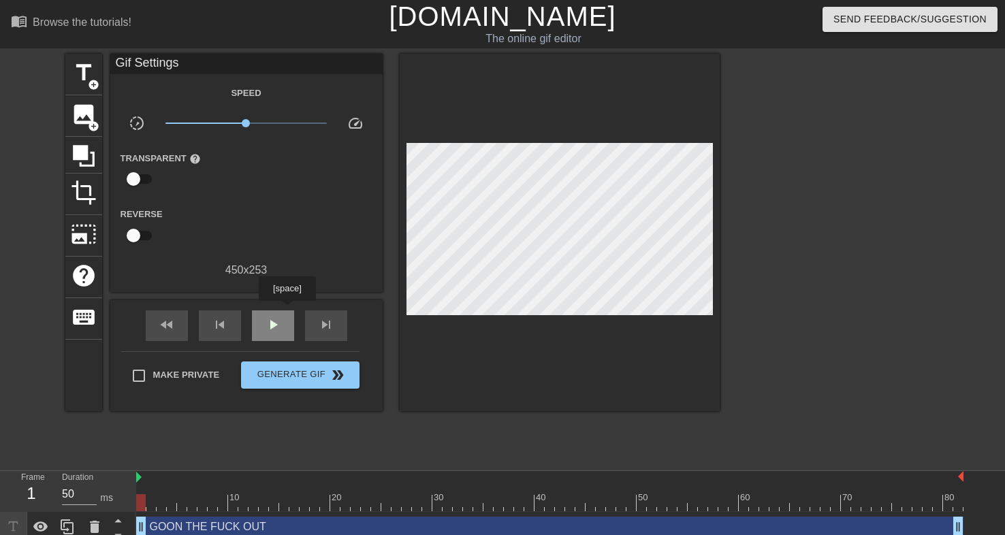
click at [282, 316] on div "play_arrow" at bounding box center [273, 325] width 42 height 31
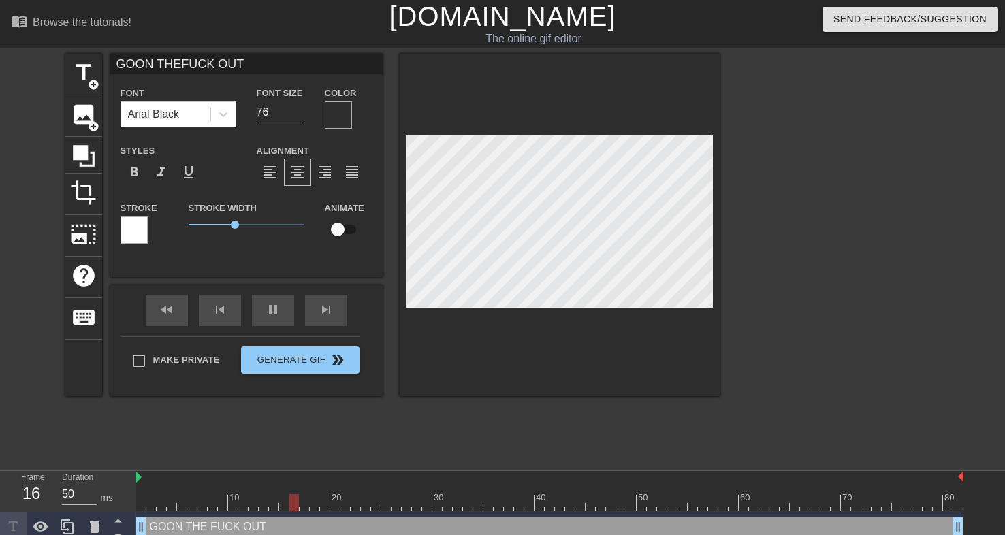
scroll to position [0, 0]
click at [718, 286] on div at bounding box center [560, 225] width 320 height 342
type input "GOON"
type textarea "GOON"
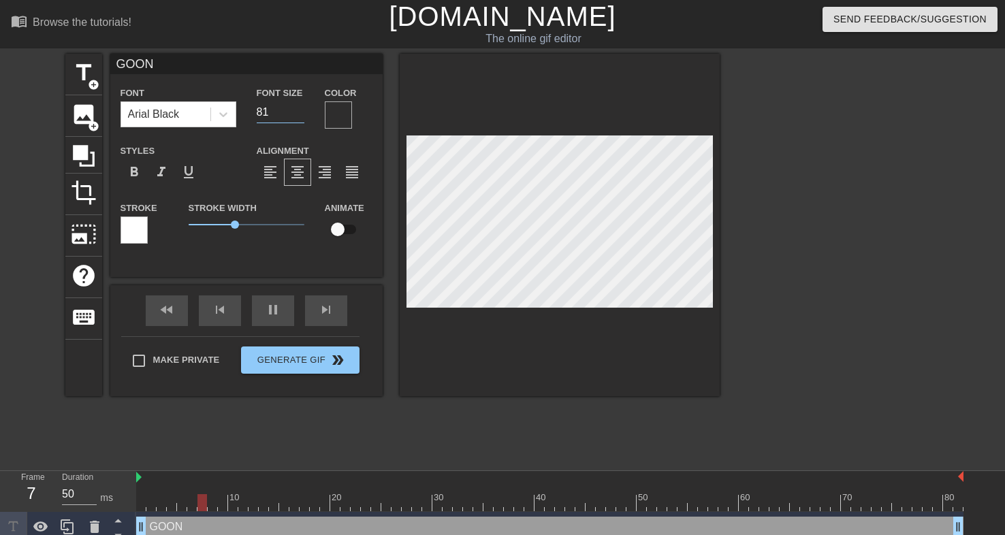
click at [297, 108] on input "81" at bounding box center [281, 112] width 48 height 22
click at [297, 108] on input "82" at bounding box center [281, 112] width 48 height 22
click at [297, 108] on input "83" at bounding box center [281, 112] width 48 height 22
click at [297, 108] on input "84" at bounding box center [281, 112] width 48 height 22
click at [297, 108] on input "85" at bounding box center [281, 112] width 48 height 22
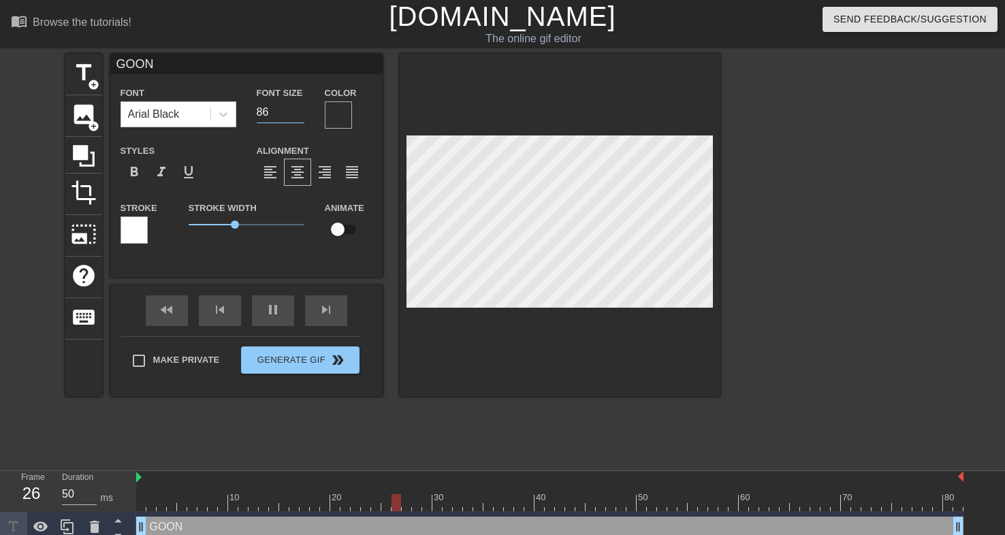
click at [297, 108] on input "86" at bounding box center [281, 112] width 48 height 22
click at [297, 108] on input "105" at bounding box center [281, 112] width 48 height 22
click at [297, 108] on input "106" at bounding box center [281, 112] width 48 height 22
click at [297, 108] on input "107" at bounding box center [281, 112] width 48 height 22
click at [297, 108] on input "119" at bounding box center [281, 112] width 48 height 22
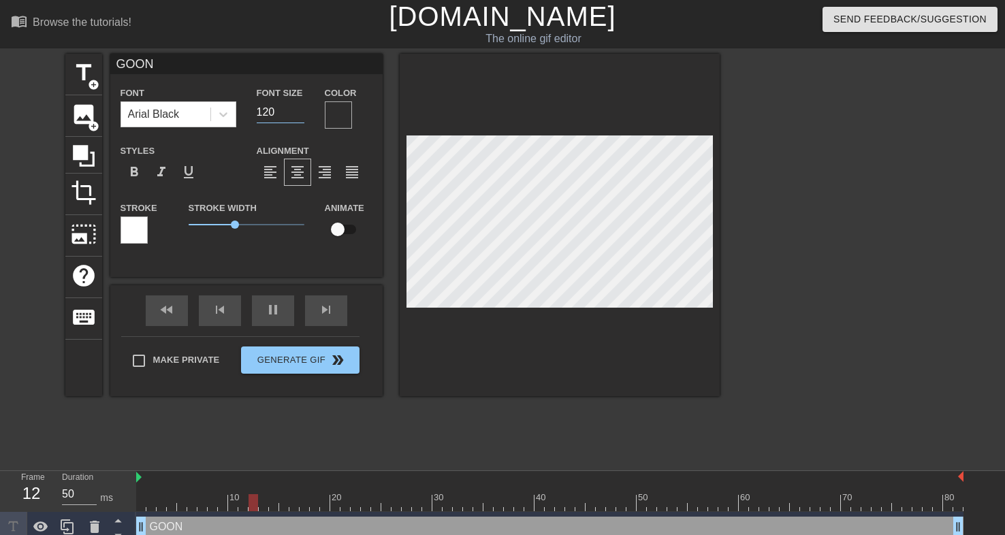
click at [297, 108] on input "120" at bounding box center [281, 112] width 48 height 22
click at [297, 108] on input "121" at bounding box center [281, 112] width 48 height 22
click at [297, 108] on input "122" at bounding box center [281, 112] width 48 height 22
click at [297, 108] on input "123" at bounding box center [281, 112] width 48 height 22
click at [297, 108] on input "124" at bounding box center [281, 112] width 48 height 22
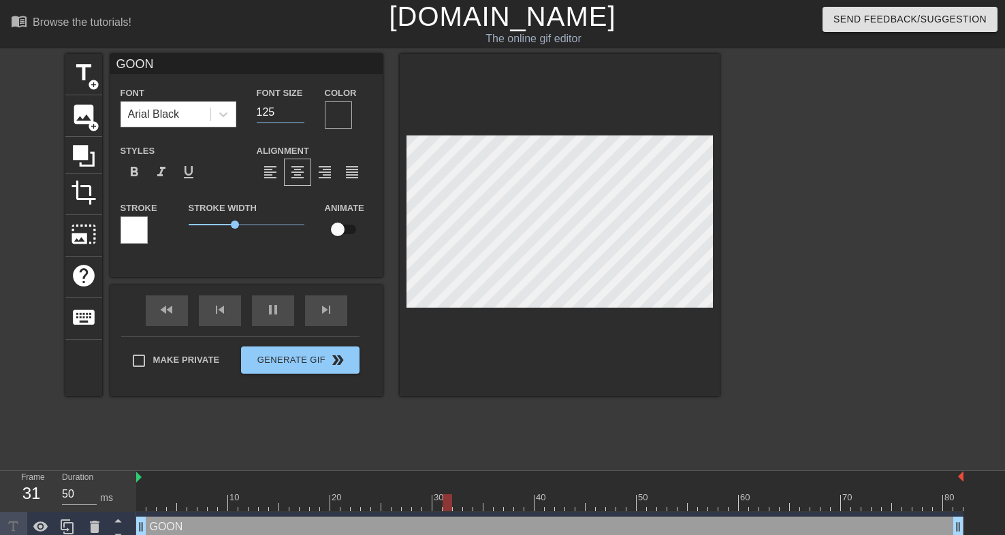
click at [297, 108] on input "125" at bounding box center [281, 112] width 48 height 22
type input "126"
click at [297, 108] on input "126" at bounding box center [281, 112] width 48 height 22
click at [225, 118] on icon at bounding box center [223, 115] width 14 height 14
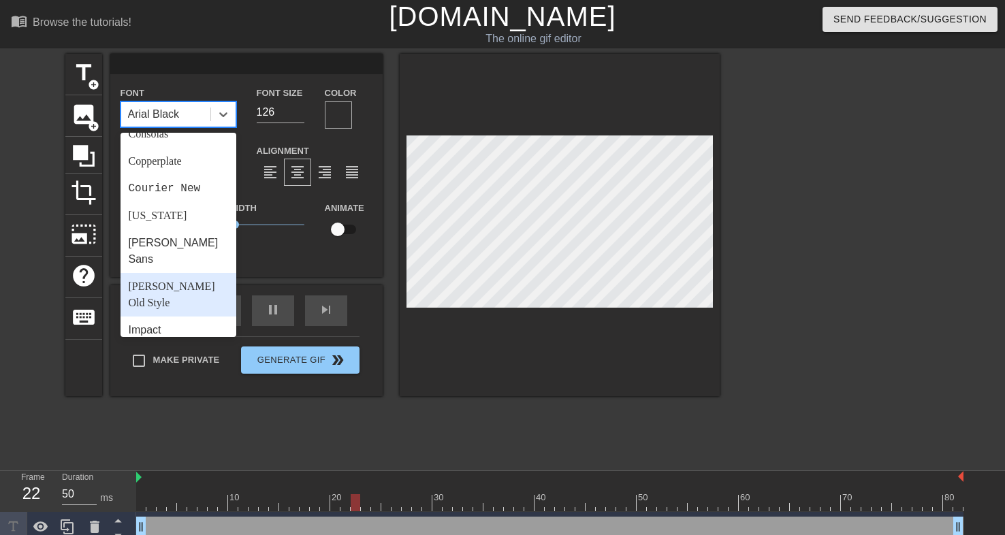
scroll to position [240, 0]
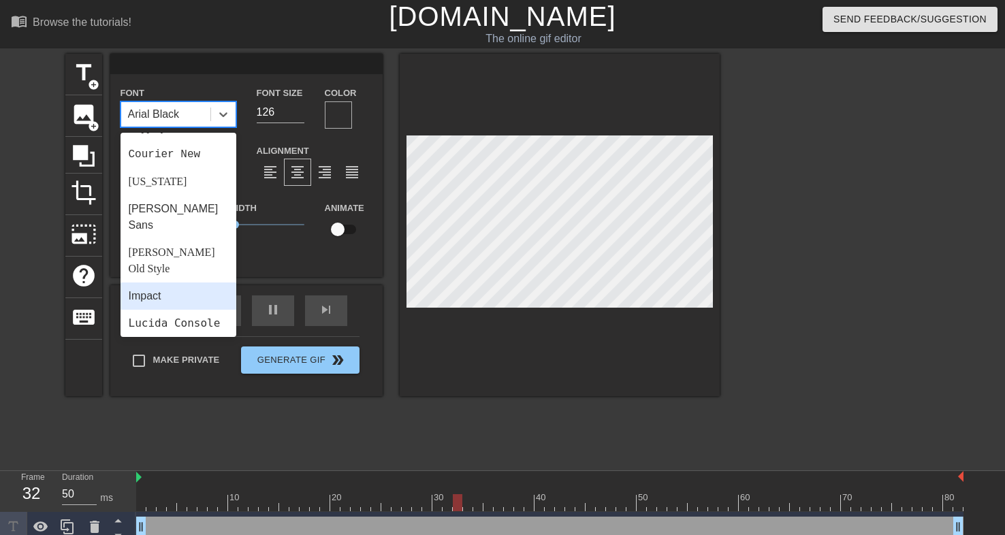
click at [164, 283] on div "Impact" at bounding box center [179, 296] width 116 height 27
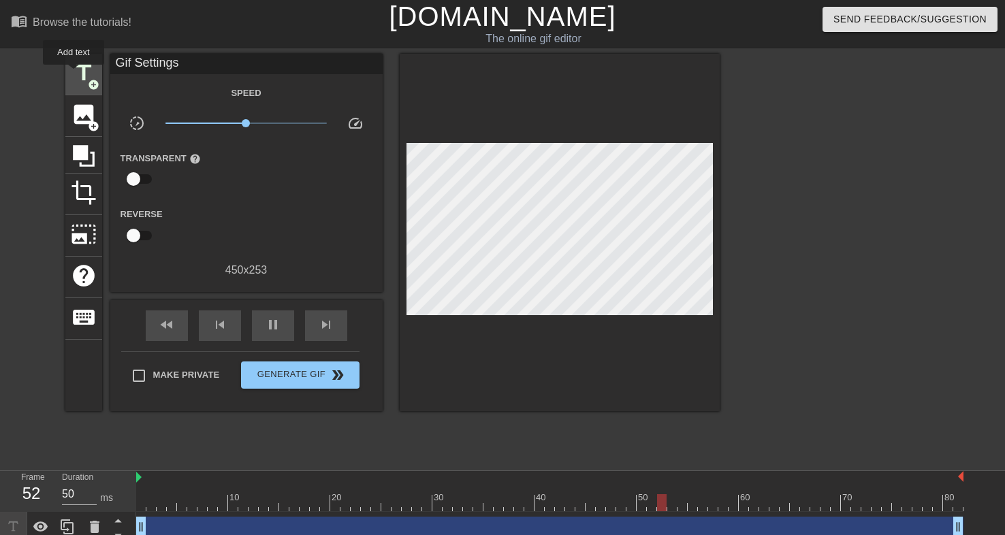
click at [74, 74] on span "title" at bounding box center [84, 73] width 26 height 26
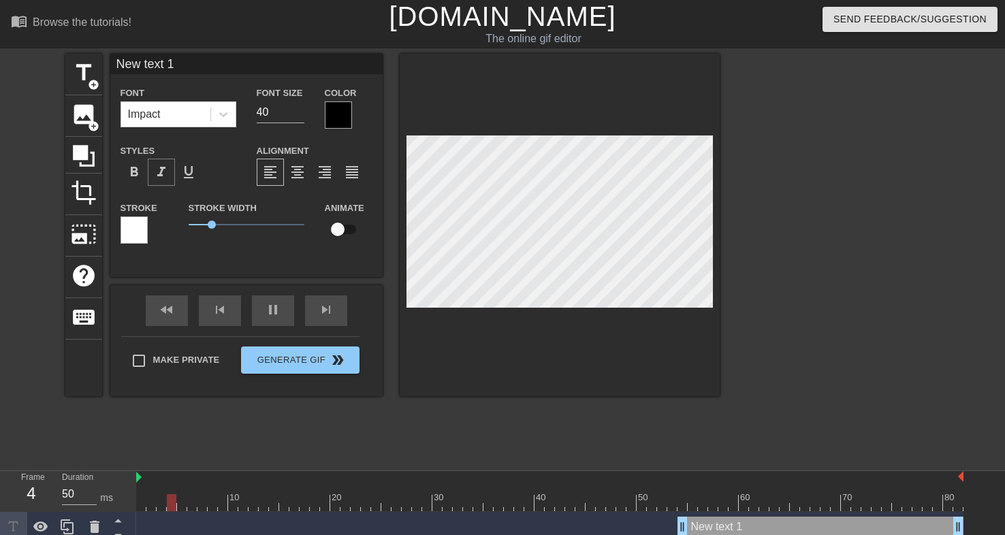
click at [162, 168] on span "format_italic" at bounding box center [161, 172] width 16 height 16
click at [274, 315] on div "pause" at bounding box center [273, 310] width 42 height 31
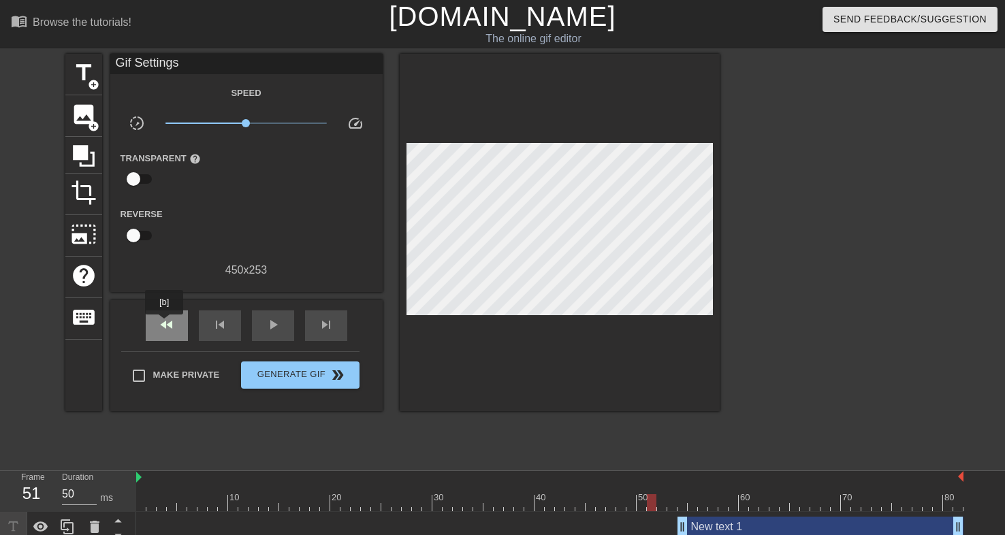
click at [165, 324] on span "fast_rewind" at bounding box center [167, 325] width 16 height 16
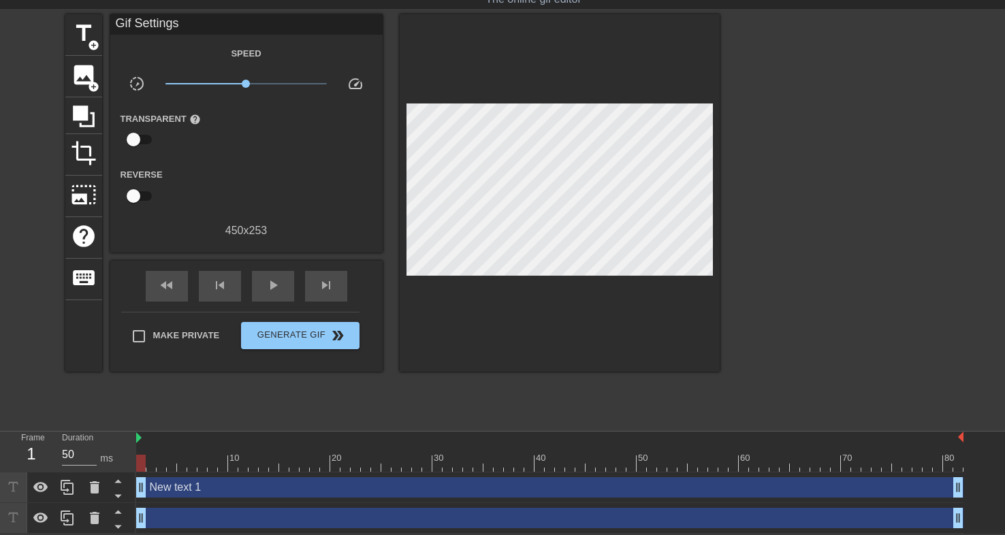
drag, startPoint x: 688, startPoint y: 487, endPoint x: 117, endPoint y: 462, distance: 571.7
click at [117, 462] on div "Frame 1 Duration 50 ms 10 20 30 40 50 60 70 80 New text 1 drag_handle drag_hand…" at bounding box center [502, 483] width 1005 height 102
click at [99, 511] on icon at bounding box center [94, 518] width 16 height 16
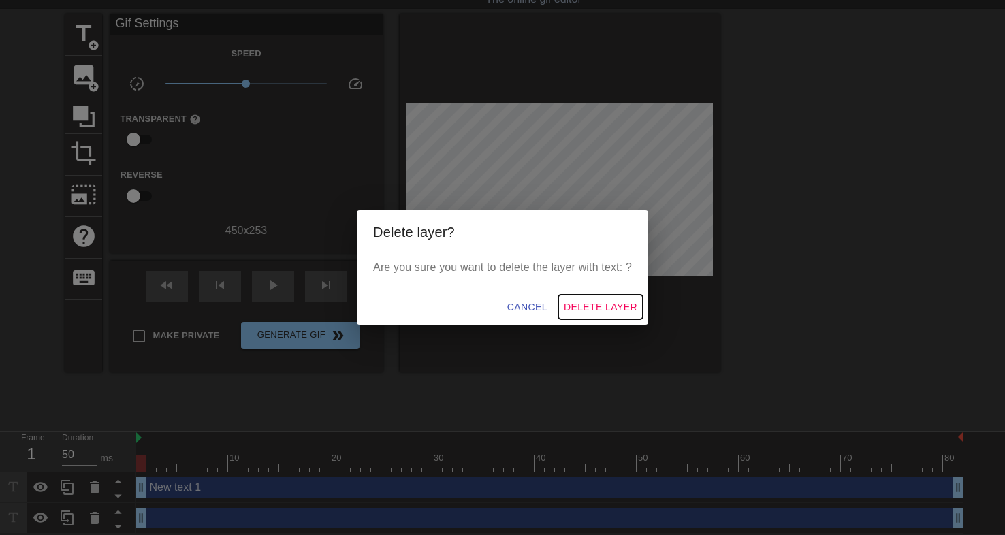
click at [581, 302] on span "Delete Layer" at bounding box center [601, 307] width 74 height 17
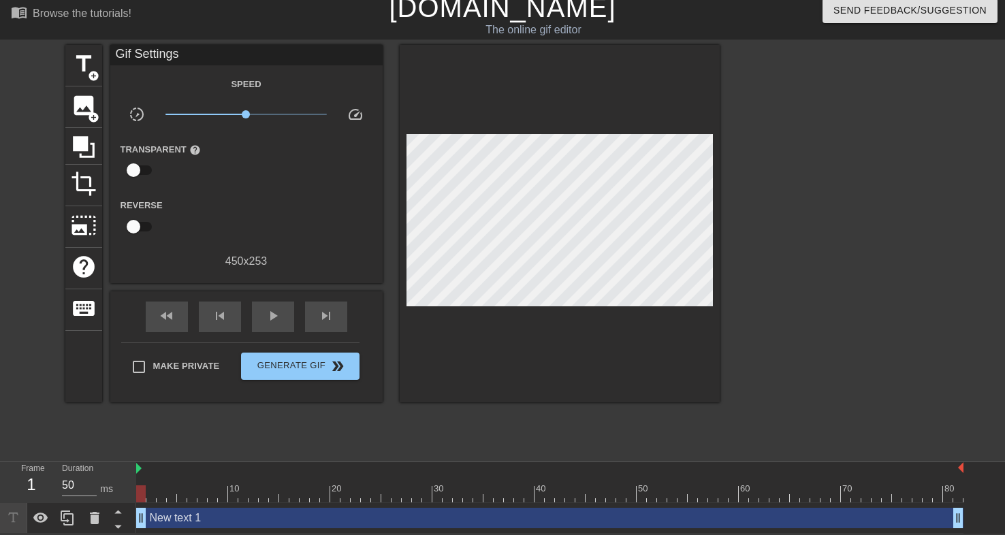
scroll to position [10, 0]
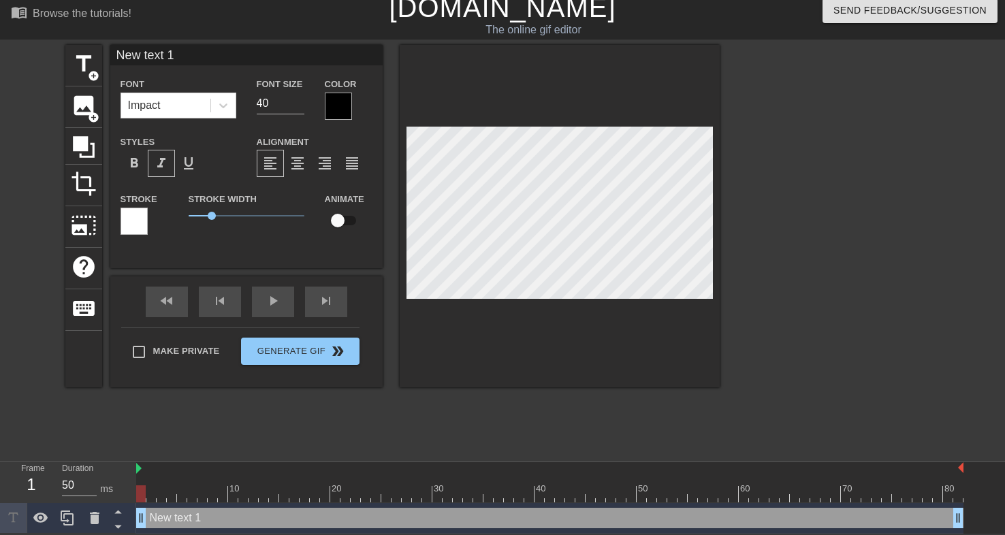
type input "S"
type textarea "S"
type input "SE"
type textarea "SE"
type input "SEX"
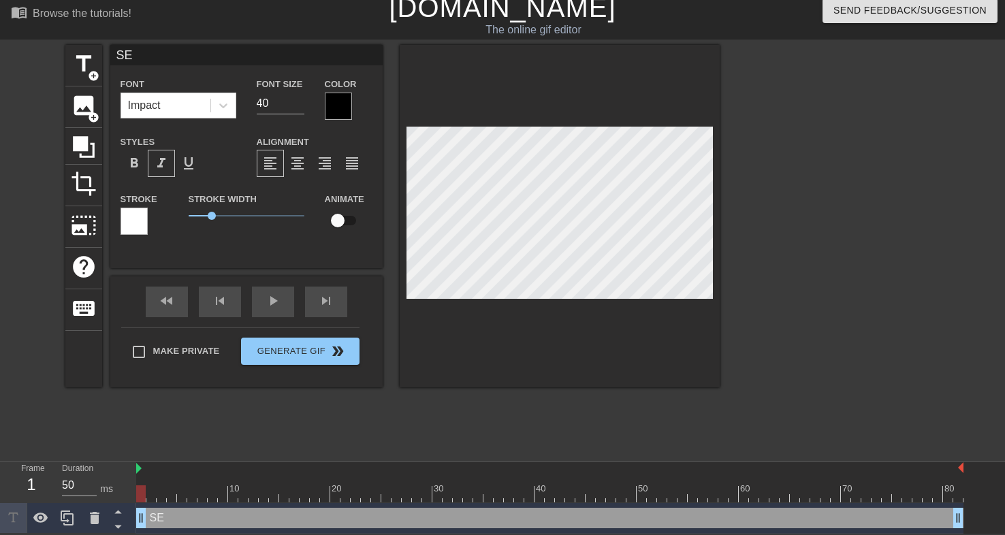
type textarea "SEX"
type input "SEX"
type textarea "SEX"
type input "SEX"
type textarea "SEX"
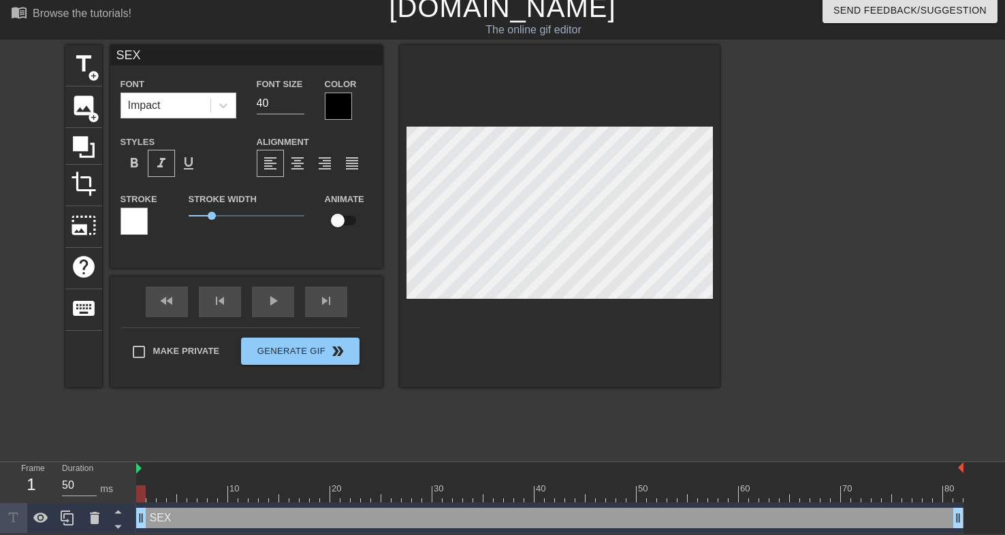
type input "SEXU"
type textarea "SEXU"
type input "SEXUA"
type textarea "SEXUAL"
type input "SEXUAL"
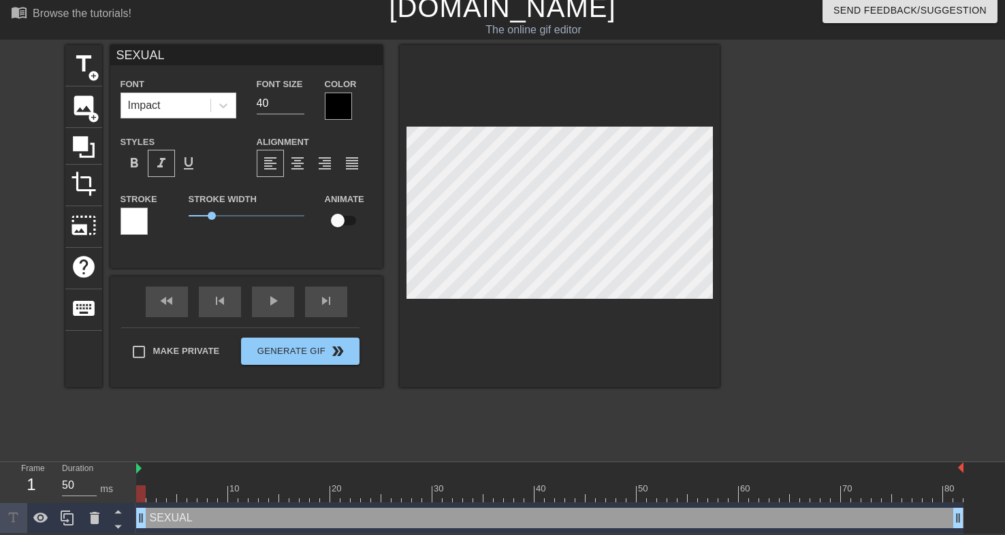
type textarea "SEXUAL"
type input "SEXUAL P"
type textarea "SEXUAL P"
type input "SEXUAL PL"
type textarea "SEXUAL PL"
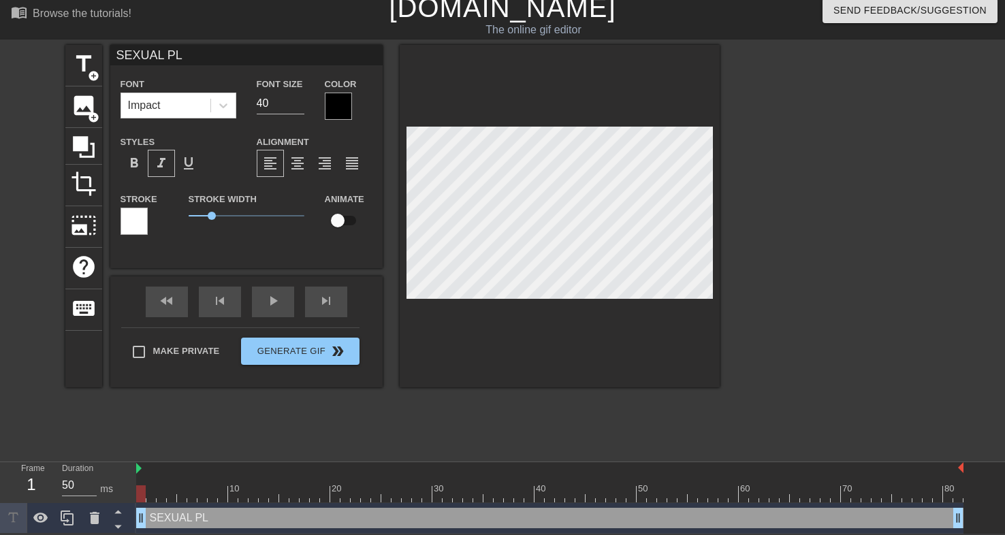
type input "SEXUAL PLE"
type textarea "SEXUAL PLE"
type input "SEXUAL PLEA"
type textarea "SEXUAL PLEA"
type input "SEXUAL PLEAS"
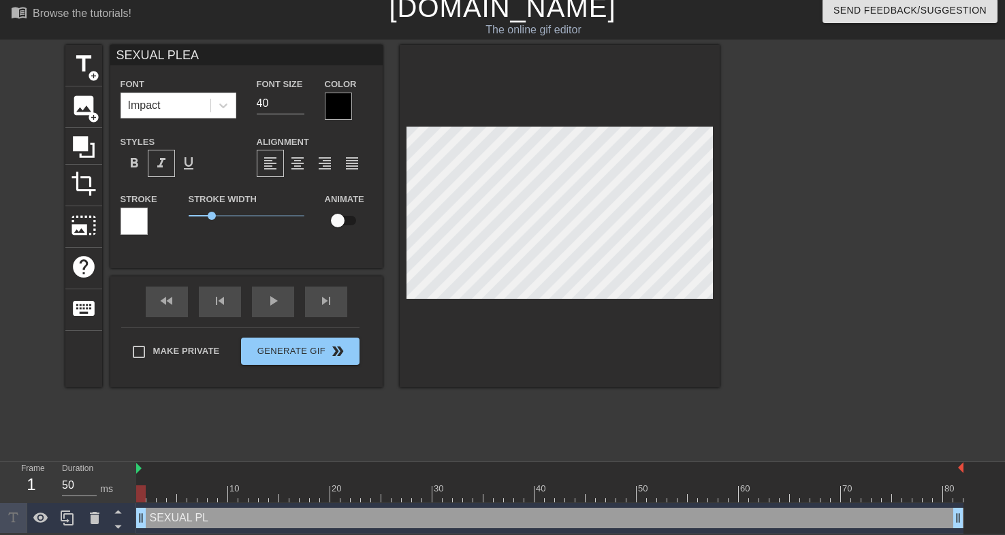
type textarea "SEXUAL PLEAS"
type input "SEXUAL PLEASU"
type textarea "SEXUAL PLEASU"
type input "SEXUAL PLEASUR"
type textarea "SEXUAL PLEASUR"
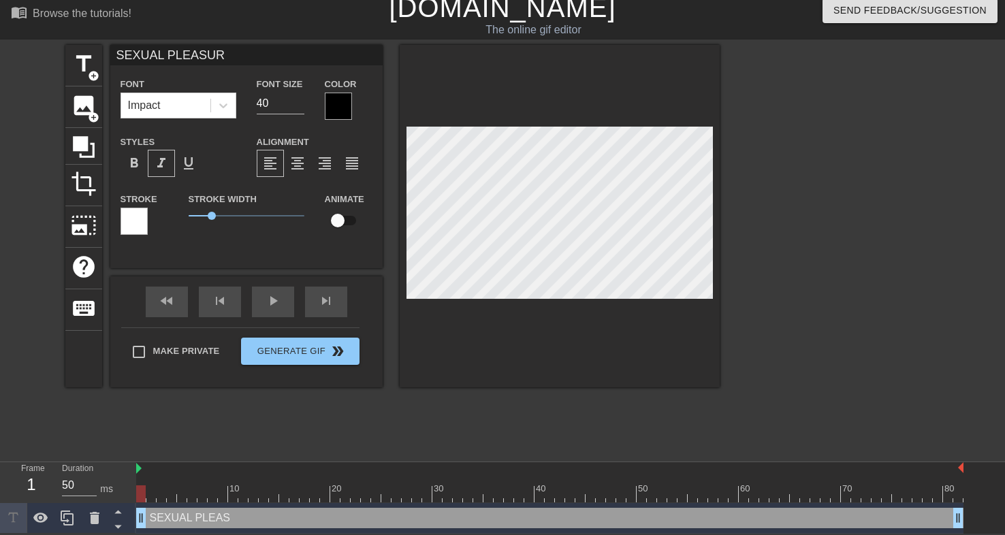
type input "SEXUAL PLEASURE"
type textarea "SEXUAL PLEASURE"
type input "SEXUAL PLEASURE"
type textarea "SEXUAL PLEASURE"
type input "SEXUAL PLEASURE M"
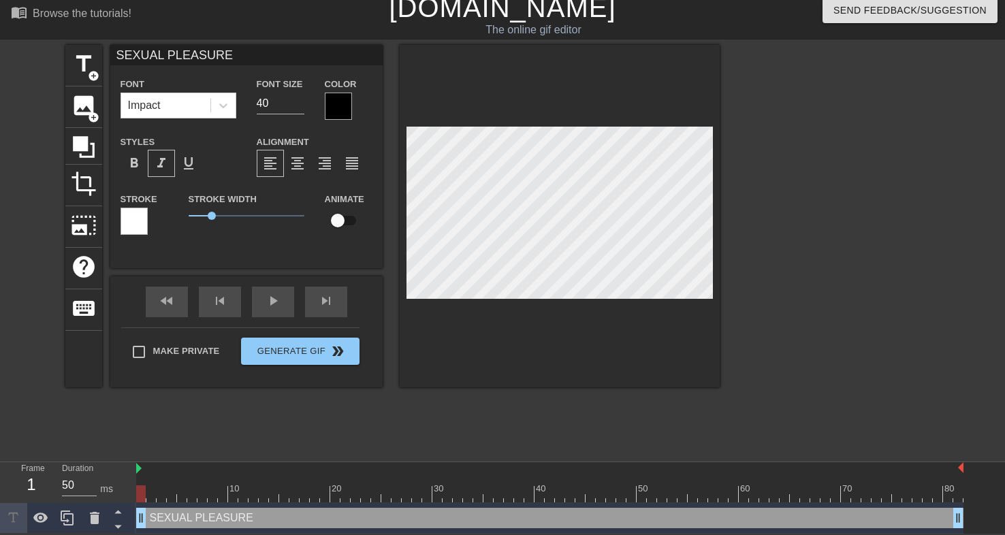
type textarea "SEXUAL PLEASURE M"
type input "SEXUAL PLEASURE MA"
type textarea "SEXUAL PLEASURE MA"
type input "SEXUAL PLEASURE MAK"
type textarea "SEXUAL PLEASURE MAK"
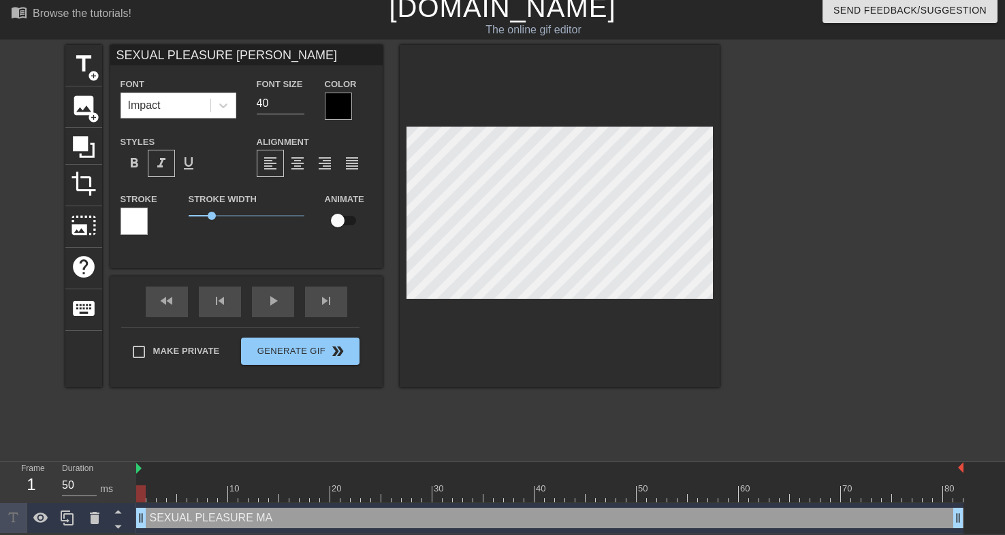
type input "SEXUAL PLEASURE MAKE"
type textarea "SEXUAL PLEASURE MAKE"
type input "SEXUAL PLEASURE MAKES"
type textarea "SEXUAL PLEASURE MAKES"
type input "SEXUAL PLEASURE MAKES"
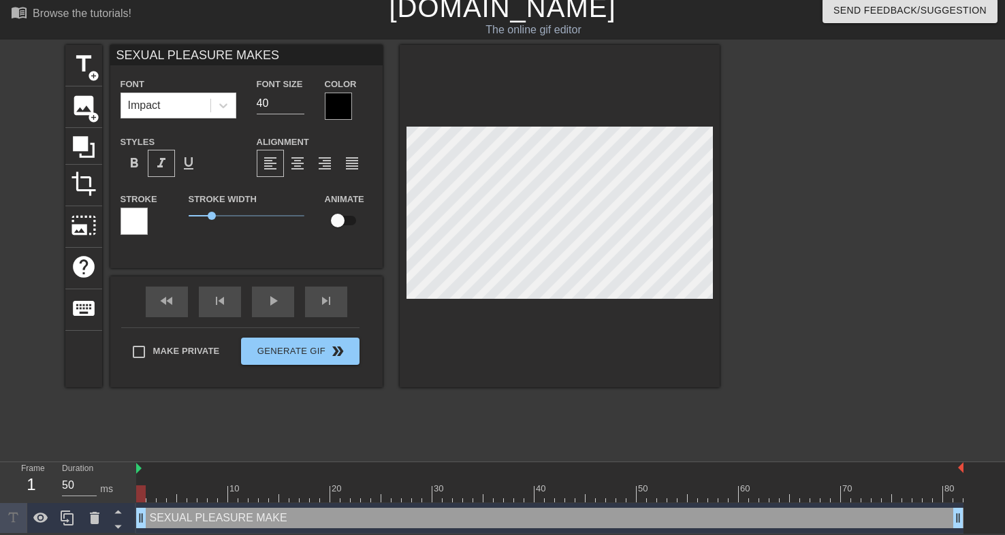
type textarea "SEXUAL PLEASURE MAKES"
type input "SEXUAL PLEASURE MAKES Y"
type textarea "SEXUAL PLEASURE MAKES YO"
type input "SEXUAL PLEASURE MAKES YOU"
type textarea "SEXUAL PLEASURE MAKES YOU"
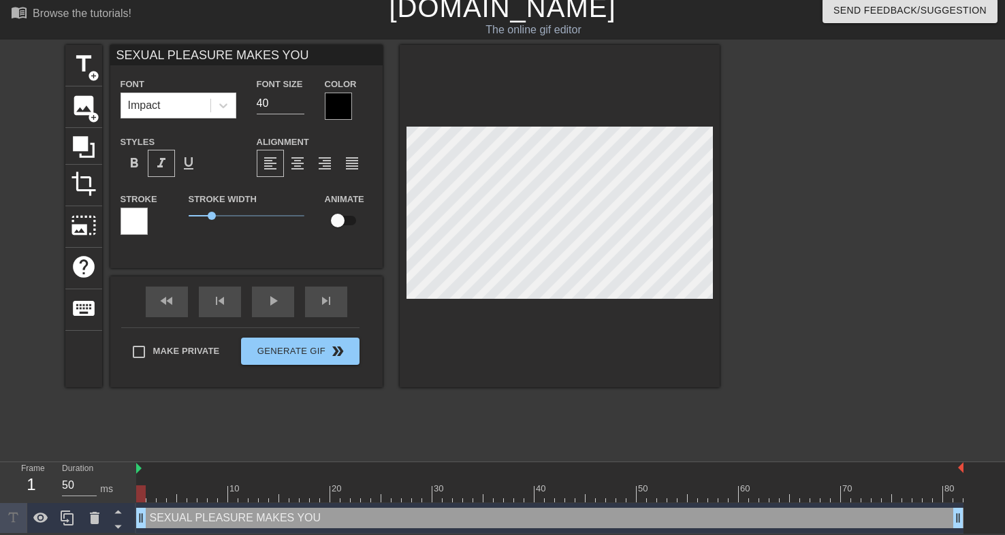
type input "SEXUAL PLEASURE MAKES YOU"
type textarea "SEXUAL PLEASURE MAKES YOU"
type input "SEXUAL PLEASURE MAKES YOU S"
type textarea "SEXUAL PLEASURE MAKES YOU S"
type input "SEXUAL PLEASURE MAKES YOU ST"
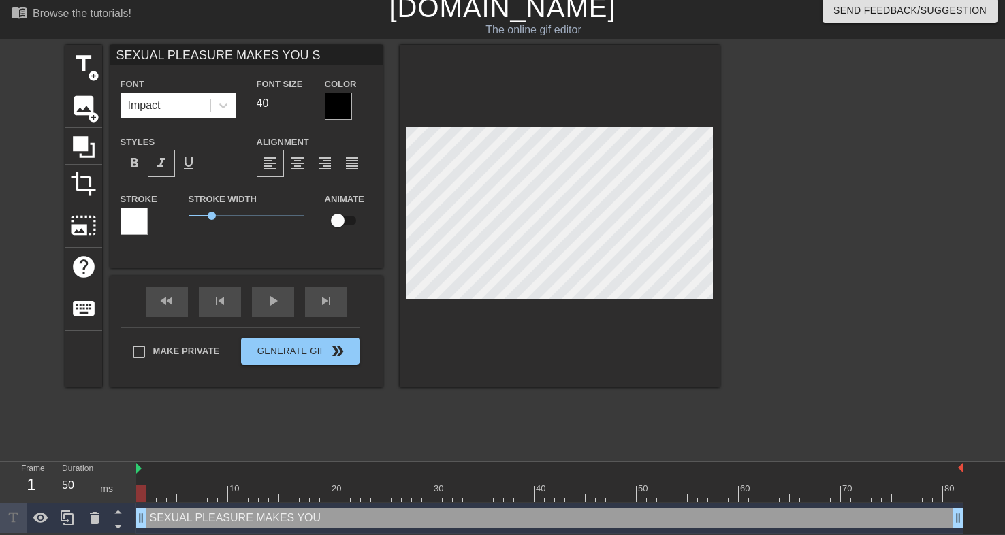
type textarea "SEXUAL PLEASURE MAKES YOU ST"
type input "SEXUAL PLEASURE MAKES YOU STU"
type textarea "SEXUAL PLEASURE MAKES YOU STU"
type input "SEXUAL PLEASURE MAKES YOU STUP"
type textarea "SEXUAL PLEASURE MAKES YOU STUP"
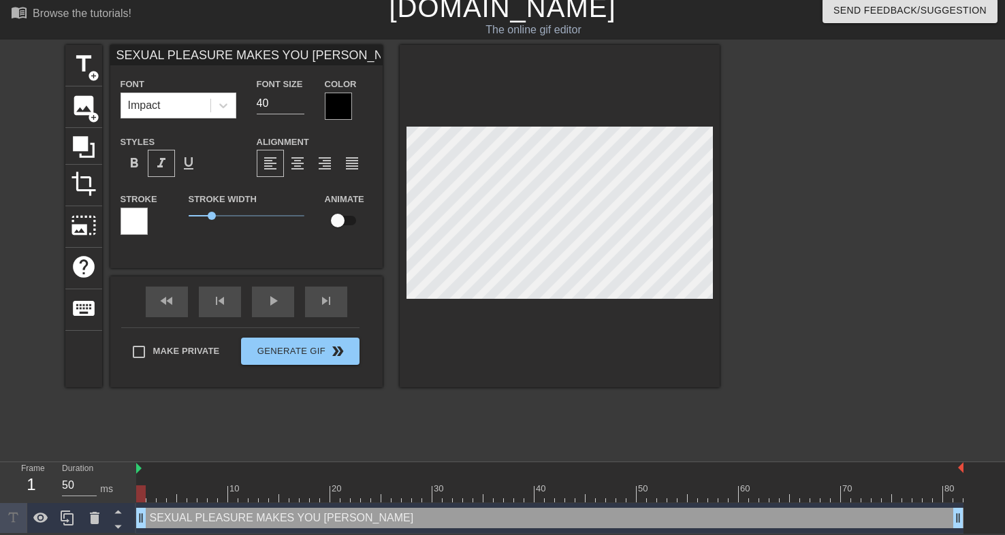
type input "SEXUAL PLEASURE MAKES YOU STUPI"
type textarea "SEXUAL PLEASURE MAKES YOU STUPI"
type input "SEXUAL PLEASURE MAKES YOU STUPID"
type textarea "SEXUAL PLEASURE MAKES YOU STUPID"
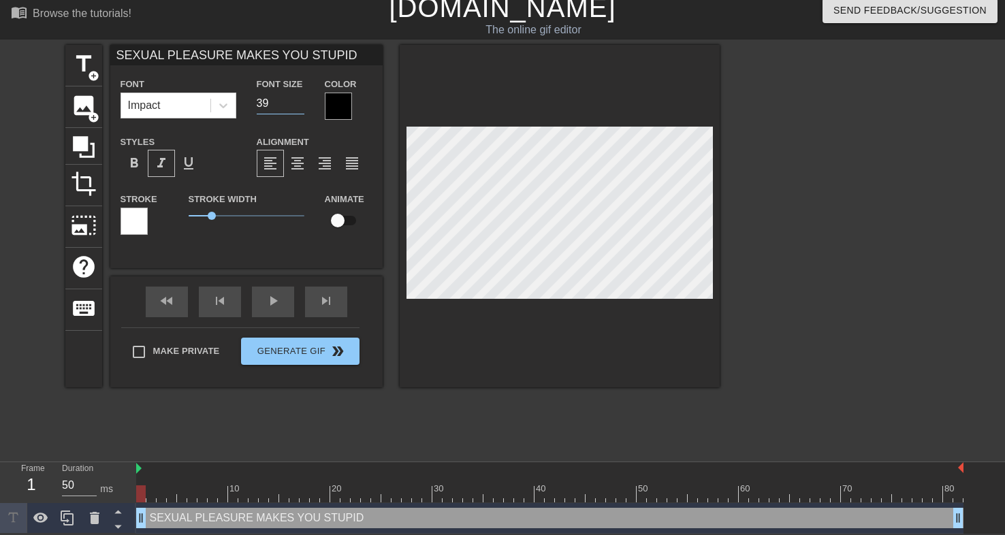
click at [297, 107] on input "39" at bounding box center [281, 104] width 48 height 22
click at [297, 107] on input "38" at bounding box center [281, 104] width 48 height 22
click at [297, 107] on input "37" at bounding box center [281, 104] width 48 height 22
click at [297, 107] on input "36" at bounding box center [281, 104] width 48 height 22
click at [297, 107] on input "35" at bounding box center [281, 104] width 48 height 22
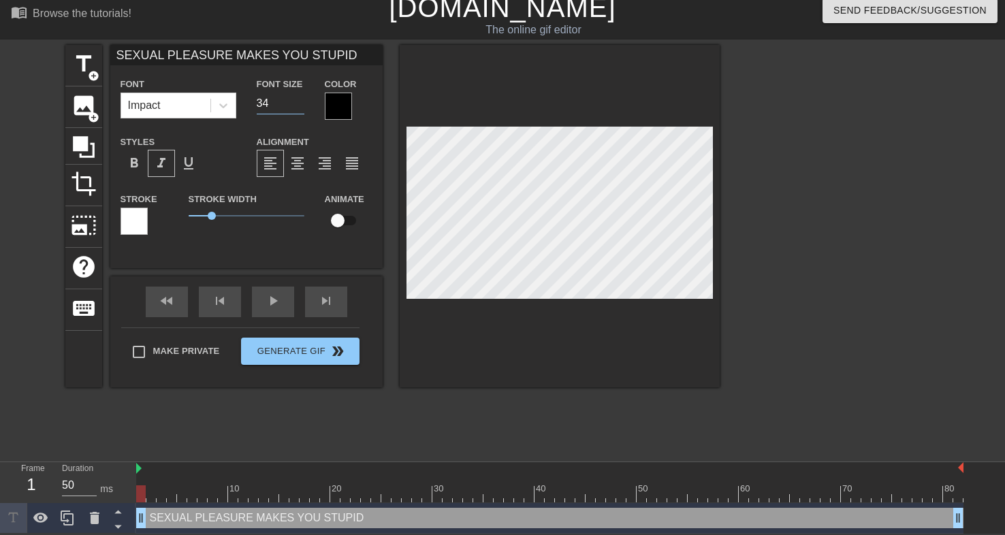
click at [297, 107] on input "34" at bounding box center [281, 104] width 48 height 22
click at [297, 107] on input "33" at bounding box center [281, 104] width 48 height 22
click at [297, 107] on input "32" at bounding box center [281, 104] width 48 height 22
click at [297, 107] on input "31" at bounding box center [281, 104] width 48 height 22
click at [297, 107] on input "30" at bounding box center [281, 104] width 48 height 22
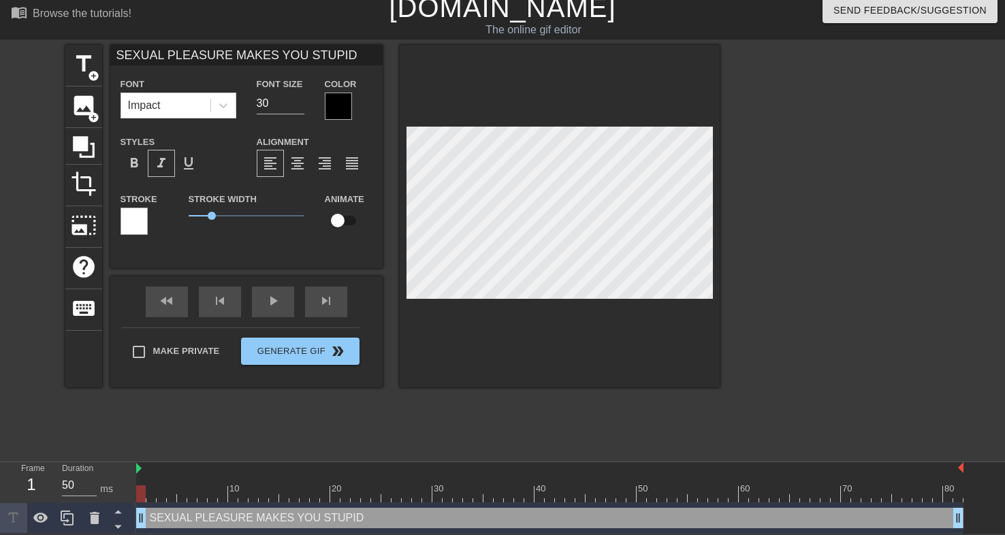
scroll to position [0, 5]
click at [300, 99] on input "31" at bounding box center [281, 104] width 48 height 22
type input "30"
click at [295, 106] on input "30" at bounding box center [281, 104] width 48 height 22
click at [338, 103] on div at bounding box center [338, 106] width 27 height 27
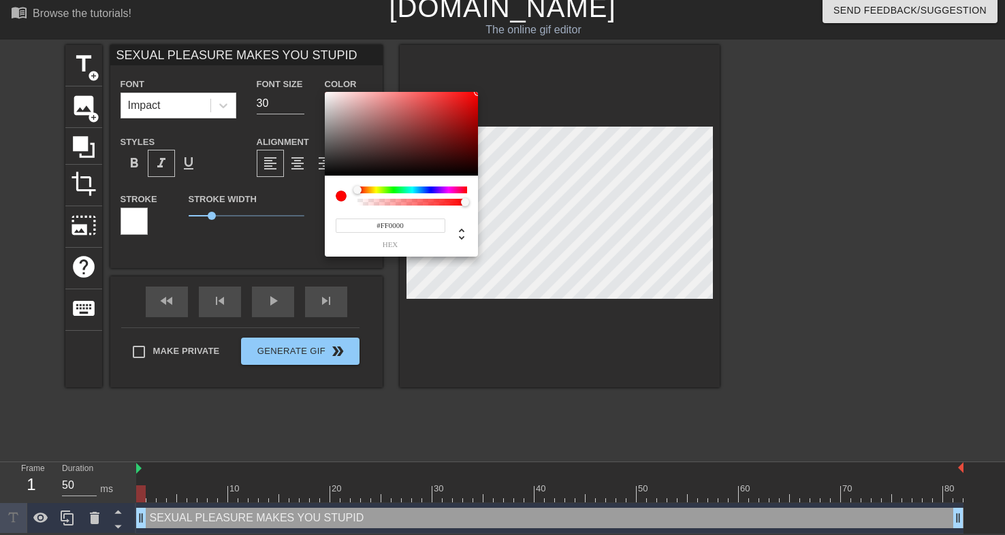
drag, startPoint x: 393, startPoint y: 126, endPoint x: 485, endPoint y: 89, distance: 99.2
click at [485, 89] on div "#FF0000 hex" at bounding box center [502, 267] width 1005 height 535
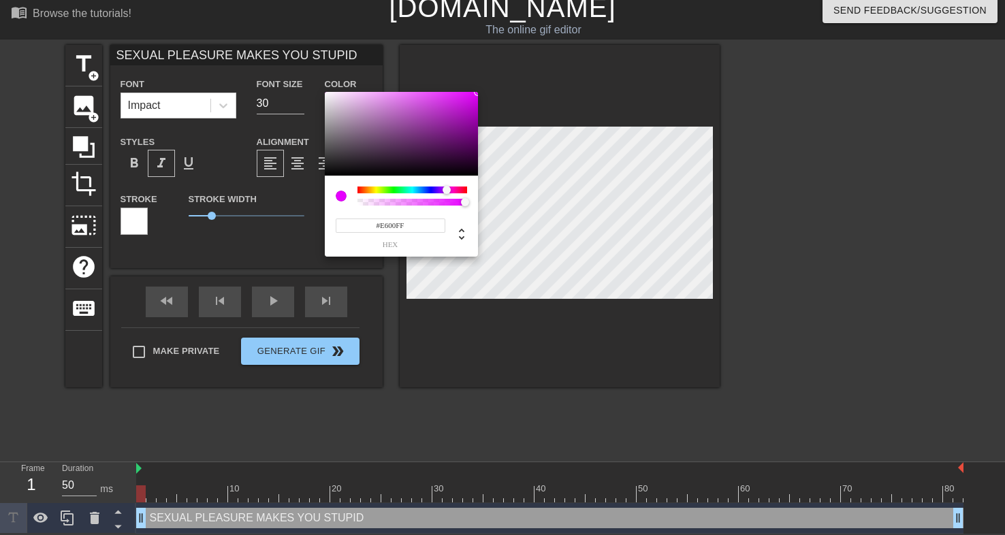
click at [447, 187] on div at bounding box center [412, 190] width 110 height 7
drag, startPoint x: 389, startPoint y: 225, endPoint x: 375, endPoint y: 225, distance: 13.6
click at [375, 225] on input "#E600FF" at bounding box center [391, 226] width 110 height 14
type input "FF00FF"
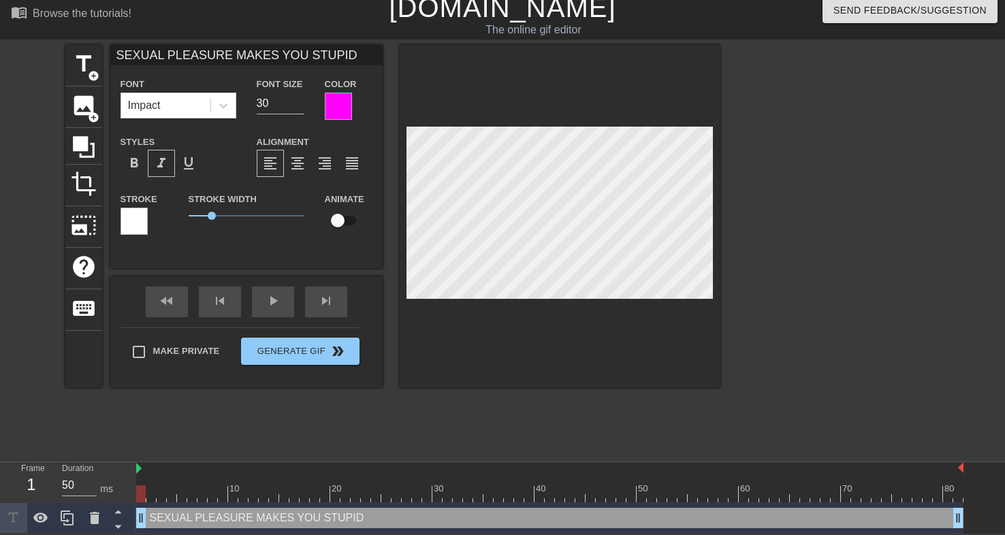
click at [341, 103] on div at bounding box center [338, 106] width 27 height 27
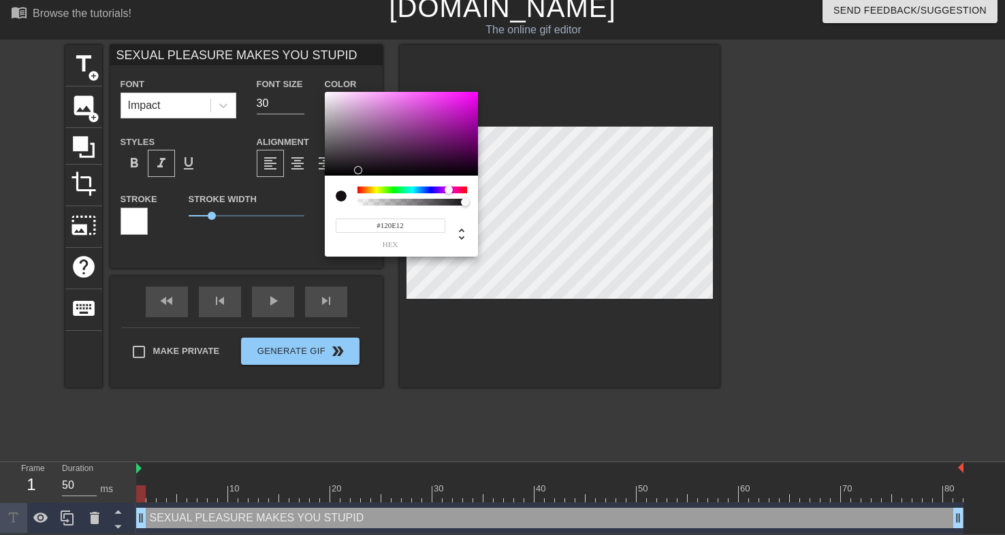
type input "#000000"
drag, startPoint x: 401, startPoint y: 114, endPoint x: 330, endPoint y: 199, distance: 110.2
click at [330, 199] on div "#000000 hex" at bounding box center [401, 174] width 153 height 165
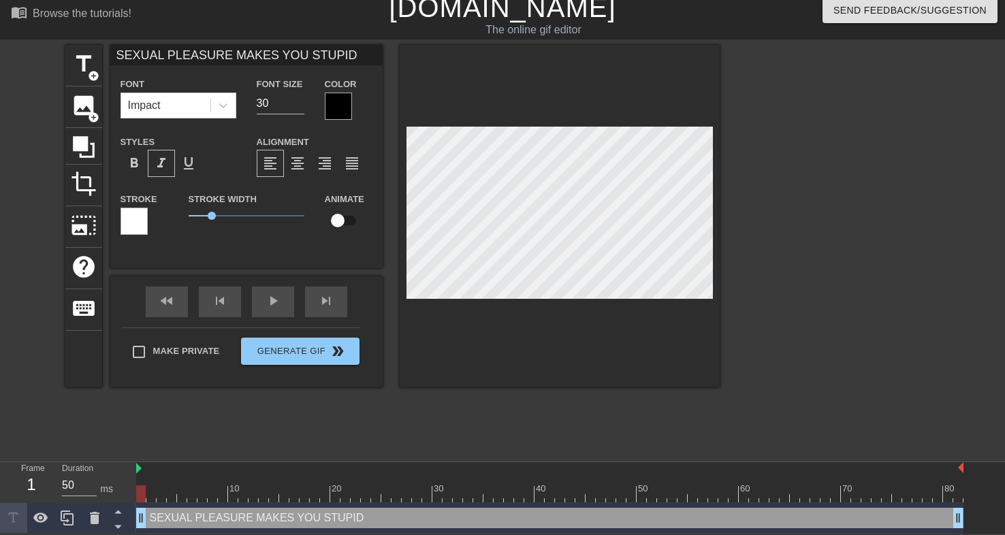
click at [131, 221] on div at bounding box center [134, 221] width 27 height 27
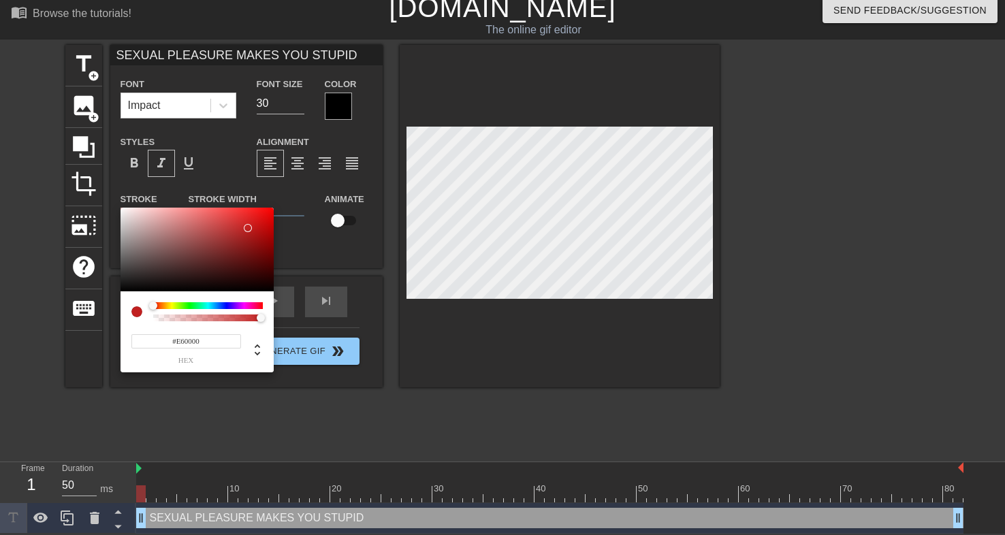
type input "#FF0000"
drag, startPoint x: 249, startPoint y: 228, endPoint x: 302, endPoint y: 196, distance: 61.4
click at [302, 196] on div "#FF0000 hex" at bounding box center [502, 267] width 1005 height 535
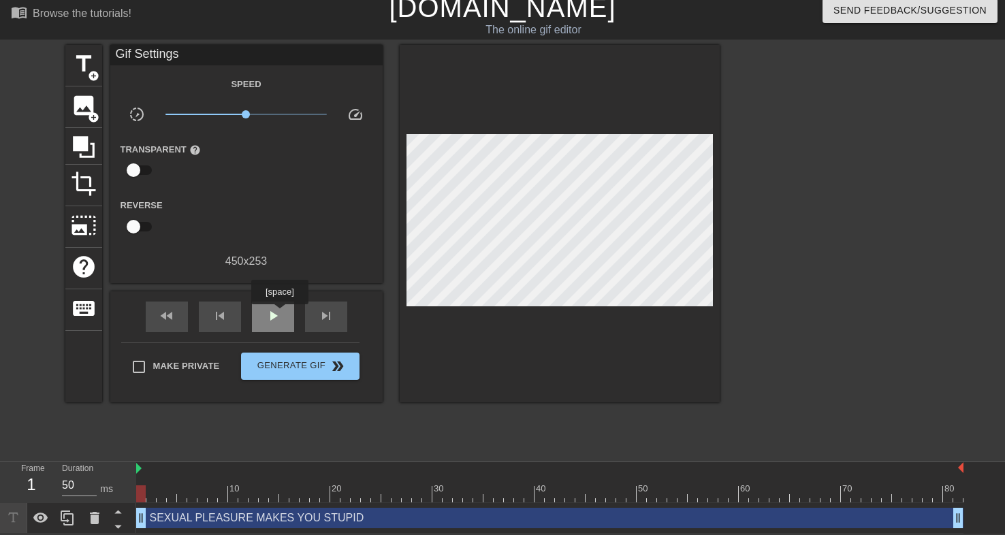
click at [281, 314] on div "play_arrow" at bounding box center [273, 317] width 42 height 31
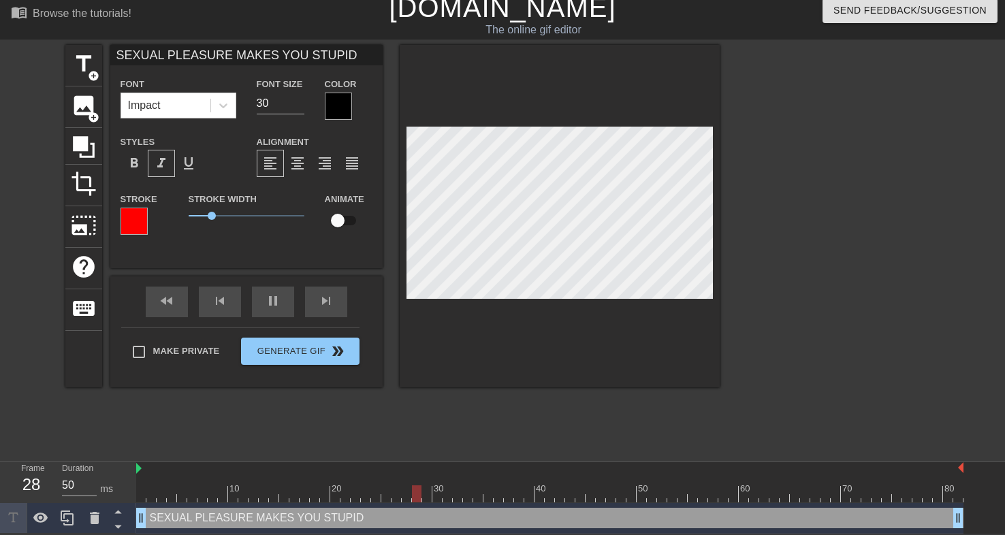
click at [305, 57] on input "SEXUAL PLEASURE MAKES YOU STUPID" at bounding box center [246, 55] width 272 height 20
type input "S"
type input "sexual pleasure makes you stupid"
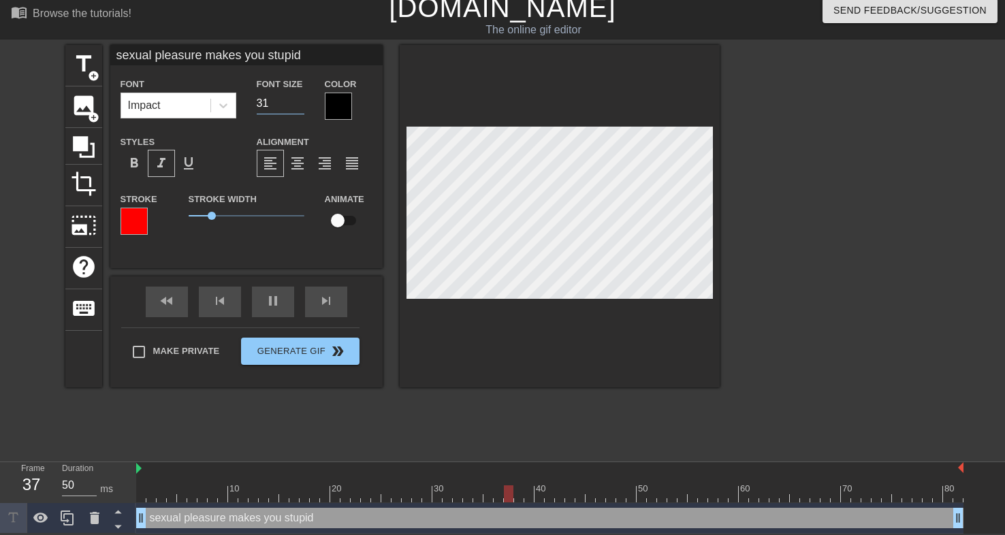
click at [295, 99] on input "31" at bounding box center [281, 104] width 48 height 22
type input "32"
click at [295, 99] on input "32" at bounding box center [281, 104] width 48 height 22
click at [133, 227] on div at bounding box center [134, 221] width 27 height 27
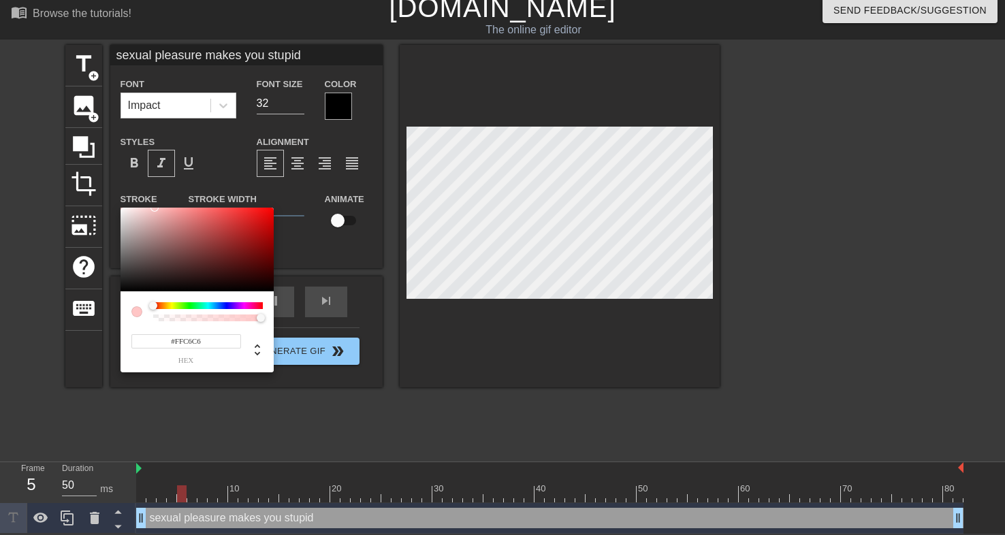
type input "#FFFFFF"
drag, startPoint x: 152, startPoint y: 222, endPoint x: 118, endPoint y: 202, distance: 38.8
click at [118, 202] on div "#FFFFFF hex" at bounding box center [502, 267] width 1005 height 535
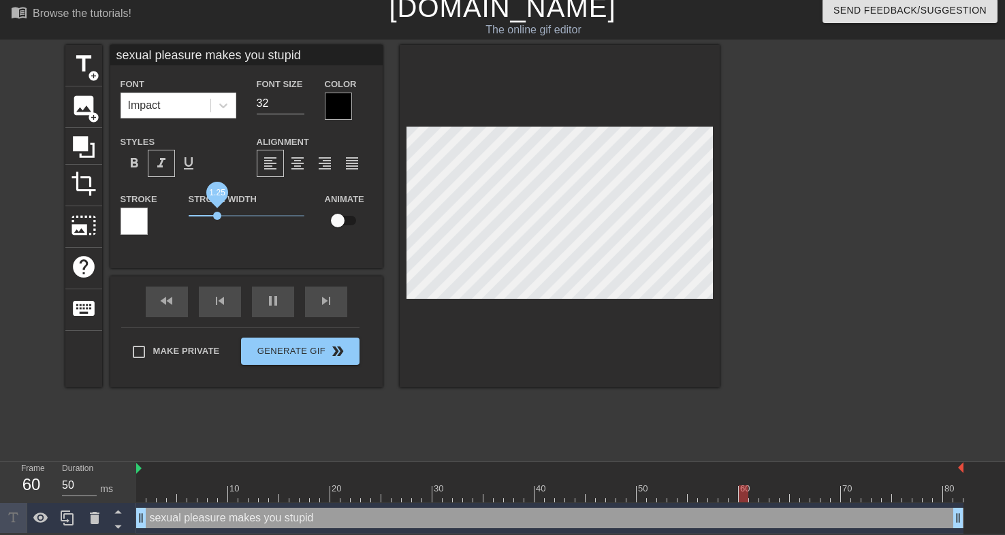
click at [217, 212] on span "1.25" at bounding box center [217, 216] width 8 height 8
click at [799, 193] on div at bounding box center [838, 249] width 204 height 408
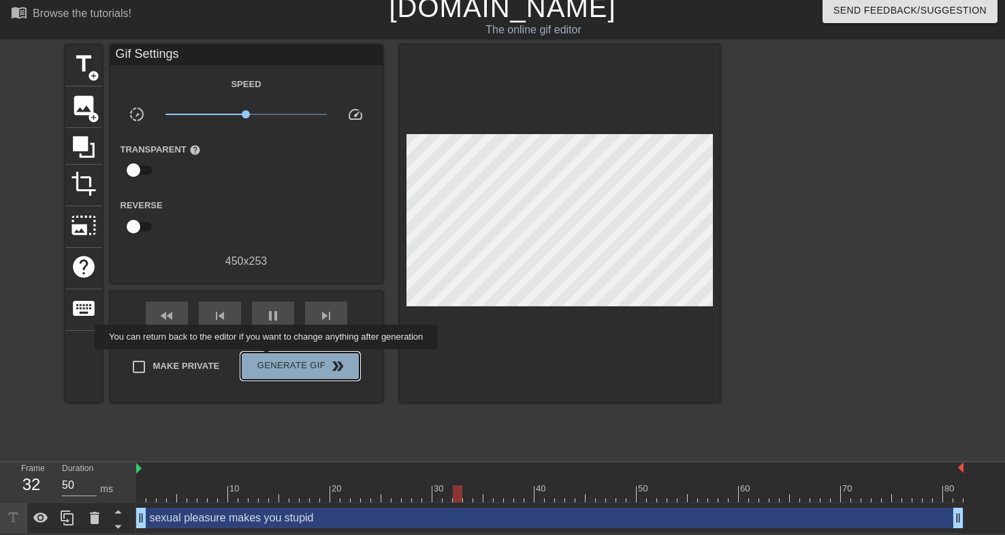
click at [275, 359] on span "Generate Gif double_arrow" at bounding box center [299, 366] width 107 height 16
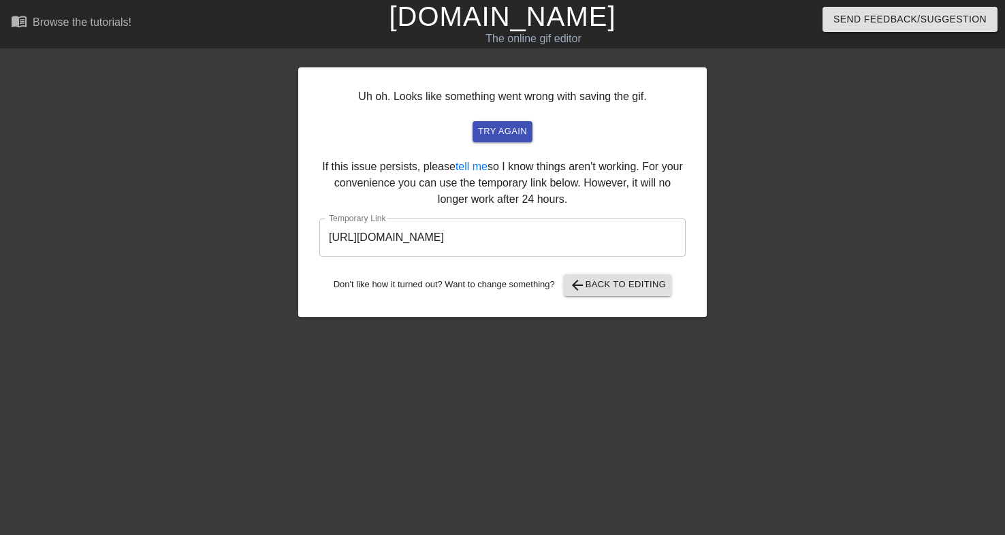
click at [389, 235] on input "https://www.gifntext.com/temp_generations/fL5CkshA.gif" at bounding box center [502, 238] width 366 height 38
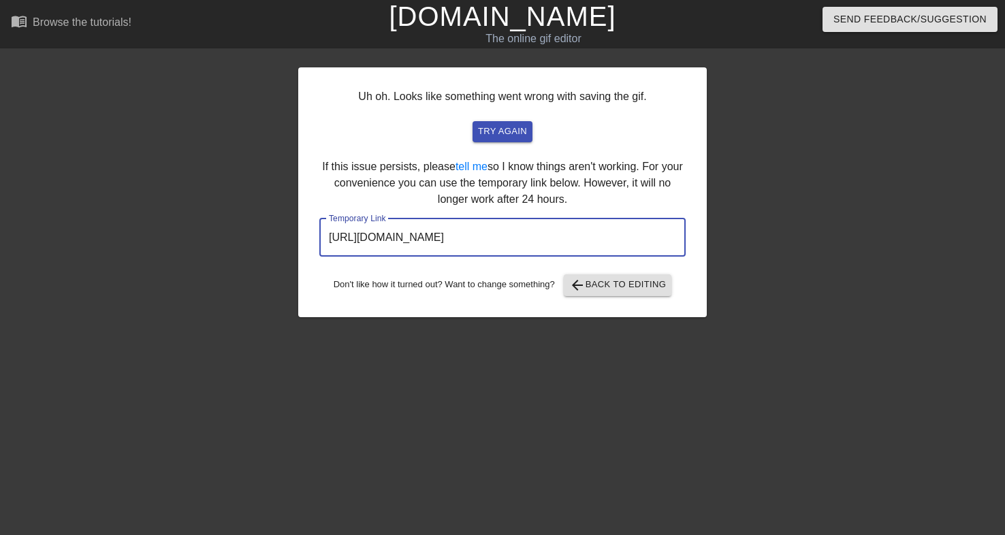
click at [389, 235] on input "https://www.gifntext.com/temp_generations/fL5CkshA.gif" at bounding box center [502, 238] width 366 height 38
